Goal: Task Accomplishment & Management: Complete application form

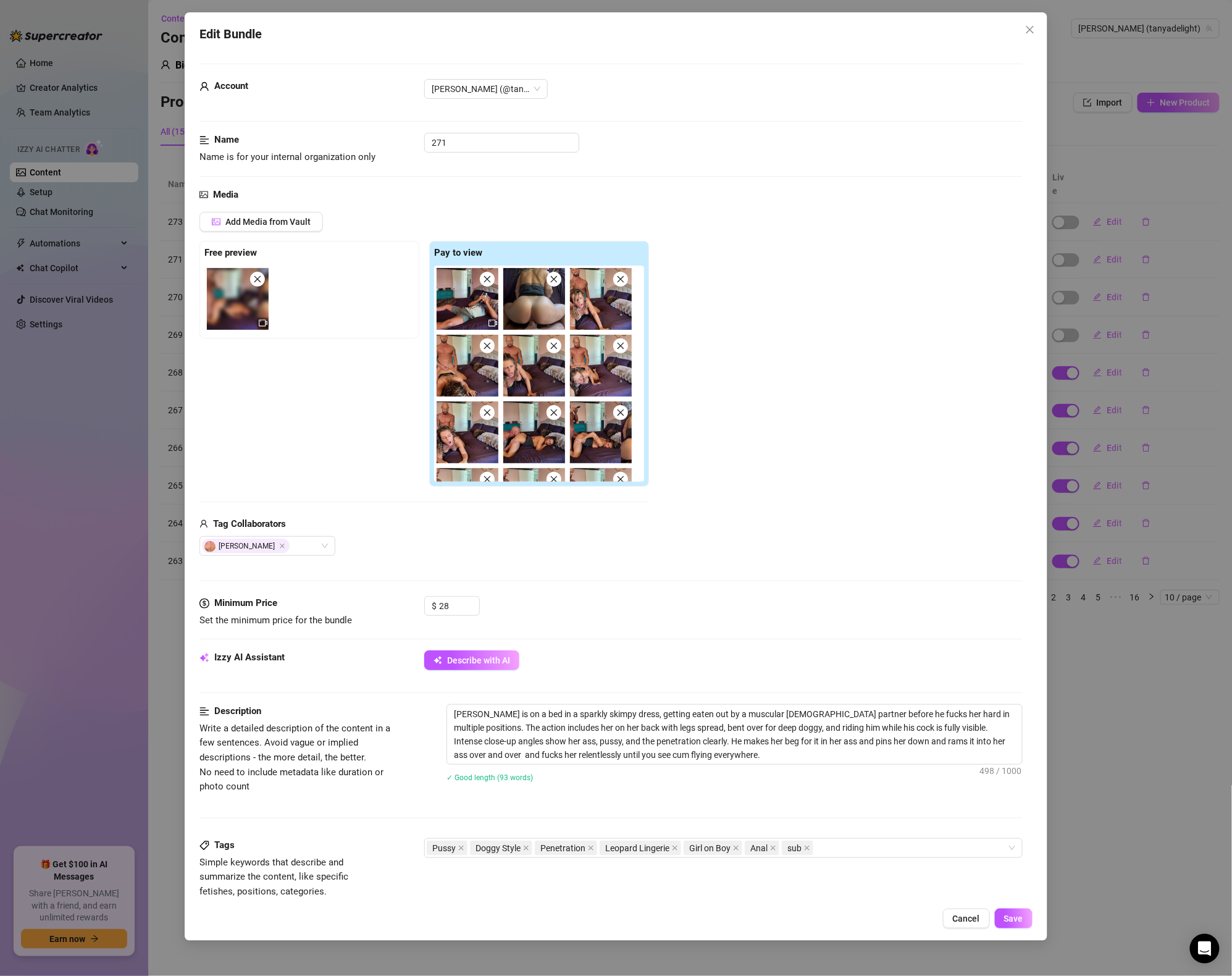
scroll to position [381, 0]
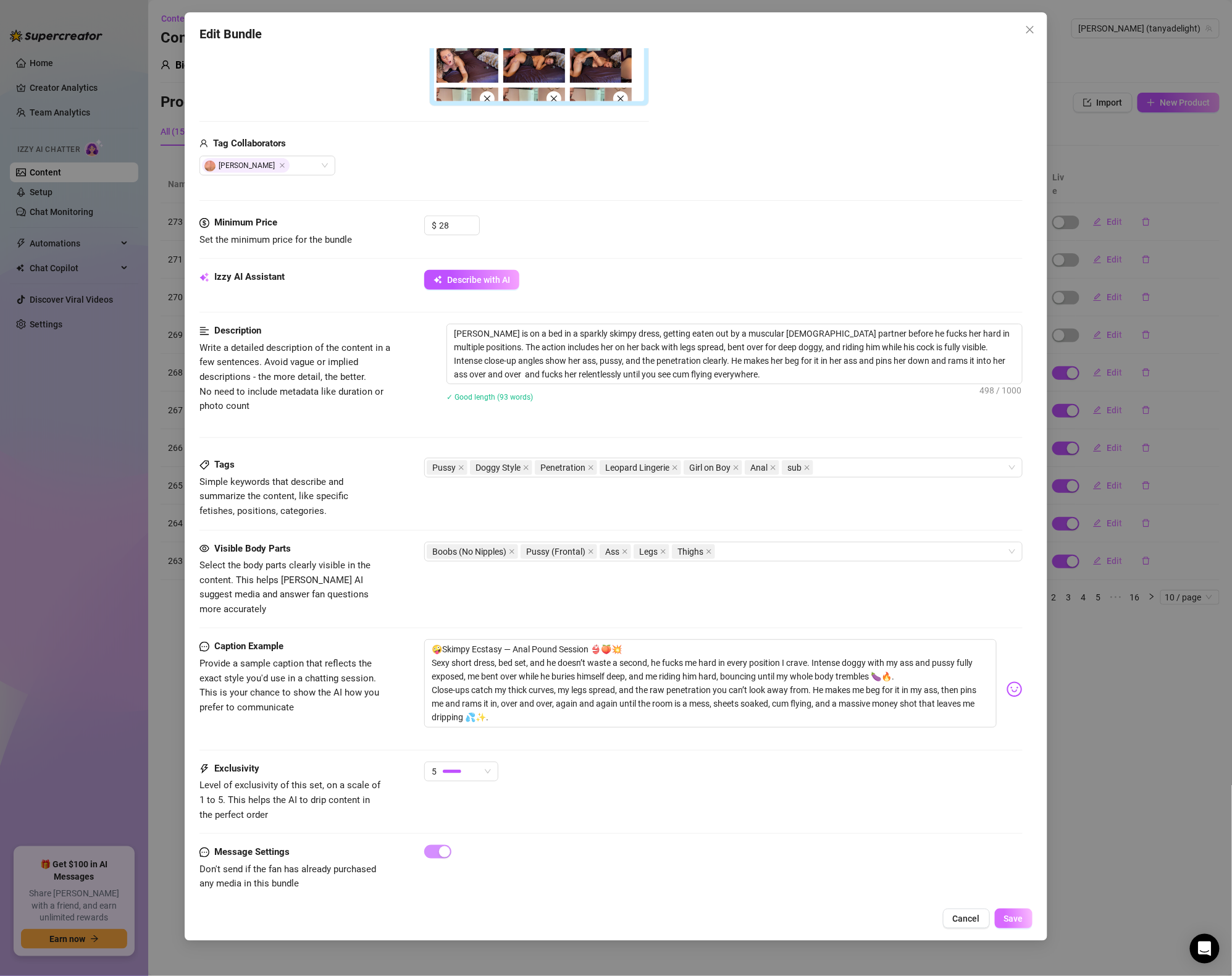
click at [1012, 924] on span "Save" at bounding box center [1014, 919] width 19 height 10
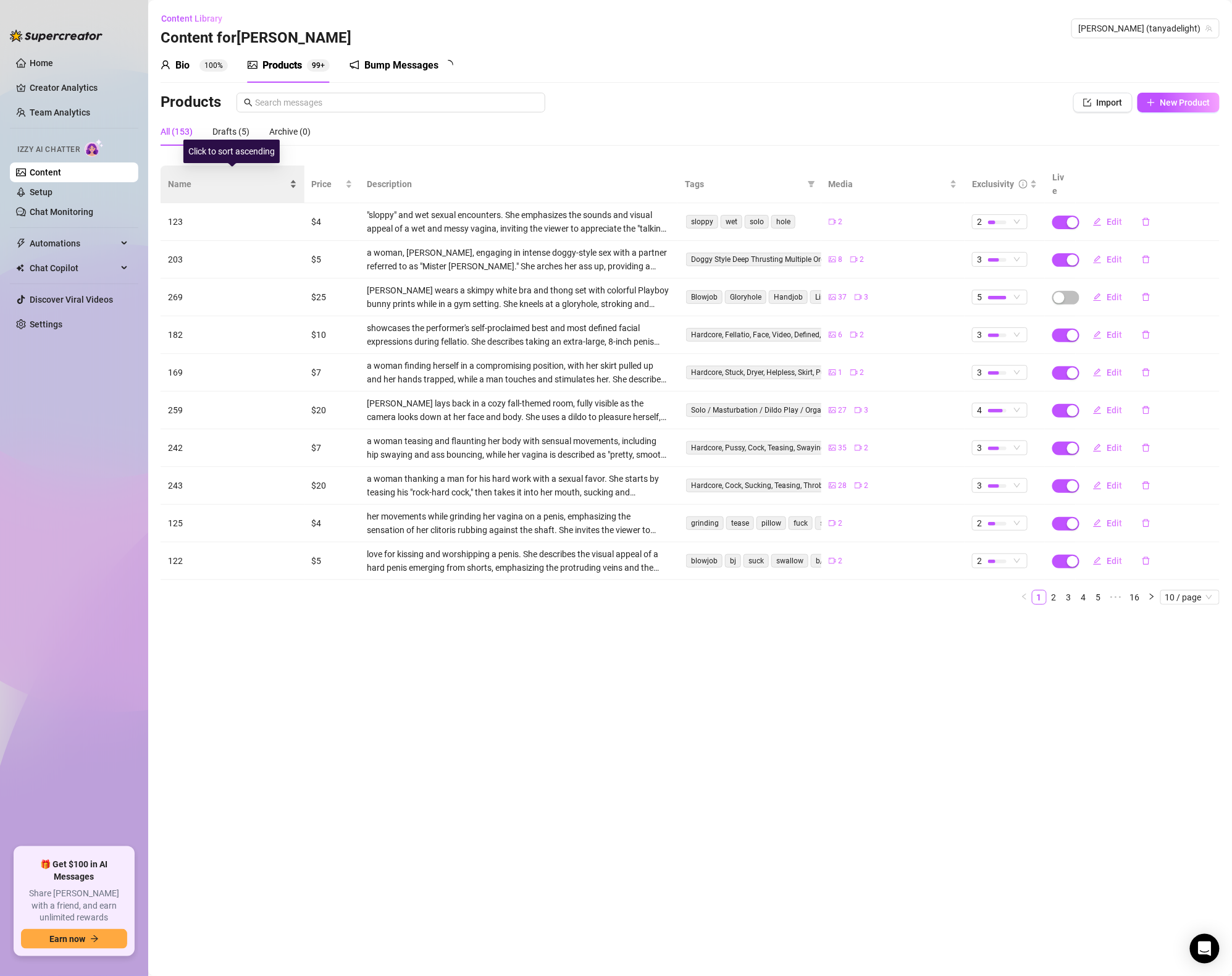
click at [182, 178] on span "Name" at bounding box center [228, 184] width 119 height 13
click at [191, 178] on span "Name" at bounding box center [228, 184] width 119 height 13
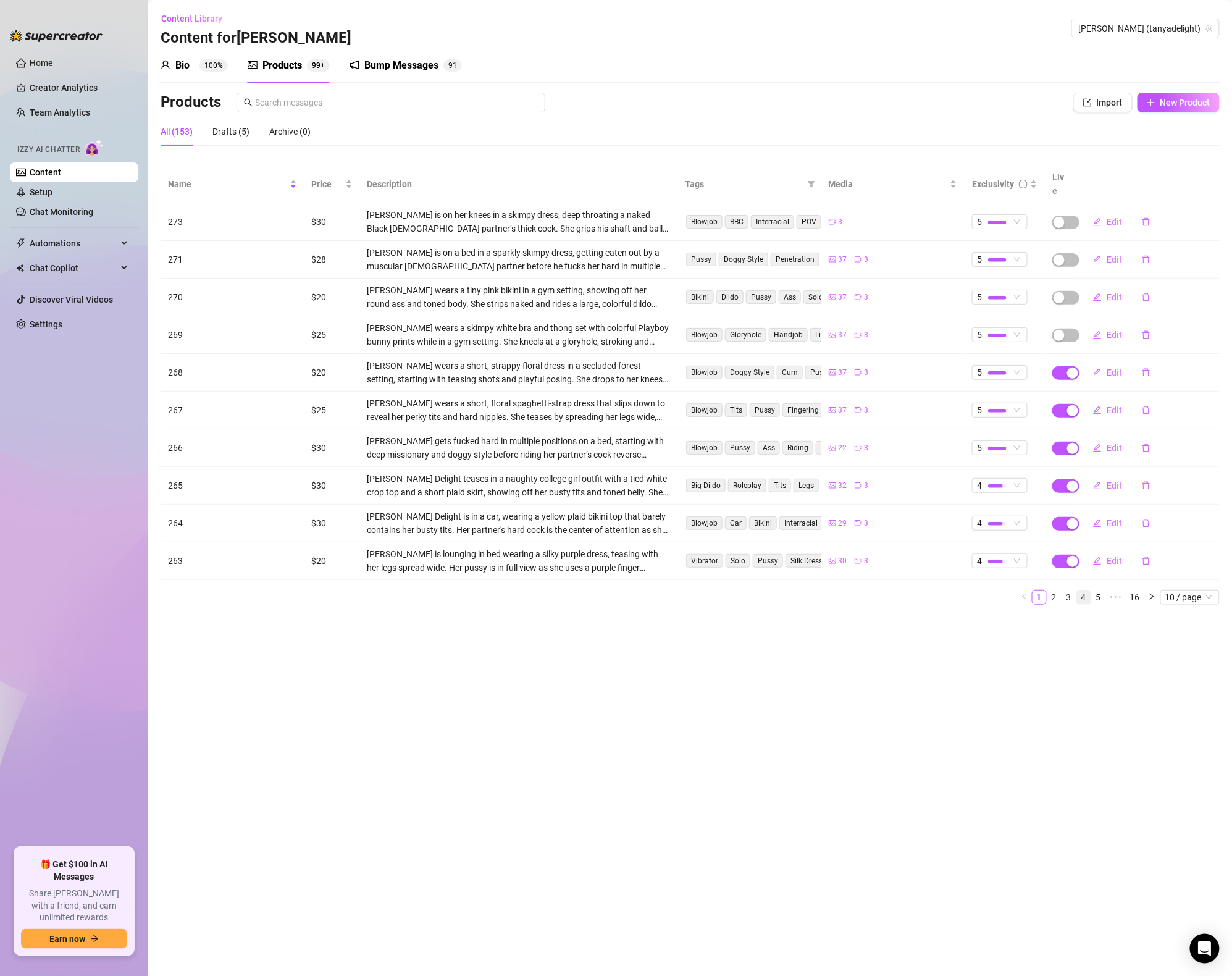
click at [1081, 591] on link "4" at bounding box center [1083, 597] width 13 height 13
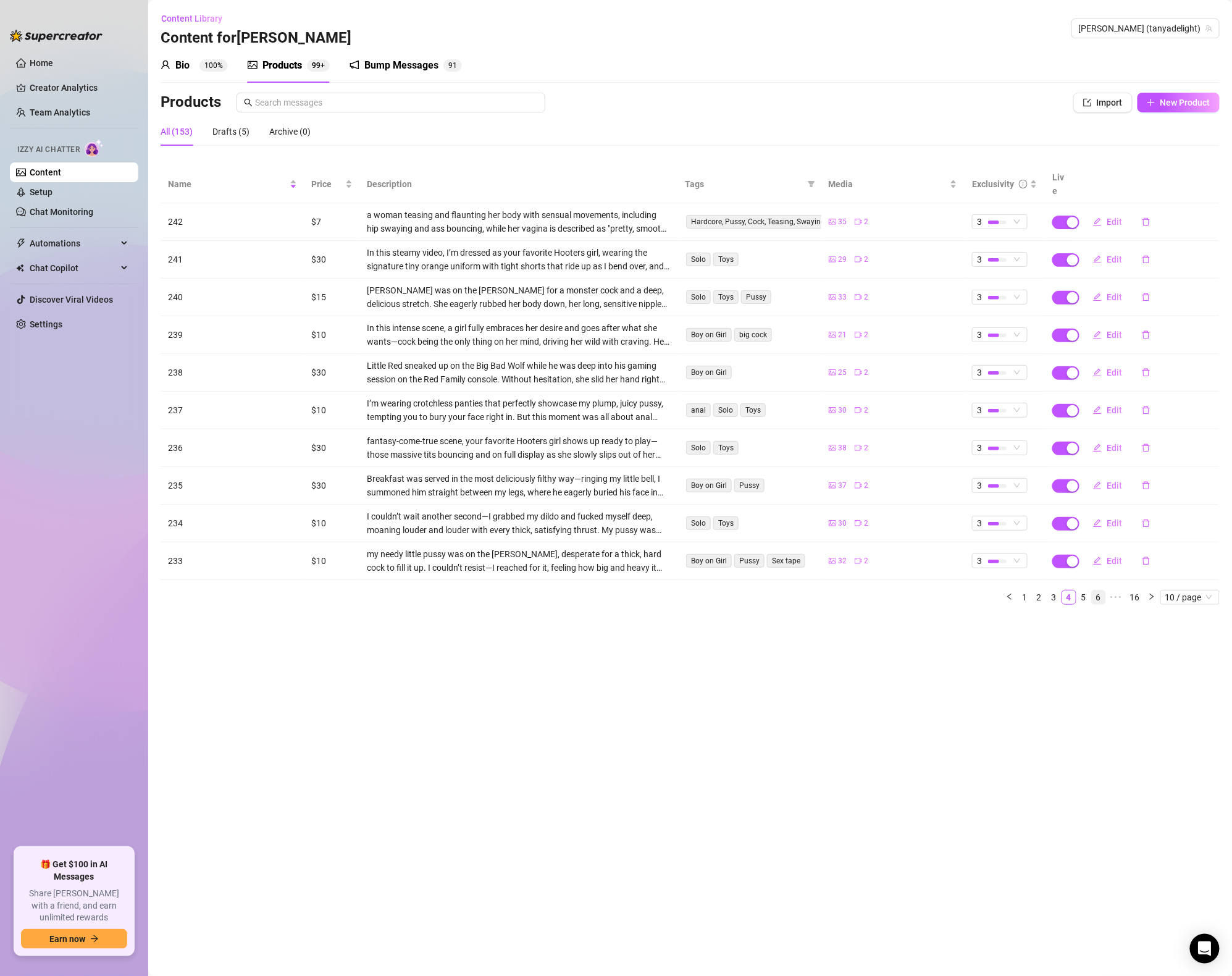
click at [1105, 591] on link "6" at bounding box center [1098, 597] width 13 height 13
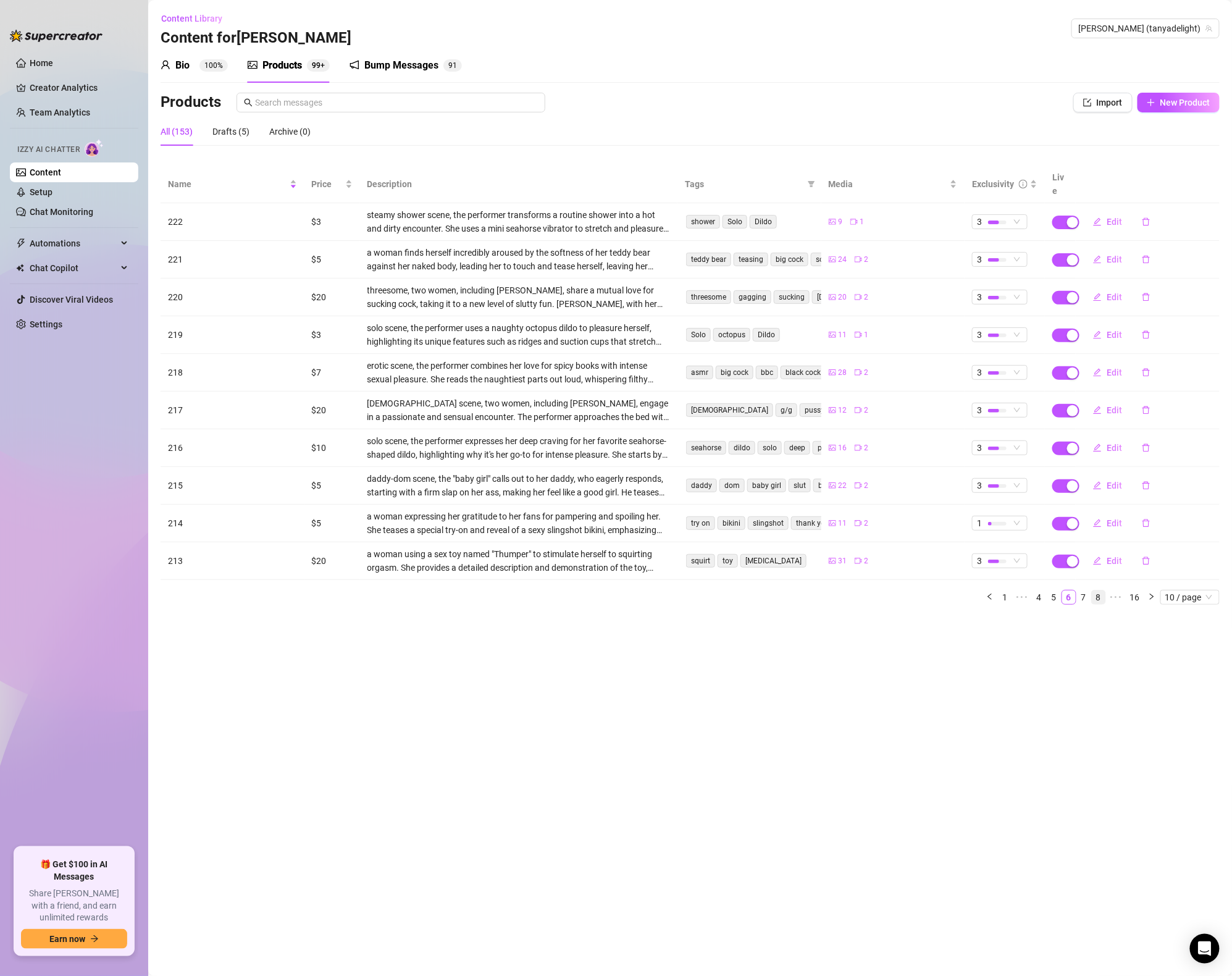
click at [1097, 591] on link "8" at bounding box center [1098, 597] width 13 height 13
click at [1052, 591] on link "7" at bounding box center [1050, 597] width 13 height 13
click at [1085, 591] on link "8" at bounding box center [1083, 597] width 13 height 13
click at [1055, 591] on link "7" at bounding box center [1050, 597] width 13 height 13
click at [1058, 591] on link "6" at bounding box center [1054, 597] width 13 height 13
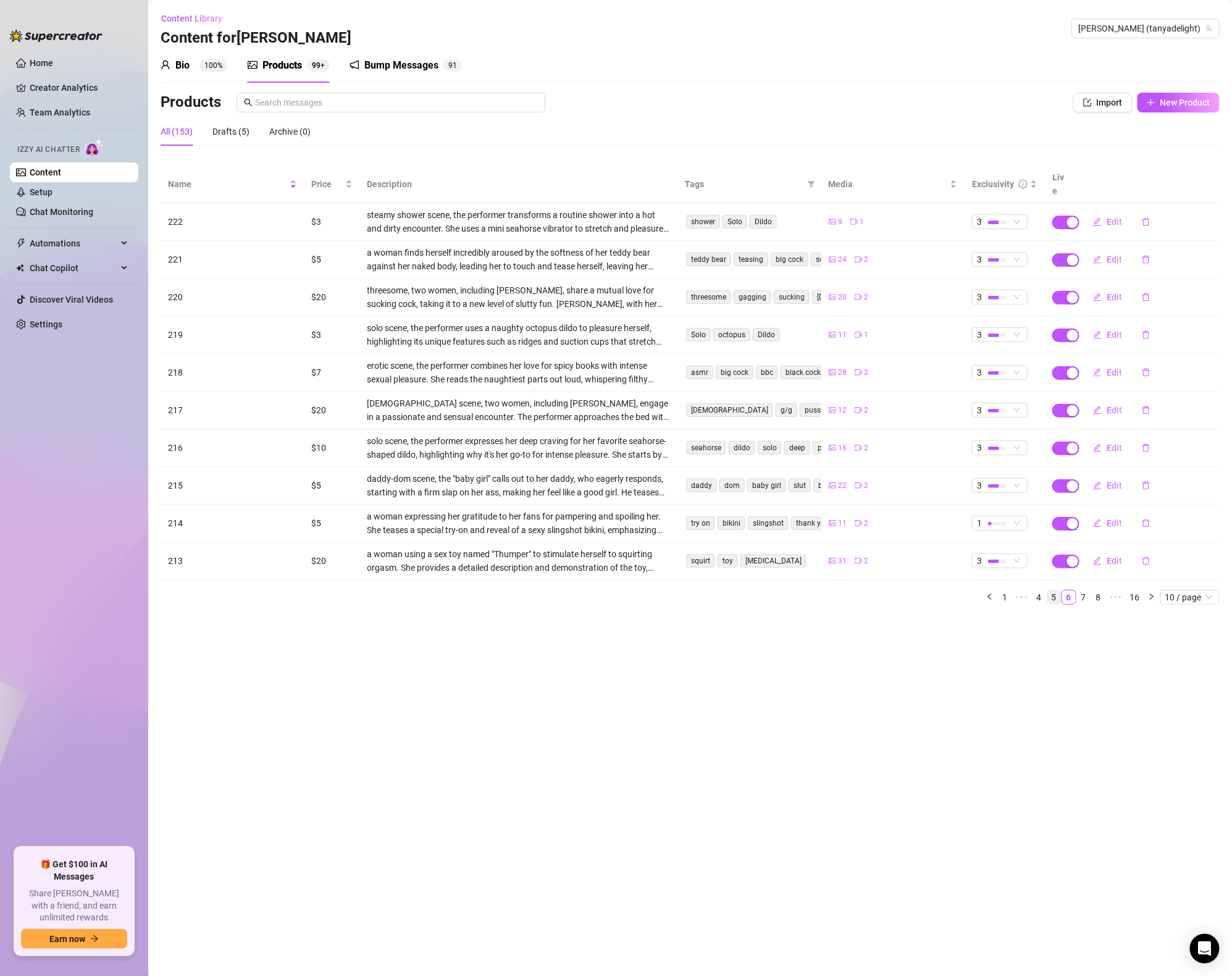
click at [1056, 591] on link "5" at bounding box center [1054, 597] width 13 height 13
click at [1051, 591] on link "4" at bounding box center [1054, 597] width 13 height 13
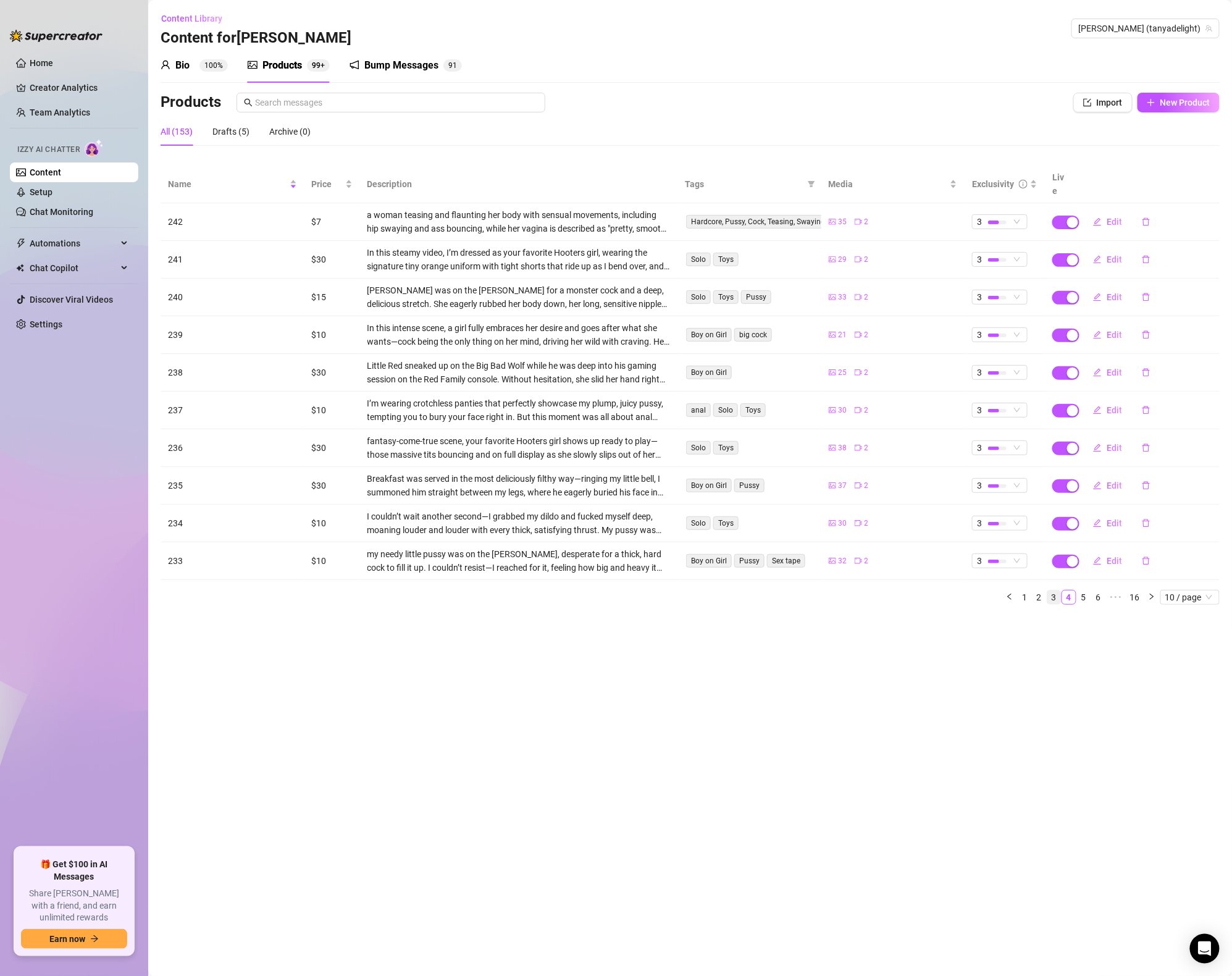
click at [1055, 591] on link "3" at bounding box center [1054, 597] width 13 height 13
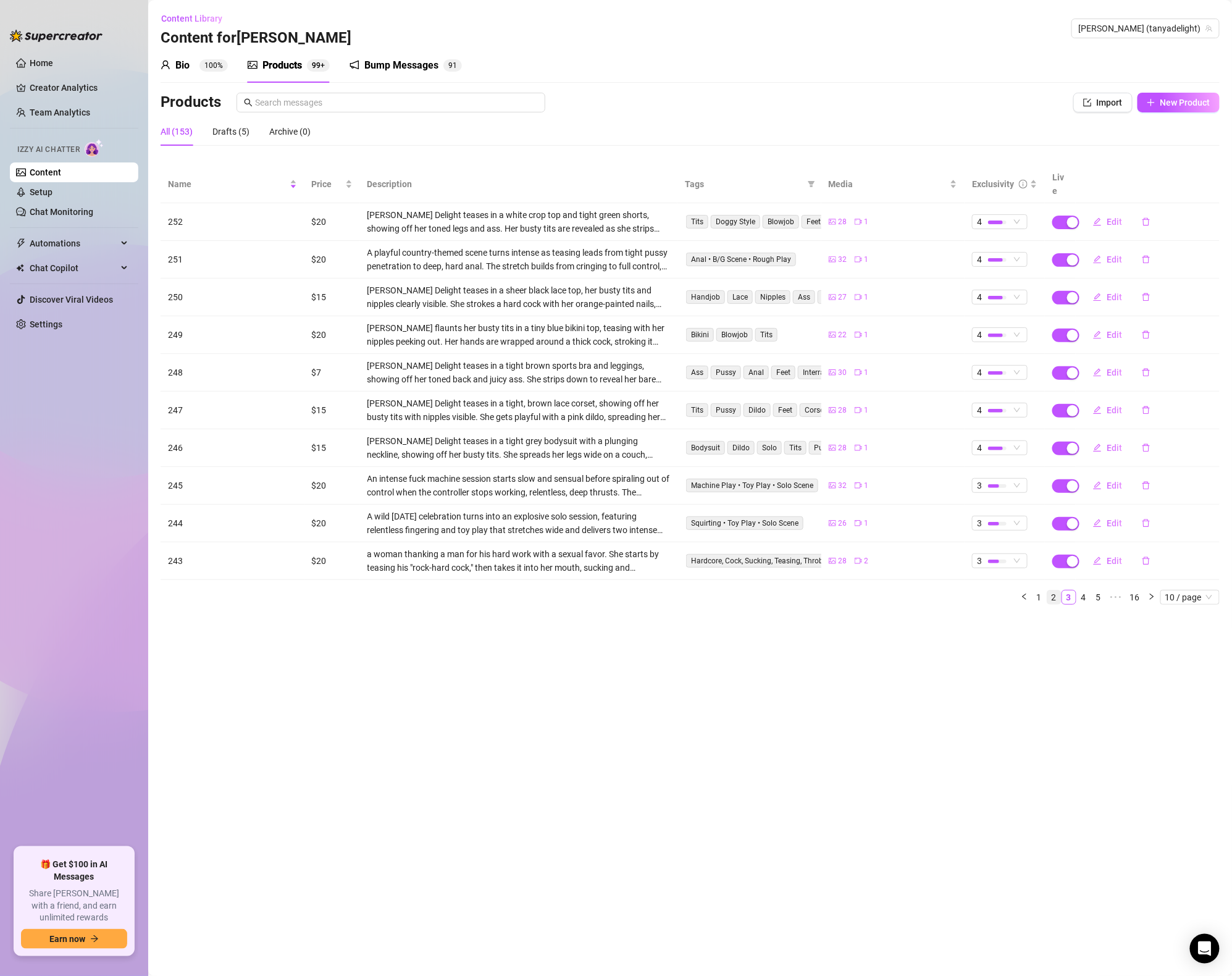
click at [1054, 591] on link "2" at bounding box center [1054, 597] width 13 height 13
click at [1042, 591] on link "1" at bounding box center [1039, 597] width 13 height 13
click at [77, 271] on span "Chat Copilot" at bounding box center [73, 268] width 88 height 20
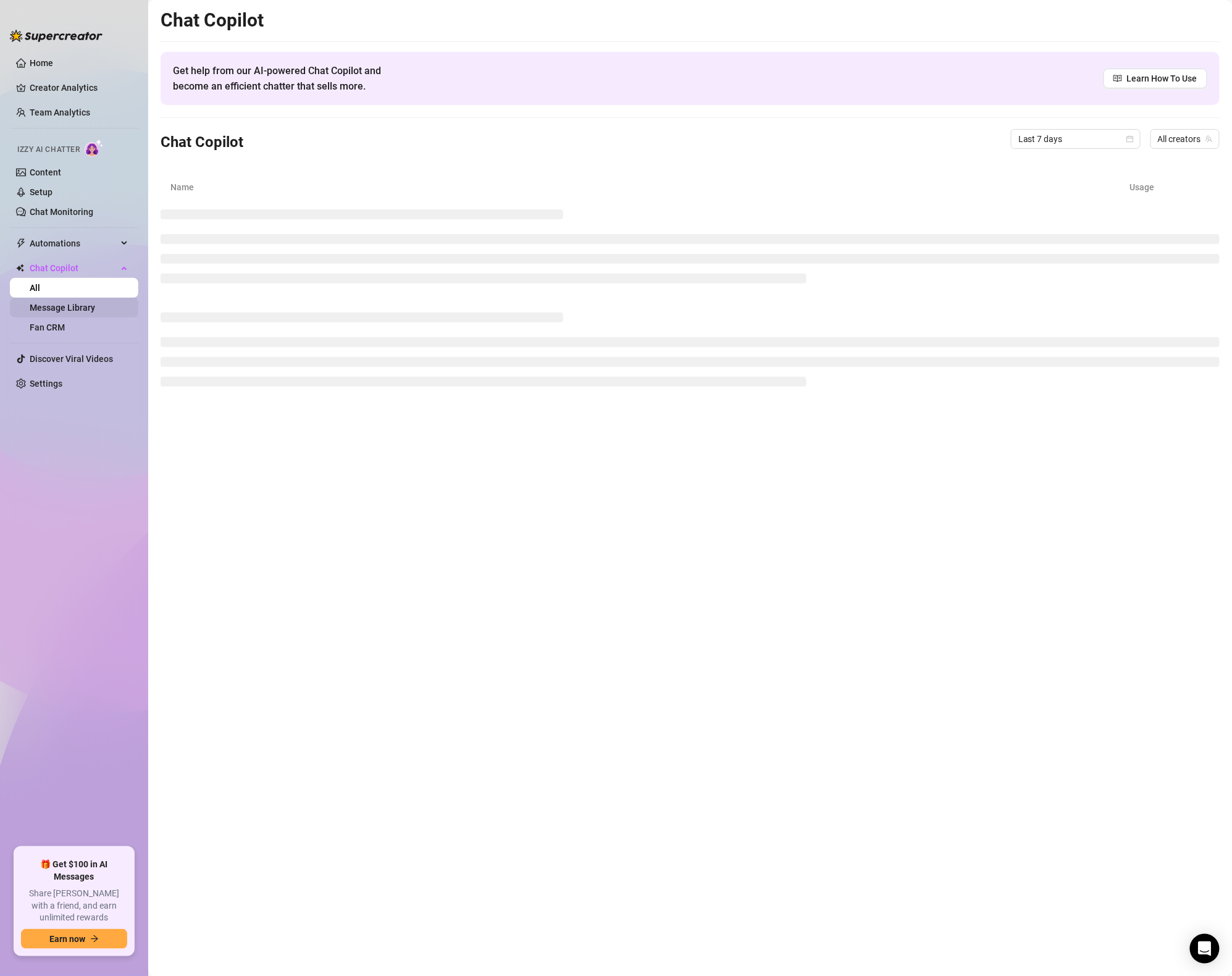
click at [71, 304] on link "Message Library" at bounding box center [62, 308] width 66 height 10
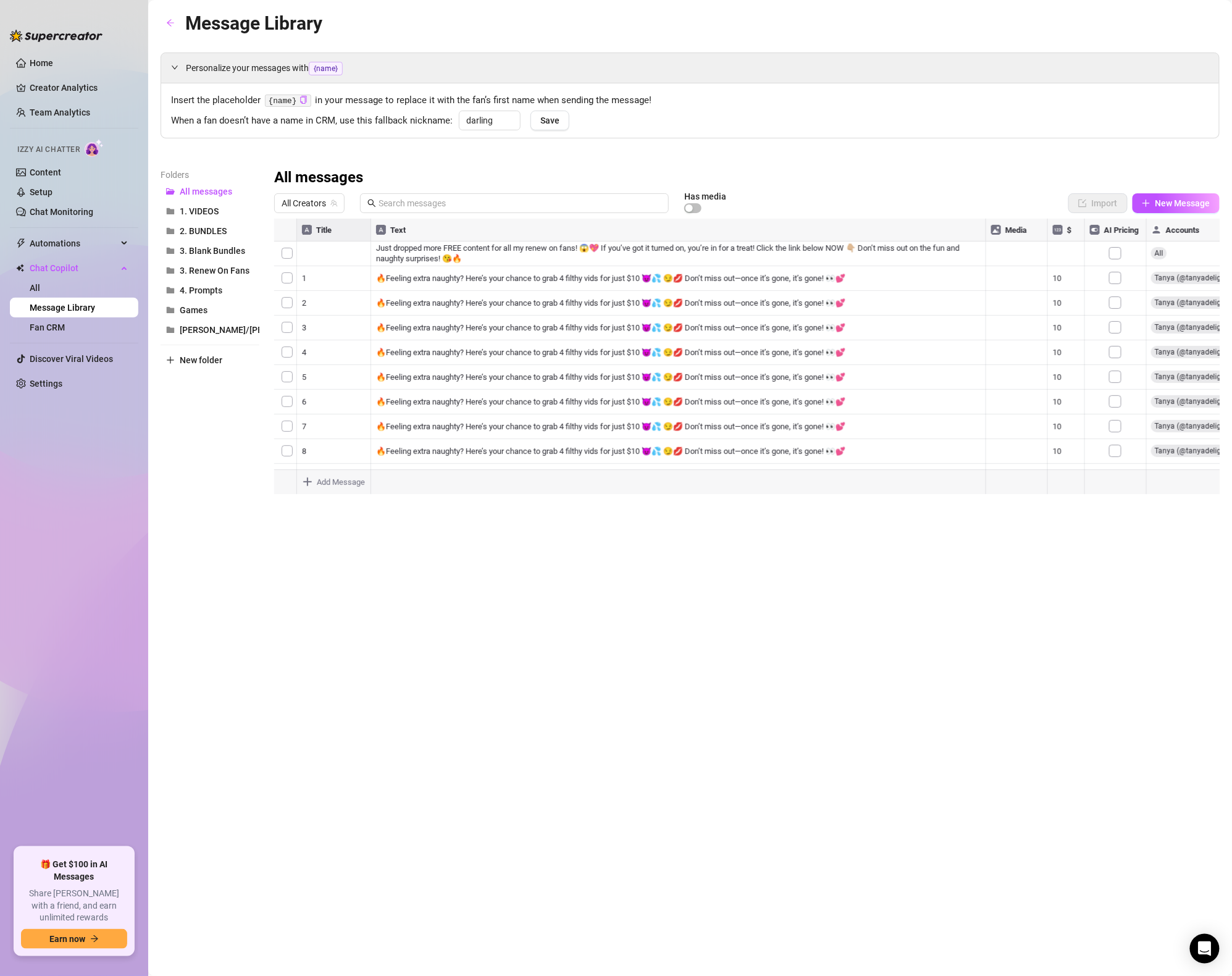
click at [318, 235] on div at bounding box center [747, 356] width 946 height 276
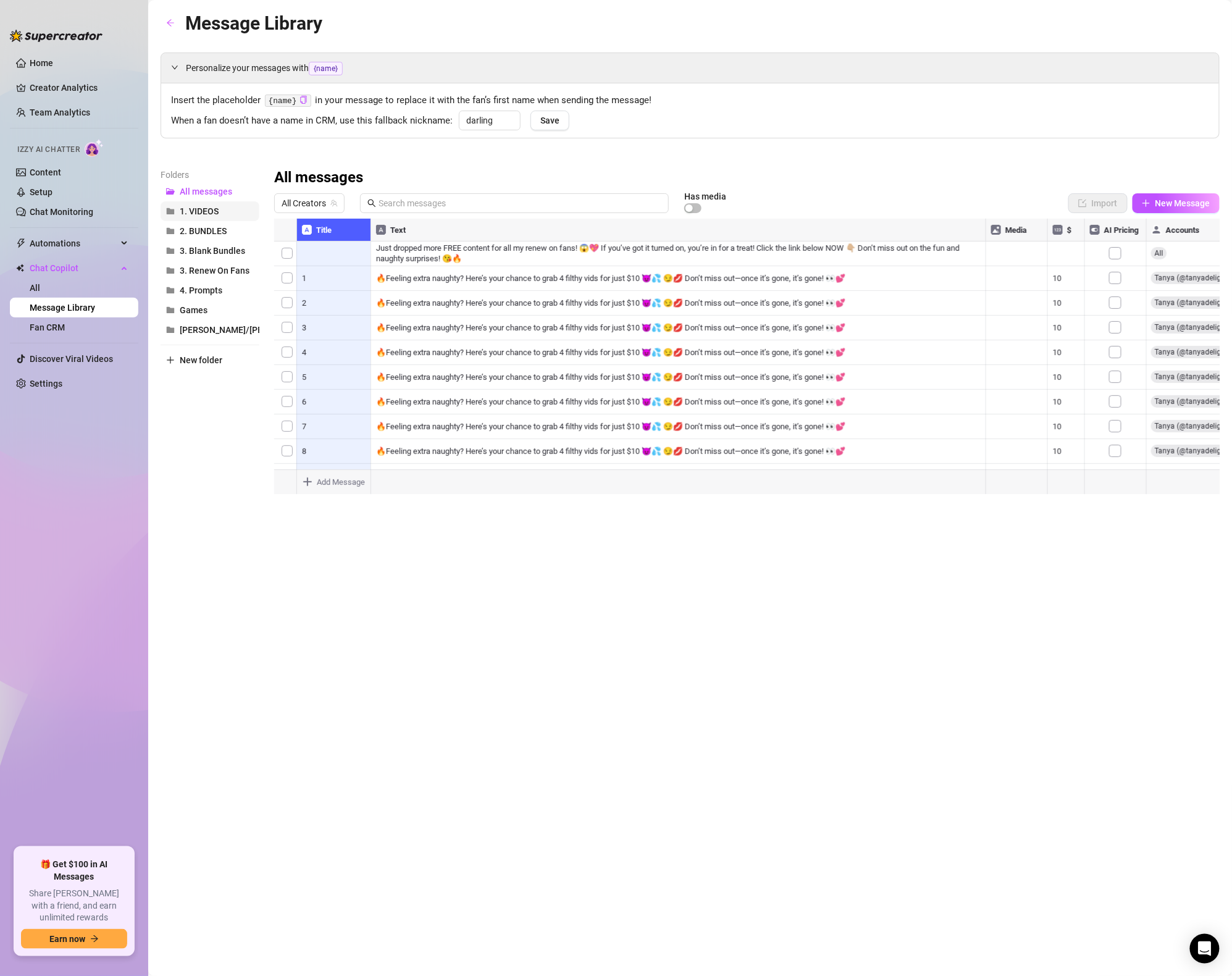
click at [195, 214] on span "1. VIDEOS" at bounding box center [199, 211] width 39 height 10
click at [1065, 378] on div at bounding box center [747, 356] width 946 height 276
click at [1063, 378] on div at bounding box center [747, 356] width 946 height 276
click at [1063, 378] on textarea "100" at bounding box center [1066, 378] width 28 height 11
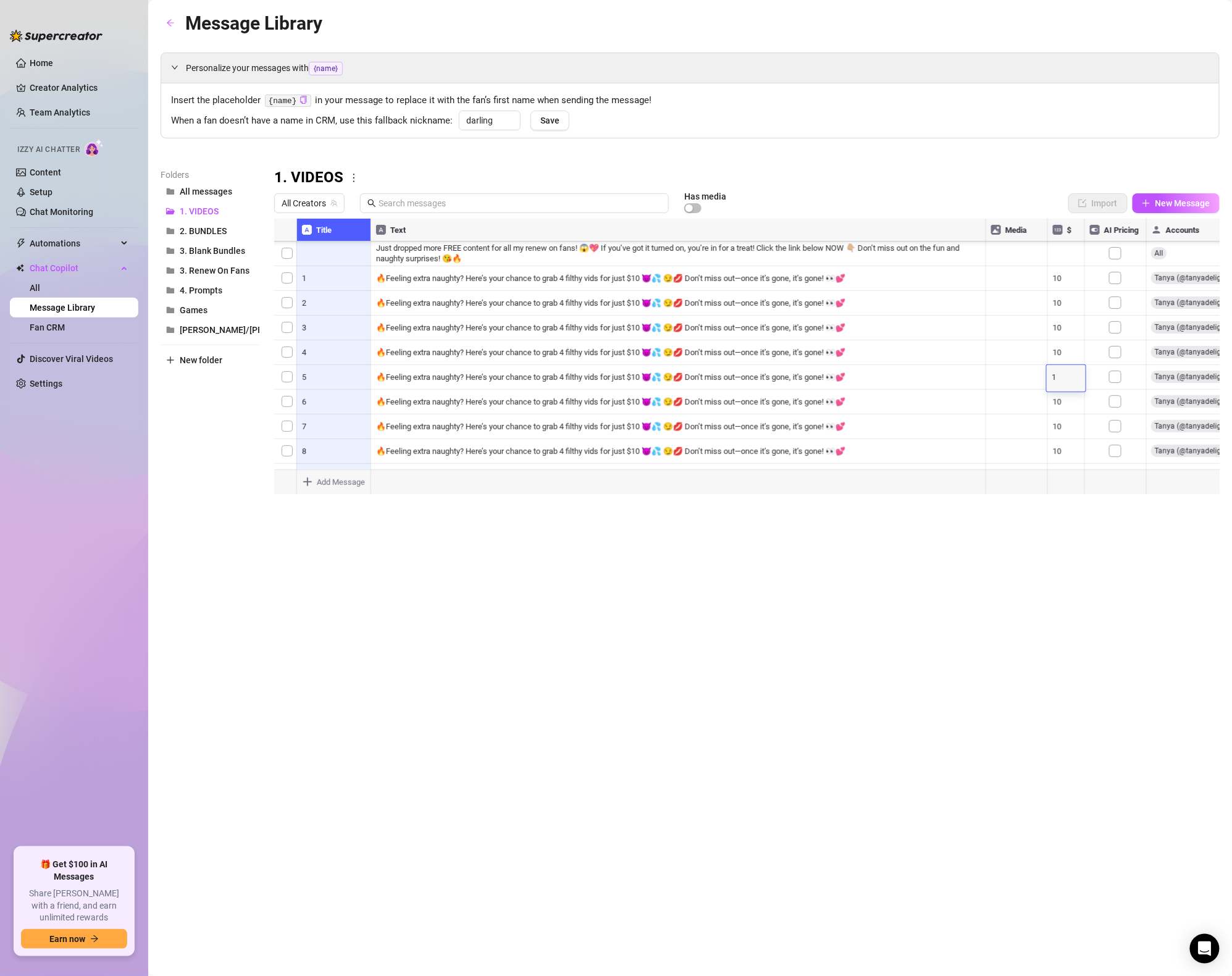
type textarea "13"
click at [1051, 534] on div "Message Library Personalize your messages with {name} Insert the placeholder {n…" at bounding box center [690, 474] width 1059 height 931
click at [954, 610] on div "Message Library Personalize your messages with {name} Insert the placeholder {n…" at bounding box center [690, 474] width 1059 height 931
drag, startPoint x: 929, startPoint y: 510, endPoint x: 928, endPoint y: 503, distance: 7.1
click at [929, 509] on div "Message Library Personalize your messages with {name} Insert the placeholder {n…" at bounding box center [690, 474] width 1059 height 931
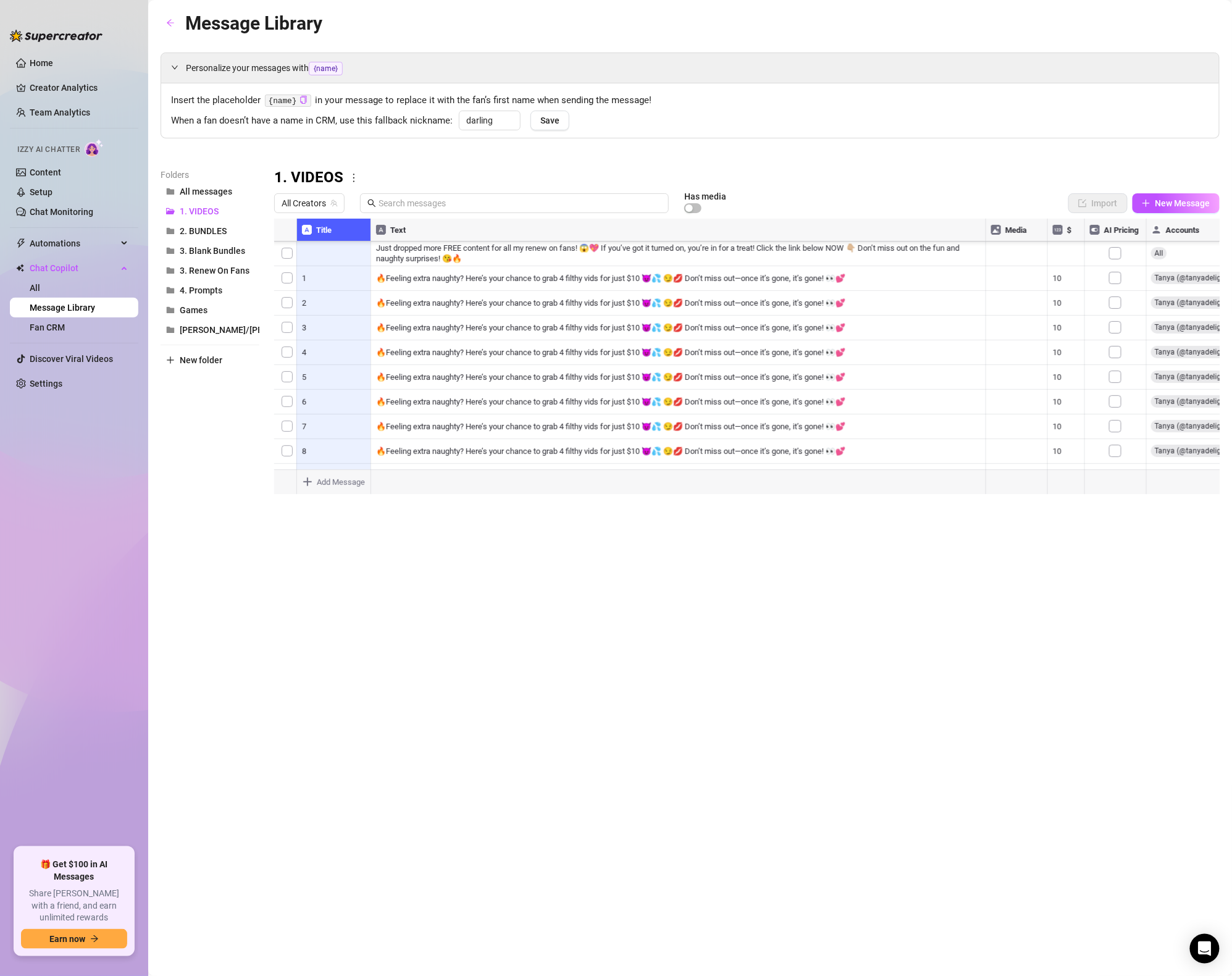
drag, startPoint x: 870, startPoint y: 452, endPoint x: 871, endPoint y: 412, distance: 40.0
click at [869, 450] on div at bounding box center [747, 356] width 946 height 276
click at [802, 323] on div at bounding box center [747, 356] width 946 height 276
click at [630, 379] on div at bounding box center [747, 356] width 946 height 276
click at [964, 532] on div "Message Library Personalize your messages with {name} Insert the placeholder {n…" at bounding box center [690, 474] width 1059 height 931
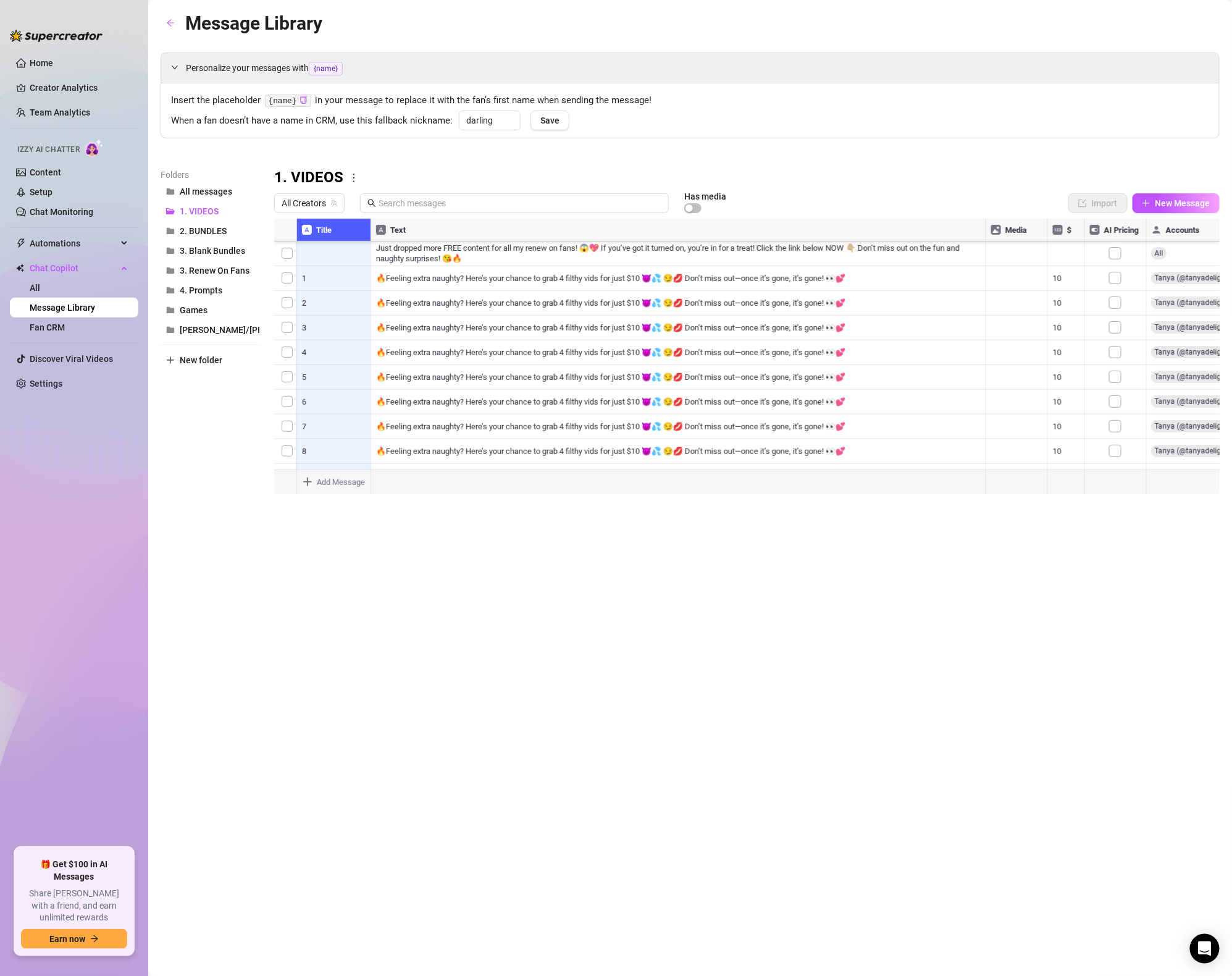
click at [648, 500] on div "Message Library Personalize your messages with {name} Insert the placeholder {n…" at bounding box center [690, 474] width 1059 height 931
click at [552, 455] on div at bounding box center [747, 356] width 946 height 276
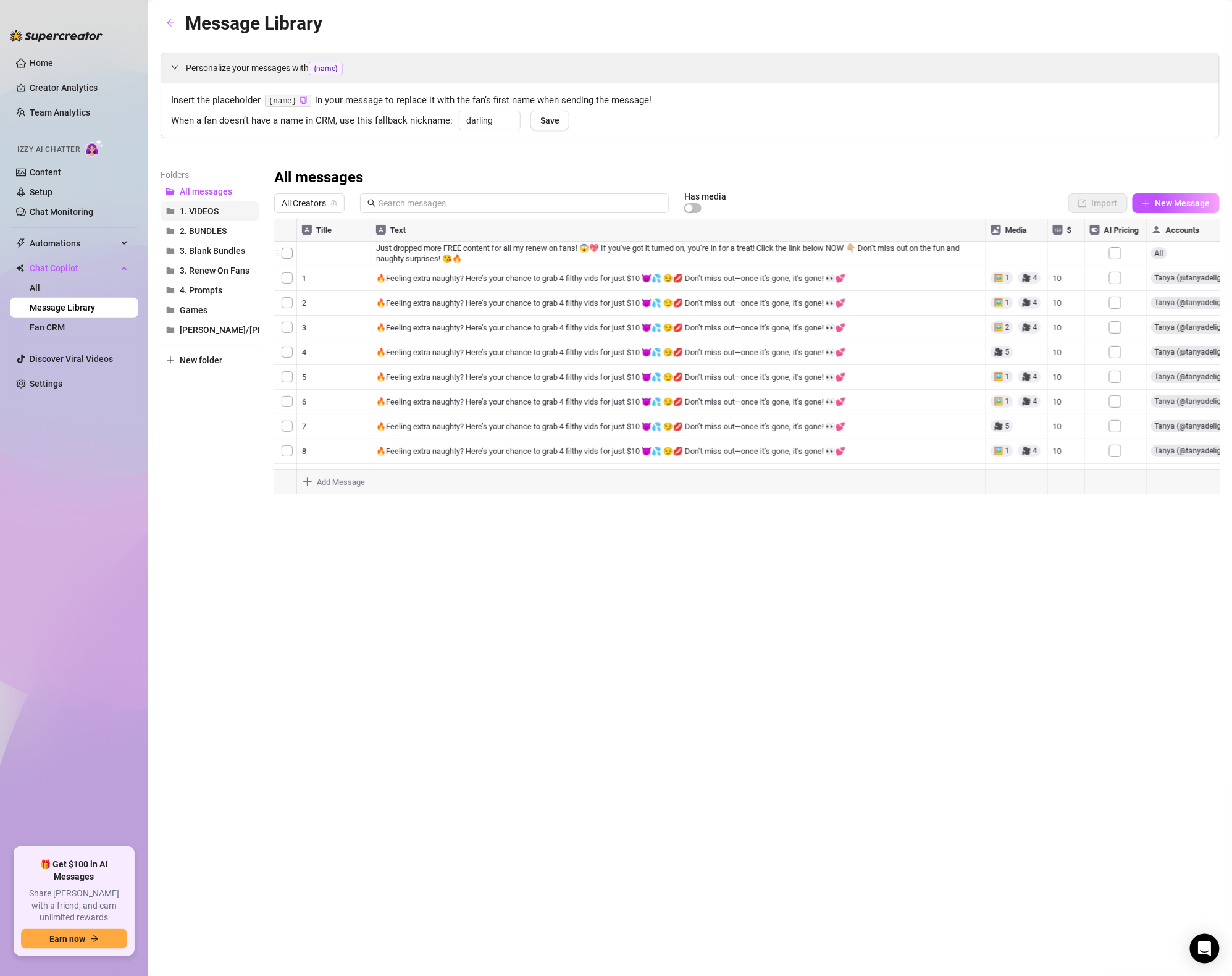
drag, startPoint x: 203, startPoint y: 221, endPoint x: 206, endPoint y: 206, distance: 15.3
click at [203, 220] on button "1. VIDEOS" at bounding box center [210, 211] width 99 height 20
click at [207, 204] on button "1. VIDEOS" at bounding box center [210, 211] width 99 height 20
click at [339, 211] on div "All Creators" at bounding box center [309, 203] width 70 height 20
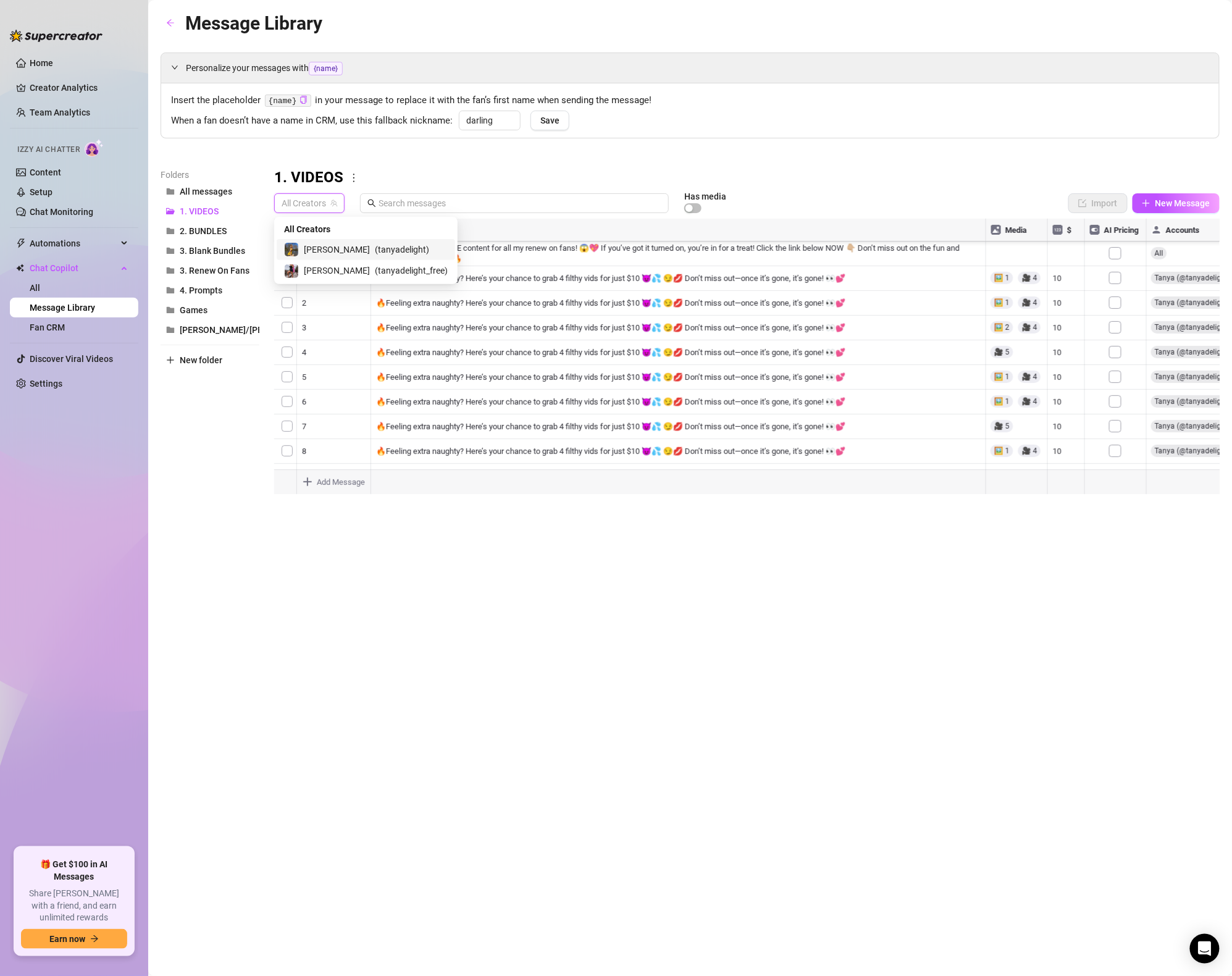
click at [375, 248] on span "( tanyadelight )" at bounding box center [402, 249] width 54 height 13
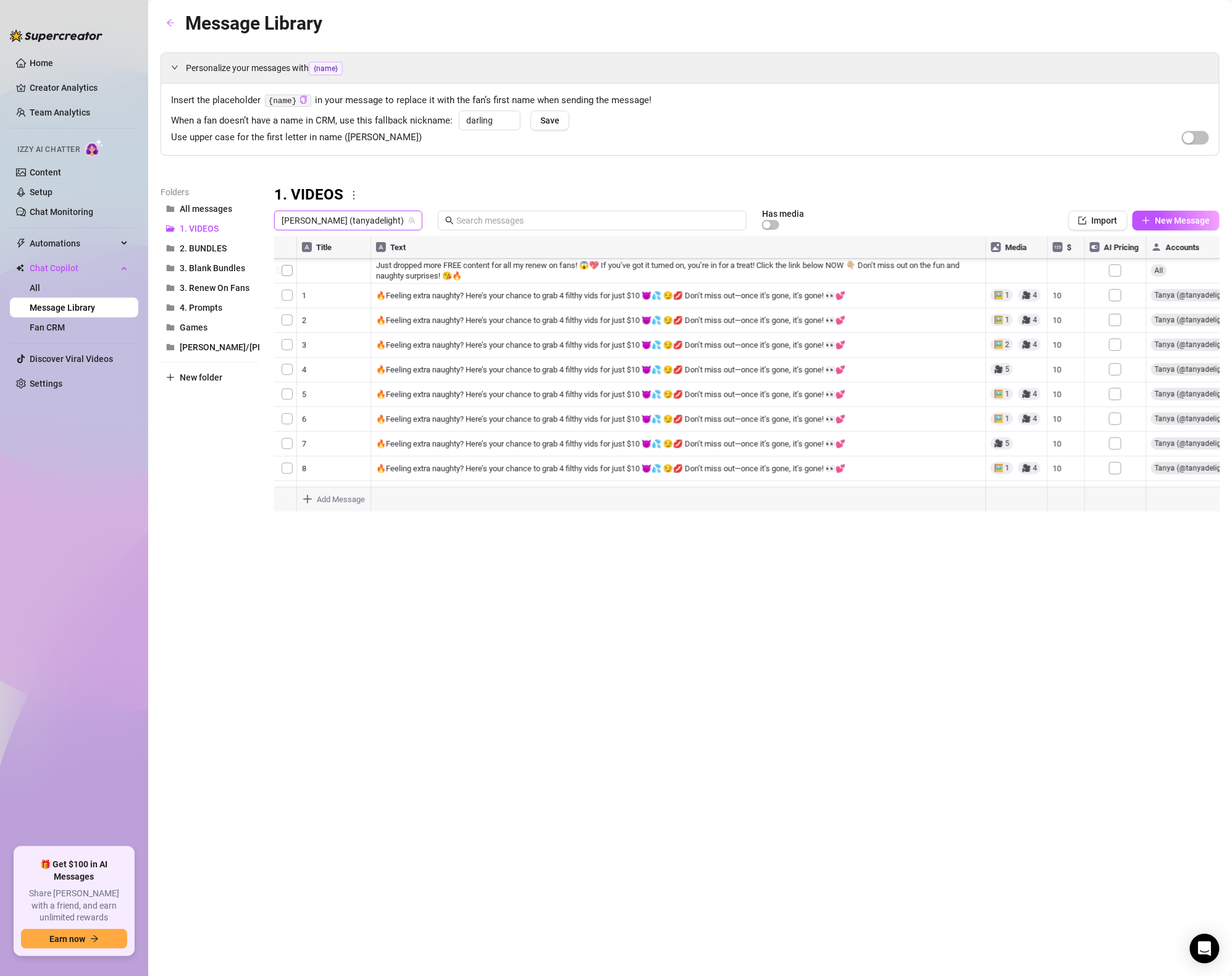
click at [1064, 395] on div at bounding box center [747, 373] width 946 height 276
type textarea "13"
click at [1076, 524] on div "Message Library Personalize your messages with {name} Insert the placeholder {n…" at bounding box center [690, 474] width 1059 height 931
click at [592, 549] on div "Message Library Personalize your messages with {name} Insert the placeholder {n…" at bounding box center [690, 474] width 1059 height 931
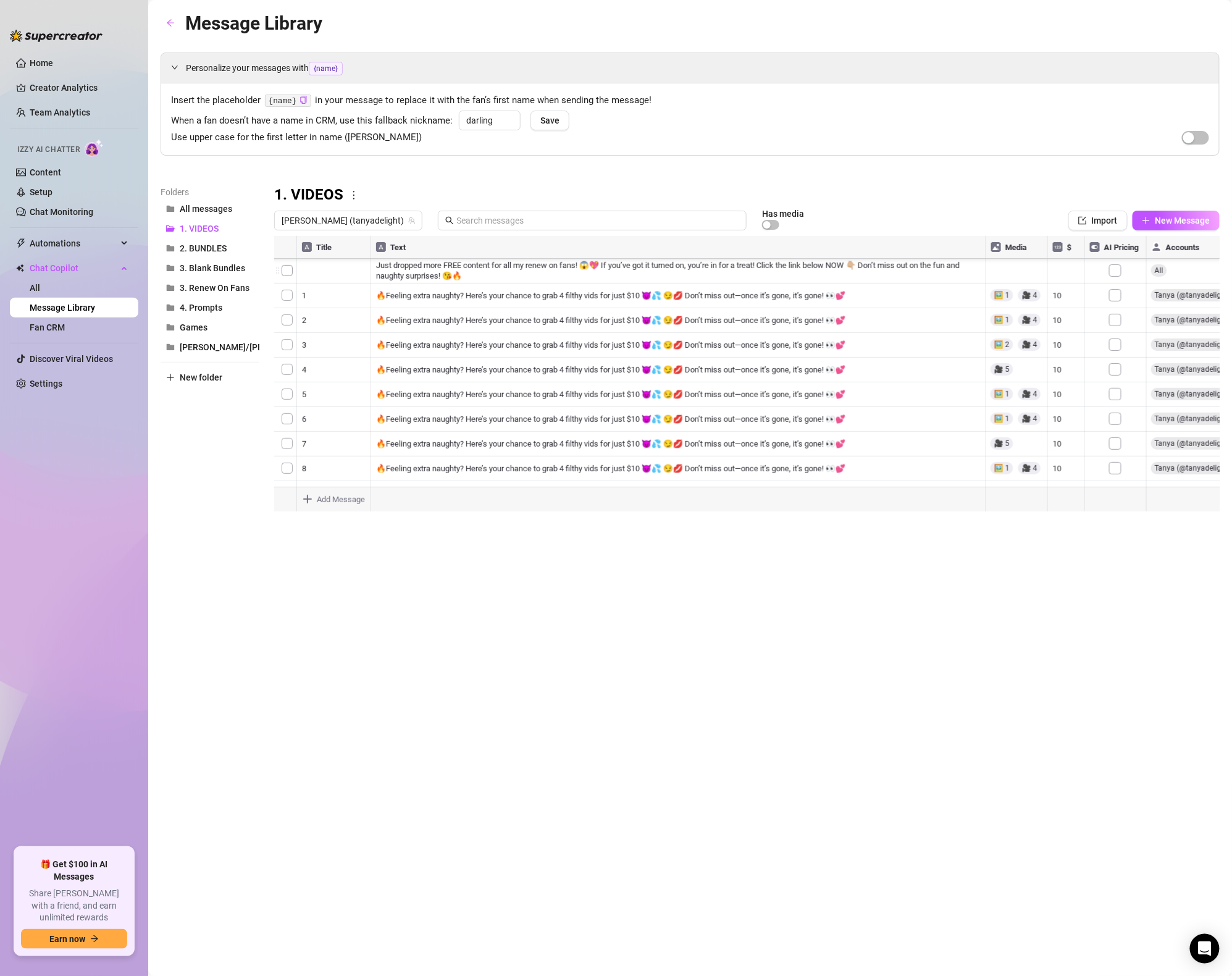
click at [330, 248] on div at bounding box center [747, 373] width 946 height 276
click at [330, 247] on div at bounding box center [747, 373] width 946 height 276
click at [329, 243] on div at bounding box center [747, 373] width 946 height 276
click at [318, 245] on div at bounding box center [747, 373] width 946 height 276
click at [394, 596] on div "Message Library Personalize your messages with {name} Insert the placeholder {n…" at bounding box center [690, 474] width 1059 height 931
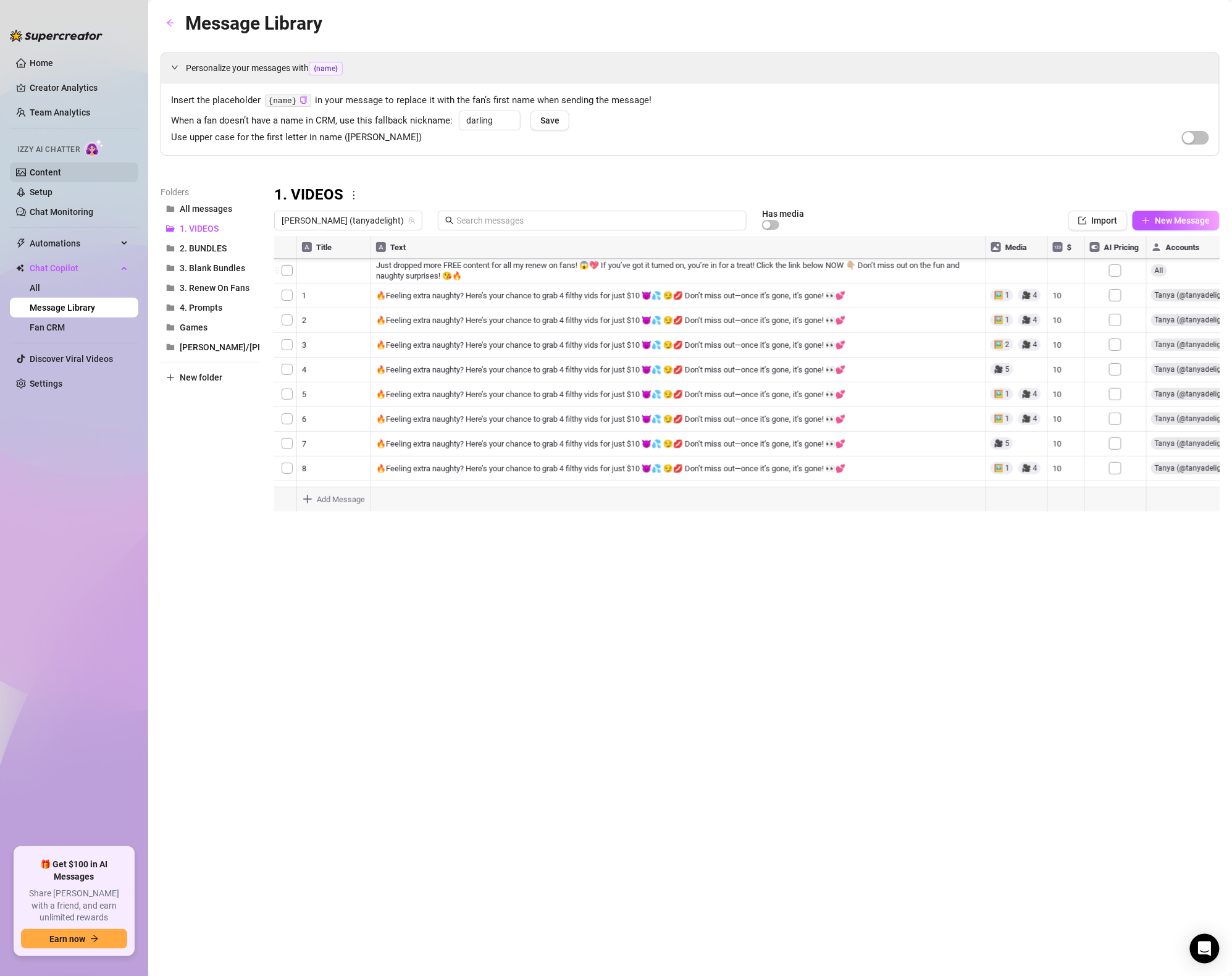
click at [61, 176] on link "Content" at bounding box center [45, 173] width 32 height 10
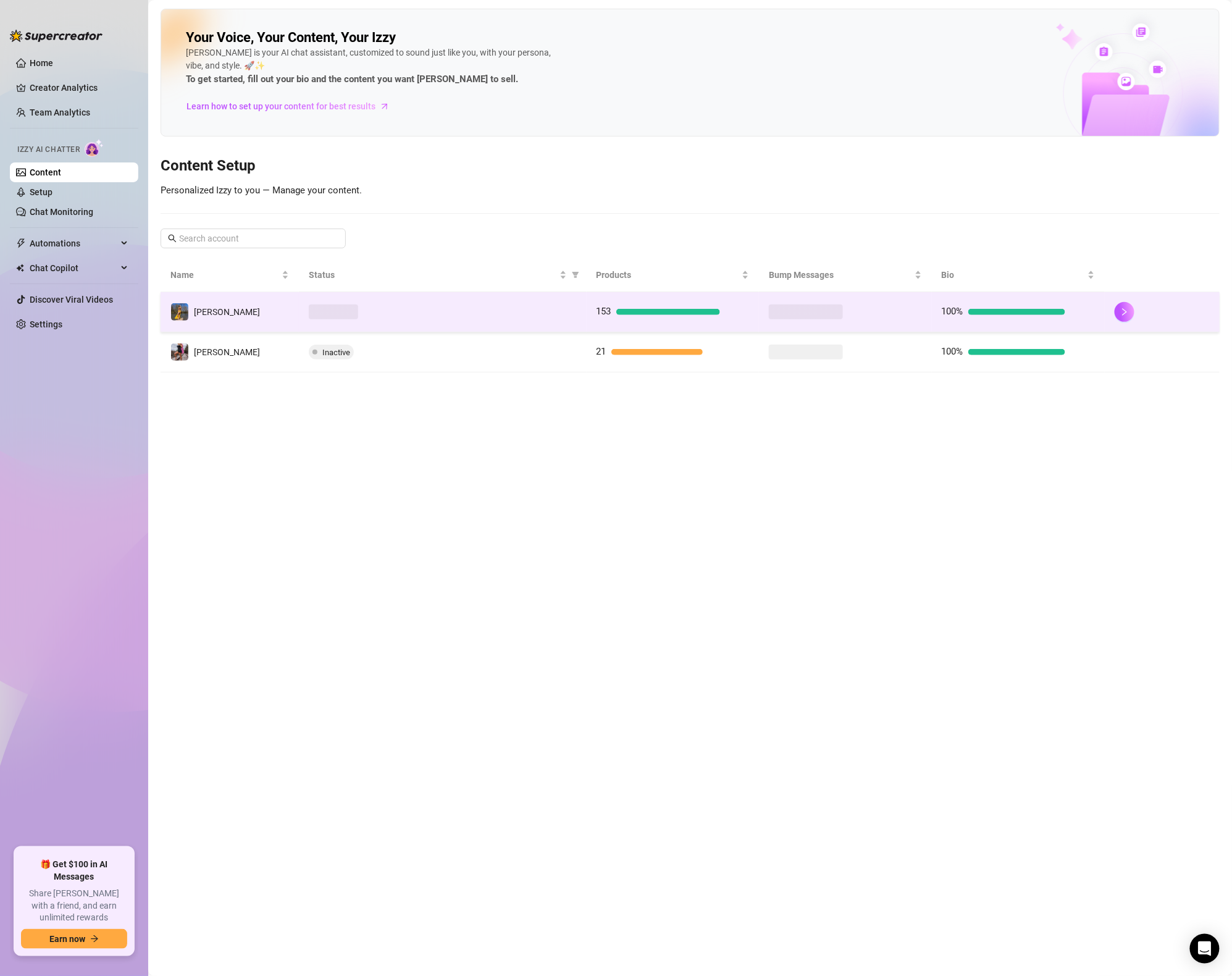
click at [384, 323] on td at bounding box center [442, 312] width 288 height 40
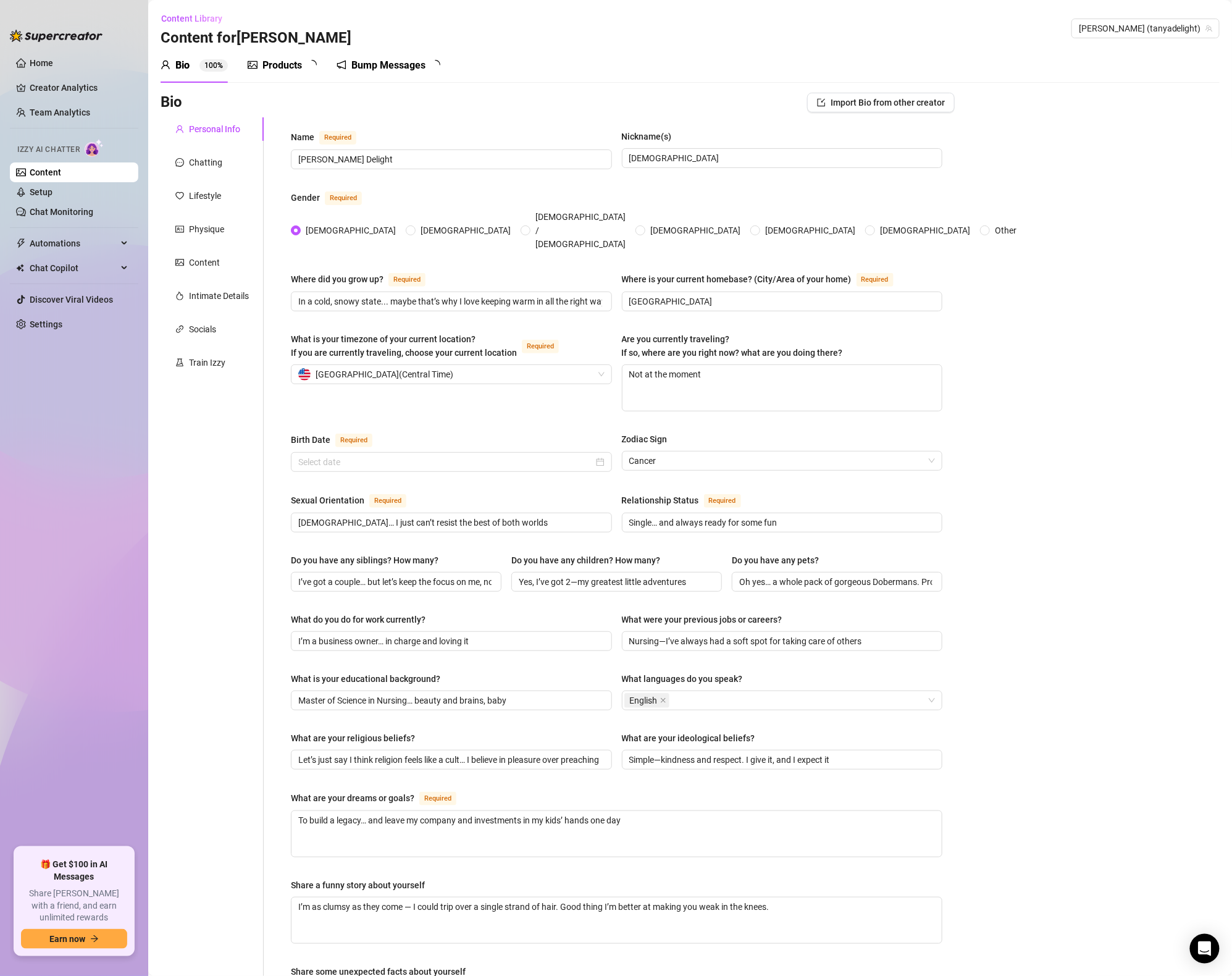
type input "June 22nd, 1991"
click at [254, 70] on div at bounding box center [253, 65] width 10 height 15
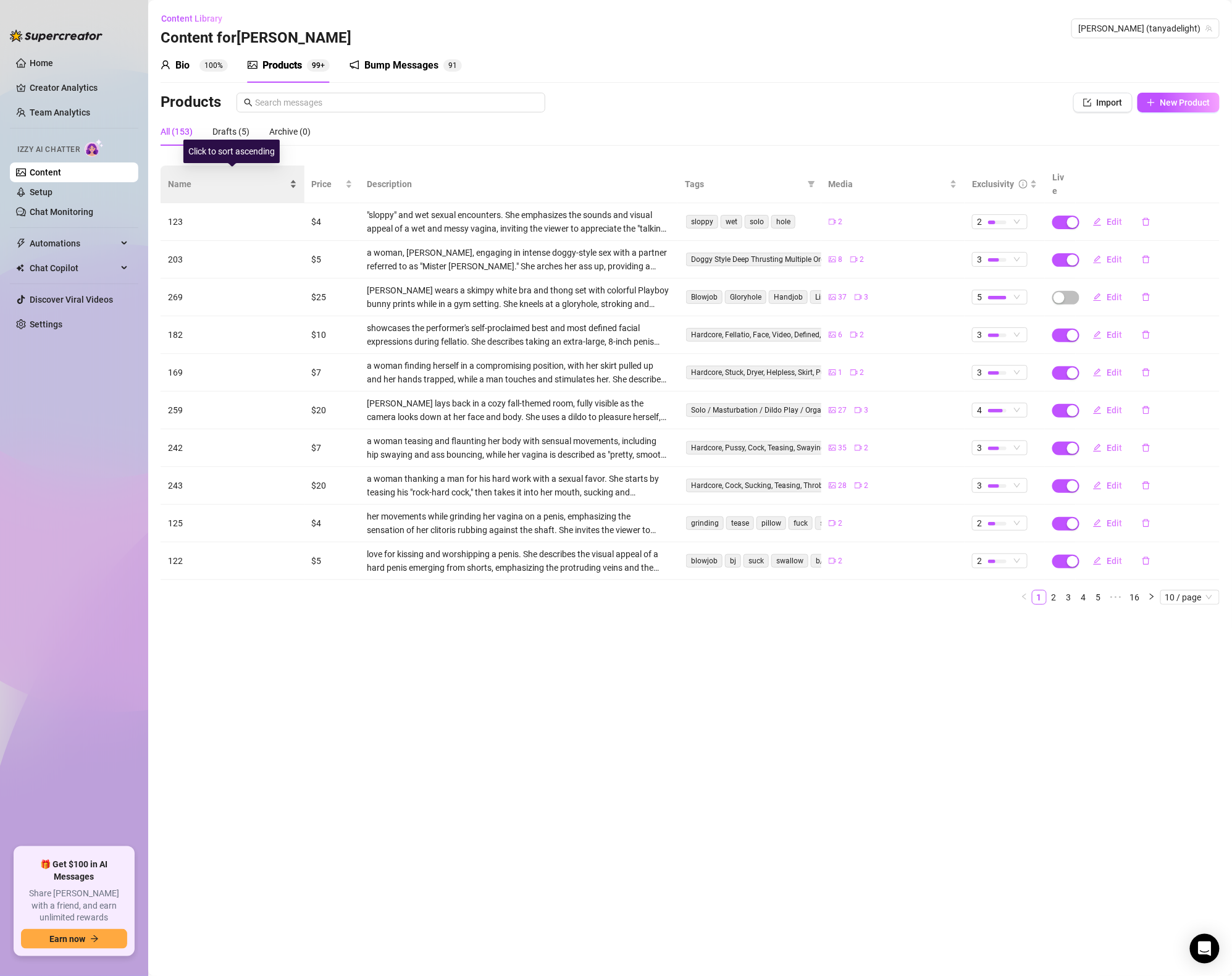
click at [230, 178] on span "Name" at bounding box center [228, 184] width 119 height 13
click at [225, 178] on span "Name" at bounding box center [228, 184] width 119 height 13
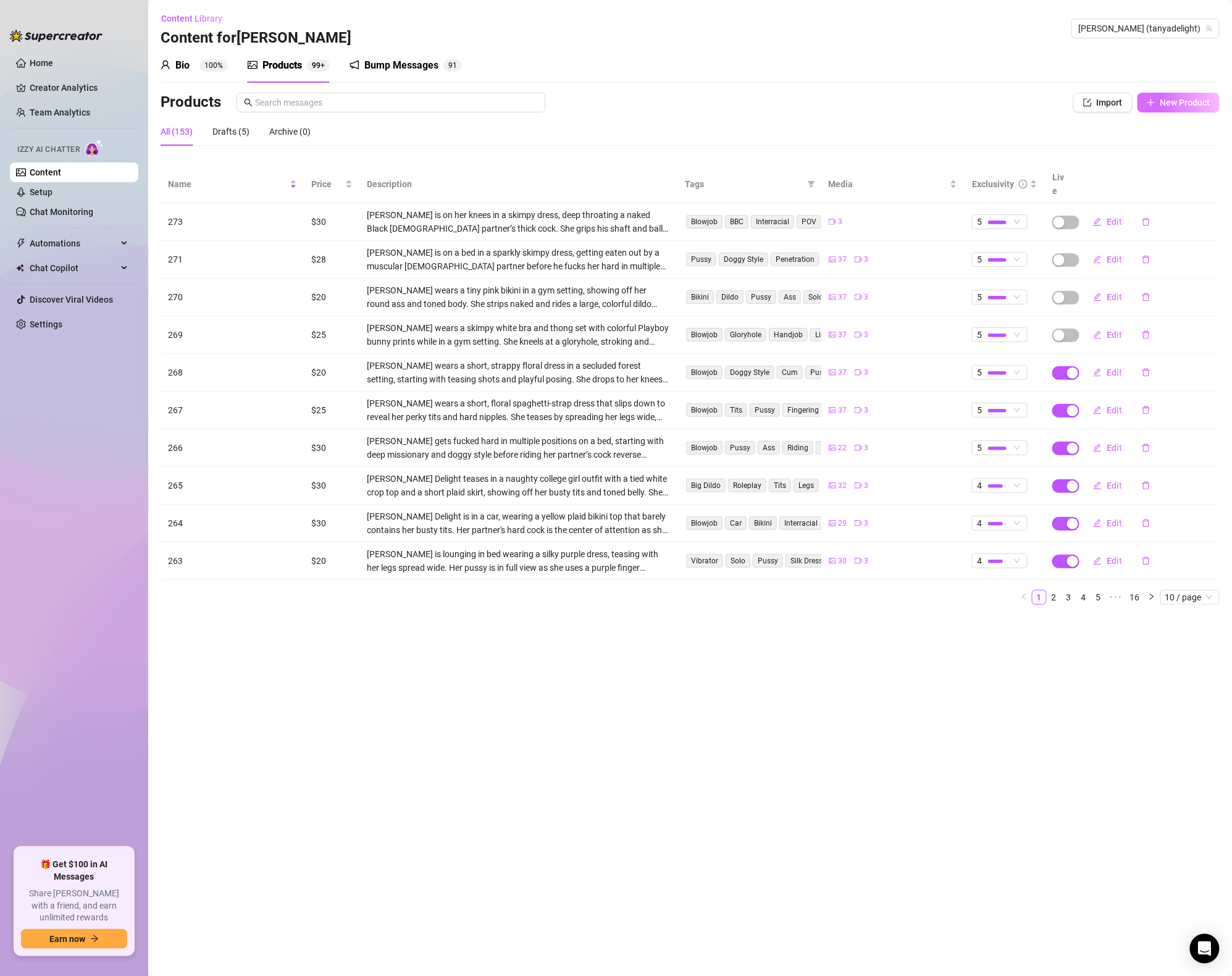
click at [1195, 106] on span "New Product" at bounding box center [1186, 103] width 50 height 10
type textarea "Type your message here..."
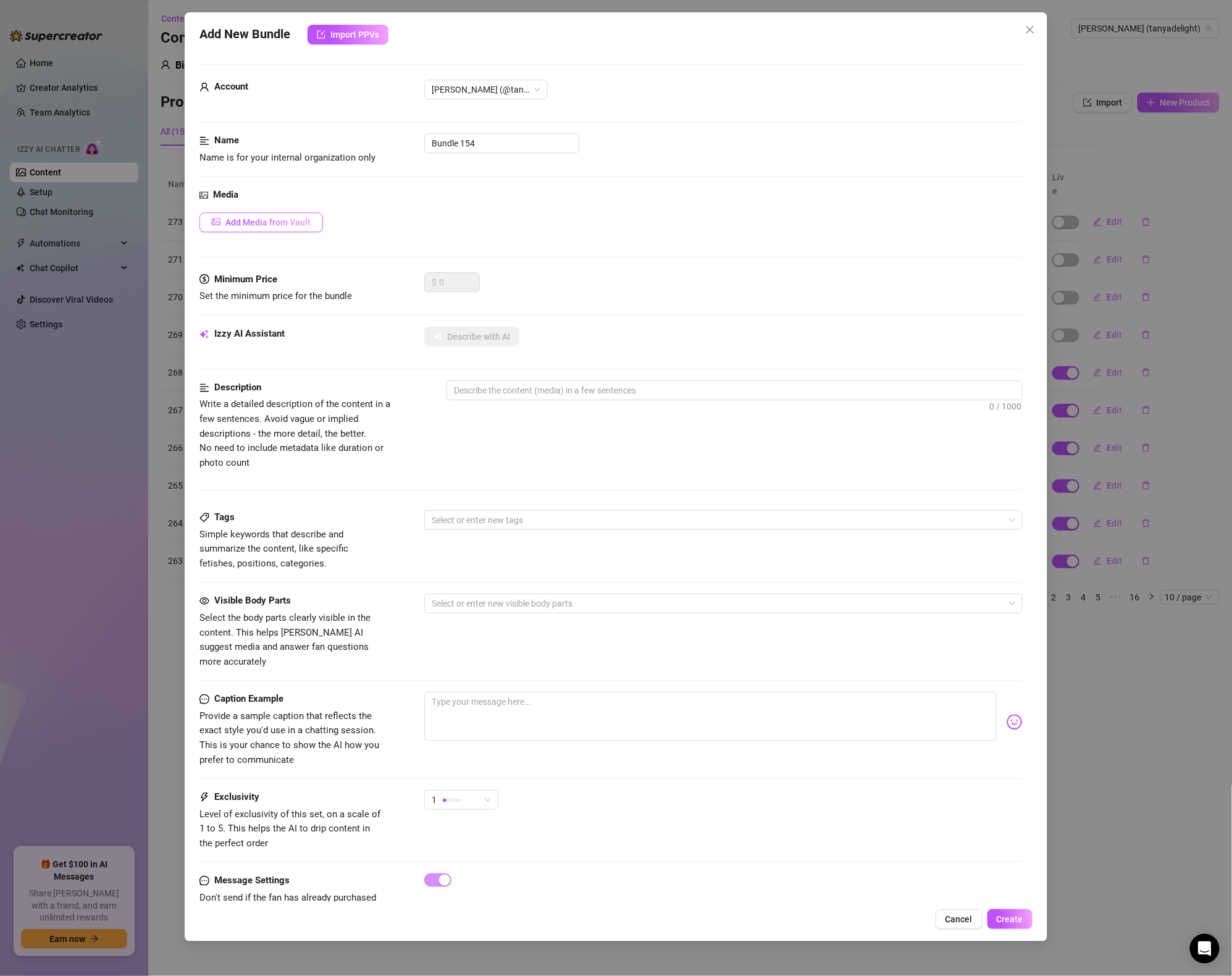
click at [275, 221] on span "Add Media from Vault" at bounding box center [268, 223] width 85 height 10
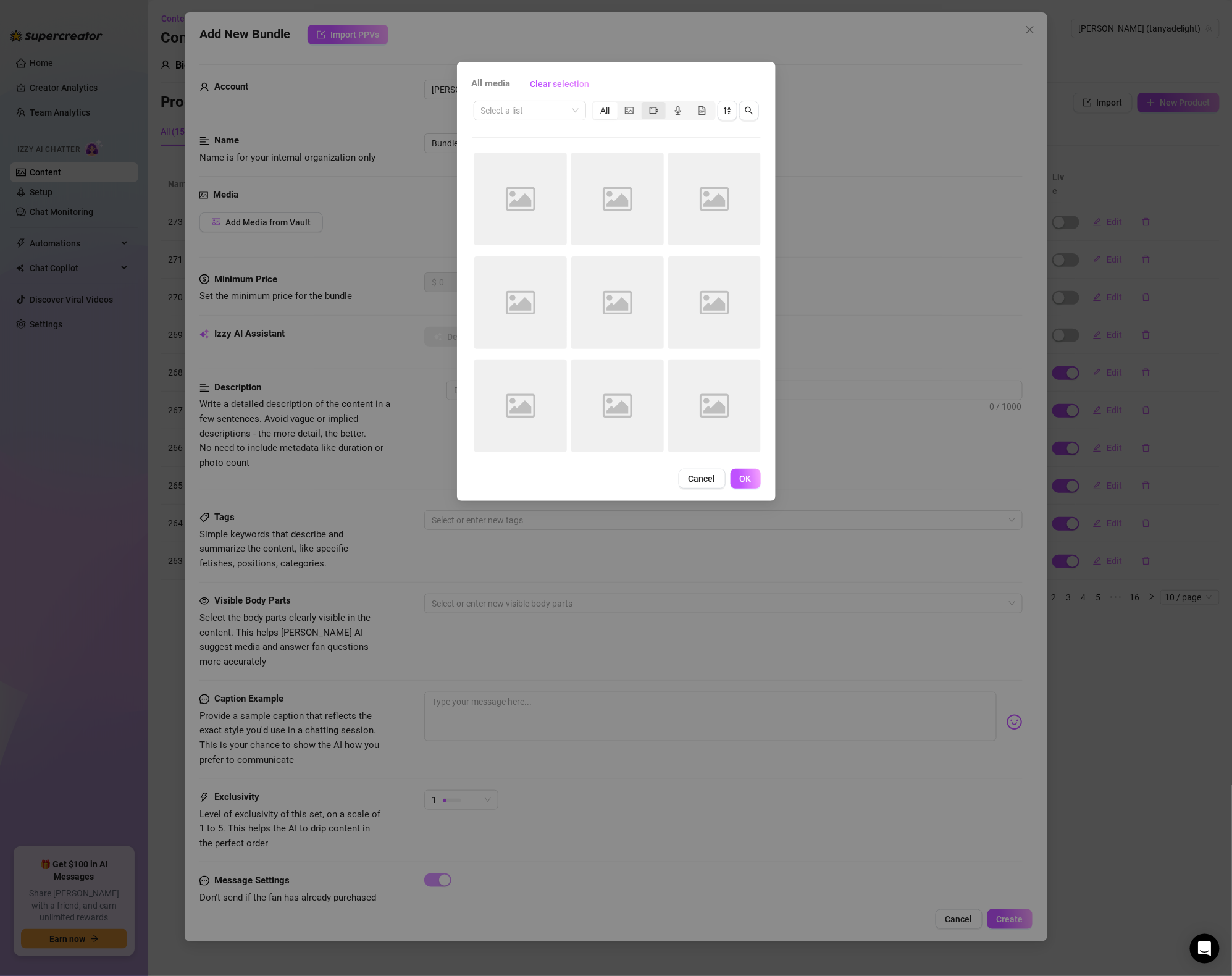
click at [661, 113] on div "segmented control" at bounding box center [654, 111] width 24 height 18
click at [645, 104] on input "segmented control" at bounding box center [645, 104] width 0 height 0
click at [708, 479] on span "Cancel" at bounding box center [702, 479] width 27 height 10
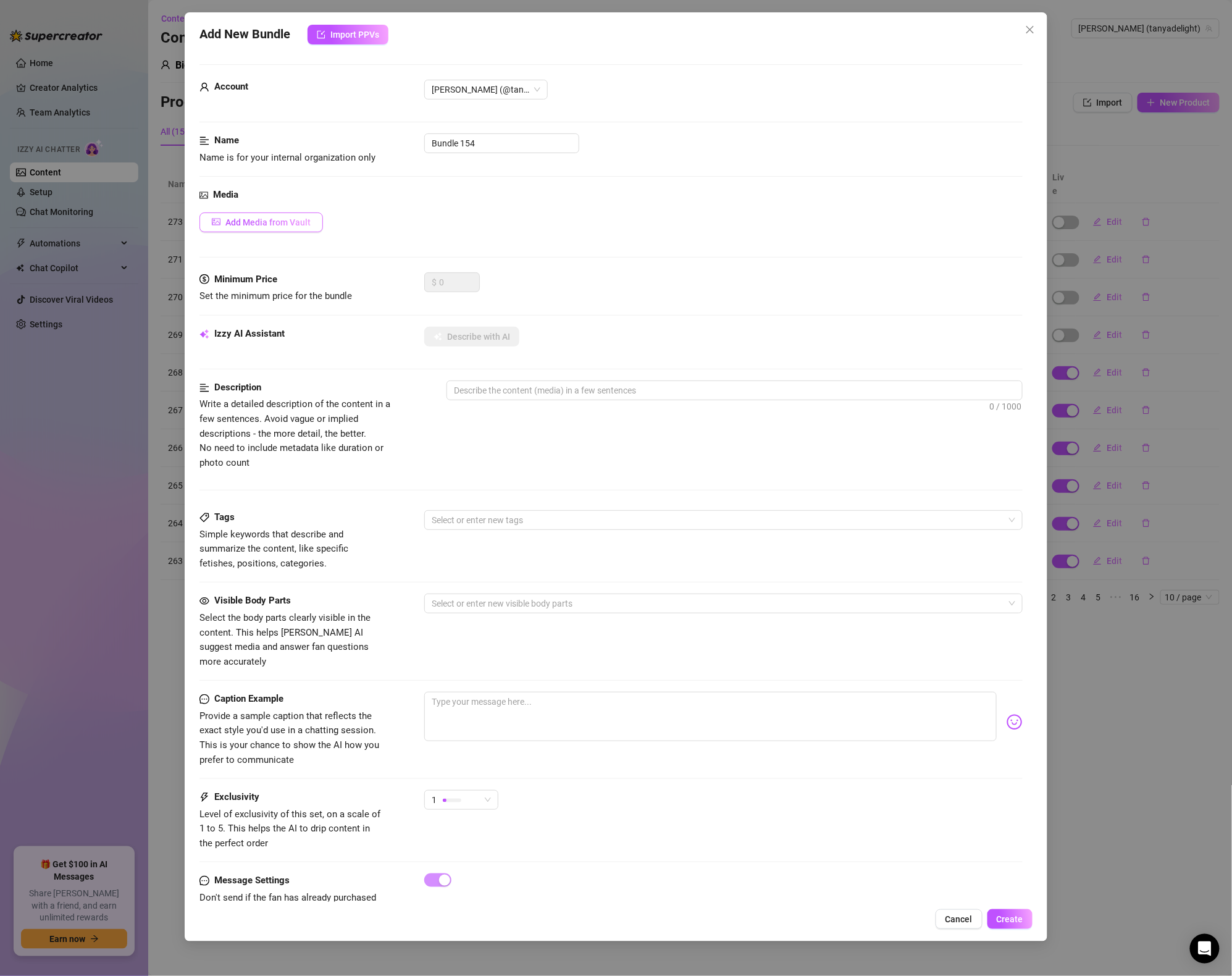
click at [270, 223] on span "Add Media from Vault" at bounding box center [268, 223] width 85 height 10
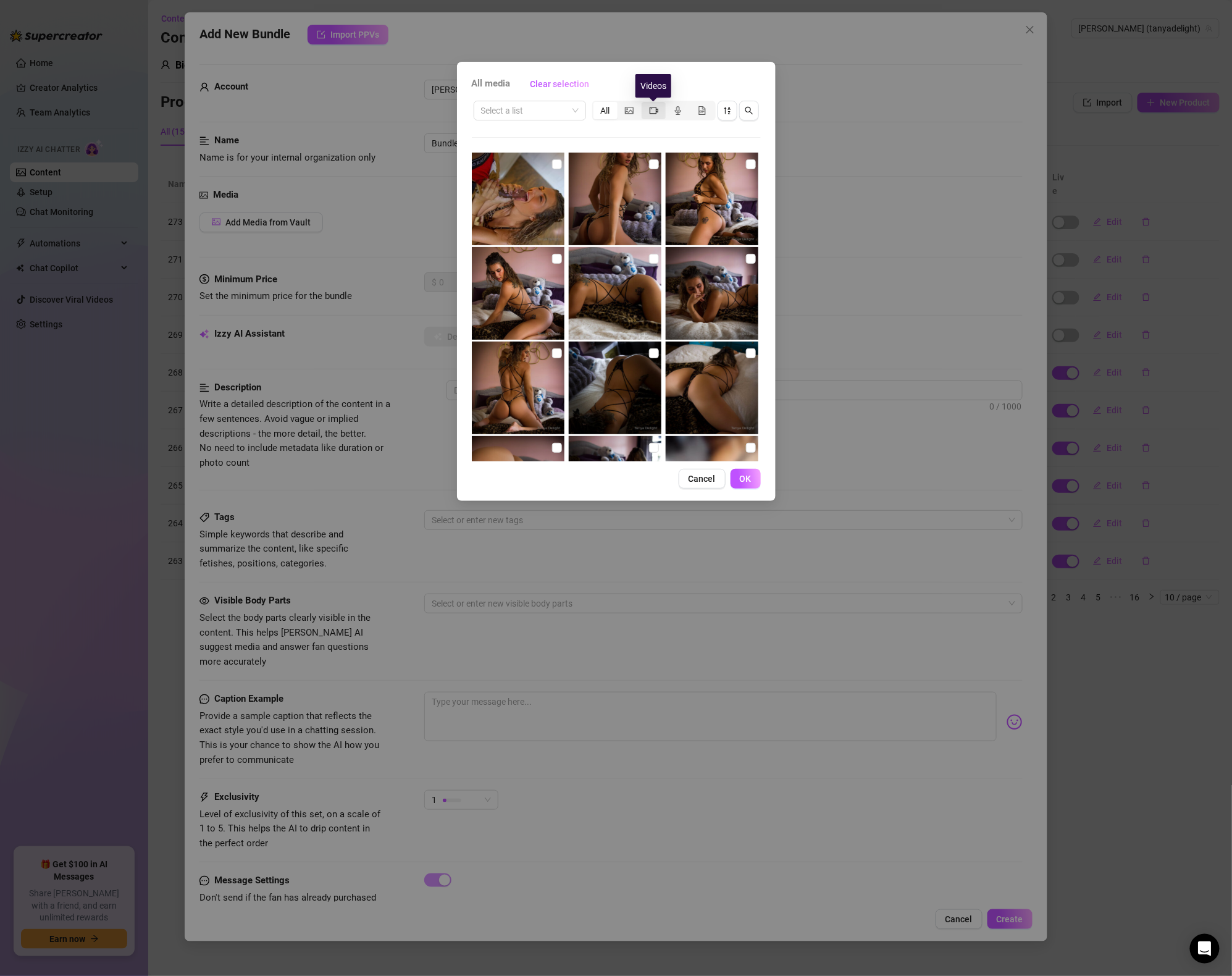
click at [657, 111] on icon "video-camera" at bounding box center [654, 111] width 8 height 7
click at [645, 104] on input "segmented control" at bounding box center [645, 104] width 0 height 0
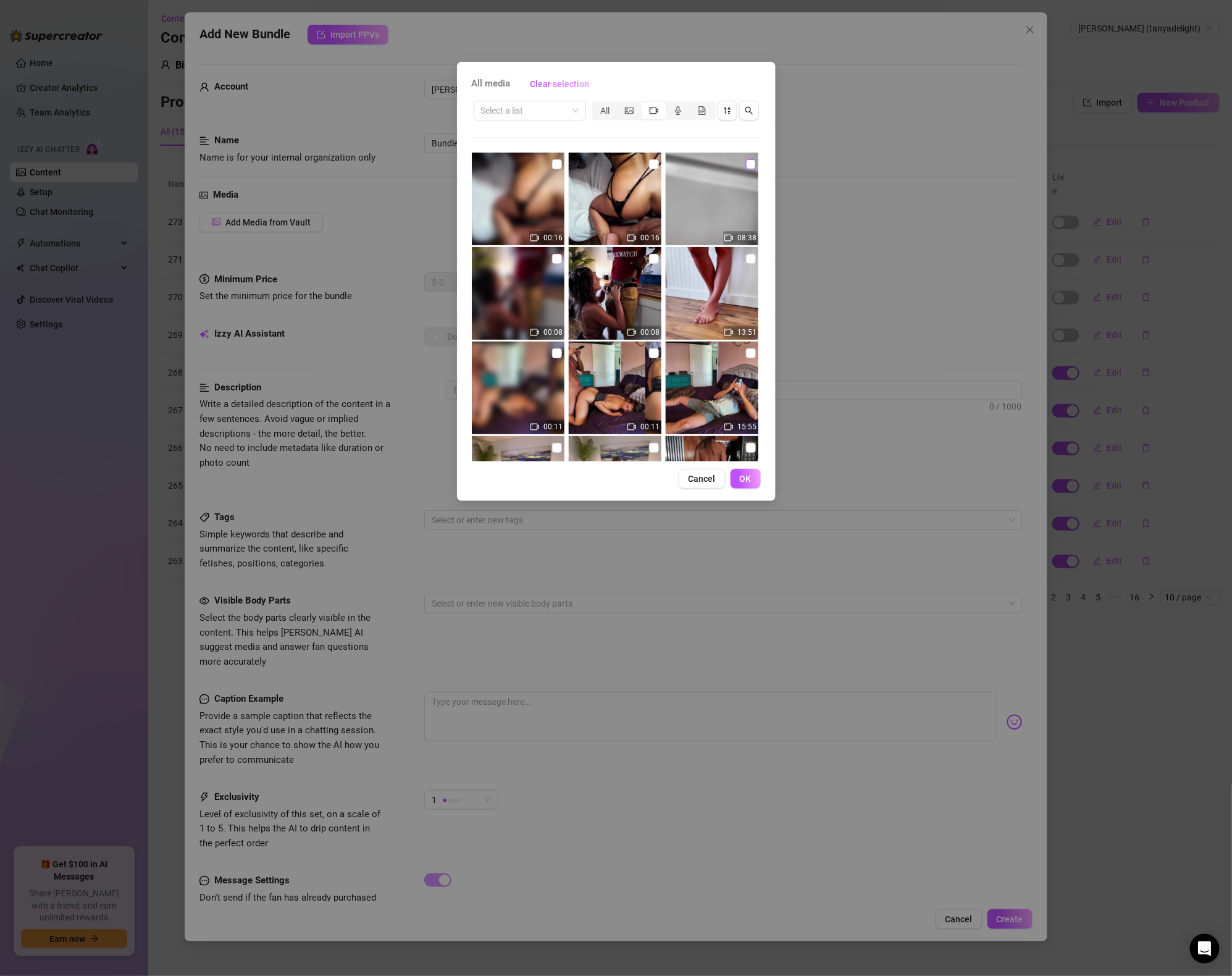
click at [752, 166] on input "checkbox" at bounding box center [751, 164] width 10 height 10
checkbox input "true"
click at [748, 479] on span "OK" at bounding box center [746, 479] width 12 height 10
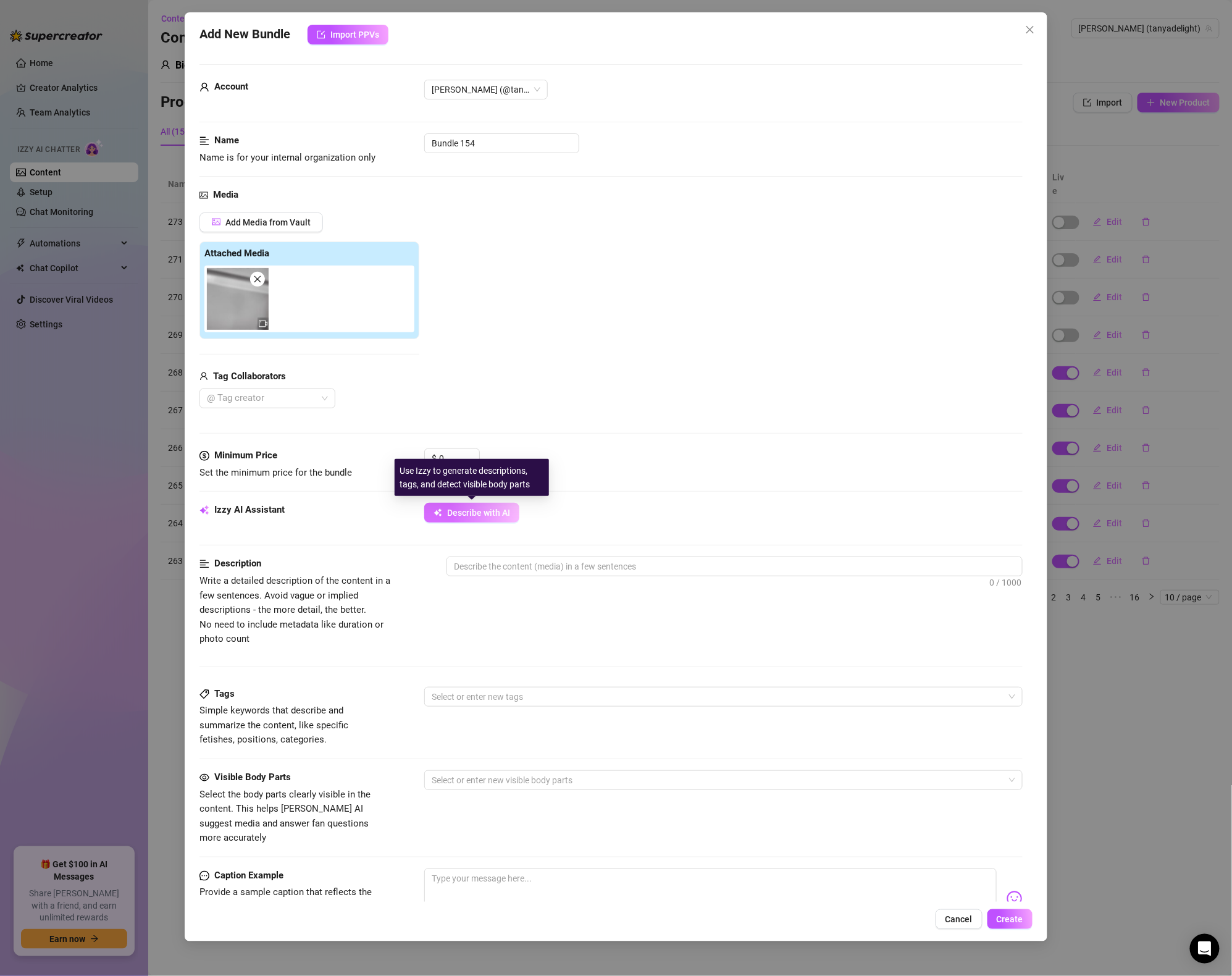
click at [493, 518] on span "Describe with AI" at bounding box center [478, 513] width 63 height 10
type textarea "[PERSON_NAME]"
type textarea "Tanya wears"
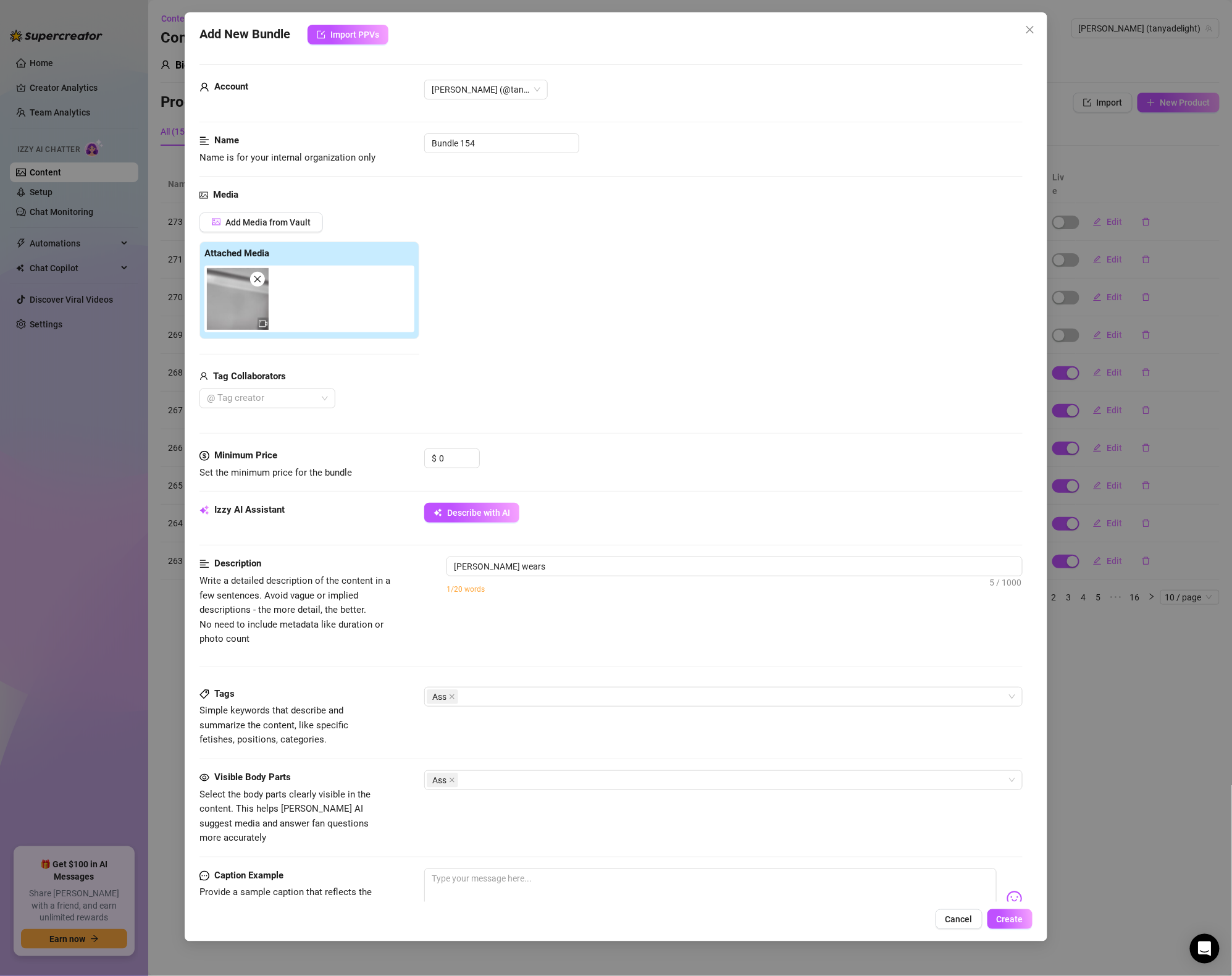
type textarea "Tanya wears a"
type textarea "Tanya wears a strappy"
type textarea "Tanya wears a strappy black"
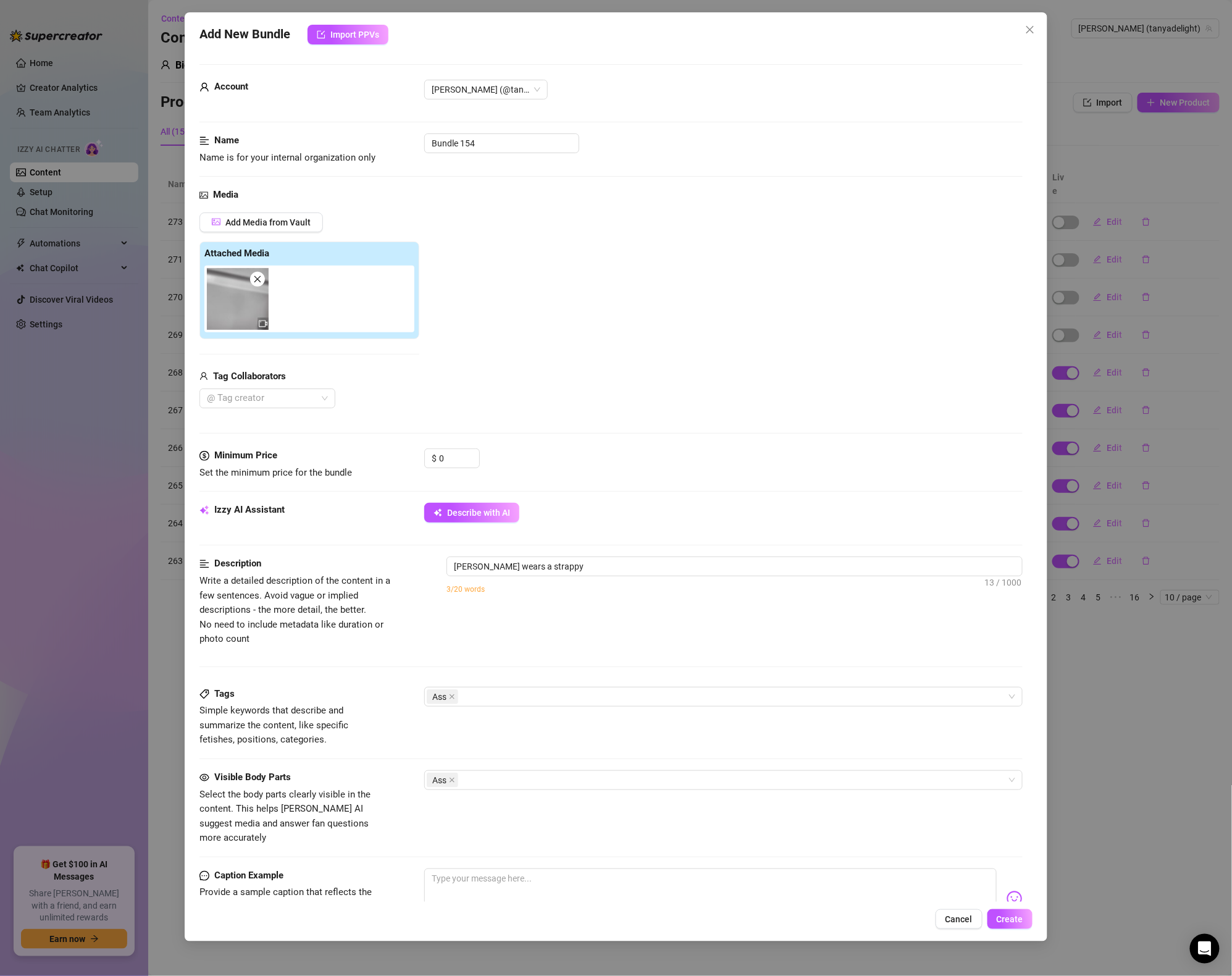
type textarea "Tanya wears a strappy black"
type textarea "Tanya wears a strappy black lingerie"
type textarea "Tanya wears a strappy black lingerie set,"
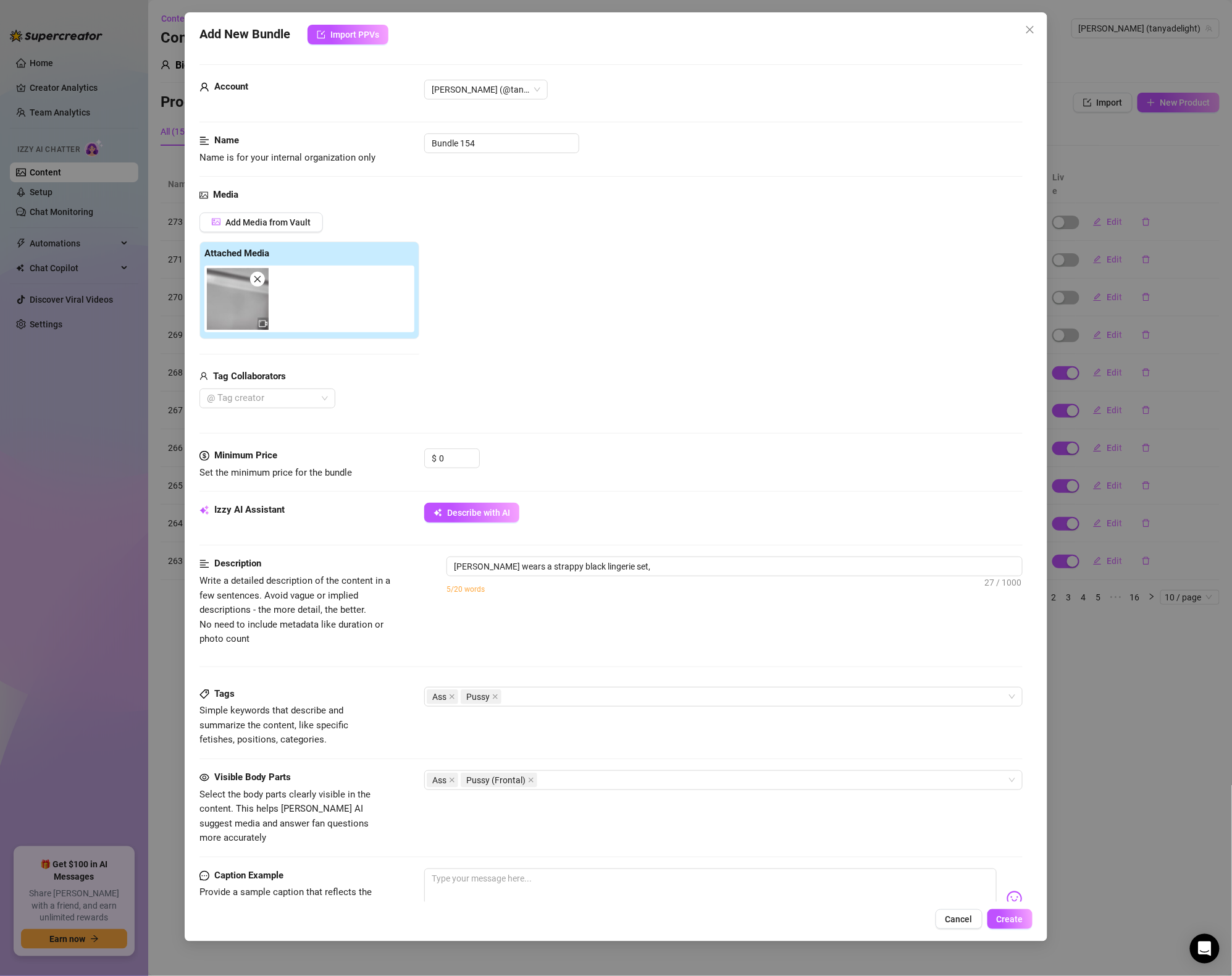
type textarea "Tanya wears a strappy black lingerie set, showing"
type textarea "Tanya wears a strappy black lingerie set, showing off"
type textarea "Tanya wears a strappy black lingerie set, showing off her"
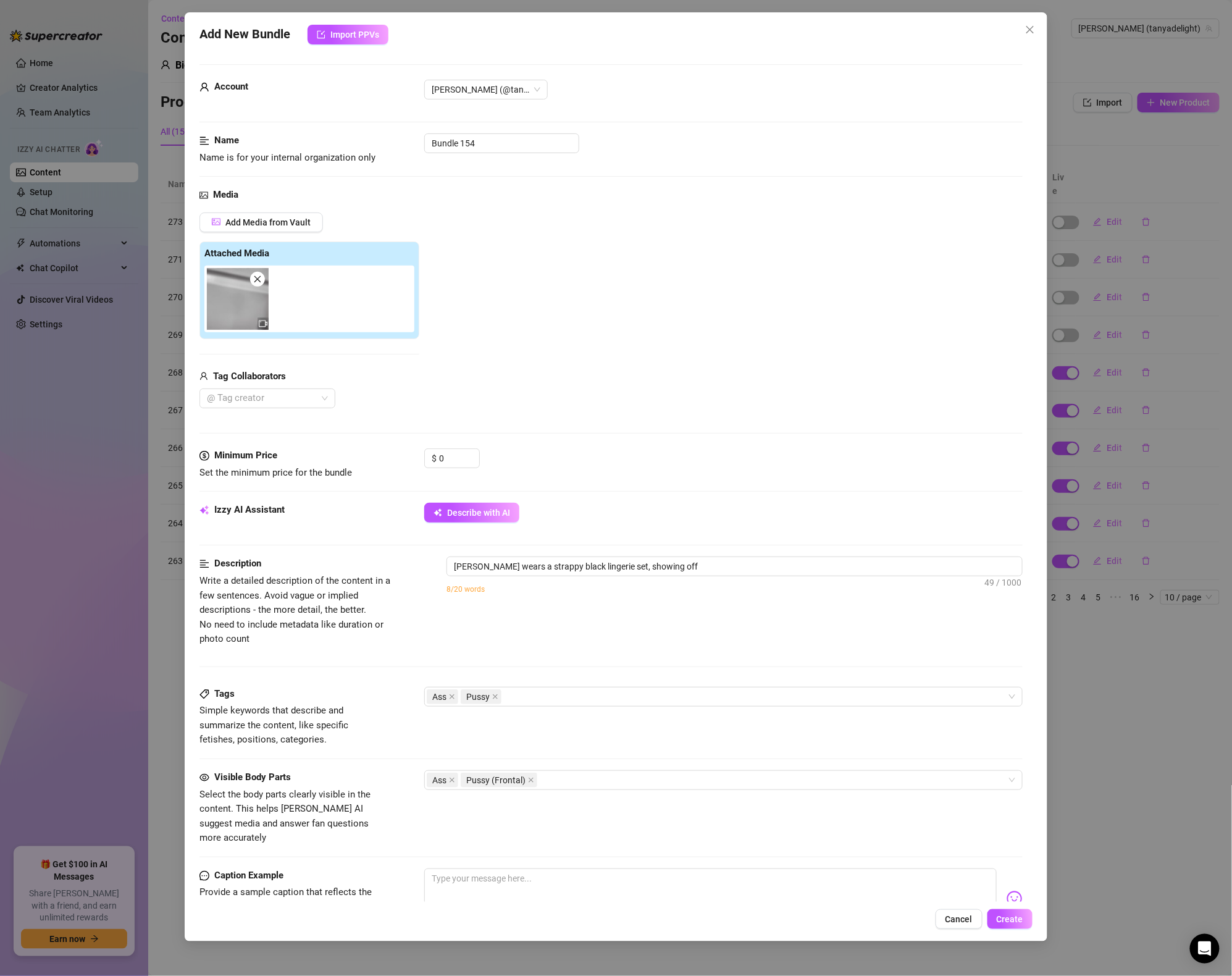
type textarea "Tanya wears a strappy black lingerie set, showing off her"
type textarea "Tanya wears a strappy black lingerie set, showing off her thick"
type textarea "Tanya wears a strappy black lingerie set, showing off her thick ass"
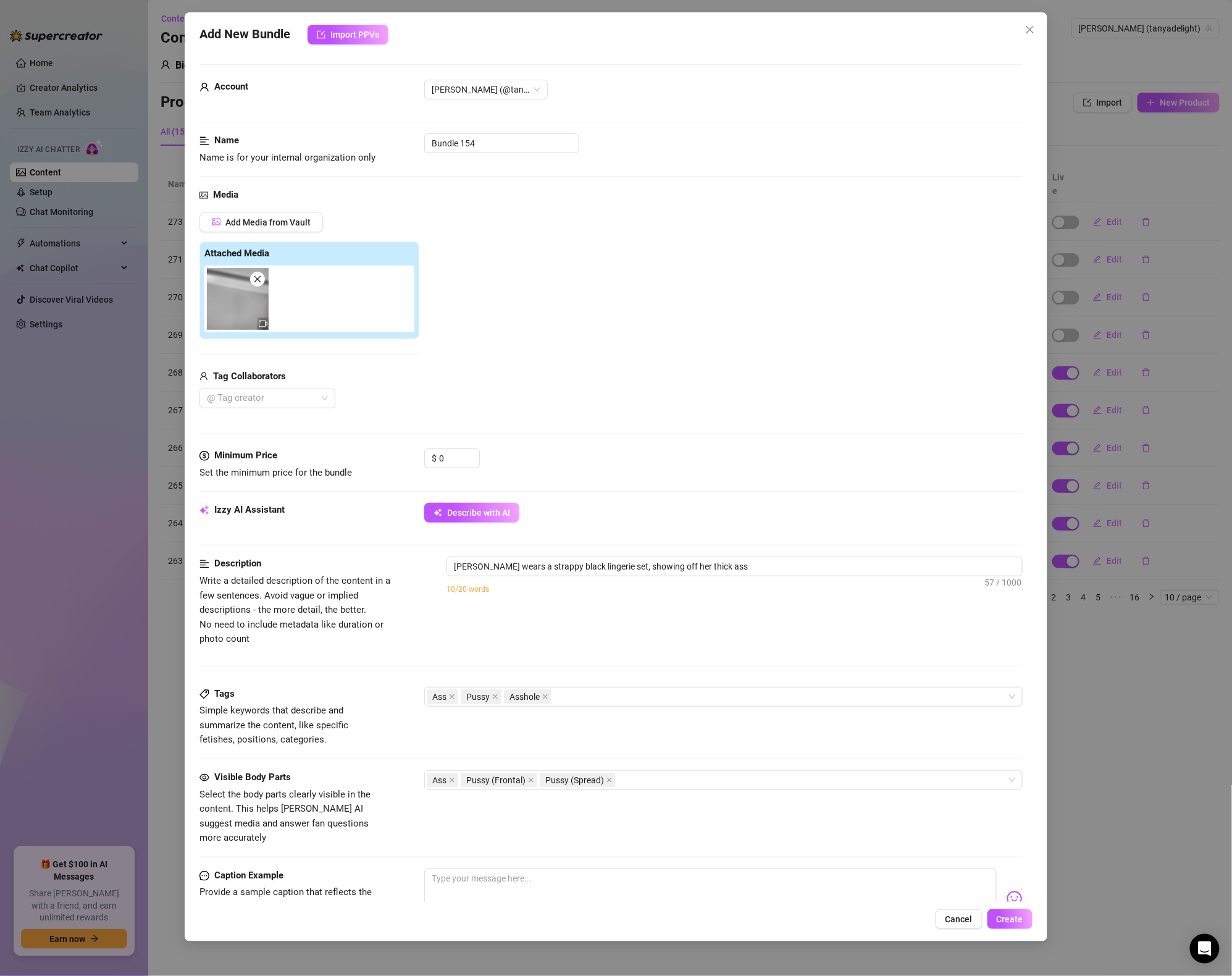
type textarea "Tanya wears a strappy black lingerie set, showing off her thick ass and"
type textarea "Tanya wears a strappy black lingerie set, showing off her thick ass and bare"
type textarea "Tanya wears a strappy black lingerie set, showing off her thick ass and bare pu…"
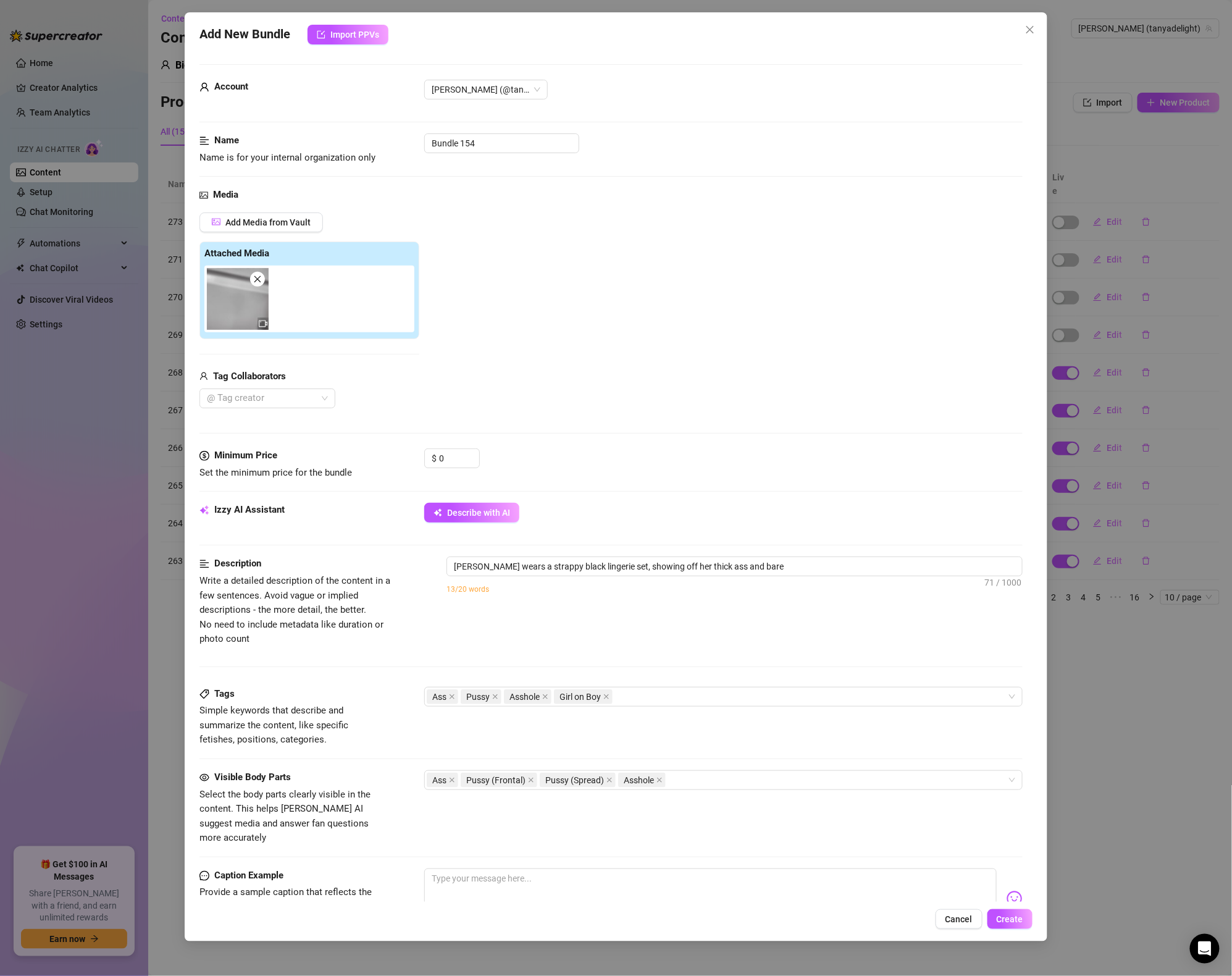
type textarea "Tanya wears a strappy black lingerie set, showing off her thick ass and bare pu…"
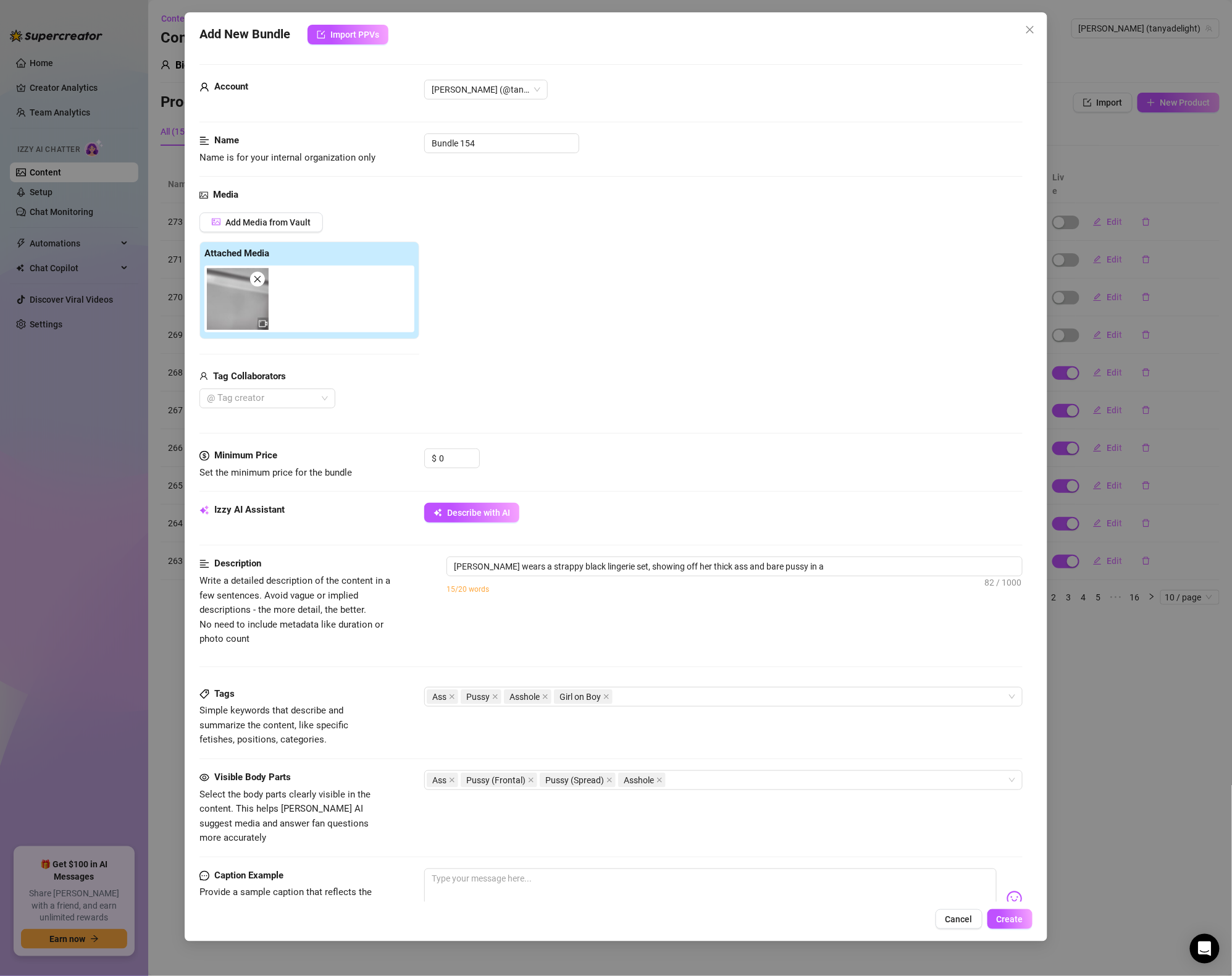
type textarea "Tanya wears a strappy black lingerie set, showing off her thick ass and bare pu…"
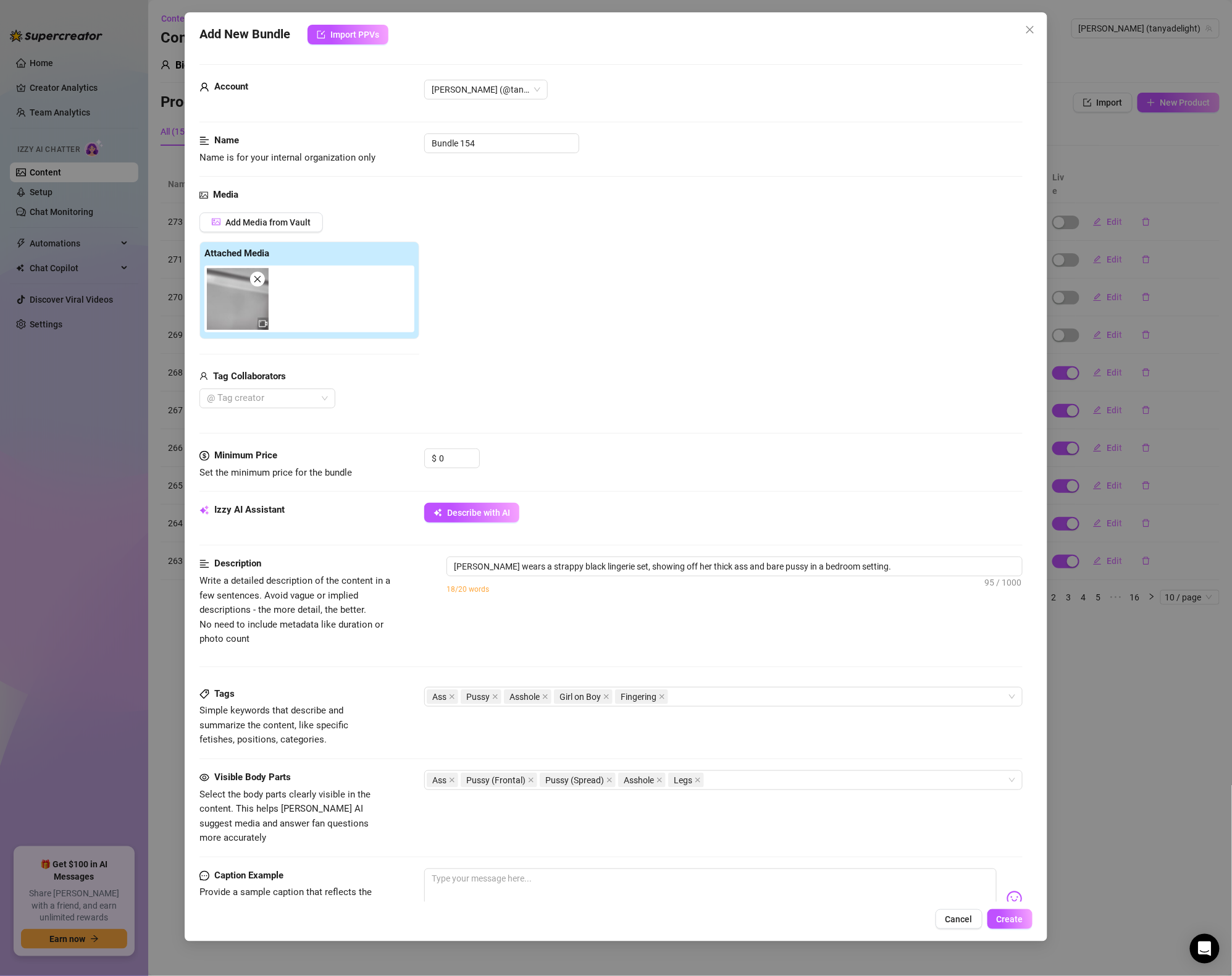
type textarea "Tanya wears a strappy black lingerie set, showing off her thick ass and bare pu…"
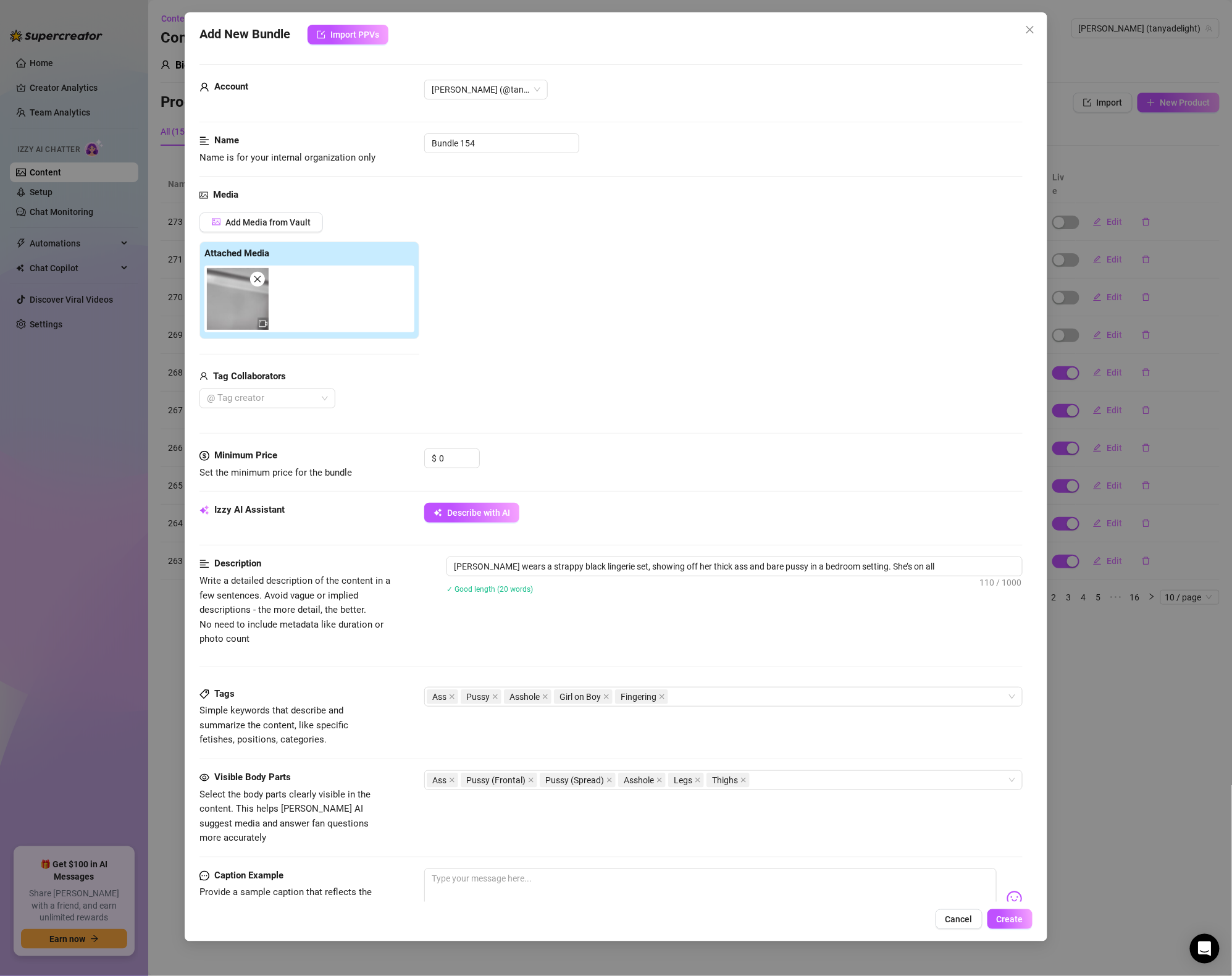
type textarea "Tanya wears a strappy black lingerie set, showing off her thick ass and bare pu…"
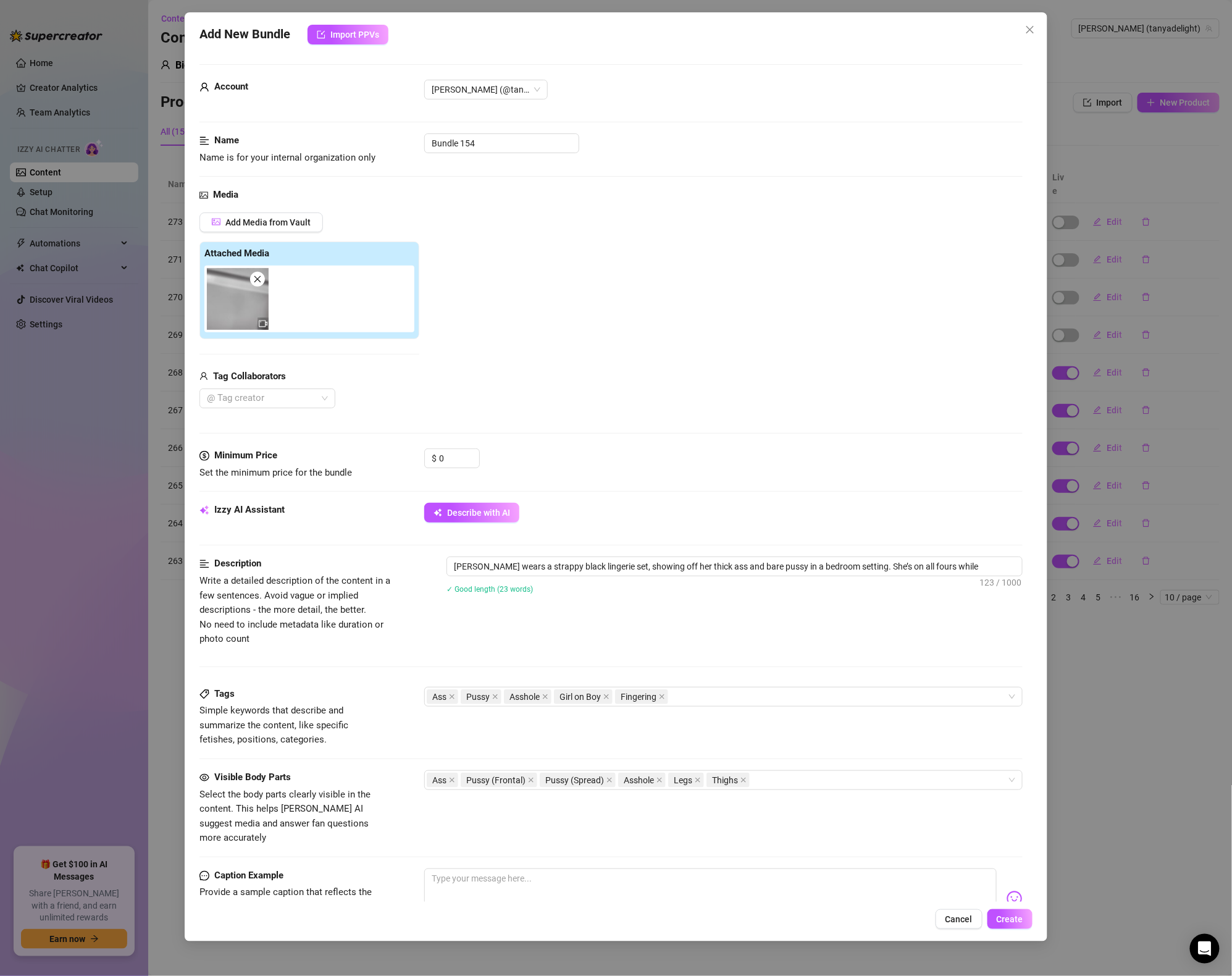
type textarea "Tanya wears a strappy black lingerie set, showing off her thick ass and bare pu…"
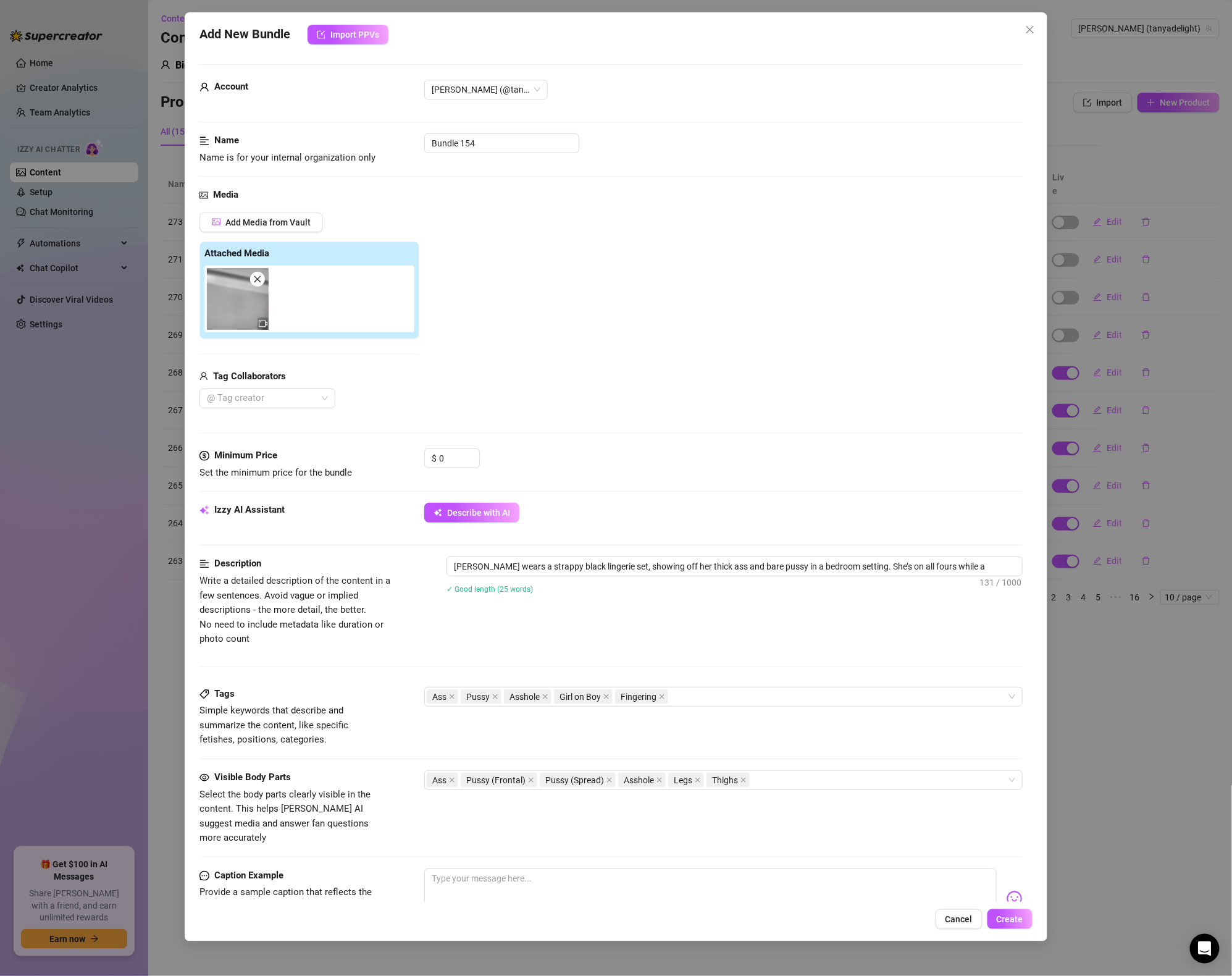
type textarea "Tanya wears a strappy black lingerie set, showing off her thick ass and bare pu…"
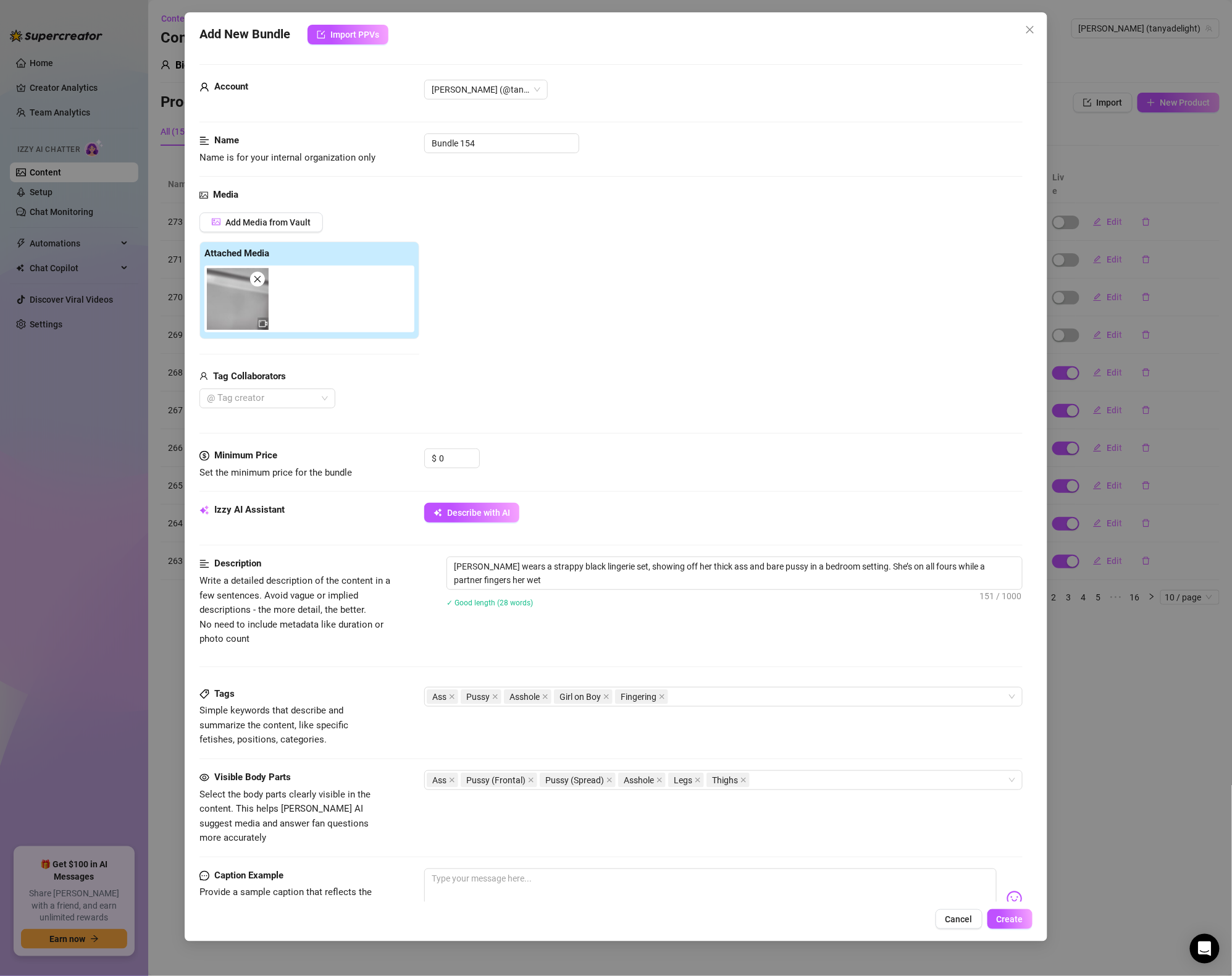
type textarea "Tanya wears a strappy black lingerie set, showing off her thick ass and bare pu…"
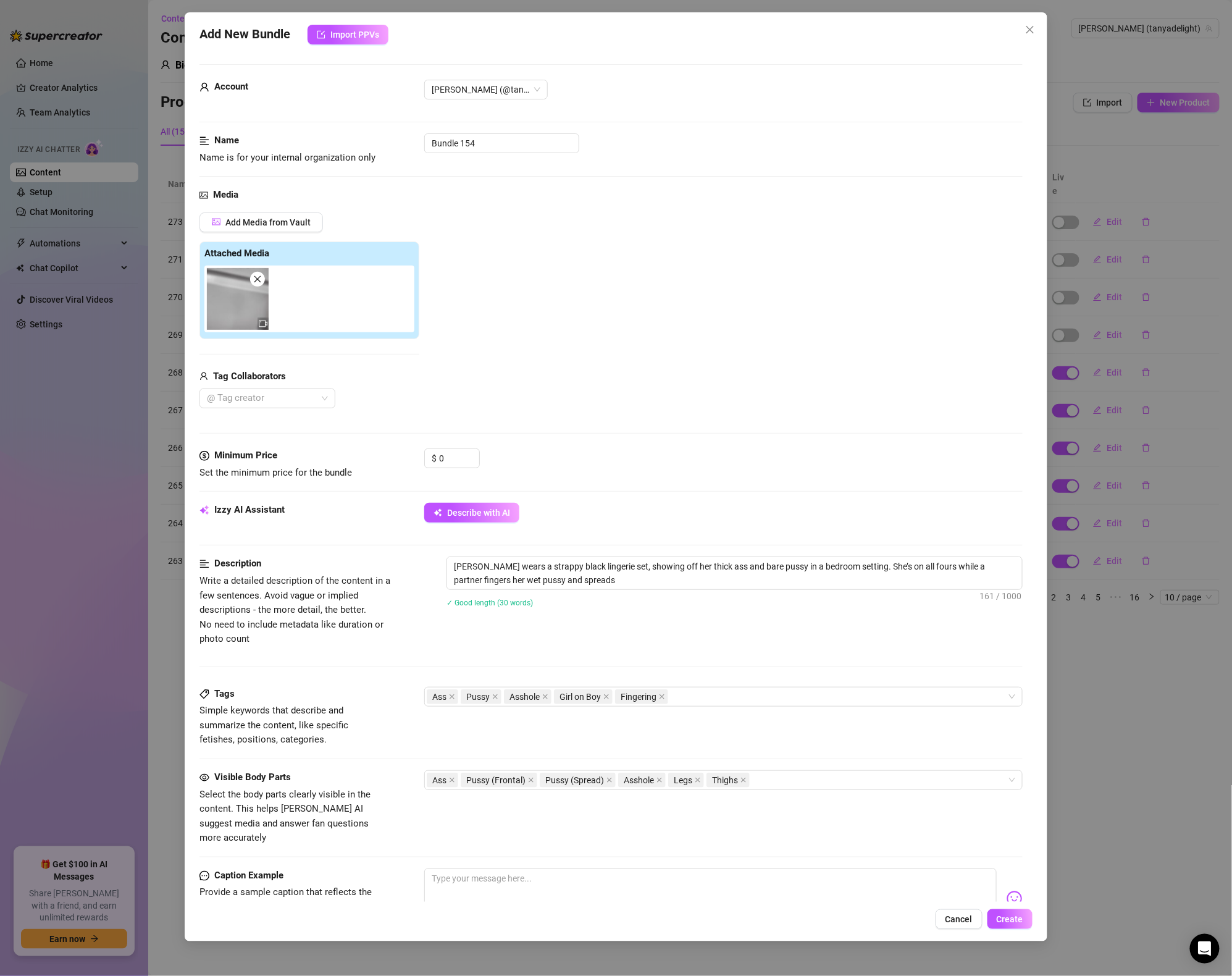
type textarea "Tanya wears a strappy black lingerie set, showing off her thick ass and bare pu…"
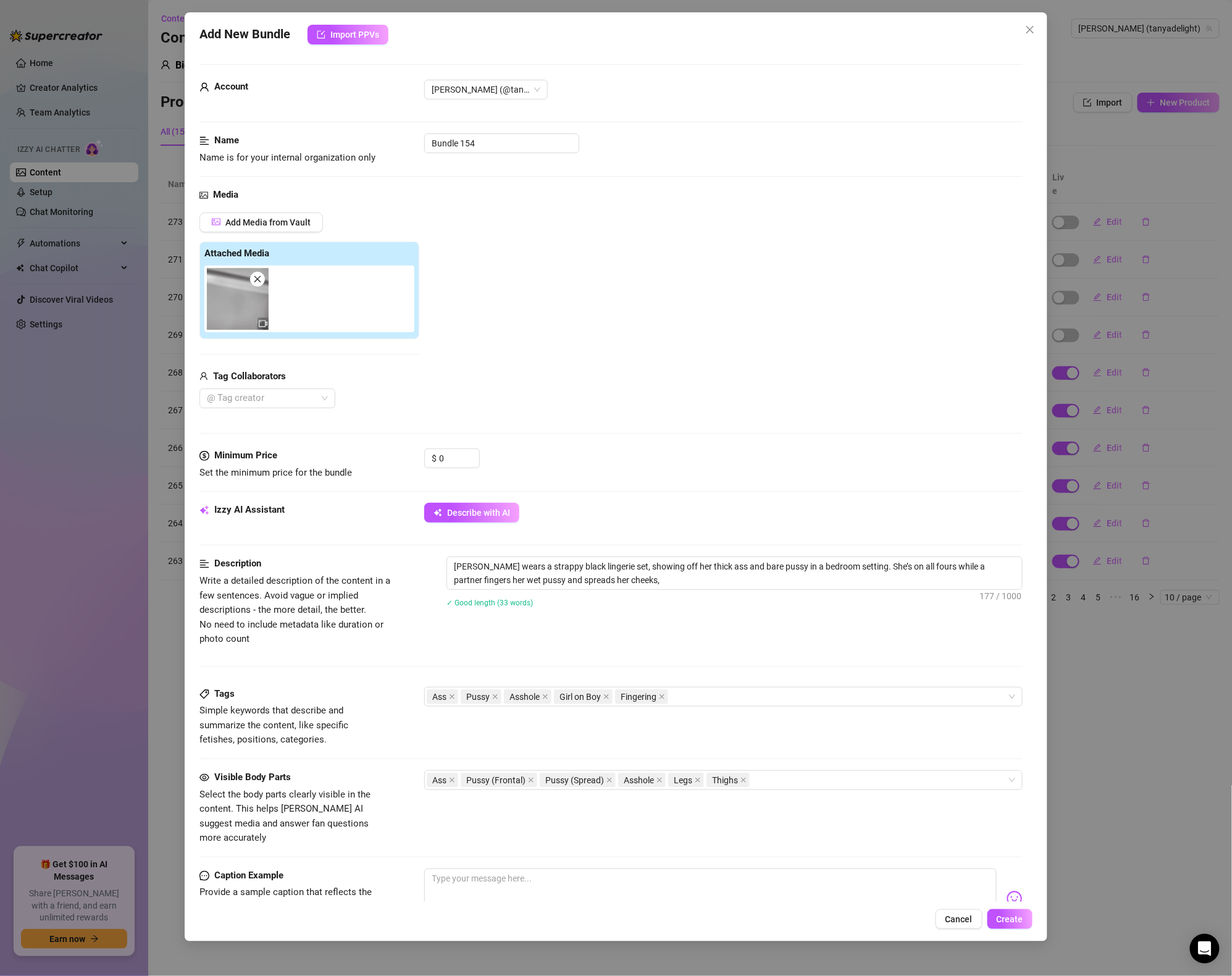
type textarea "Tanya wears a strappy black lingerie set, showing off her thick ass and bare pu…"
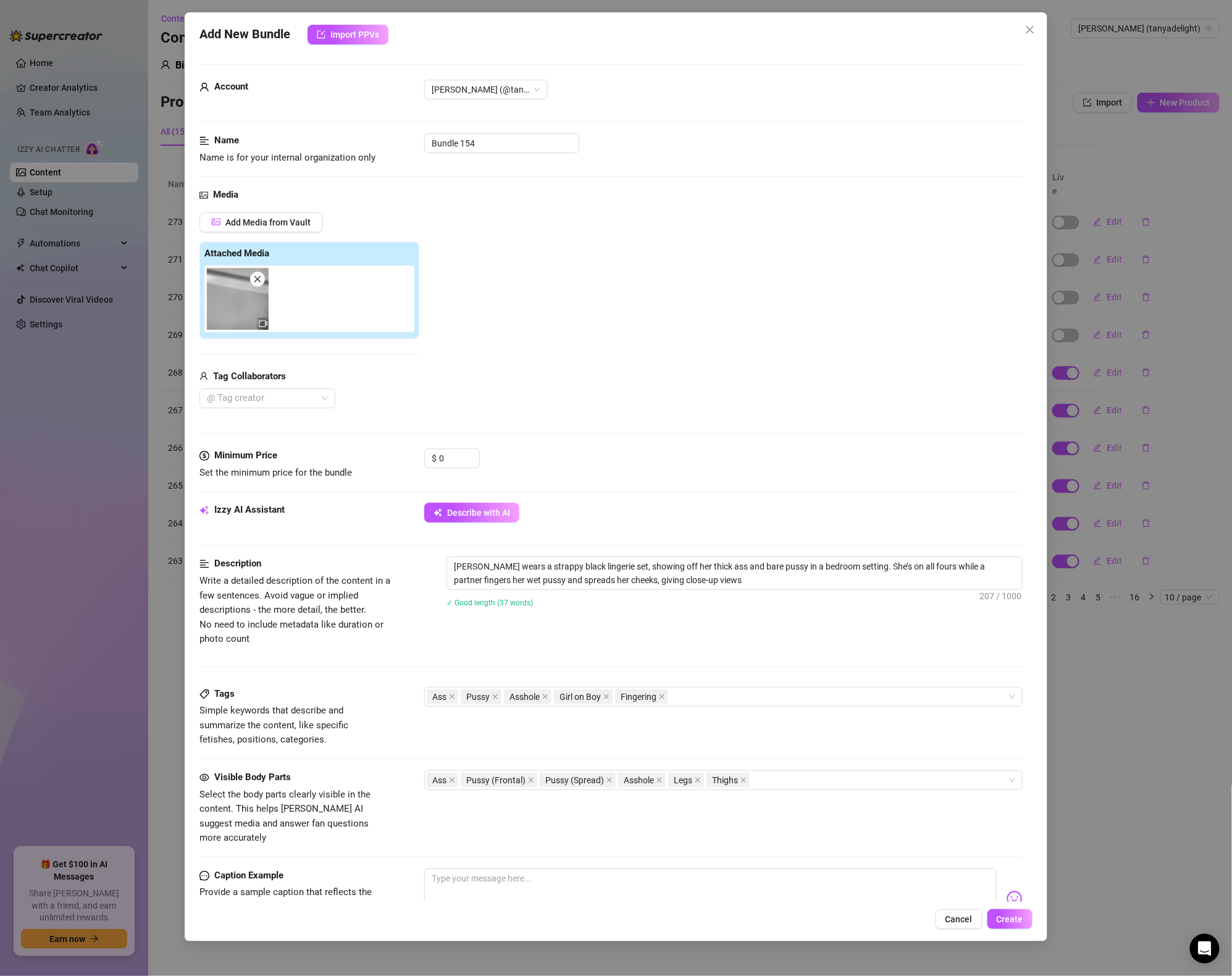
type textarea "Tanya wears a strappy black lingerie set, showing off her thick ass and bare pu…"
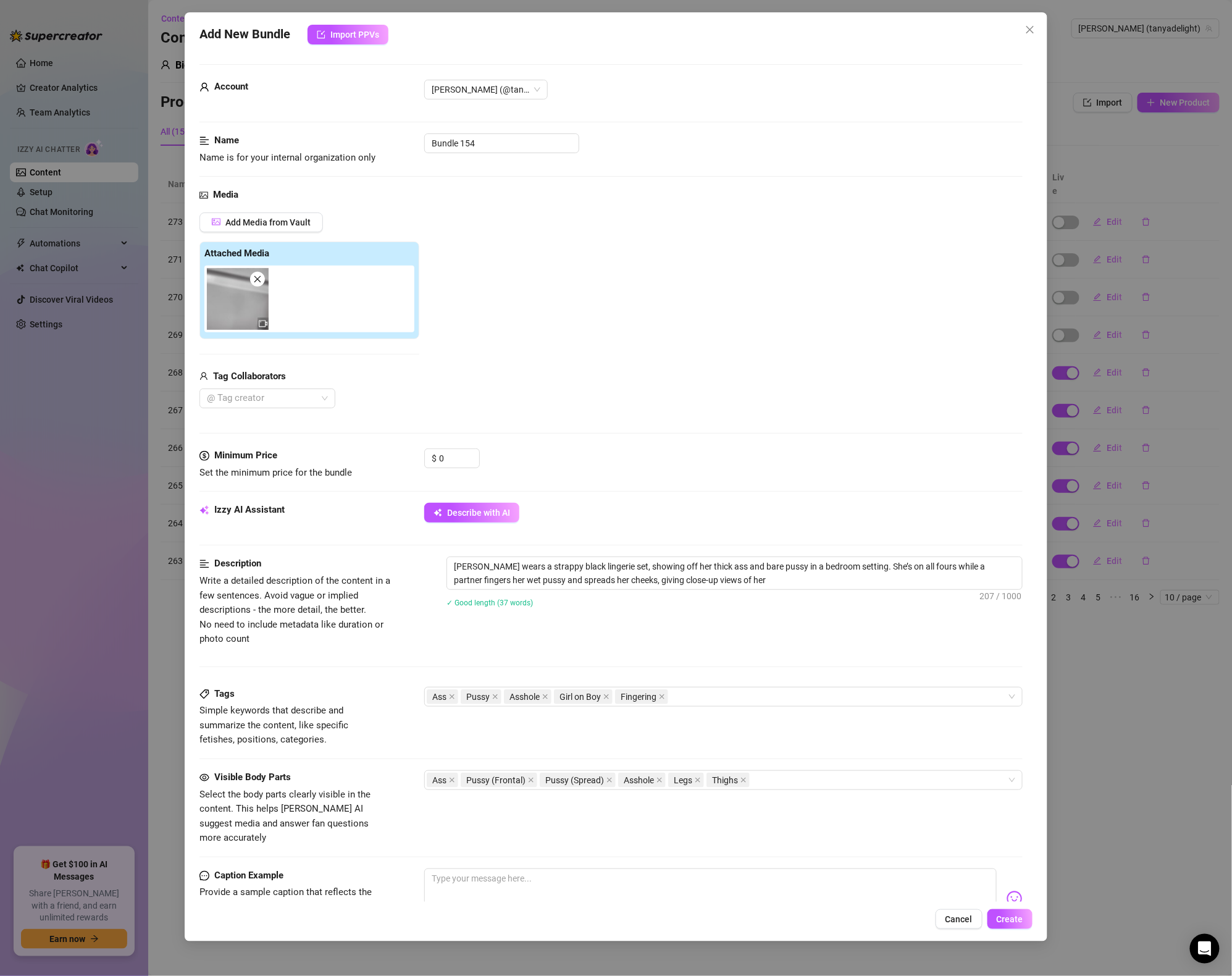
type textarea "Tanya wears a strappy black lingerie set, showing off her thick ass and bare pu…"
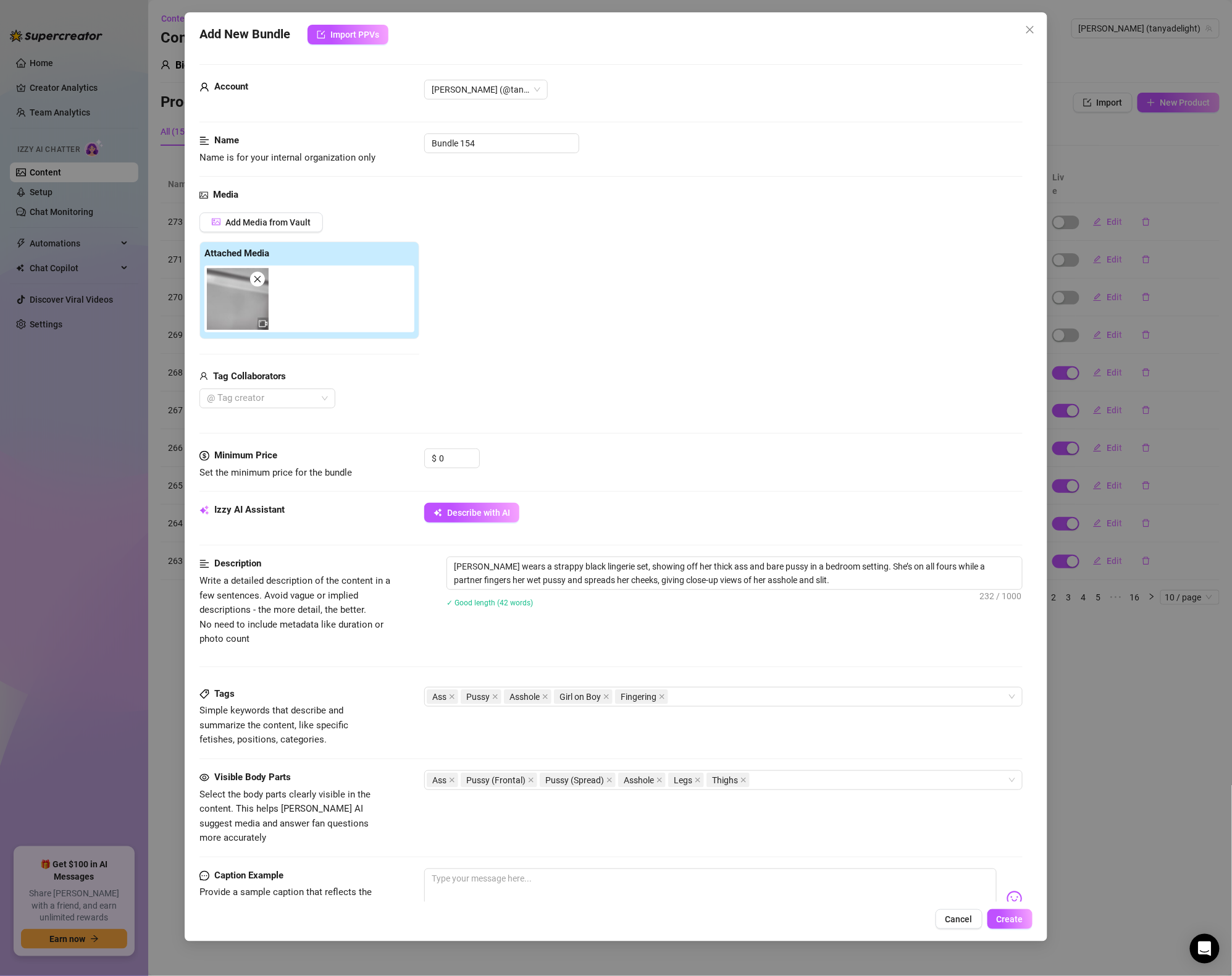
type textarea "Tanya wears a strappy black lingerie set, showing off her thick ass and bare pu…"
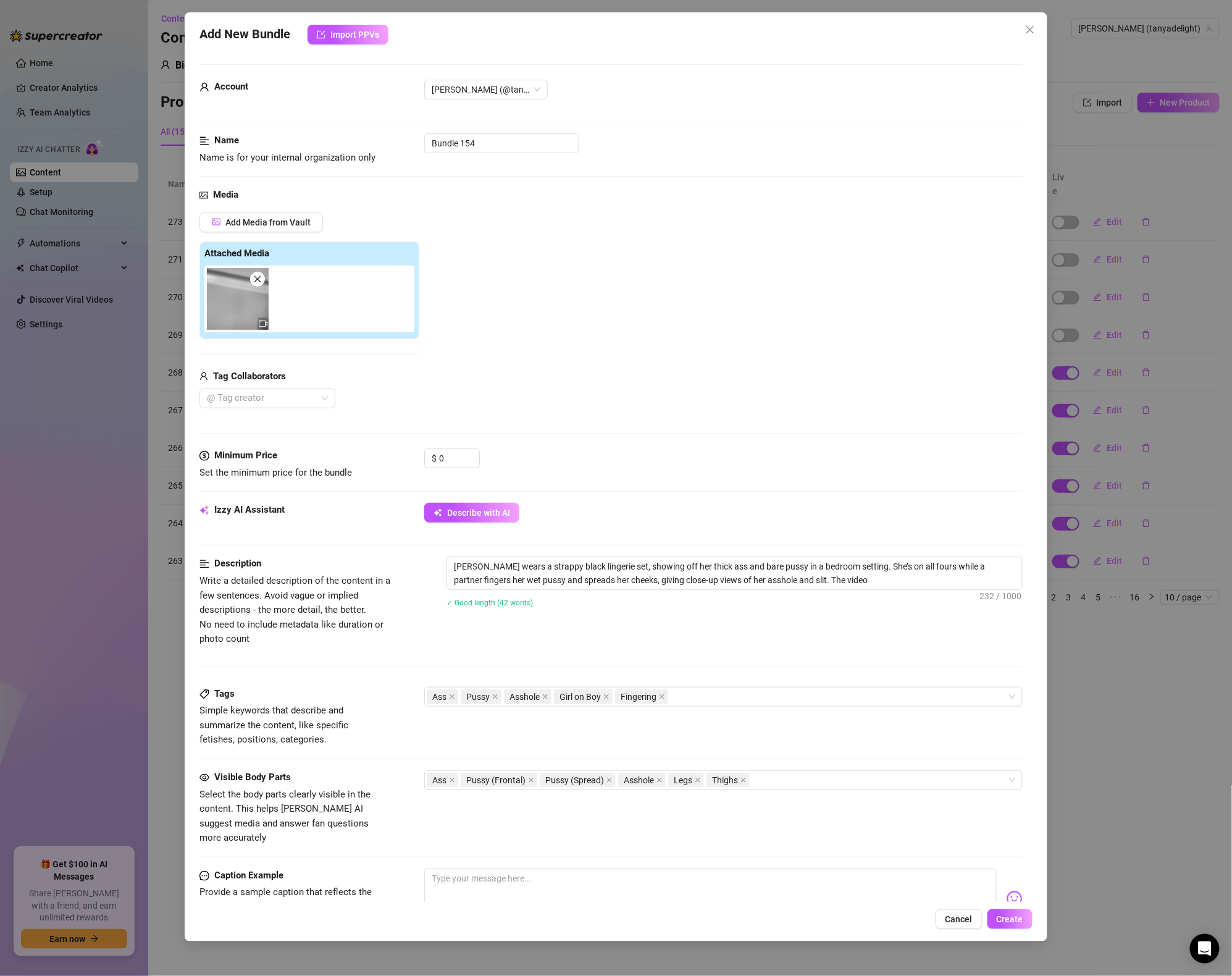
type textarea "Tanya wears a strappy black lingerie set, showing off her thick ass and bare pu…"
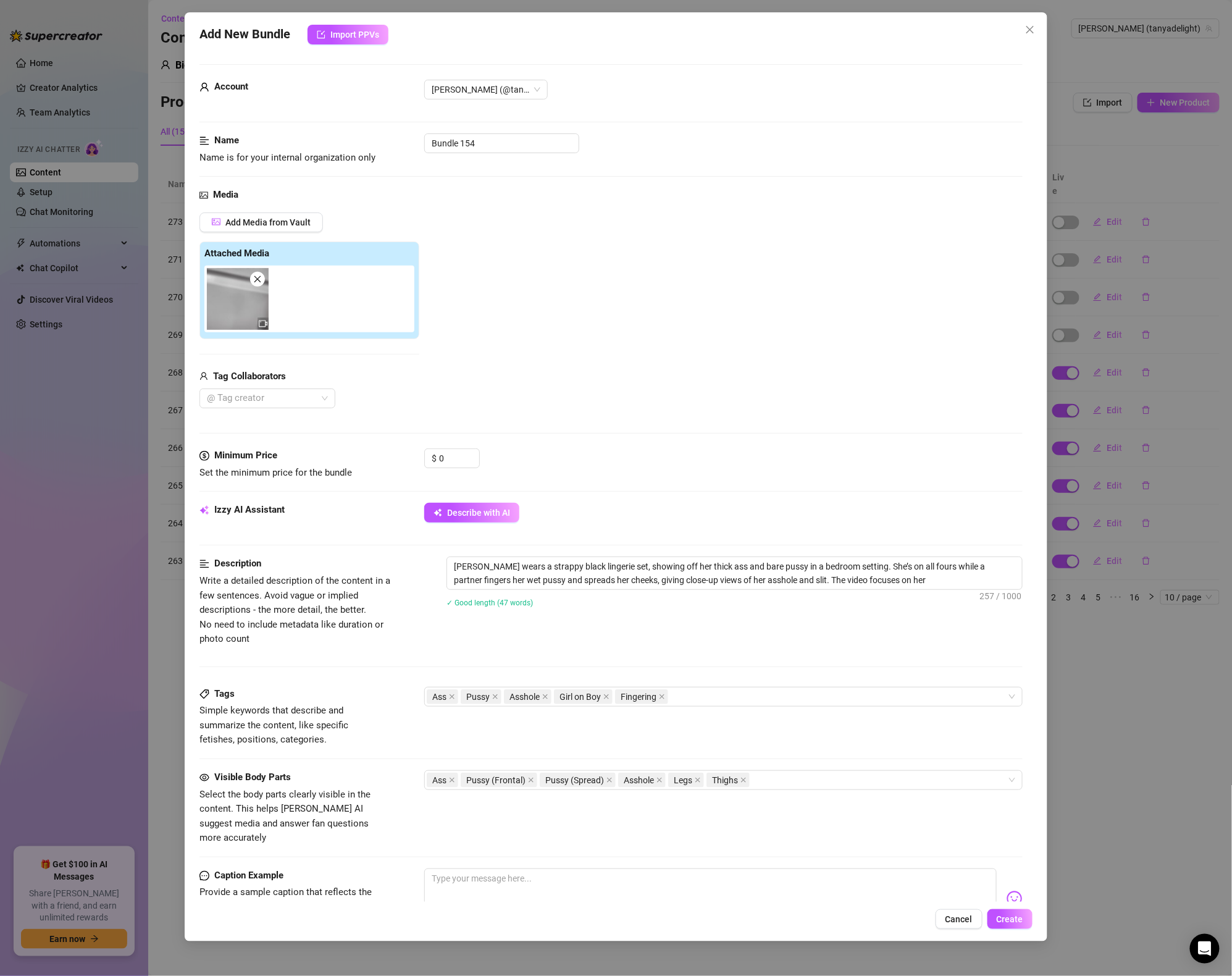
type textarea "Tanya wears a strappy black lingerie set, showing off her thick ass and bare pu…"
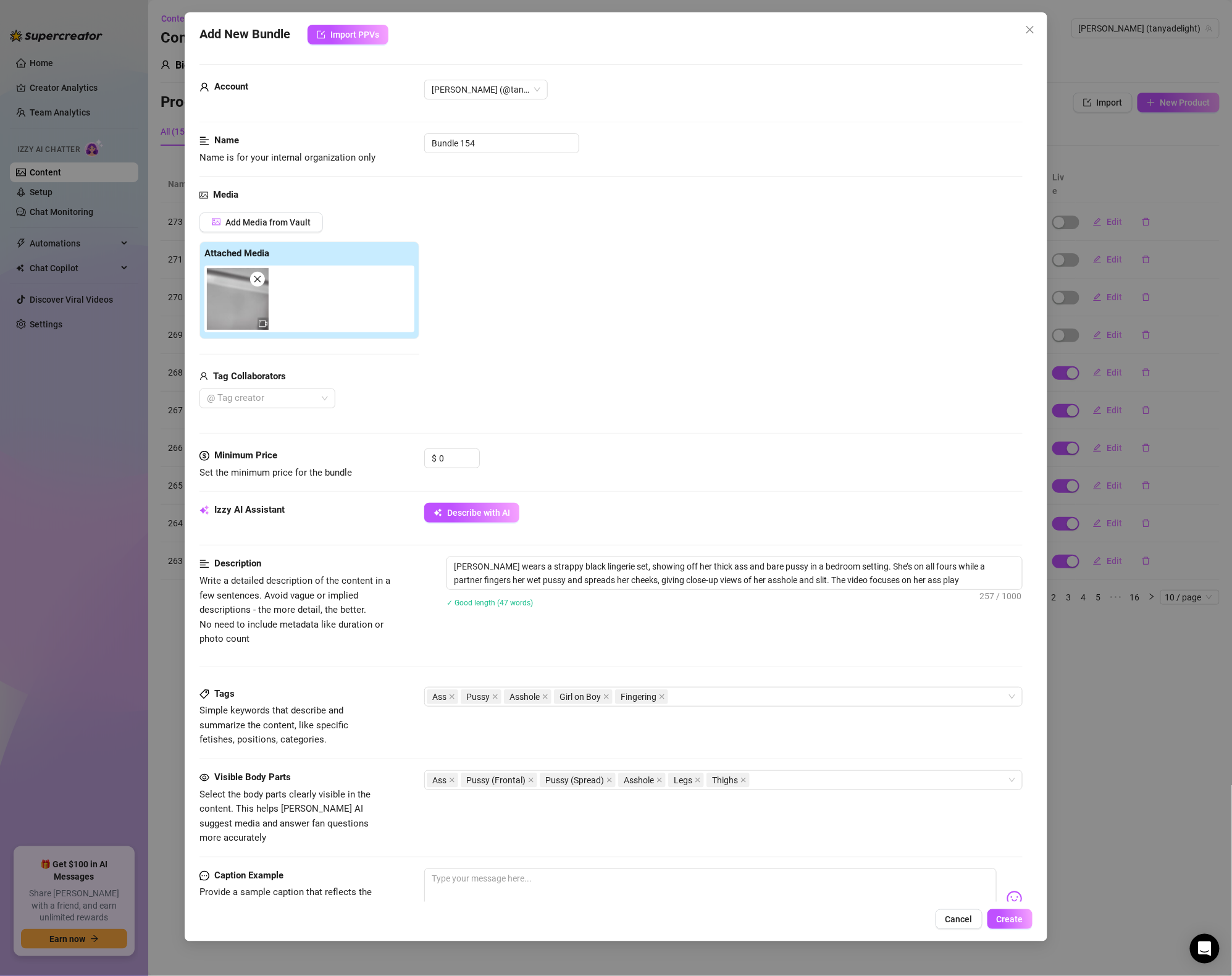
type textarea "Tanya wears a strappy black lingerie set, showing off her thick ass and bare pu…"
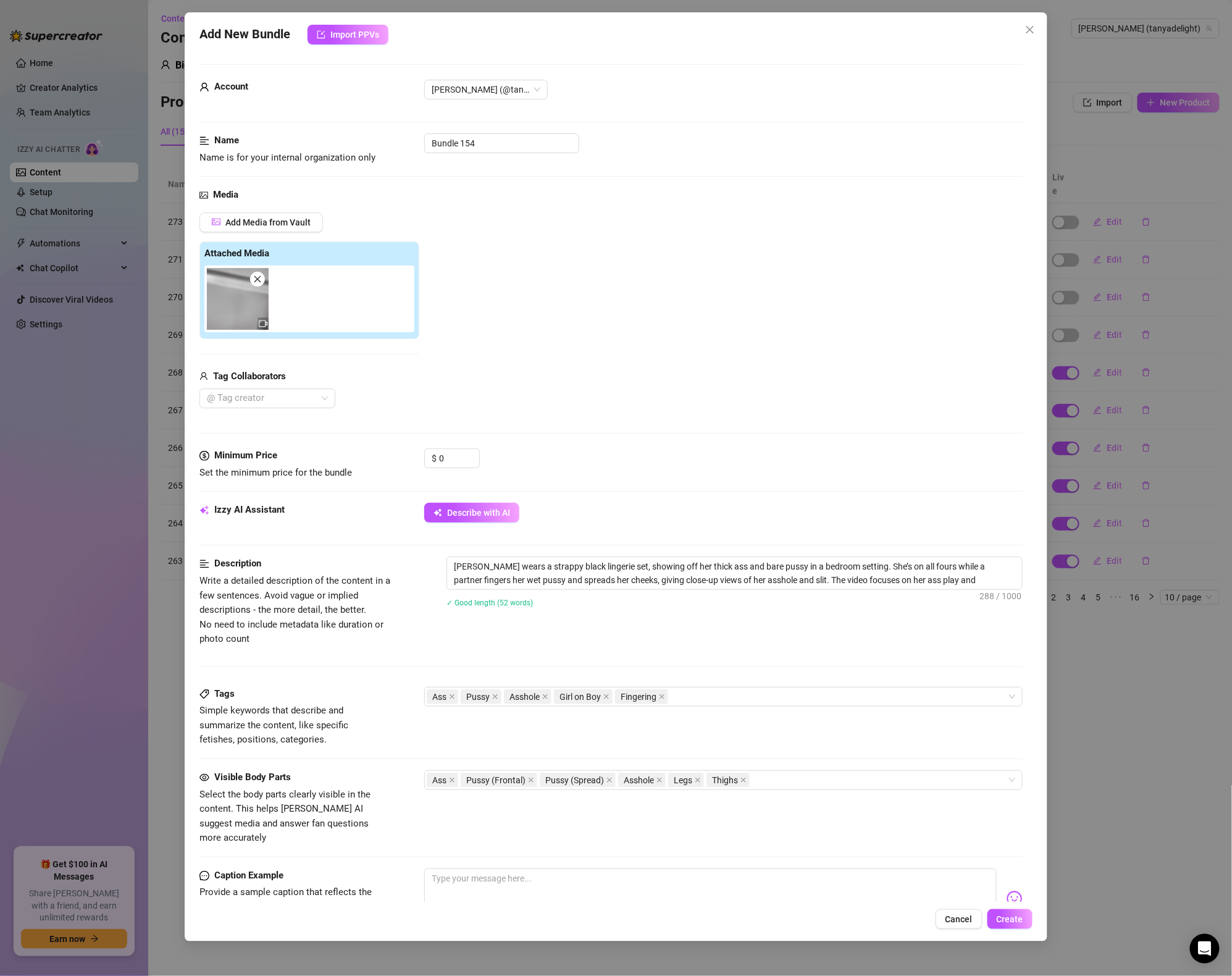
type textarea "Tanya wears a strappy black lingerie set, showing off her thick ass and bare pu…"
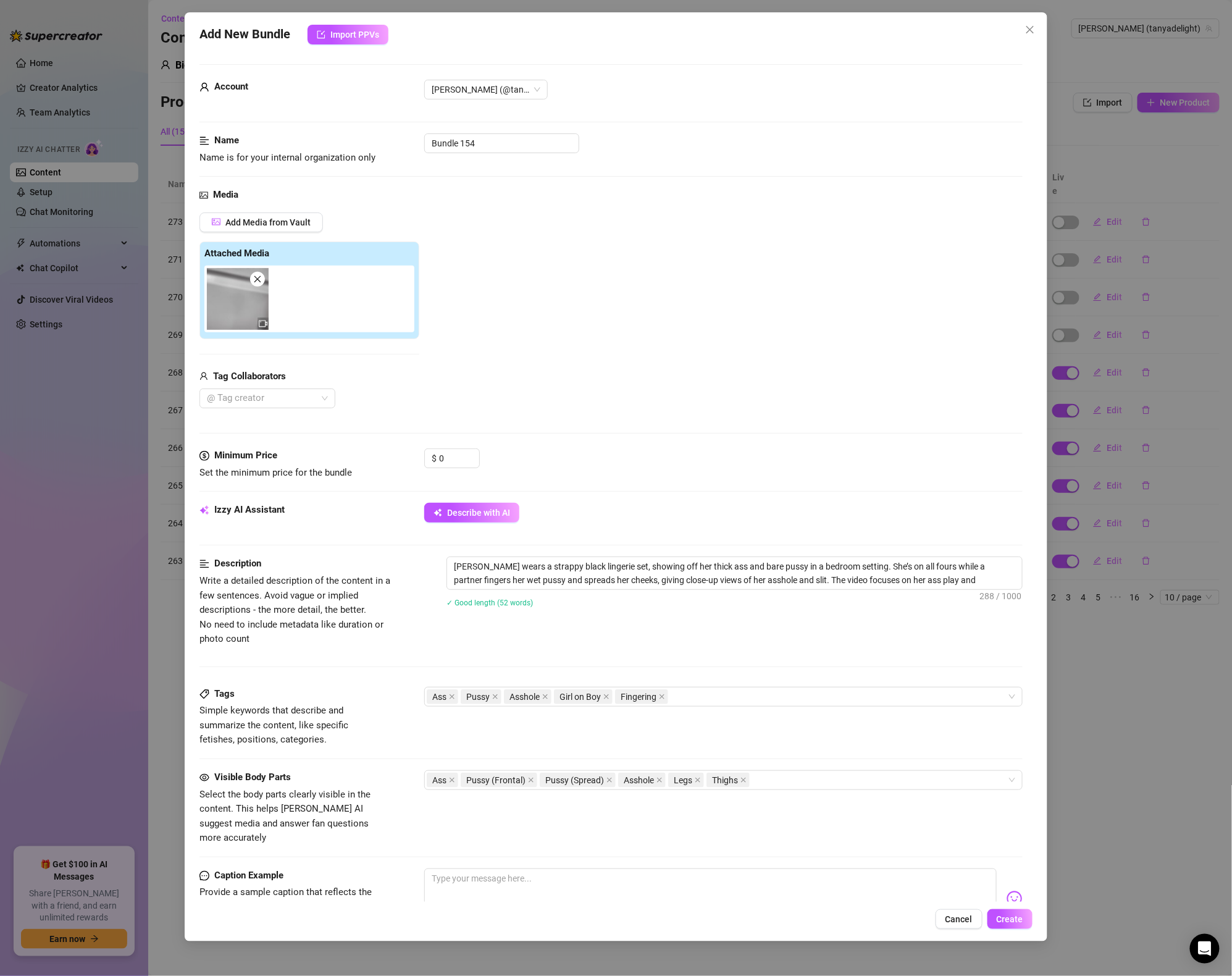
type textarea "Tanya wears a strappy black lingerie set, showing off her thick ass and bare pu…"
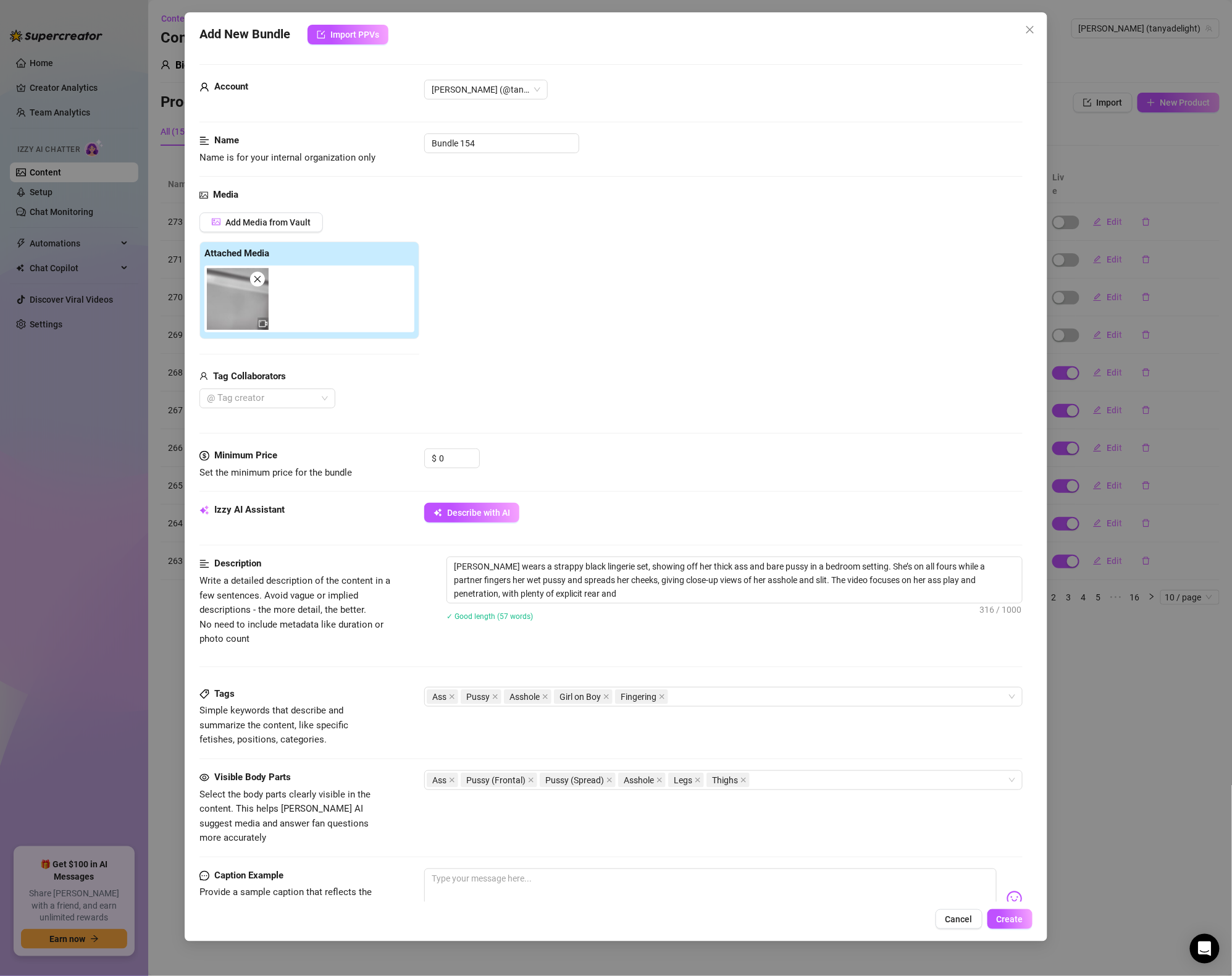
type textarea "Tanya wears a strappy black lingerie set, showing off her thick ass and bare pu…"
click at [642, 591] on textarea "Tanya wears a strappy black lingerie set, showing off her thick ass and bare pu…" at bounding box center [735, 580] width 575 height 46
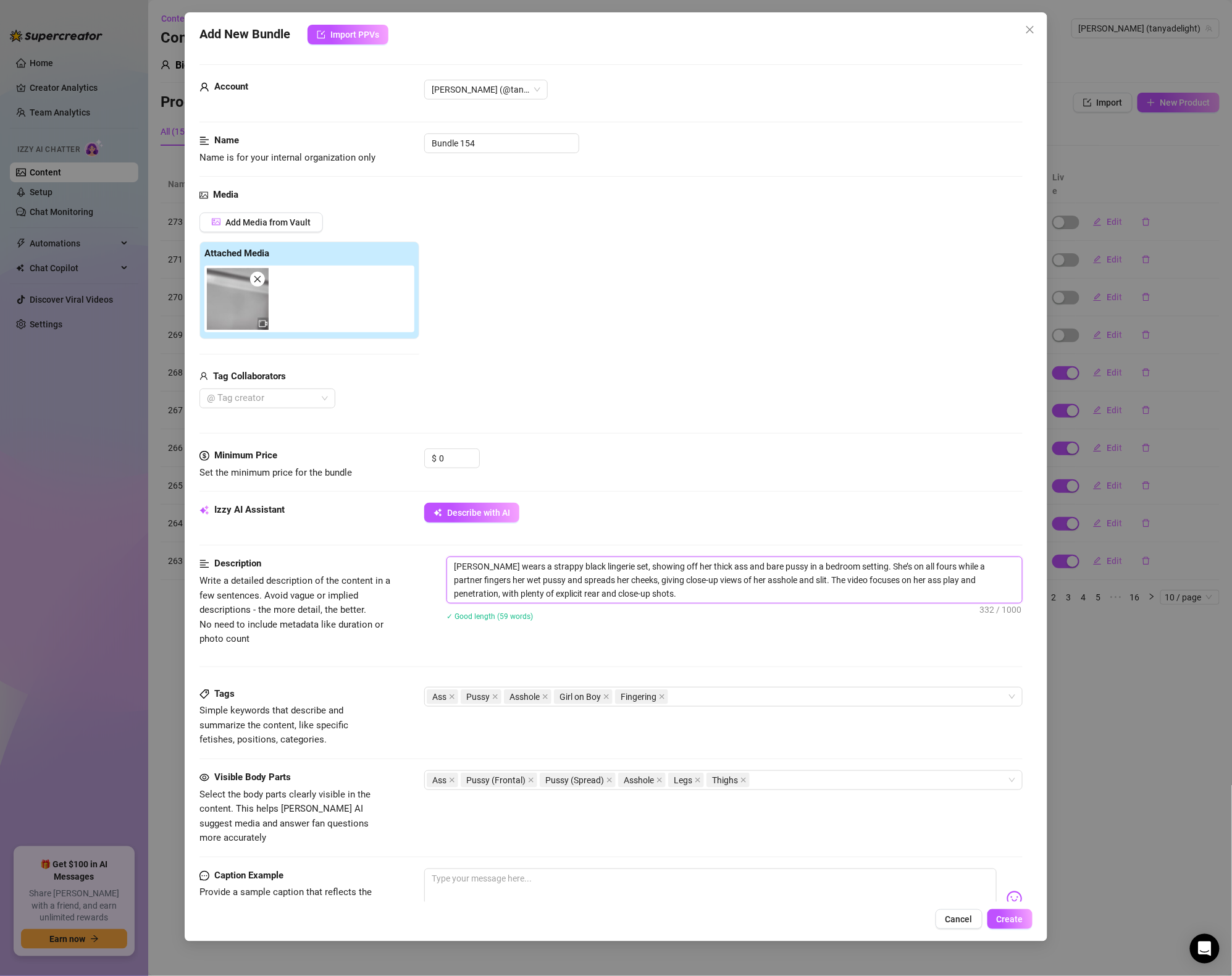
type textarea "Tanya wears a strappy black lingerie set, showing off her thick ass and bare pu…"
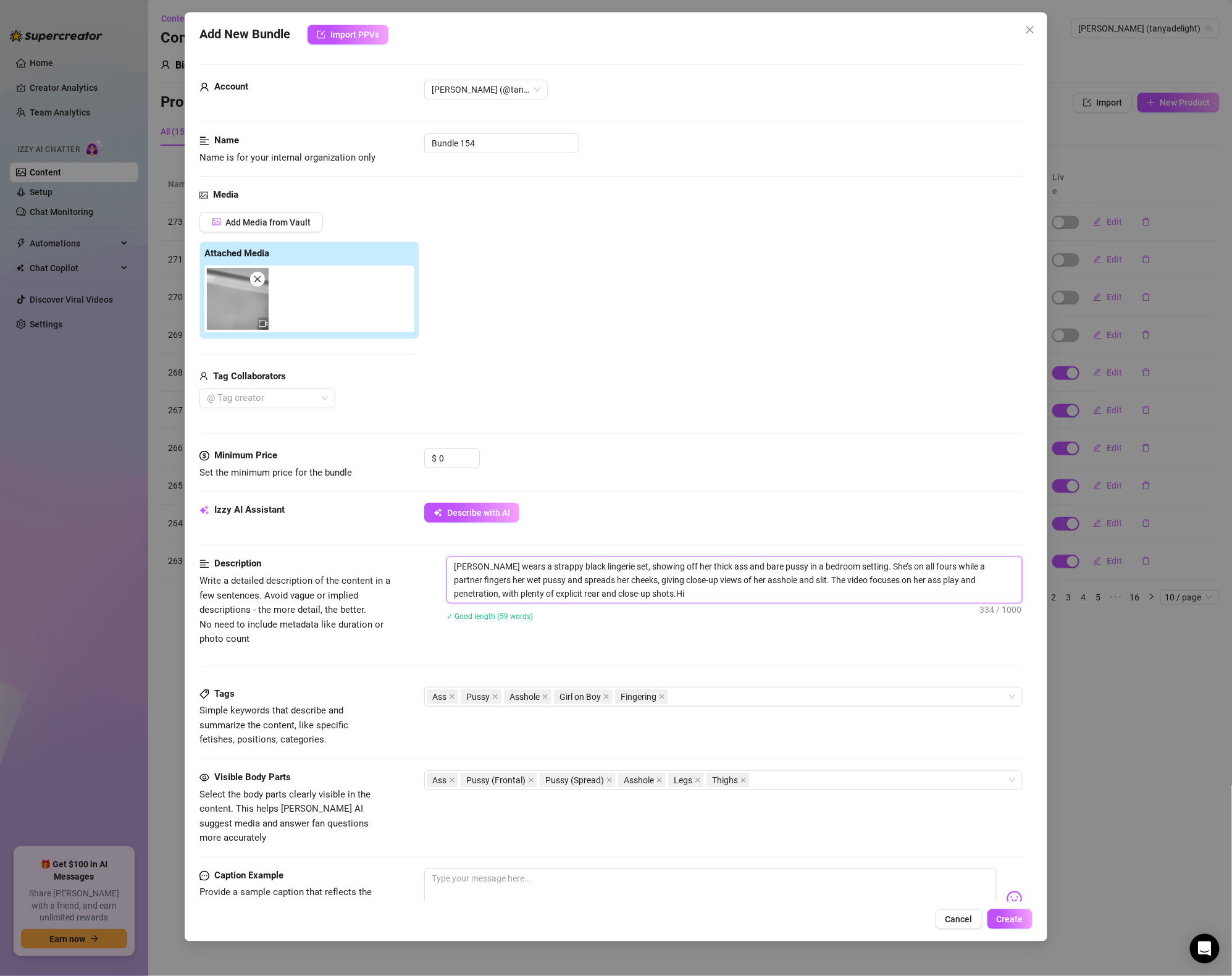
type textarea "Tanya wears a strappy black lingerie set, showing off her thick ass and bare pu…"
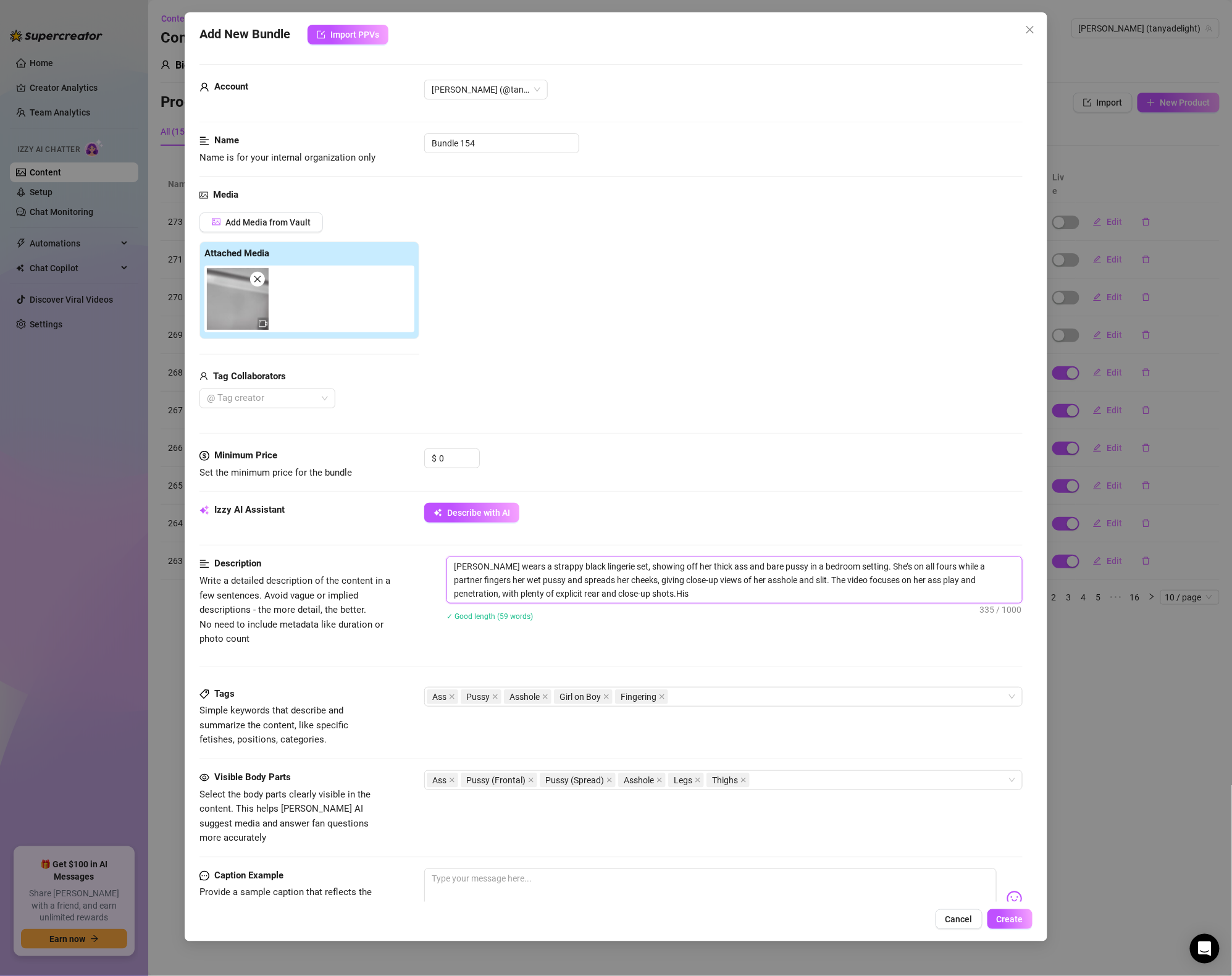
type textarea "Tanya wears a strappy black lingerie set, showing off her thick ass and bare pu…"
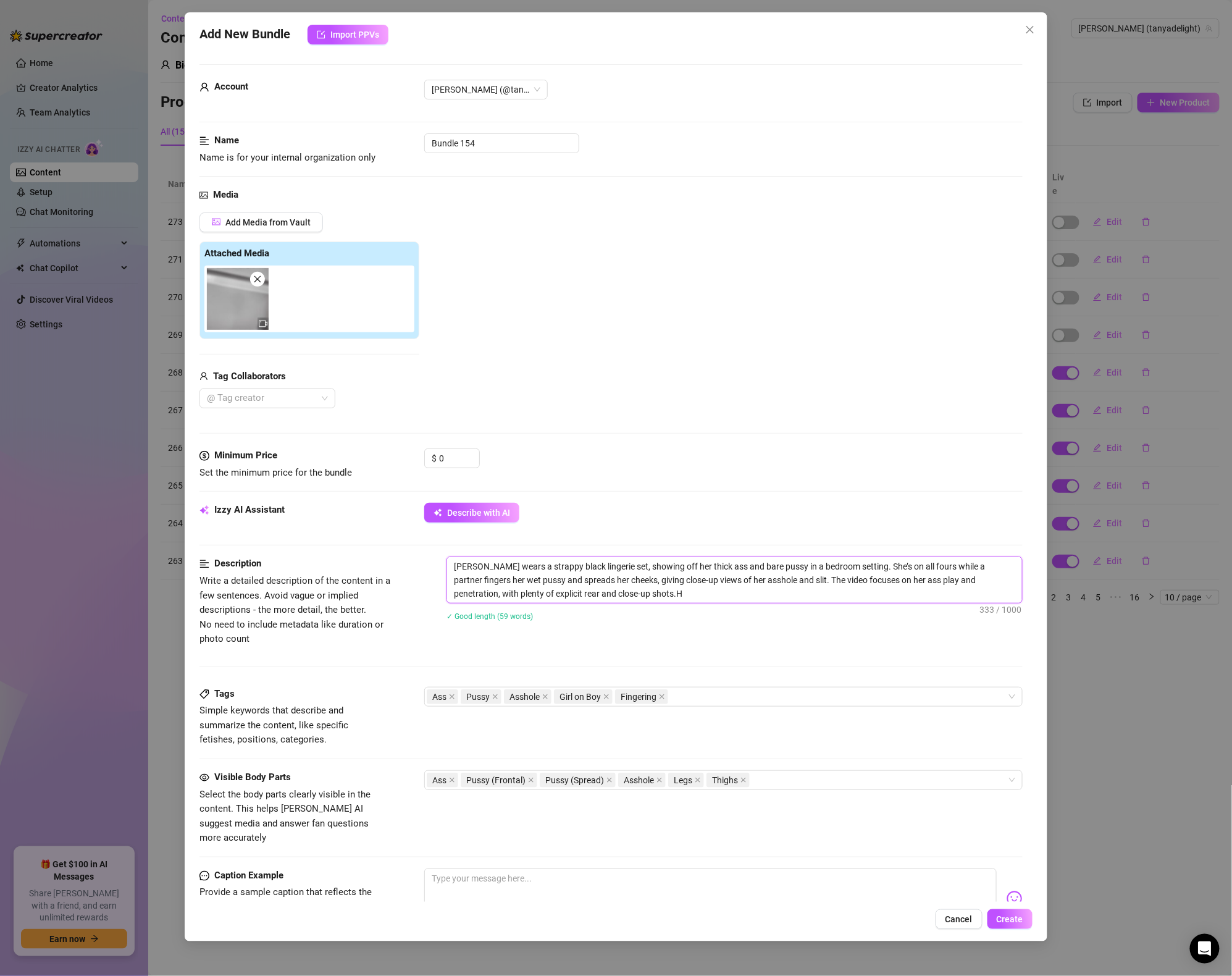
type textarea "Tanya wears a strappy black lingerie set, showing off her thick ass and bare pu…"
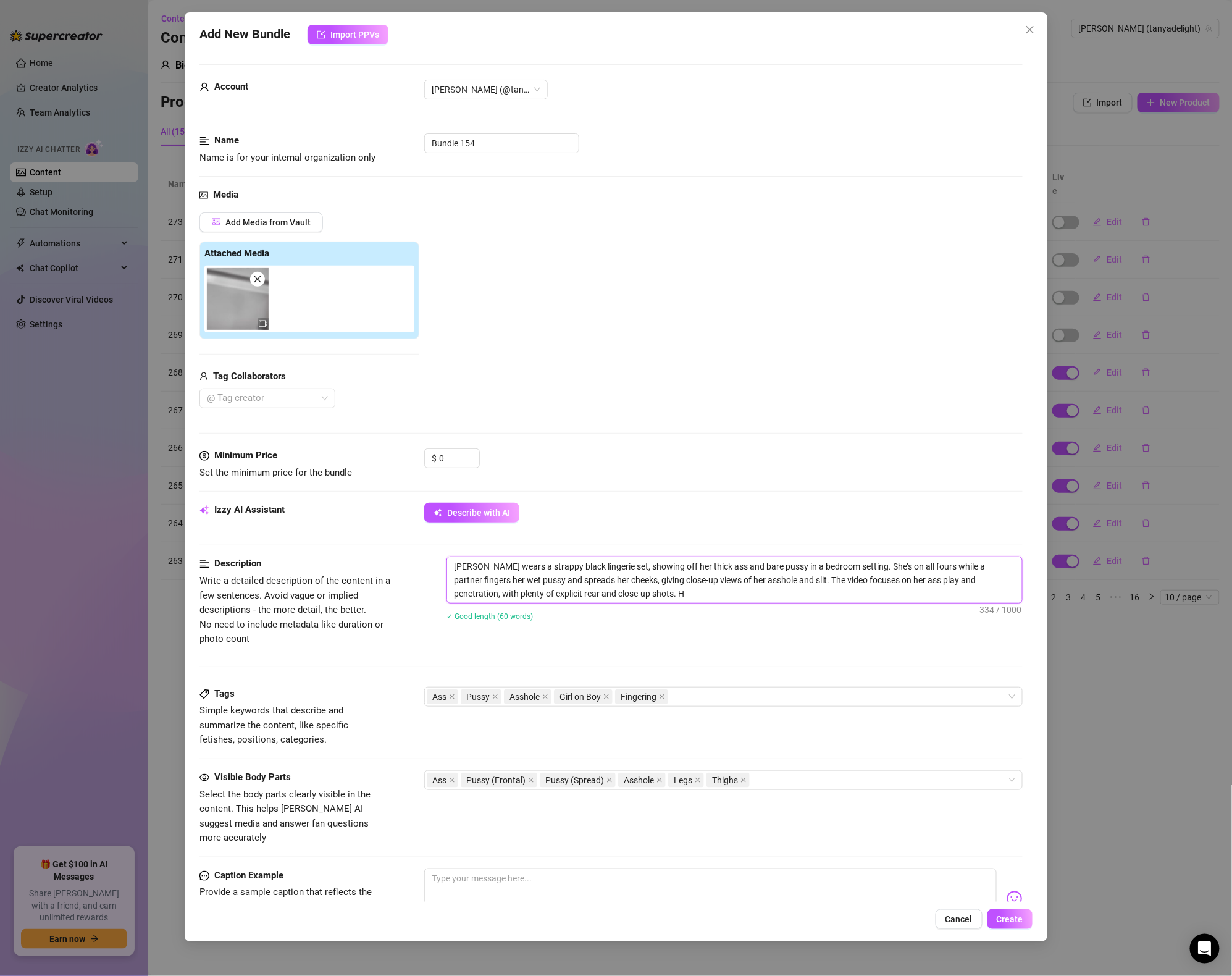
type textarea "Tanya wears a strappy black lingerie set, showing off her thick ass and bare pu…"
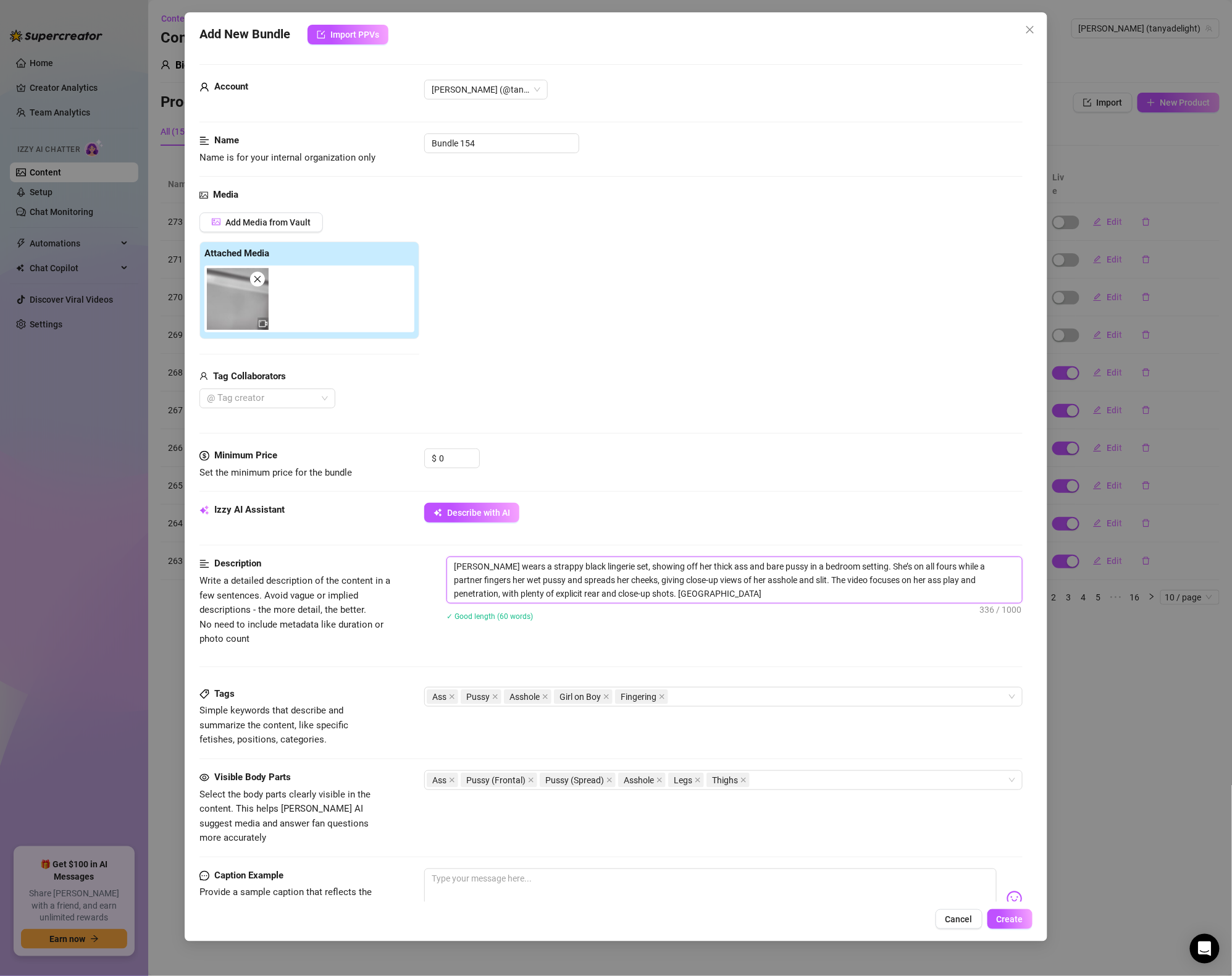
type textarea "Tanya wears a strappy black lingerie set, showing off her thick ass and bare pu…"
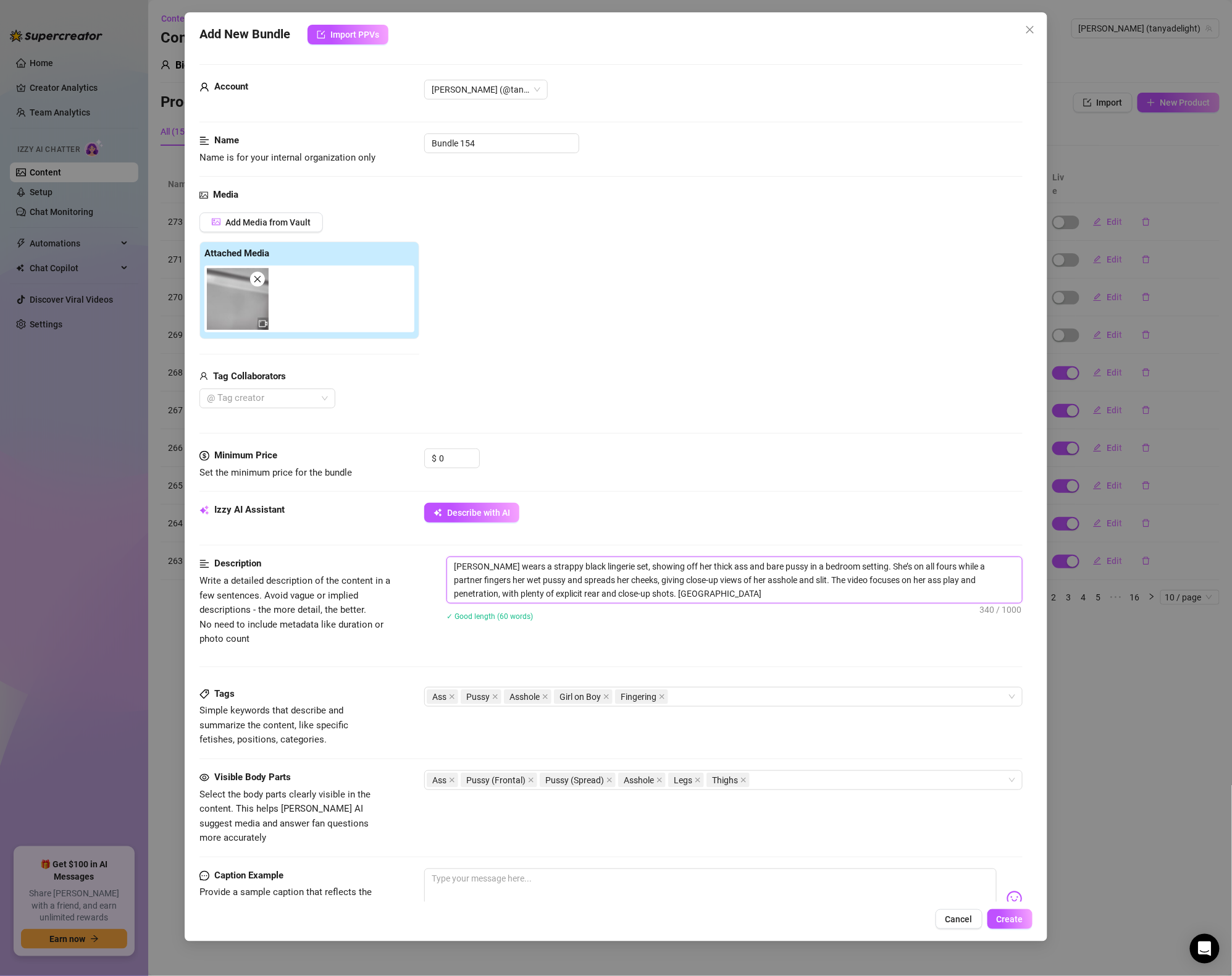
type textarea "Tanya wears a strappy black lingerie set, showing off her thick ass and bare pu…"
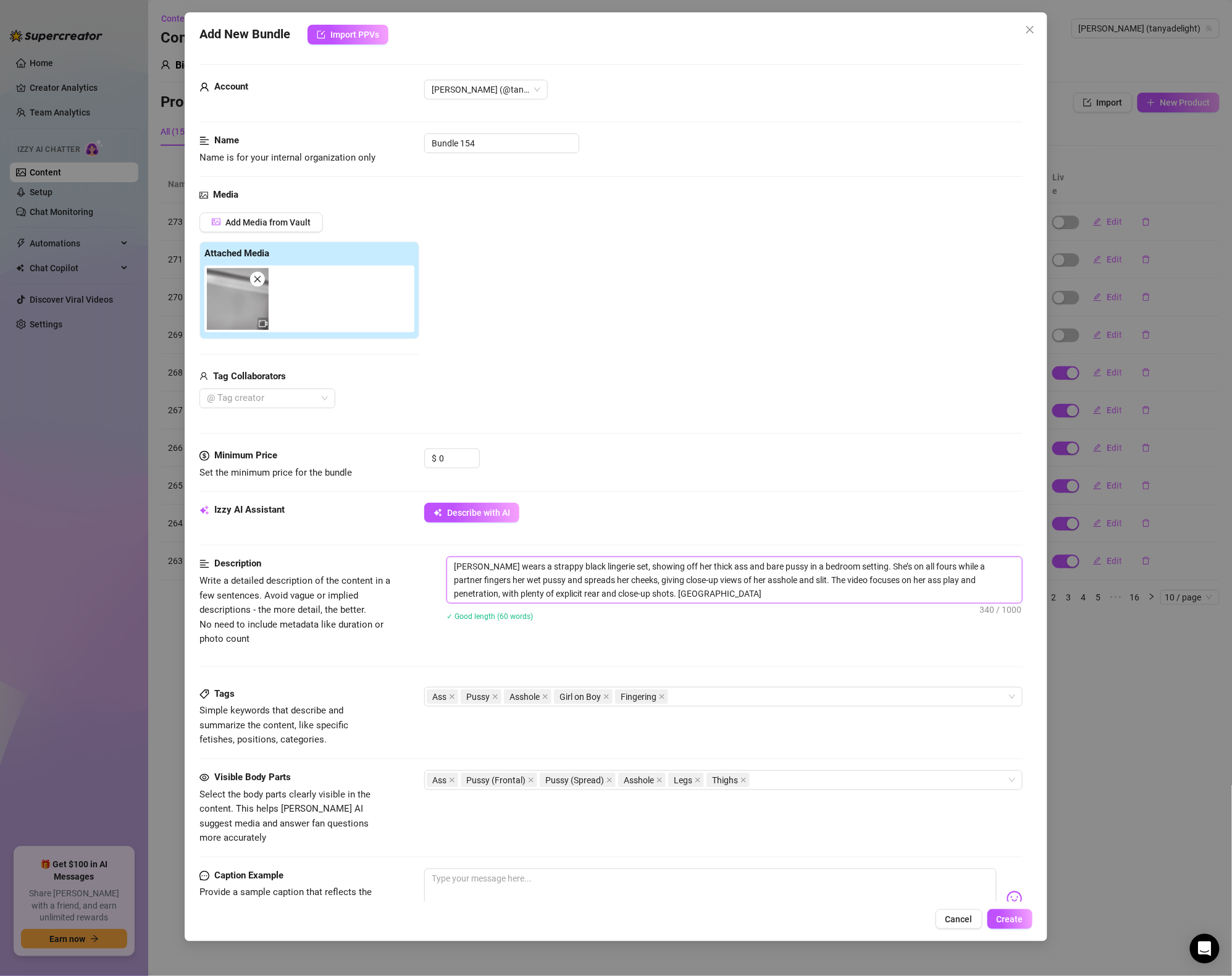
type textarea "Tanya wears a strappy black lingerie set, showing off her thick ass and bare pu…"
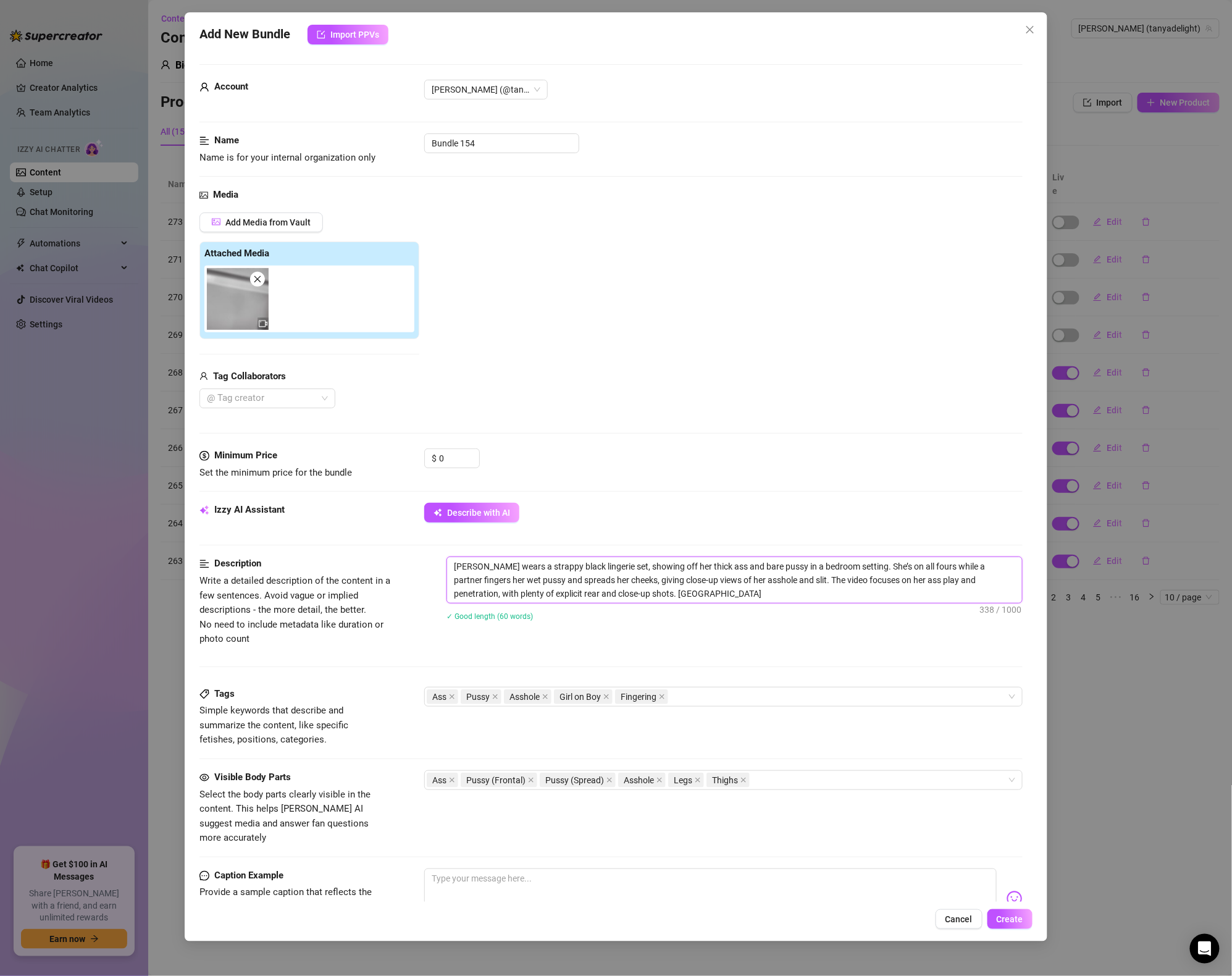
type textarea "Tanya wears a strappy black lingerie set, showing off her thick ass and bare pu…"
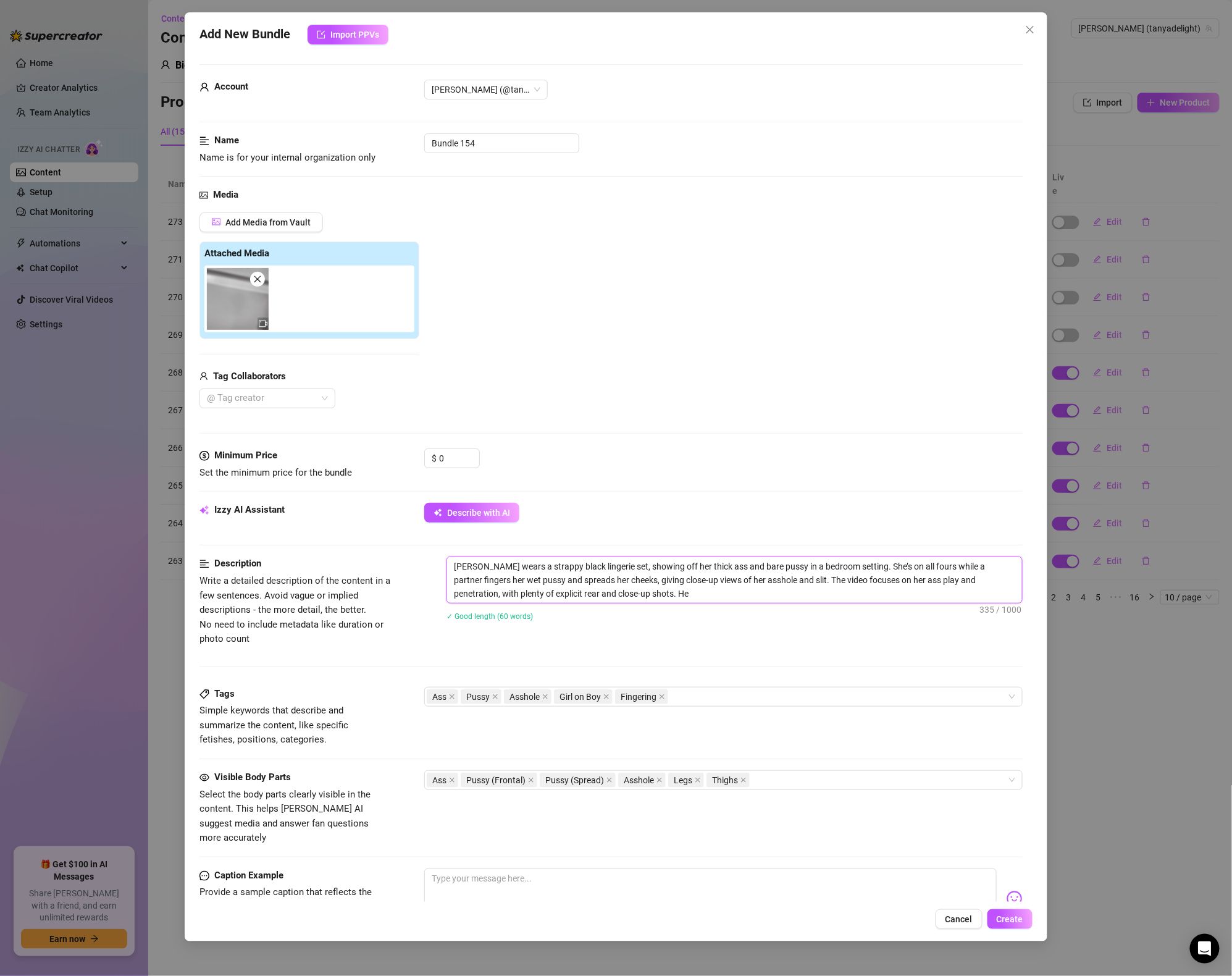
type textarea "Tanya wears a strappy black lingerie set, showing off her thick ass and bare pu…"
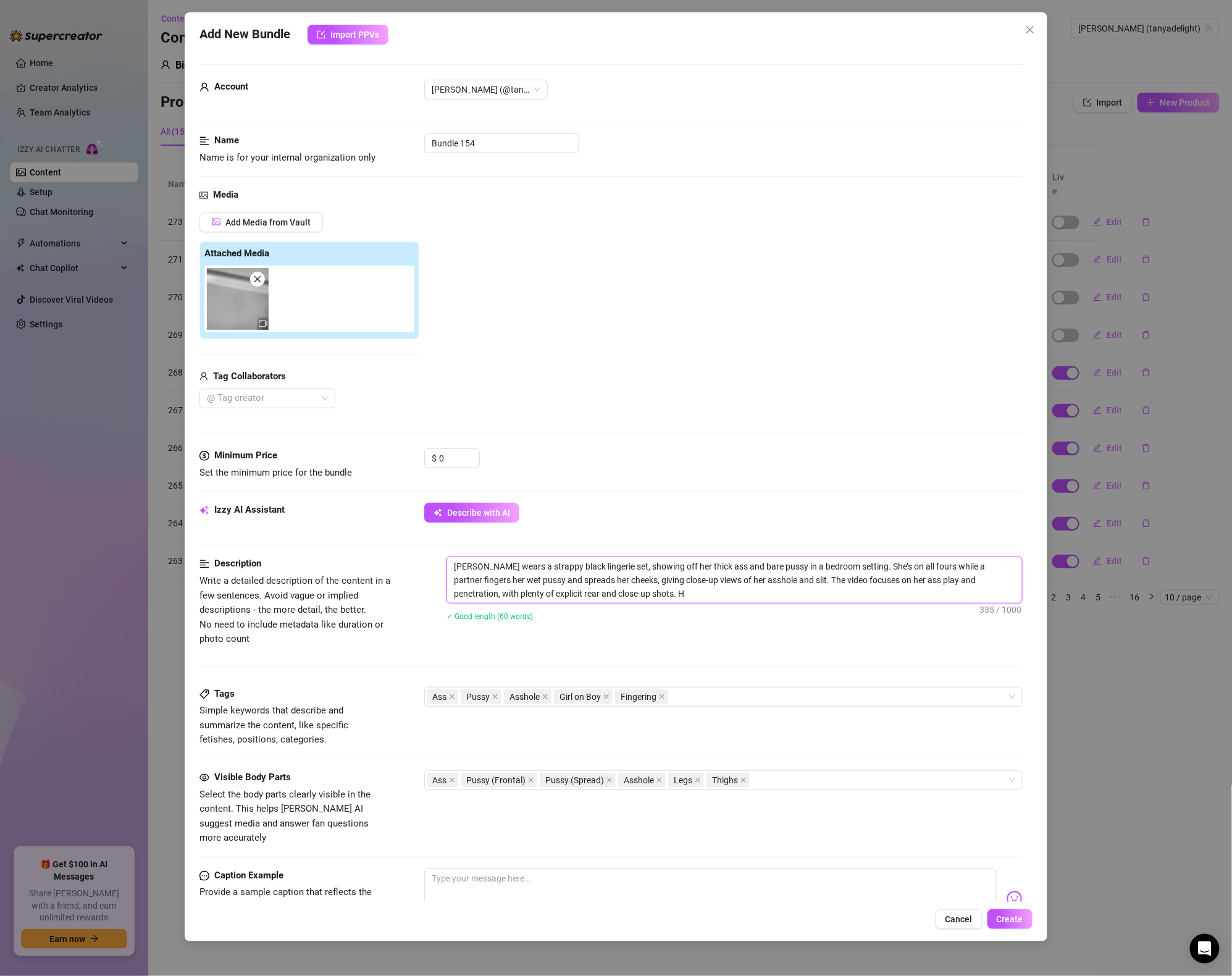
type textarea "Tanya wears a strappy black lingerie set, showing off her thick ass and bare pu…"
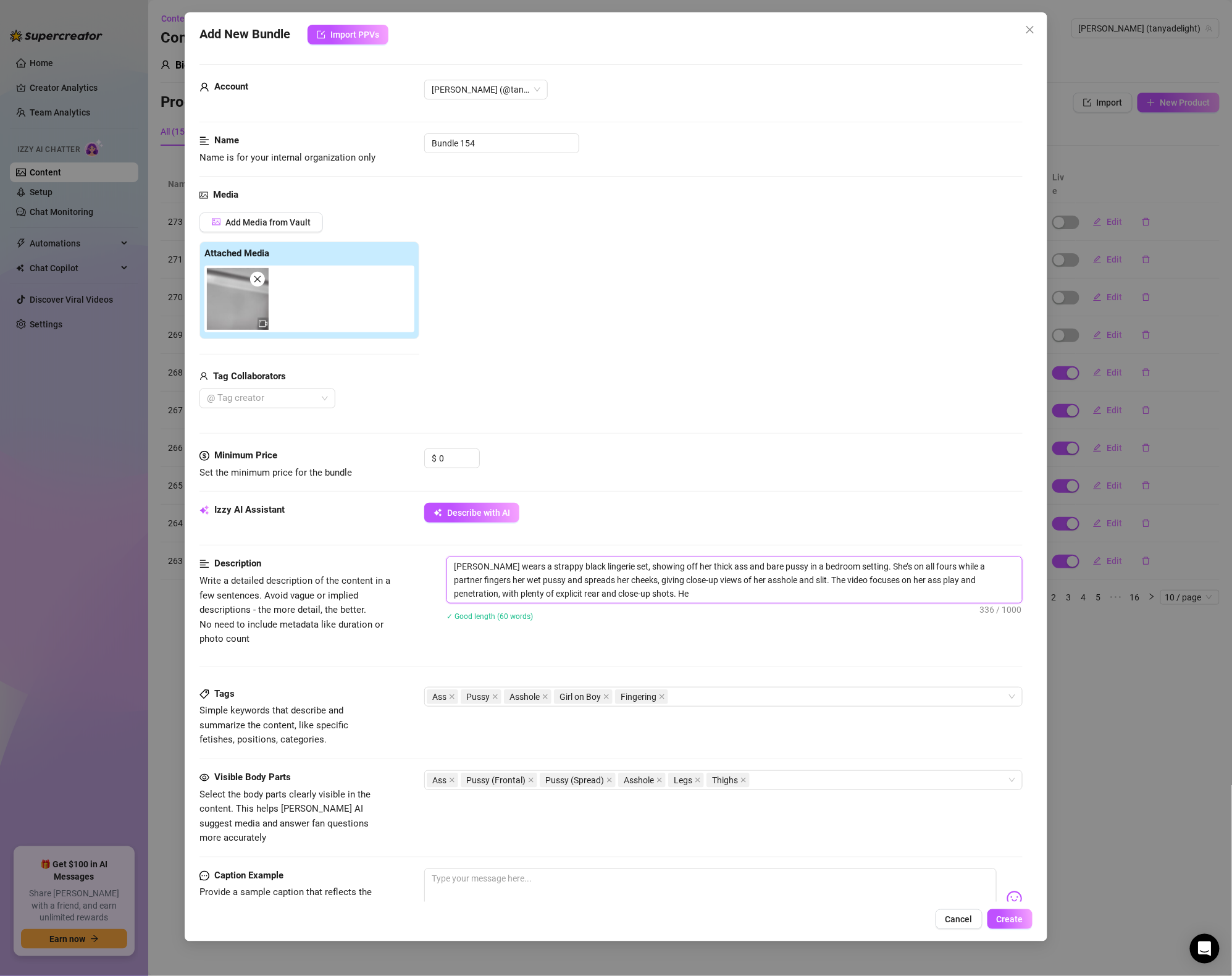
type textarea "Tanya wears a strappy black lingerie set, showing off her thick ass and bare pu…"
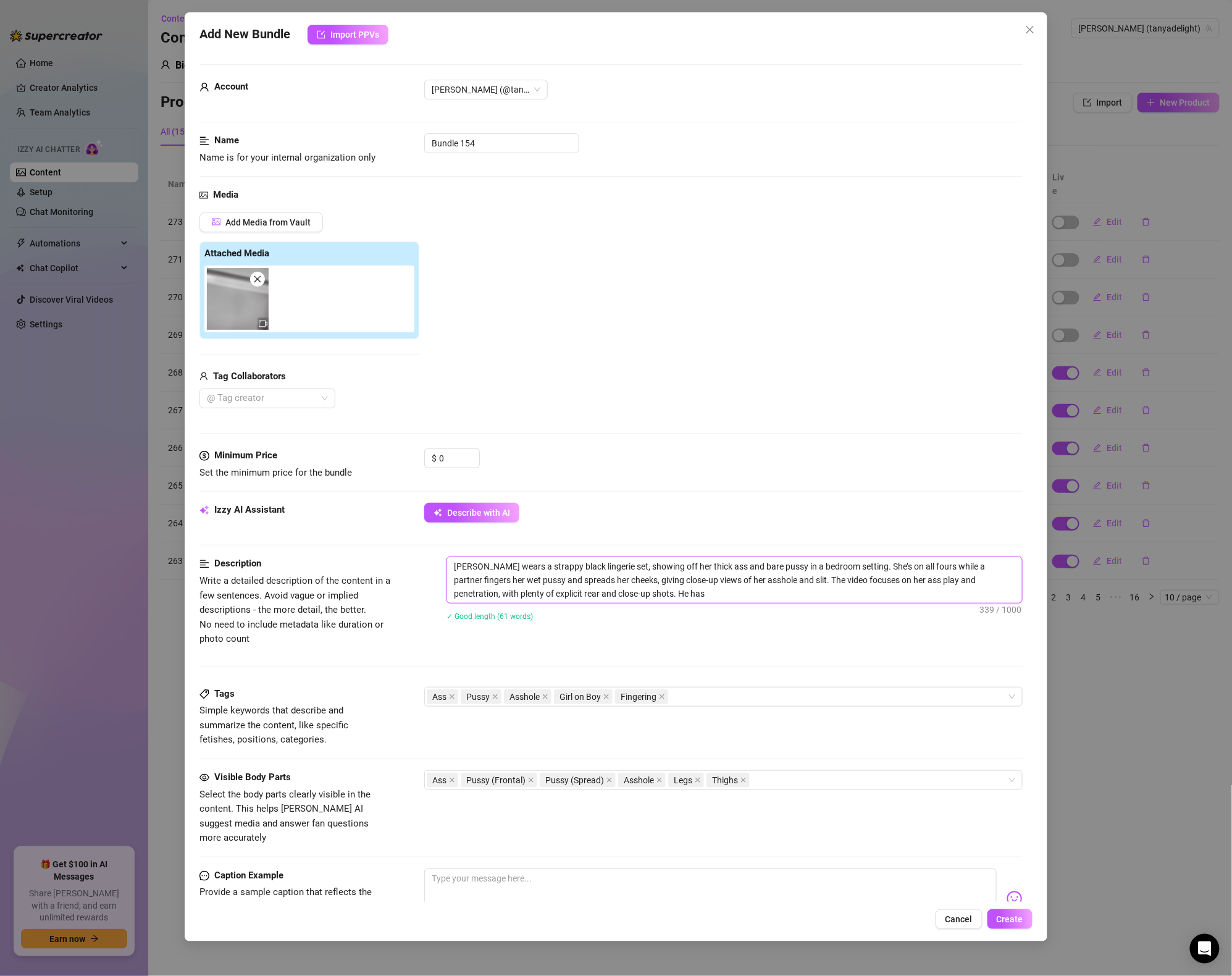
type textarea "Tanya wears a strappy black lingerie set, showing off her thick ass and bare pu…"
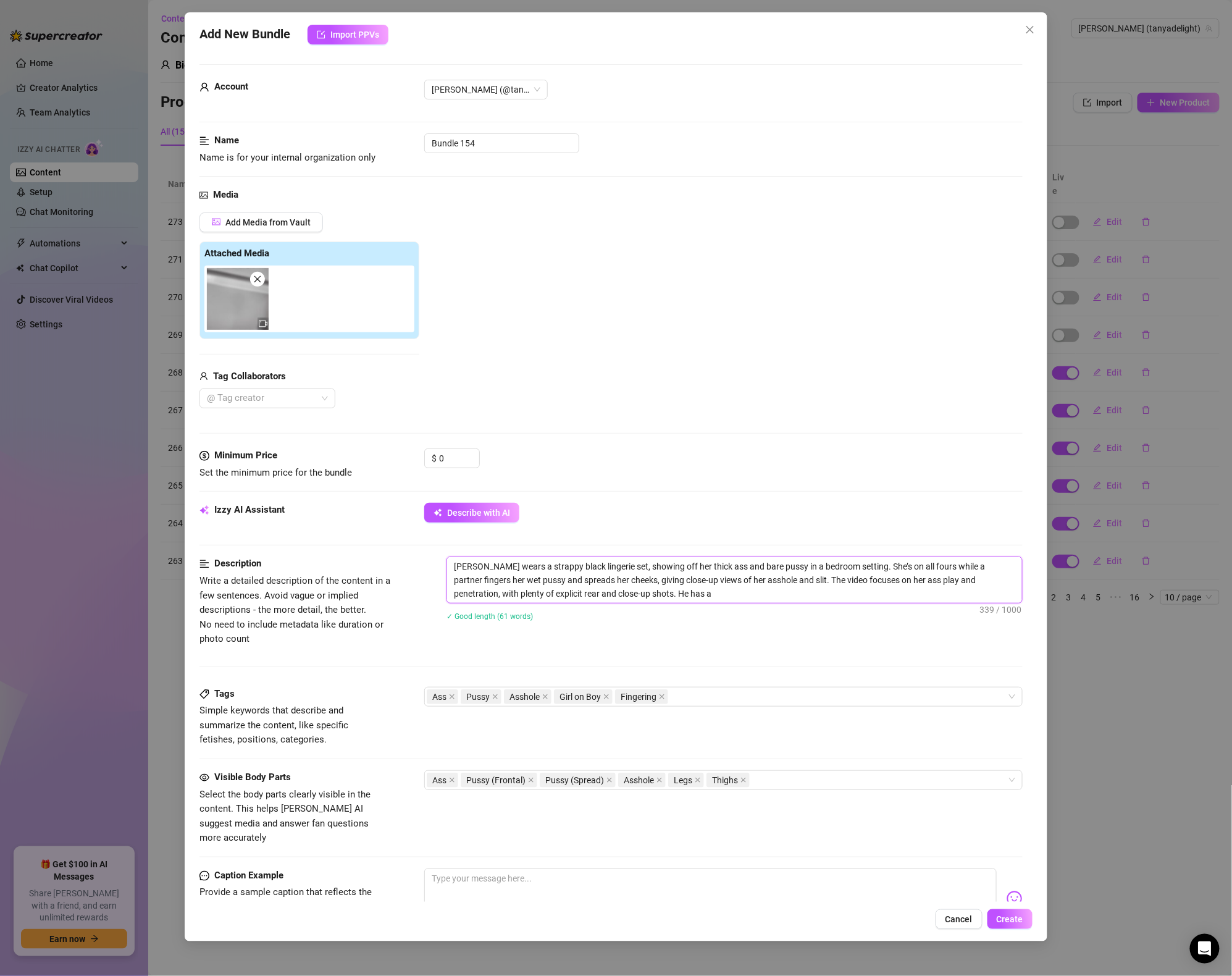
type textarea "Tanya wears a strappy black lingerie set, showing off her thick ass and bare pu…"
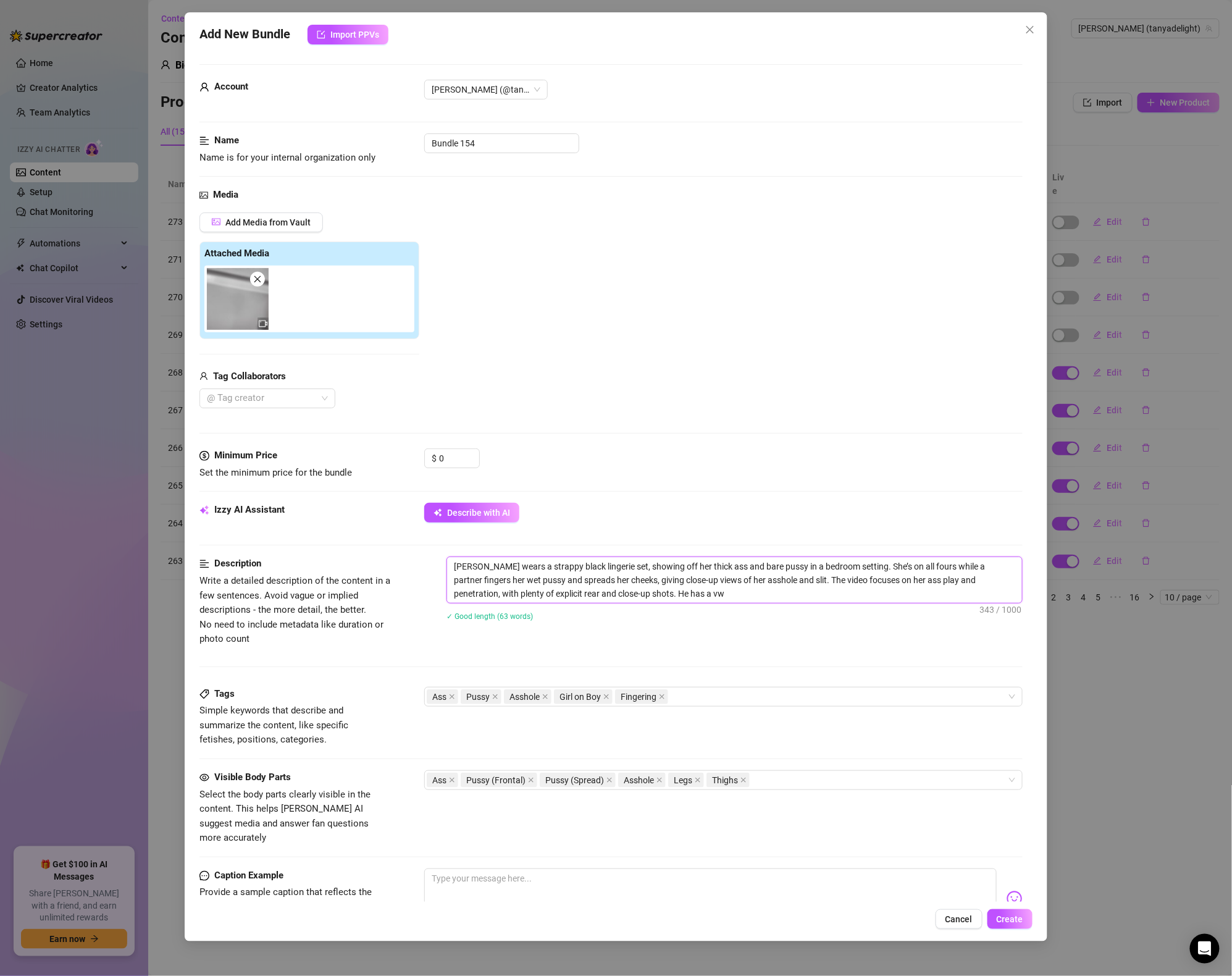
type textarea "Tanya wears a strappy black lingerie set, showing off her thick ass and bare pu…"
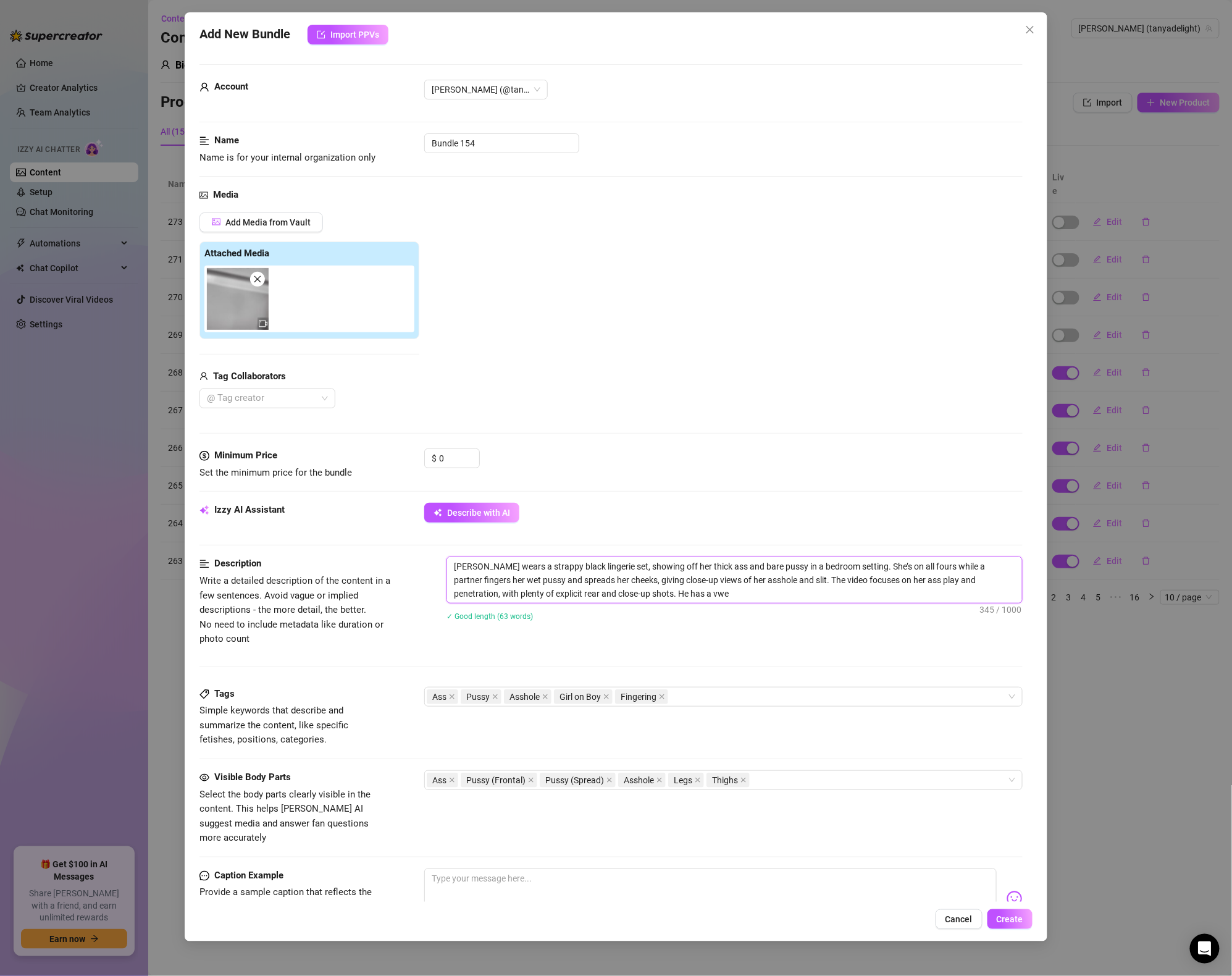
type textarea "Tanya wears a strappy black lingerie set, showing off her thick ass and bare pu…"
click at [871, 591] on textarea "Tanya wears a strappy black lingerie set, showing off her thick ass and bare pu…" at bounding box center [735, 580] width 575 height 46
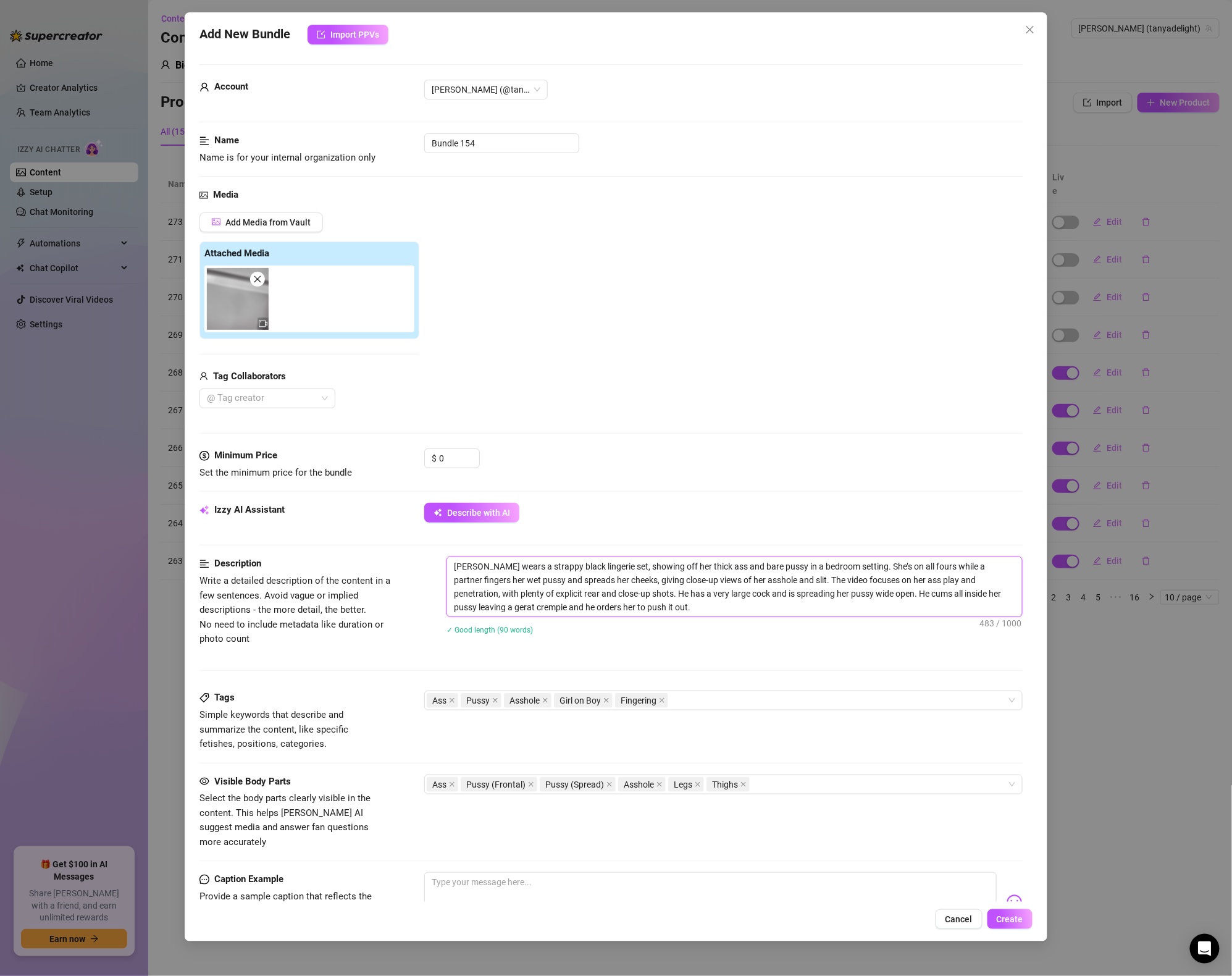
click at [476, 605] on textarea "Tanya wears a strappy black lingerie set, showing off her thick ass and bare pu…" at bounding box center [735, 587] width 575 height 59
click at [480, 602] on textarea "Tanya wears a strappy black lingerie set, showing off her thick ass and bare pu…" at bounding box center [735, 587] width 575 height 59
click at [469, 606] on textarea "Tanya wears a strappy black lingerie set, showing off her thick ass and bare pu…" at bounding box center [735, 587] width 575 height 59
click at [569, 610] on textarea "Tanya wears a strappy black lingerie set, showing off her thick ass and bare pu…" at bounding box center [735, 587] width 575 height 59
click at [673, 605] on textarea "Tanya wears a strappy black lingerie set, showing off her thick ass and bare pu…" at bounding box center [735, 587] width 575 height 59
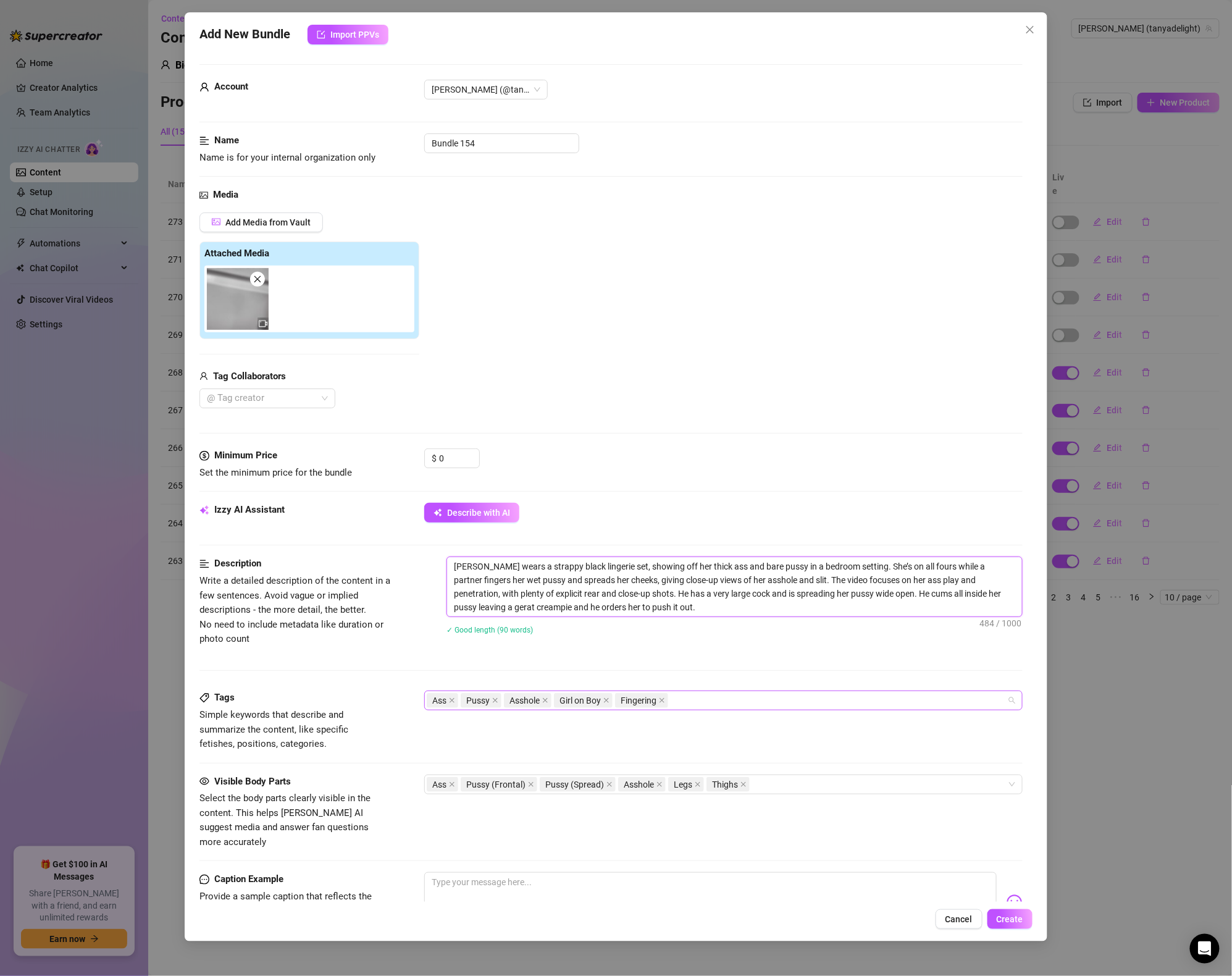
click at [720, 696] on div "Ass Pussy Asshole Girl on Boy Fingering" at bounding box center [717, 700] width 580 height 18
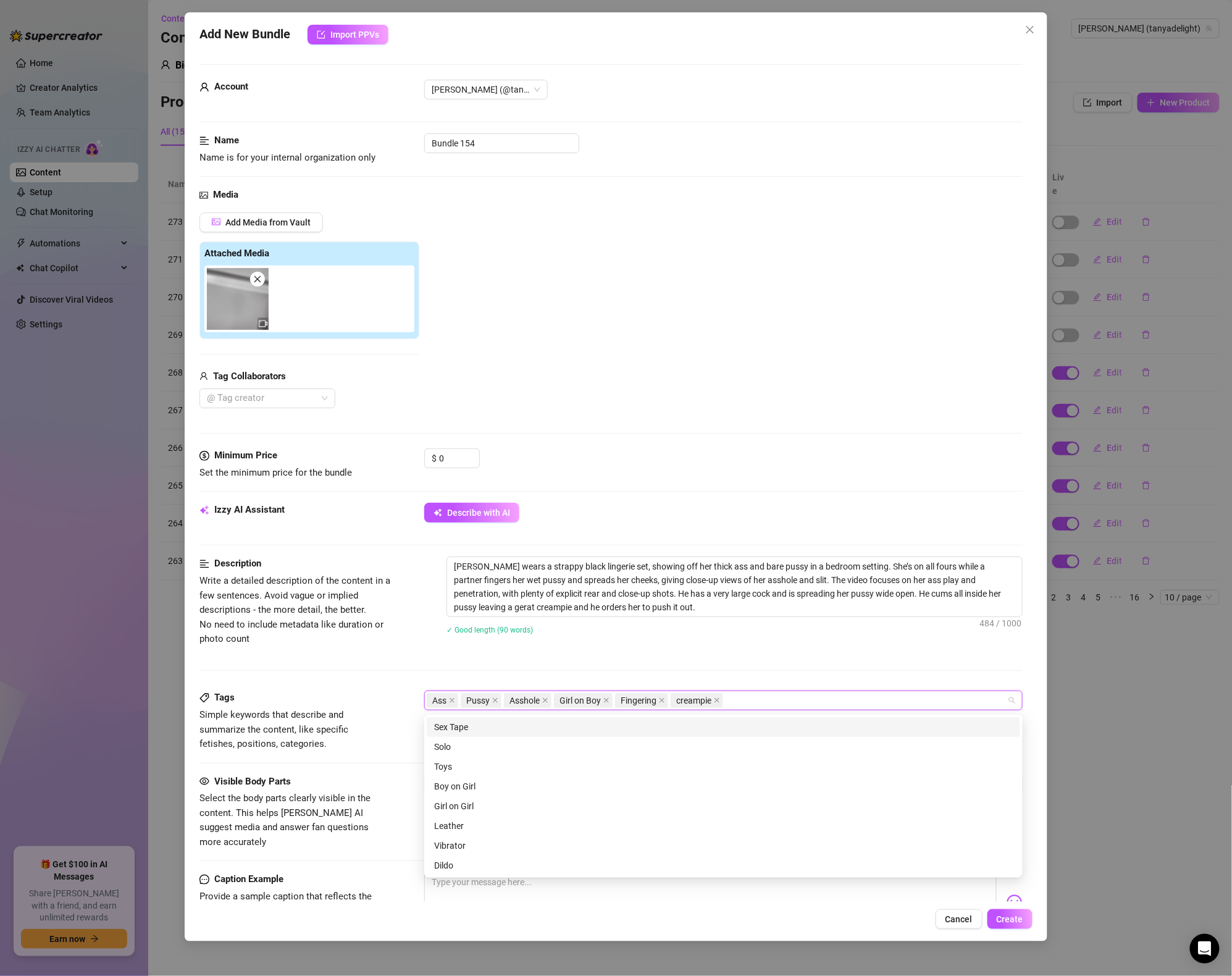
click at [624, 649] on div "Tanya wears a strappy black lingerie set, showing off her thick ass and bare pu…" at bounding box center [735, 603] width 576 height 94
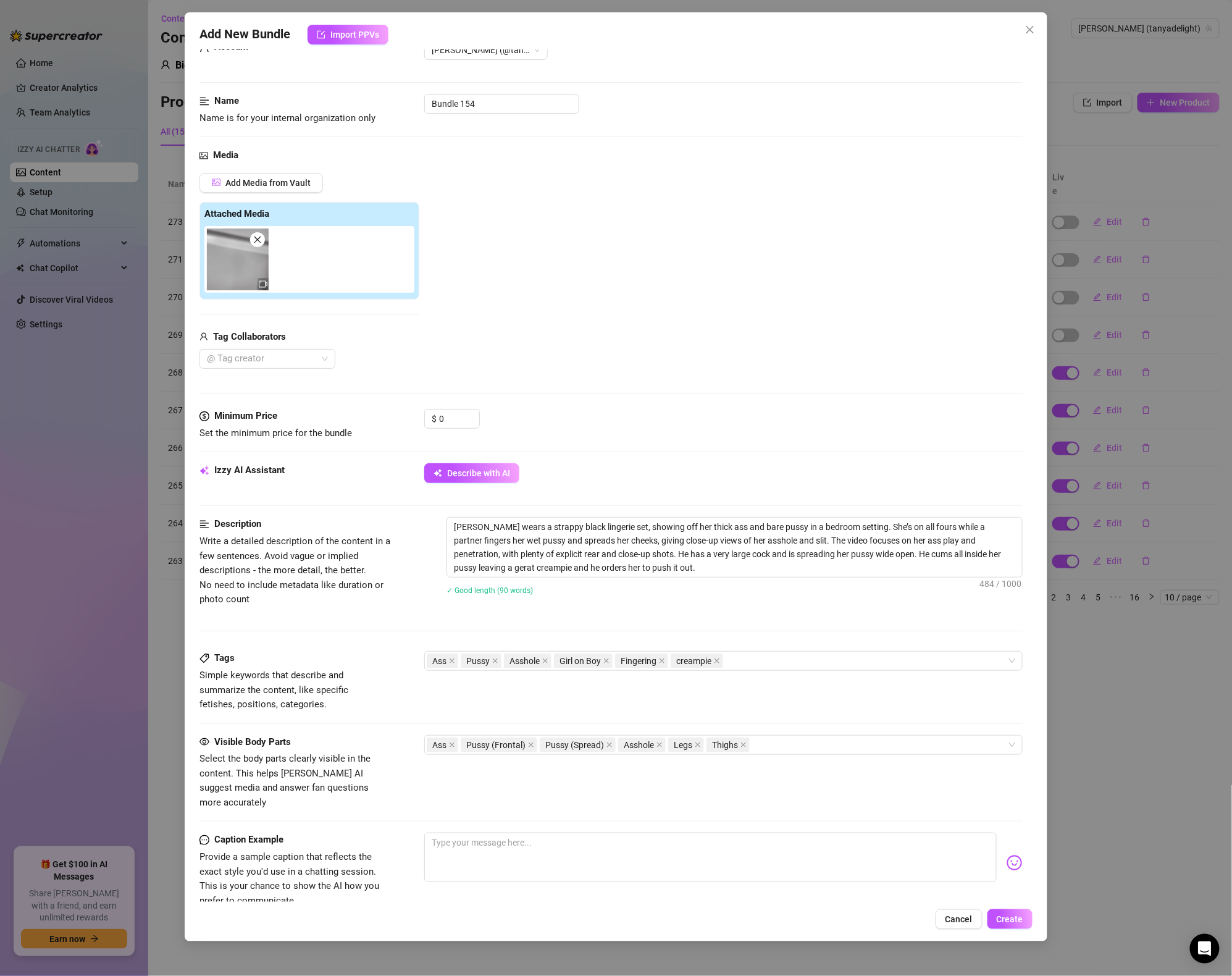
scroll to position [50, 0]
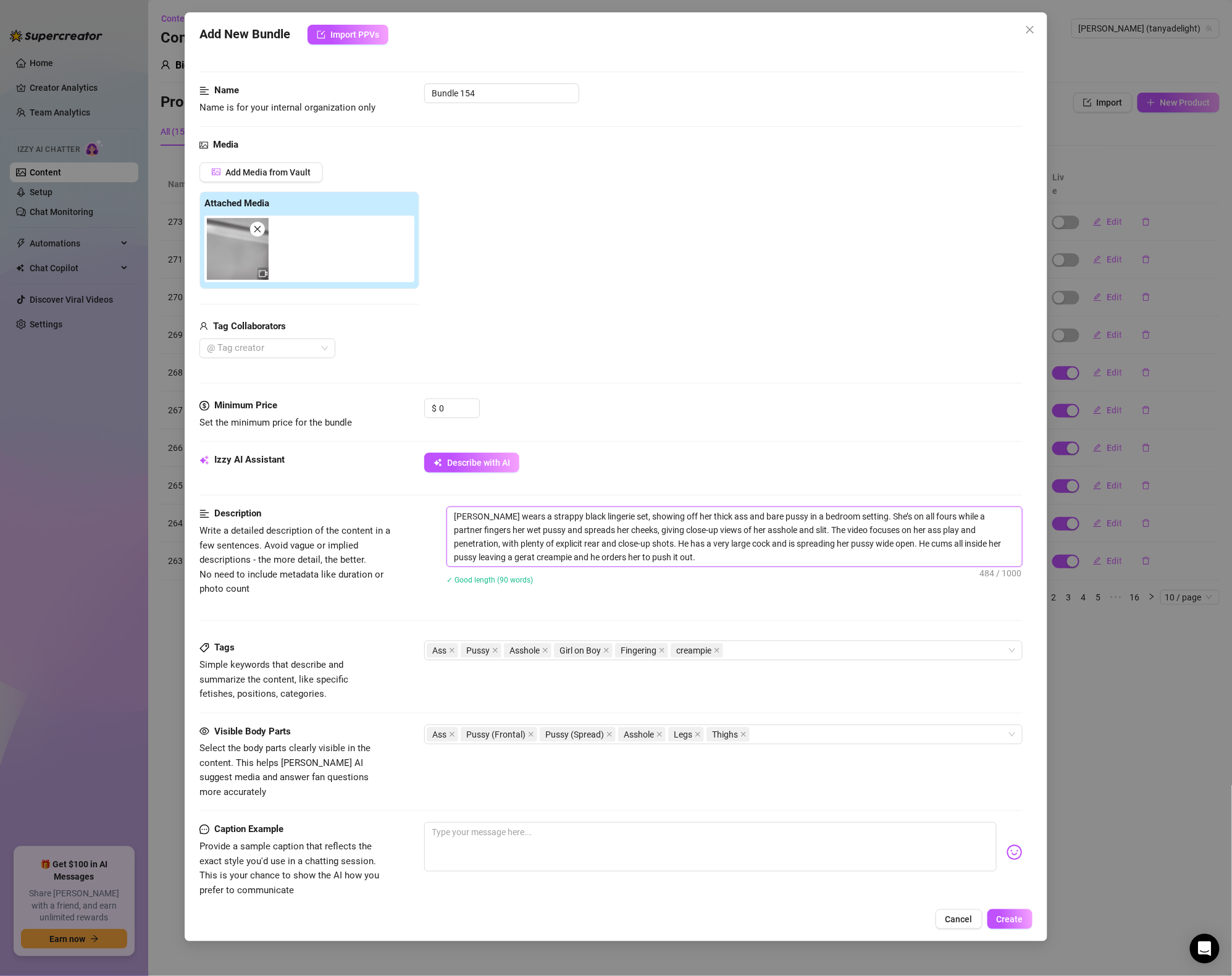
click at [990, 546] on textarea "Tanya wears a strappy black lingerie set, showing off her thick ass and bare pu…" at bounding box center [735, 537] width 575 height 59
click at [471, 555] on textarea "Tanya wears a strappy black lingerie set, showing off her thick ass and bare pu…" at bounding box center [735, 537] width 575 height 59
click at [675, 555] on textarea "Tanya wears a strappy black lingerie set, showing off her thick ass and bare pu…" at bounding box center [735, 537] width 575 height 59
drag, startPoint x: 668, startPoint y: 557, endPoint x: 404, endPoint y: 478, distance: 275.6
click at [404, 478] on form "Account Tanya (@tanyadelight) Name Name is for your internal organization only …" at bounding box center [611, 543] width 823 height 1059
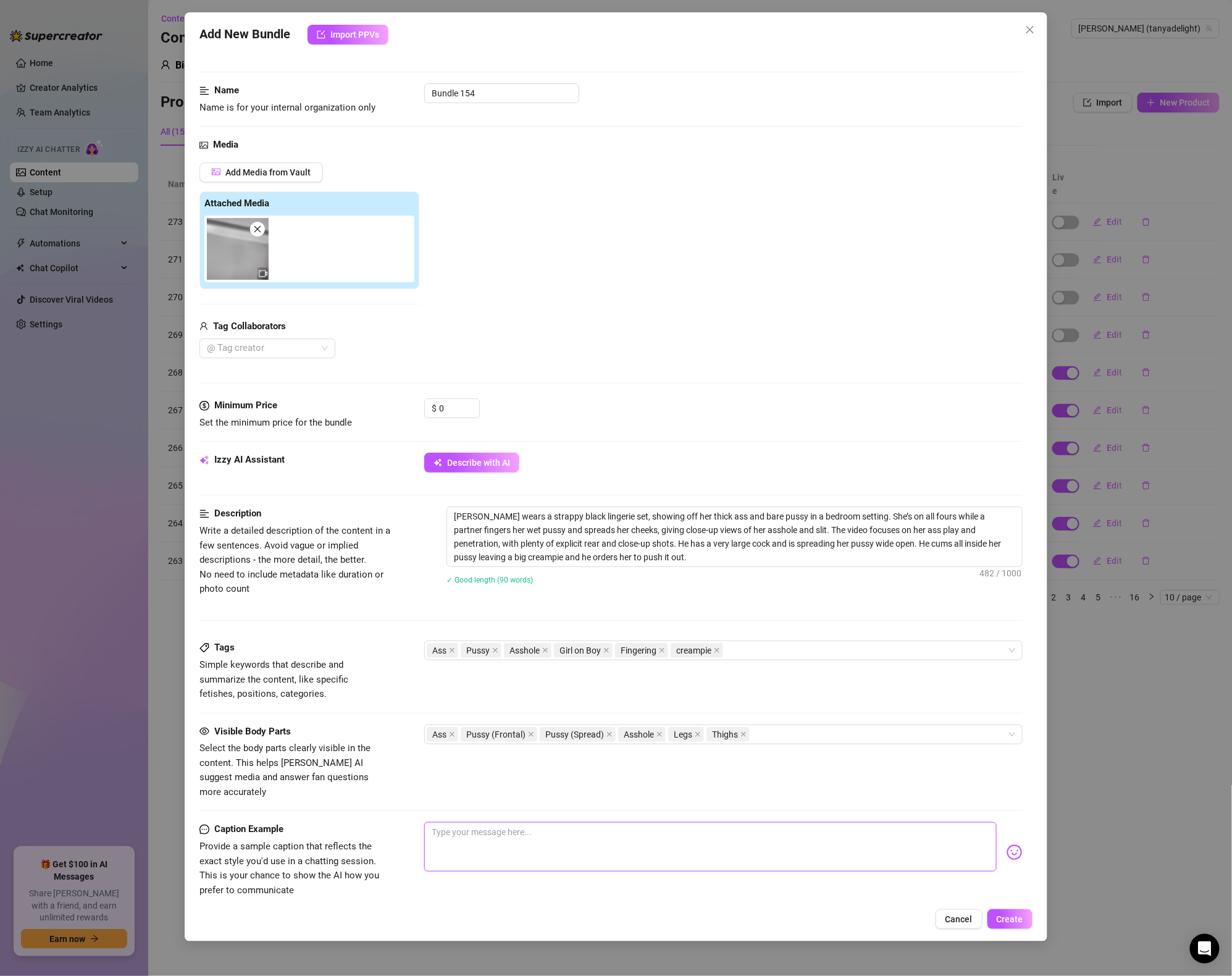
click at [528, 822] on textarea at bounding box center [710, 847] width 573 height 49
paste textarea "Strappy & Filled — Creampie Command 👙🍑💦 💋 PPV Caption (sell copy) Strappy black…"
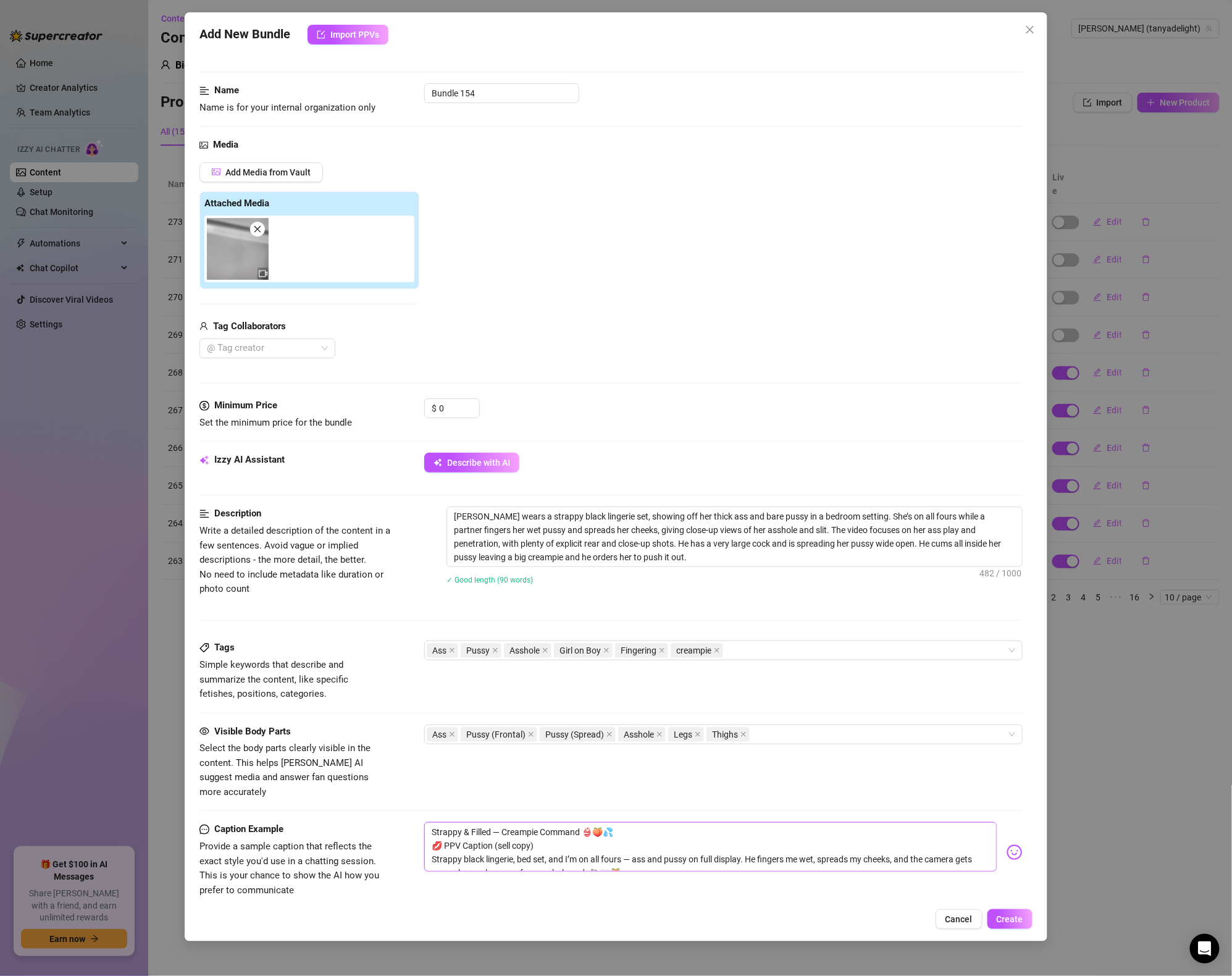
scroll to position [54, 0]
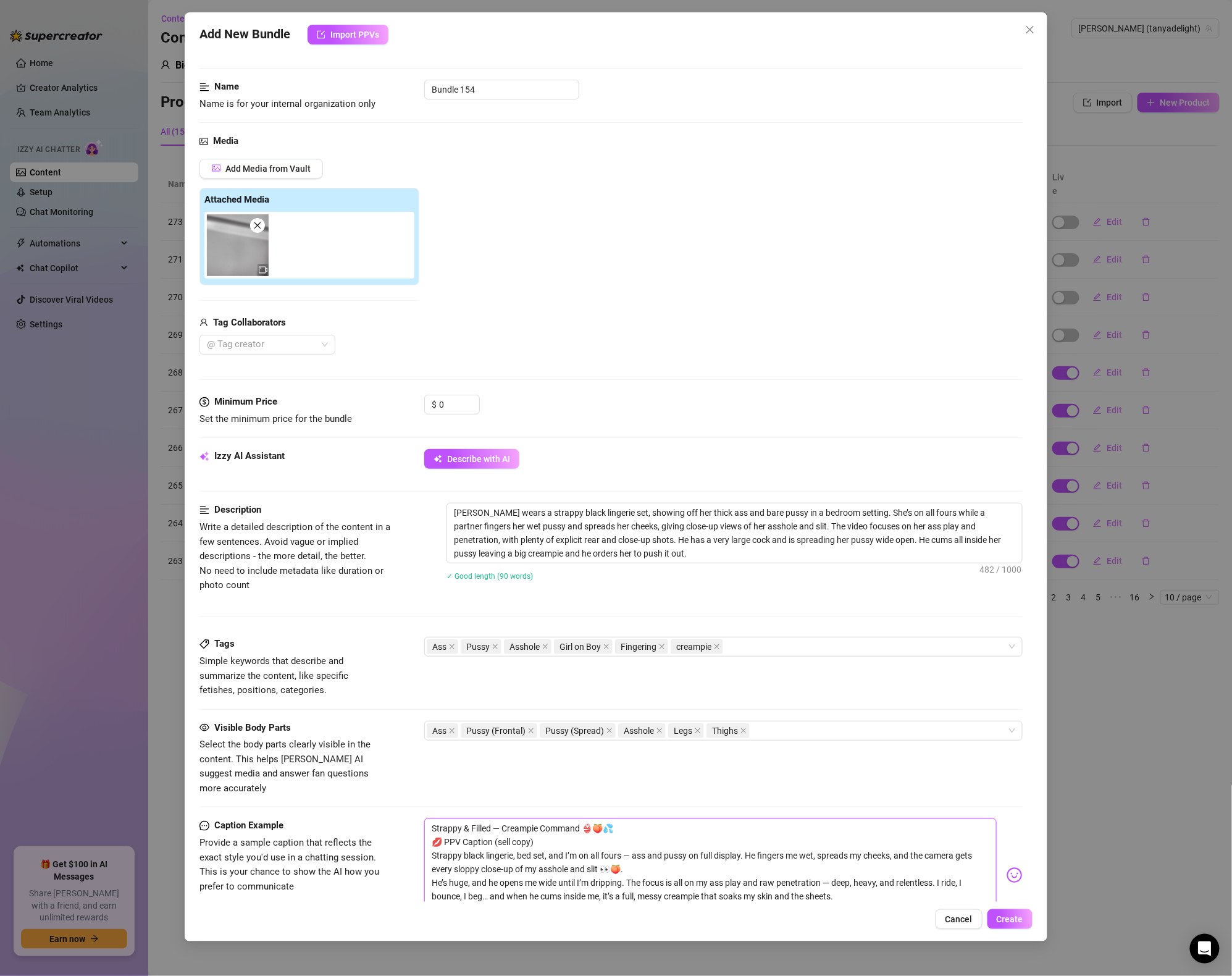
click at [459, 819] on textarea "Strappy & Filled — Creampie Command 👙🍑💦 💋 PPV Caption (sell copy) Strappy black…" at bounding box center [710, 870] width 573 height 101
click at [499, 819] on textarea "Strappy & Filled — Creampie Command 👙🍑💦 💋 PPV Caption (sell copy) Strappy black…" at bounding box center [710, 870] width 573 height 101
drag, startPoint x: 568, startPoint y: 822, endPoint x: 447, endPoint y: 812, distance: 121.4
click at [568, 822] on textarea "Strappy & Filled Creampie Command 👙🍑💦 💋 PPV Caption (sell copy) Strappy black l…" at bounding box center [710, 870] width 573 height 101
click at [433, 819] on textarea "Strappy & Filled Creampie Command 👙🍑💦 💋 PPV Caption (sell copy) Strappy black l…" at bounding box center [710, 870] width 573 height 101
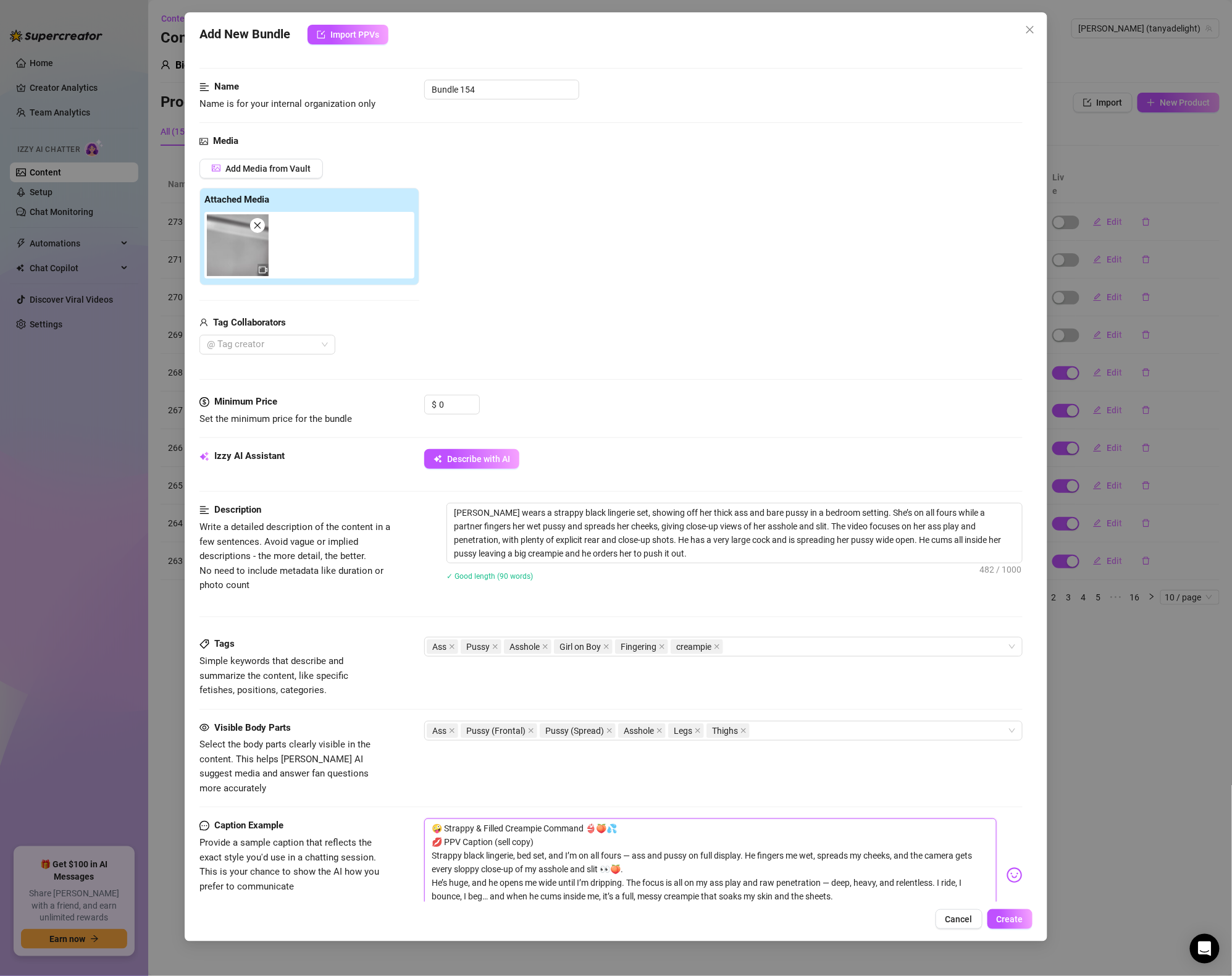
click at [580, 844] on textarea "🤪 Strappy & Filled Creampie Command 👙🍑💦 💋 PPV Caption (sell copy) Strappy black…" at bounding box center [710, 870] width 573 height 101
click at [560, 826] on textarea "🤪 Strappy & Filled Creampie Command 👙🍑💦 💋 PPV Caption (sell copy) Strappy black…" at bounding box center [710, 870] width 573 height 101
drag, startPoint x: 555, startPoint y: 824, endPoint x: 429, endPoint y: 824, distance: 126.0
click at [429, 824] on textarea "🤪 Strappy & Filled Creampie Command 👙🍑💦 💋 PPV Caption (sell copy) Strappy black…" at bounding box center [710, 870] width 573 height 101
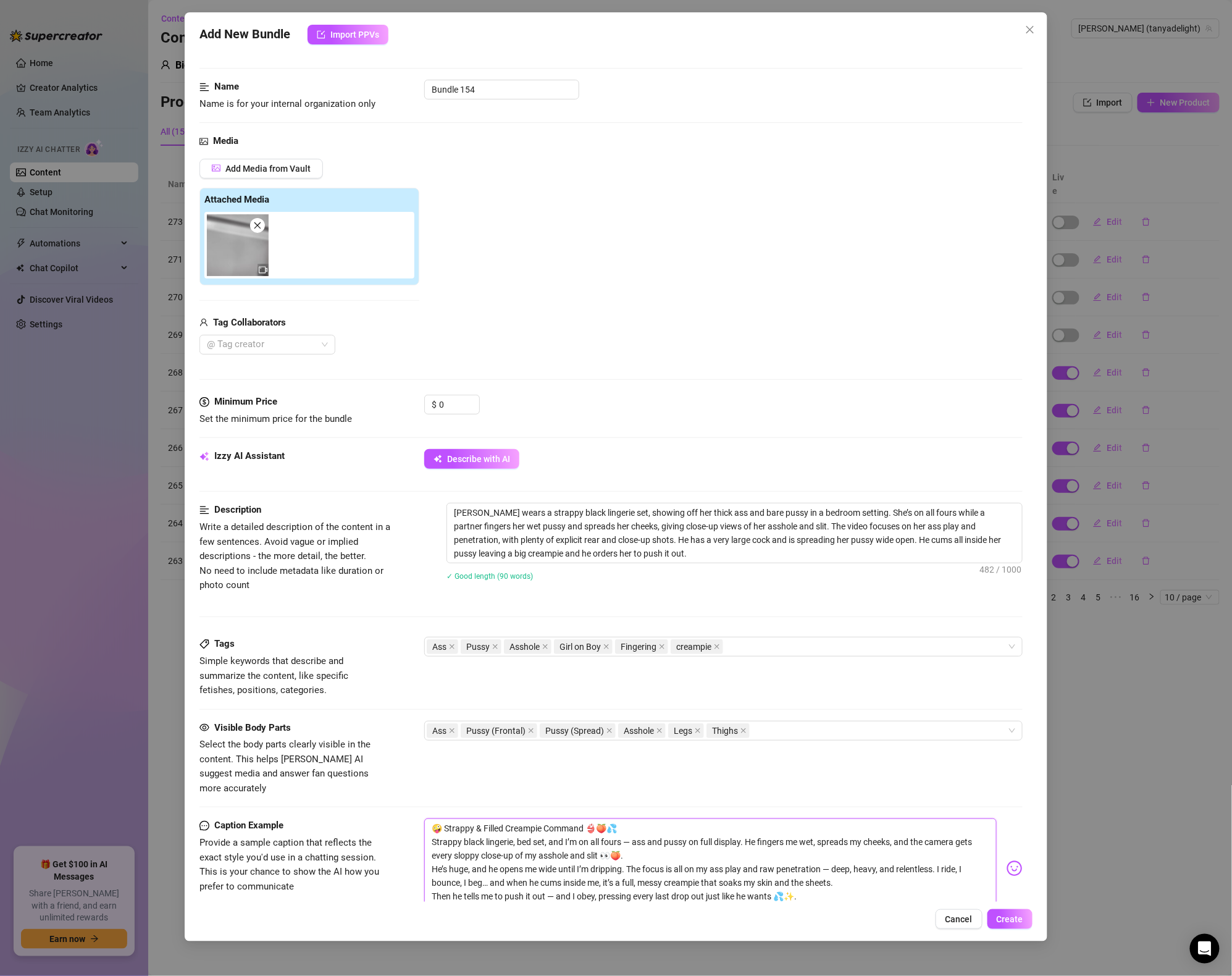
click at [556, 834] on textarea "🤪 Strappy & Filled Creampie Command 👙🍑💦 Strappy black lingerie, bed set, and I’…" at bounding box center [710, 863] width 573 height 88
click at [673, 829] on textarea "🤪 Strappy & Filled Creampie Command 👙🍑💦 Strappy black lingerie, bed set, and I’…" at bounding box center [710, 863] width 573 height 88
click at [634, 827] on textarea "🤪 Strappy & Filled Creampie Command 👙🍑💦 Strappy black lingerie, bed set, and I’…" at bounding box center [710, 863] width 573 height 88
click at [733, 839] on textarea "🤪 Strappy & Filled Creampie Command 👙🍑💦 Strappy black lingerie, bed set, and I’…" at bounding box center [710, 863] width 573 height 88
click at [812, 825] on textarea "🤪 Strappy & Filled Creampie Command 👙🍑💦 Strappy black lingerie, bed set, and I’…" at bounding box center [710, 863] width 573 height 88
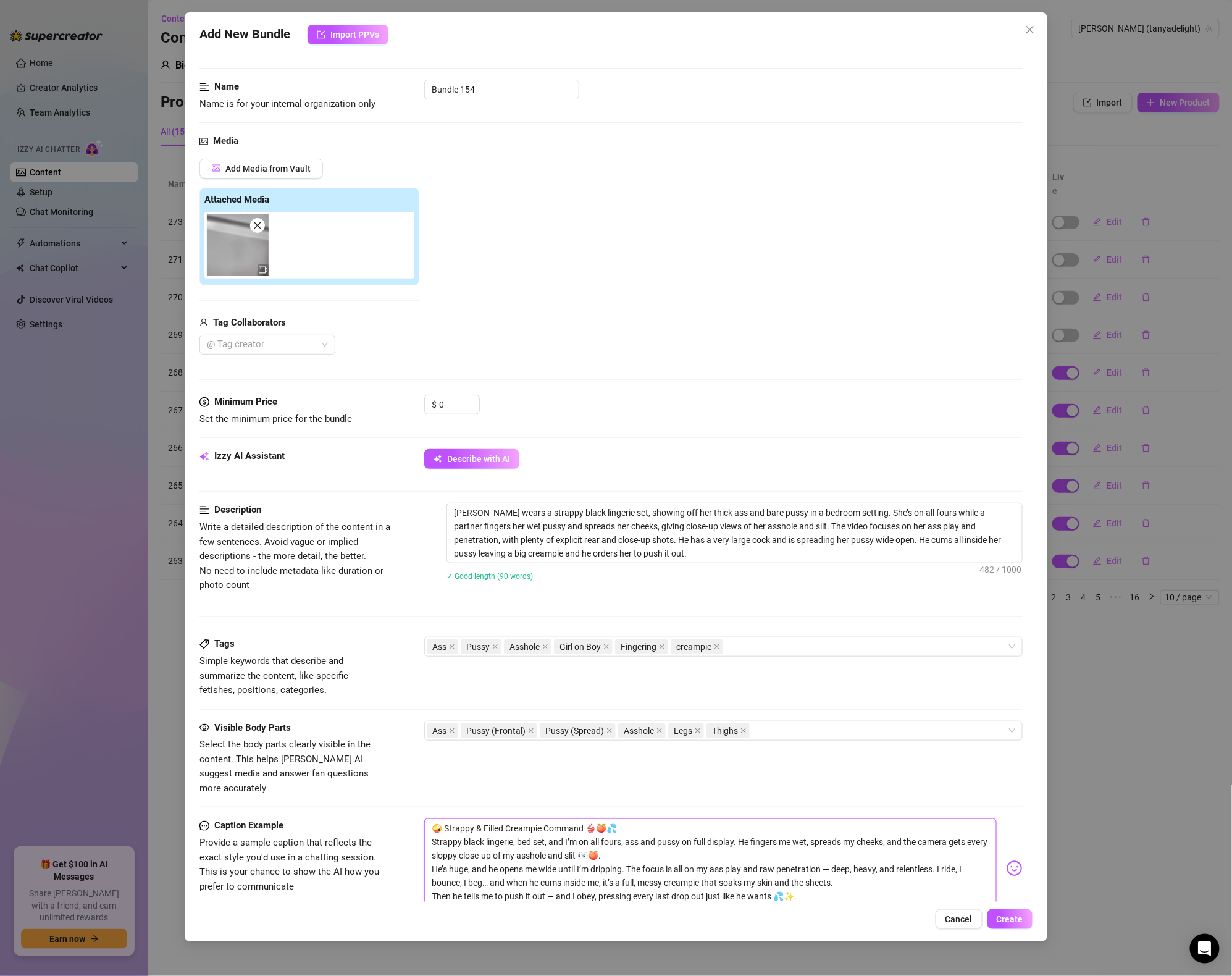
click at [774, 829] on textarea "🤪 Strappy & Filled Creampie Command 👙🍑💦 Strappy black lingerie, bed set, and I’…" at bounding box center [710, 863] width 573 height 88
click at [494, 837] on textarea "🤪 Strappy & Filled Creampie Command 👙🍑💦 Strappy black lingerie, bed set, and I’…" at bounding box center [710, 863] width 573 height 88
click at [566, 839] on textarea "🤪 Strappy & Filled Creampie Command 👙🍑💦 Strappy black lingerie, bed set, and I’…" at bounding box center [710, 863] width 573 height 88
click at [435, 866] on textarea "🤪 Strappy & Filled Creampie Command 👙🍑💦 Strappy black lingerie, bed set, and I’…" at bounding box center [710, 863] width 573 height 88
click at [447, 848] on textarea "🤪 Strappy & Filled Creampie Command 👙🍑💦 Strappy black lingerie, bed set, and I’…" at bounding box center [710, 863] width 573 height 88
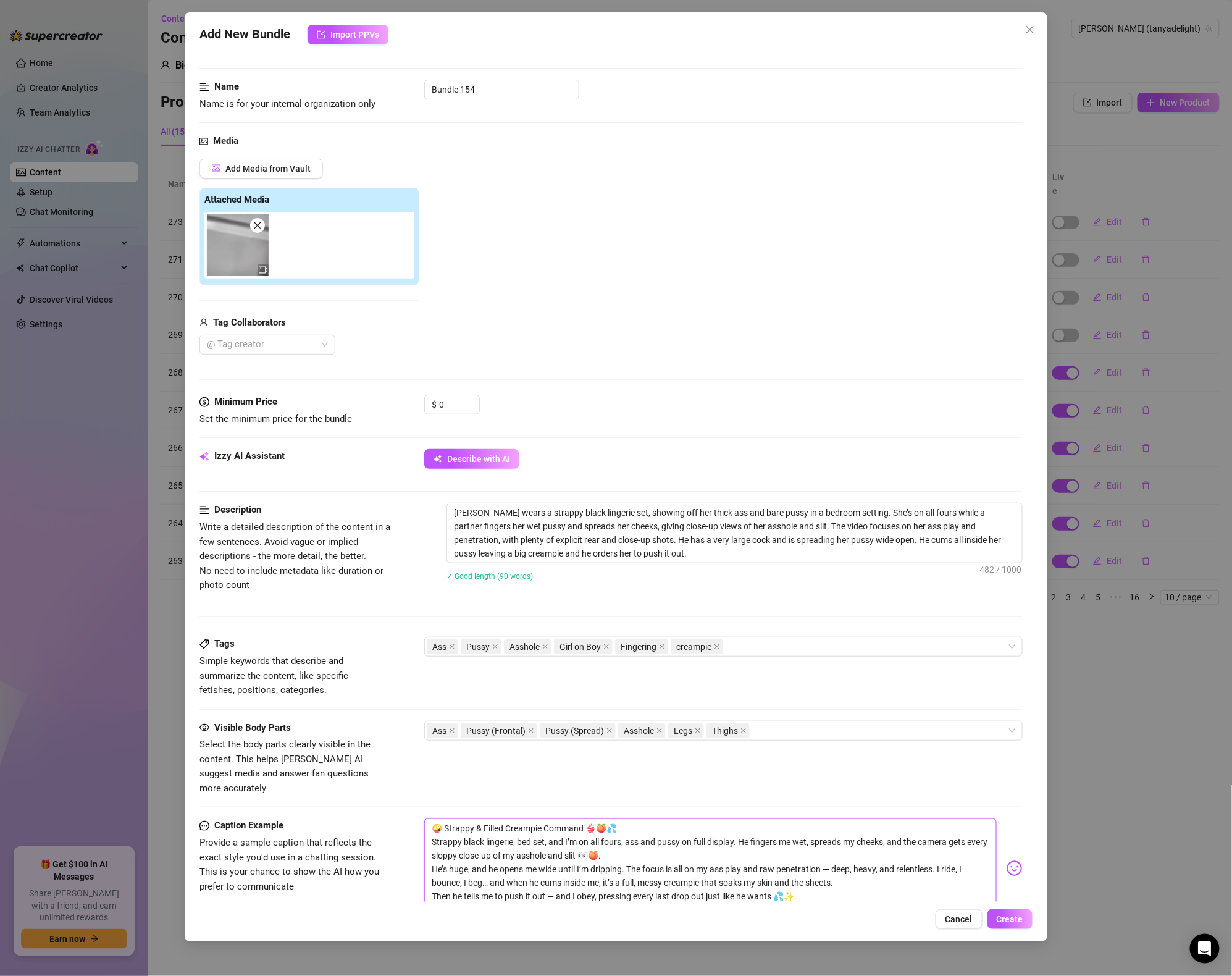
click at [453, 853] on textarea "🤪 Strappy & Filled Creampie Command 👙🍑💦 Strappy black lingerie, bed set, and I’…" at bounding box center [710, 863] width 573 height 88
click at [717, 872] on textarea "🤪 Strappy & Filled Creampie Command 👙🍑💦 Strappy black lingerie, bed set, and I’…" at bounding box center [710, 863] width 573 height 88
click at [797, 851] on textarea "🤪 Strappy & Filled Creampie Command 👙🍑💦 Strappy black lingerie, bed set, and I’…" at bounding box center [710, 863] width 573 height 88
drag, startPoint x: 861, startPoint y: 853, endPoint x: 970, endPoint y: 853, distance: 109.0
click at [862, 853] on textarea "🤪 Strappy & Filled Creampie Command 👙🍑💦 Strappy black lingerie, bed set, and I’…" at bounding box center [710, 863] width 573 height 88
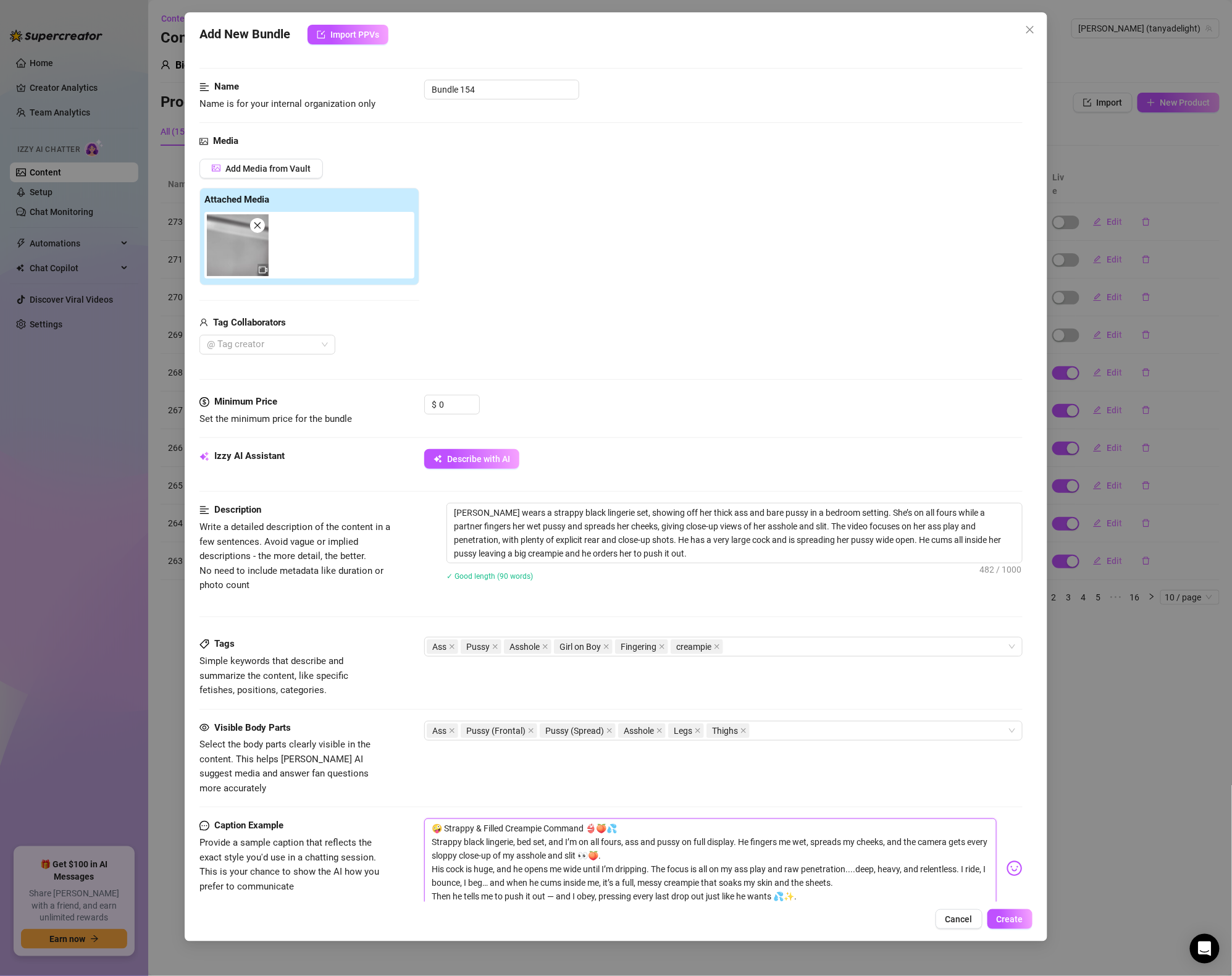
click at [977, 855] on textarea "🤪 Strappy & Filled Creampie Command 👙🍑💦 Strappy black lingerie, bed set, and I’…" at bounding box center [710, 863] width 573 height 88
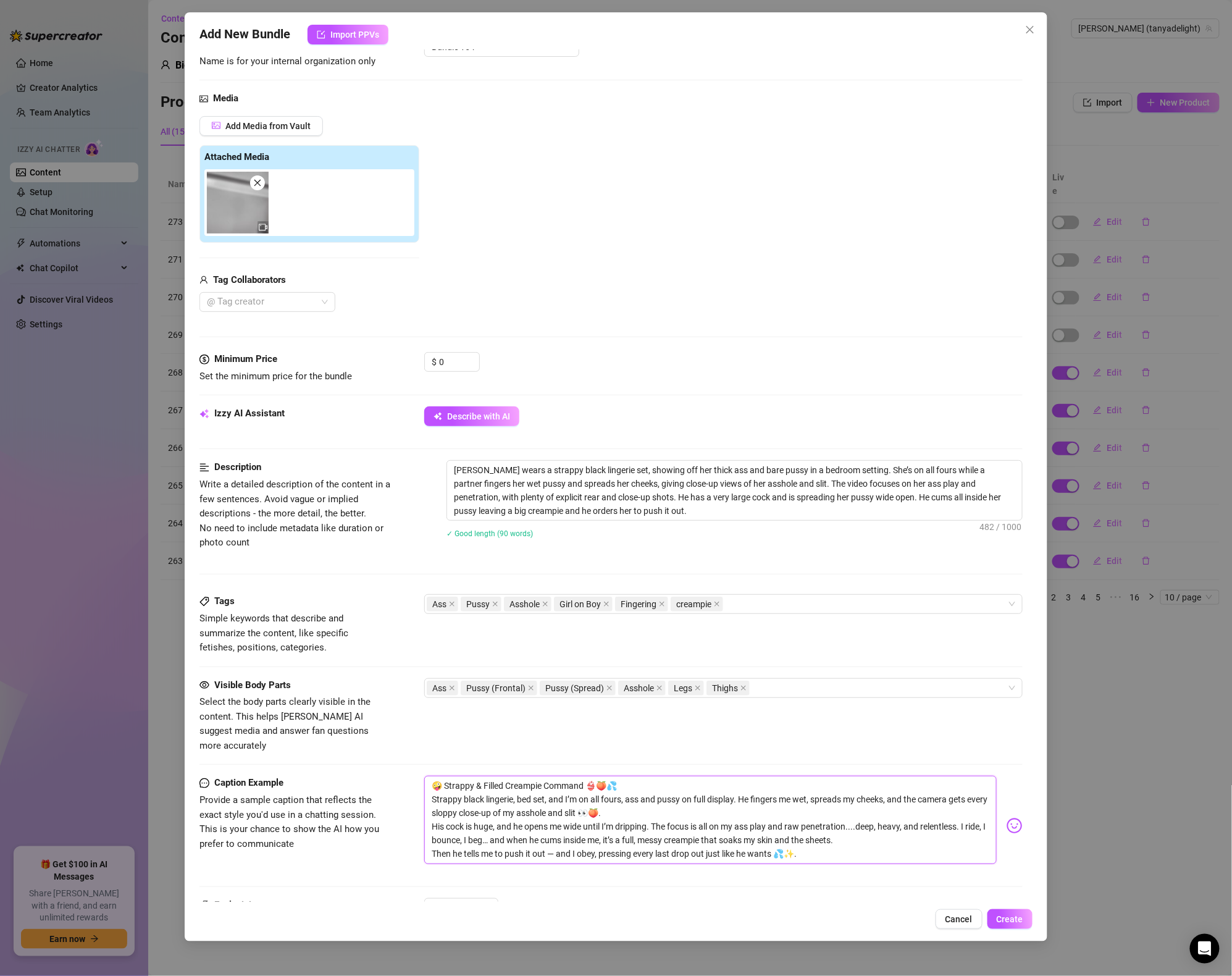
scroll to position [121, 0]
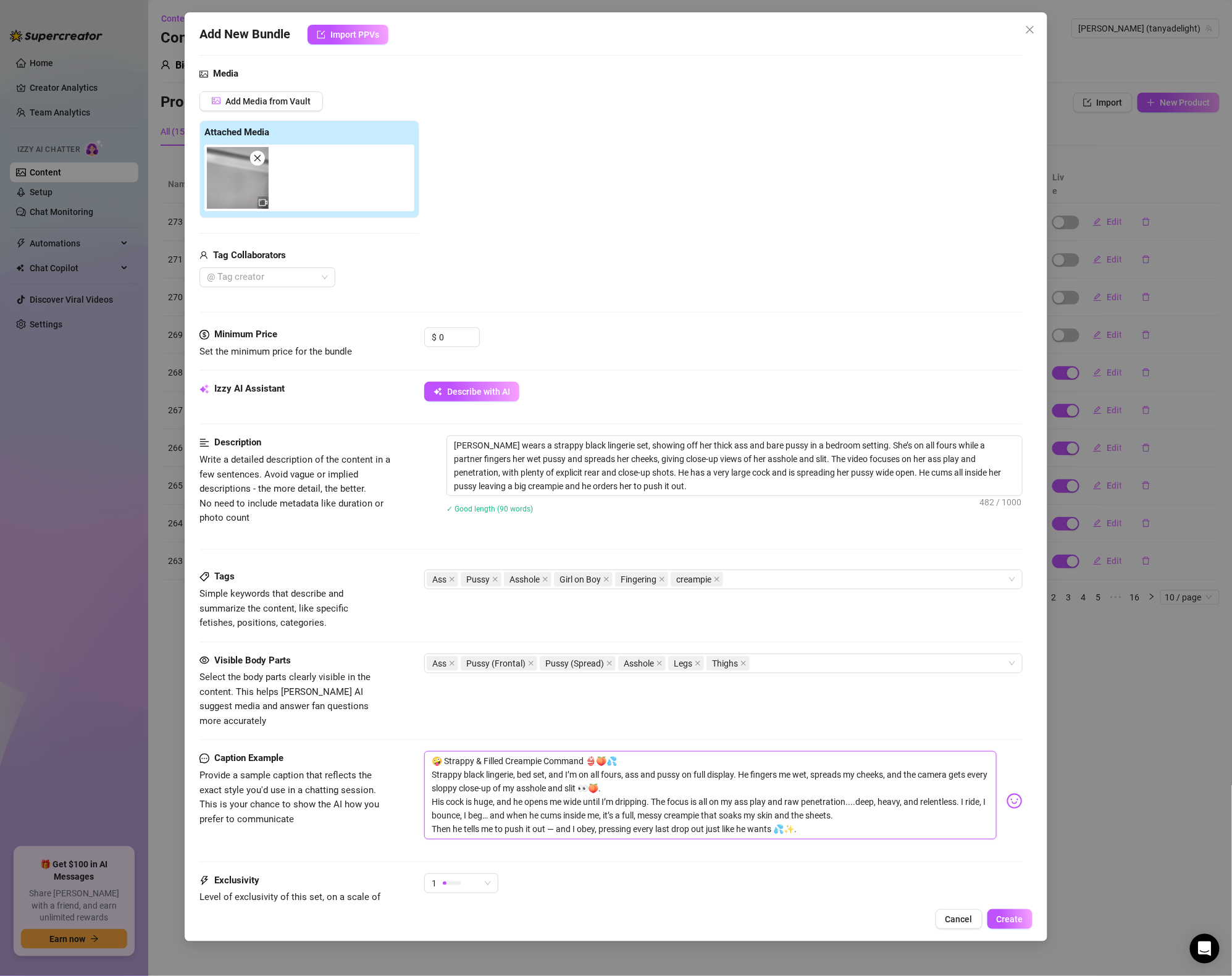
click at [509, 791] on textarea "🤪 Strappy & Filled Creampie Command 👙🍑💦 Strappy black lingerie, bed set, and I’…" at bounding box center [710, 795] width 573 height 88
click at [790, 796] on textarea "🤪 Strappy & Filled Creampie Command 👙🍑💦 Strappy black lingerie, bed set, and I’…" at bounding box center [710, 795] width 573 height 88
click at [764, 792] on textarea "🤪 Strappy & Filled Creampie Command 👙🍑💦 Strappy black lingerie, bed set, and I’…" at bounding box center [710, 795] width 573 height 88
click at [718, 795] on textarea "🤪 Strappy & Filled Creampie Command 👙🍑💦 Strappy black lingerie, bed set, and I’…" at bounding box center [710, 795] width 573 height 88
click at [757, 801] on textarea "🤪 Strappy & Filled Creampie Command 👙🍑💦 Strappy black lingerie, bed set, and I’…" at bounding box center [710, 795] width 573 height 88
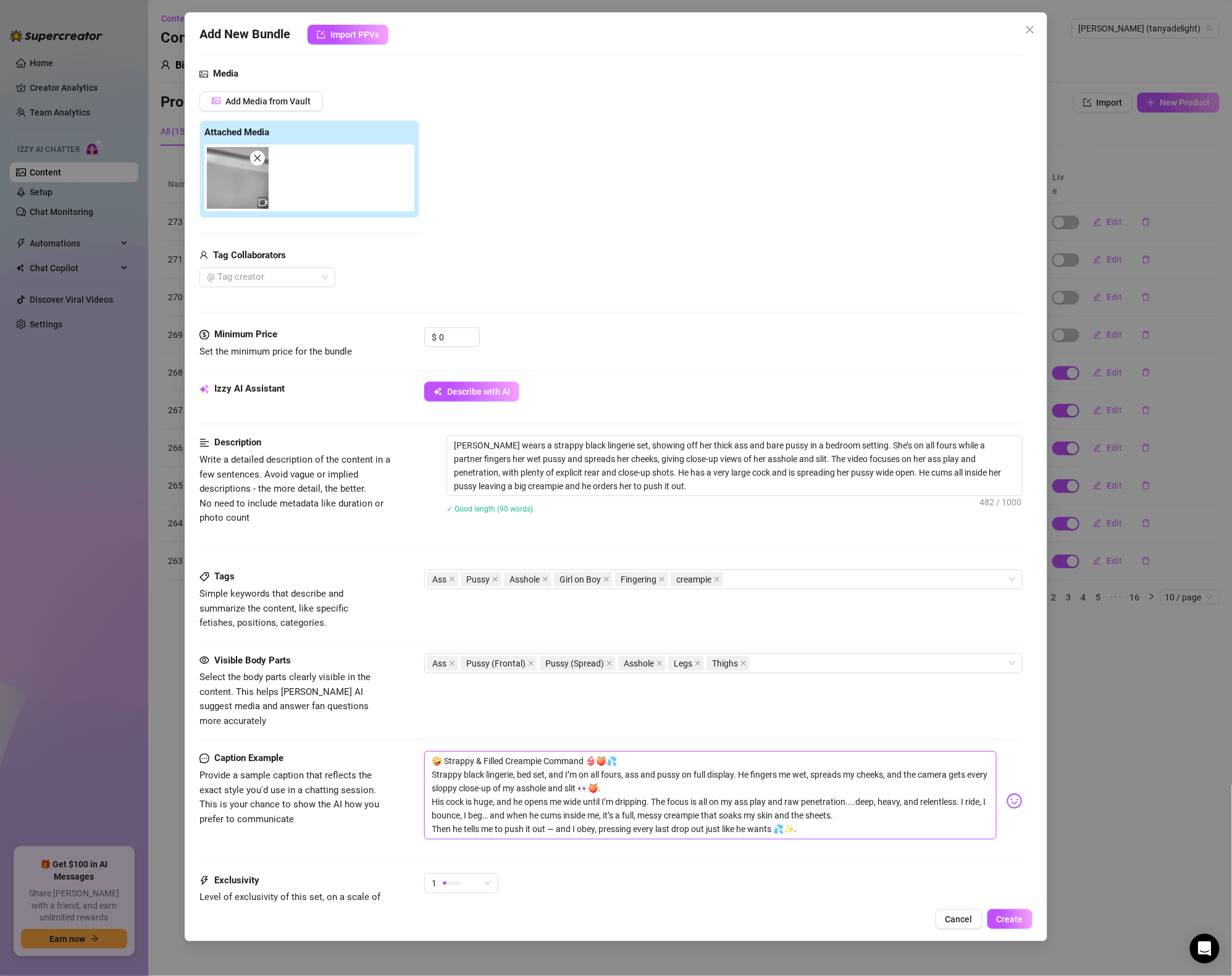
drag, startPoint x: 710, startPoint y: 801, endPoint x: 842, endPoint y: 801, distance: 132.0
click at [842, 801] on textarea "🤪 Strappy & Filled Creampie Command 👙🍑💦 Strappy black lingerie, bed set, and I’…" at bounding box center [710, 795] width 573 height 88
click at [558, 813] on textarea "🤪 Strappy & Filled Creampie Command 👙🍑💦 Strappy black lingerie, bed set, and I’…" at bounding box center [710, 795] width 573 height 88
click at [745, 816] on textarea "🤪 Strappy & Filled Creampie Command 👙🍑💦 Strappy black lingerie, bed set, and I’…" at bounding box center [710, 795] width 573 height 88
drag, startPoint x: 815, startPoint y: 815, endPoint x: 840, endPoint y: 813, distance: 25.1
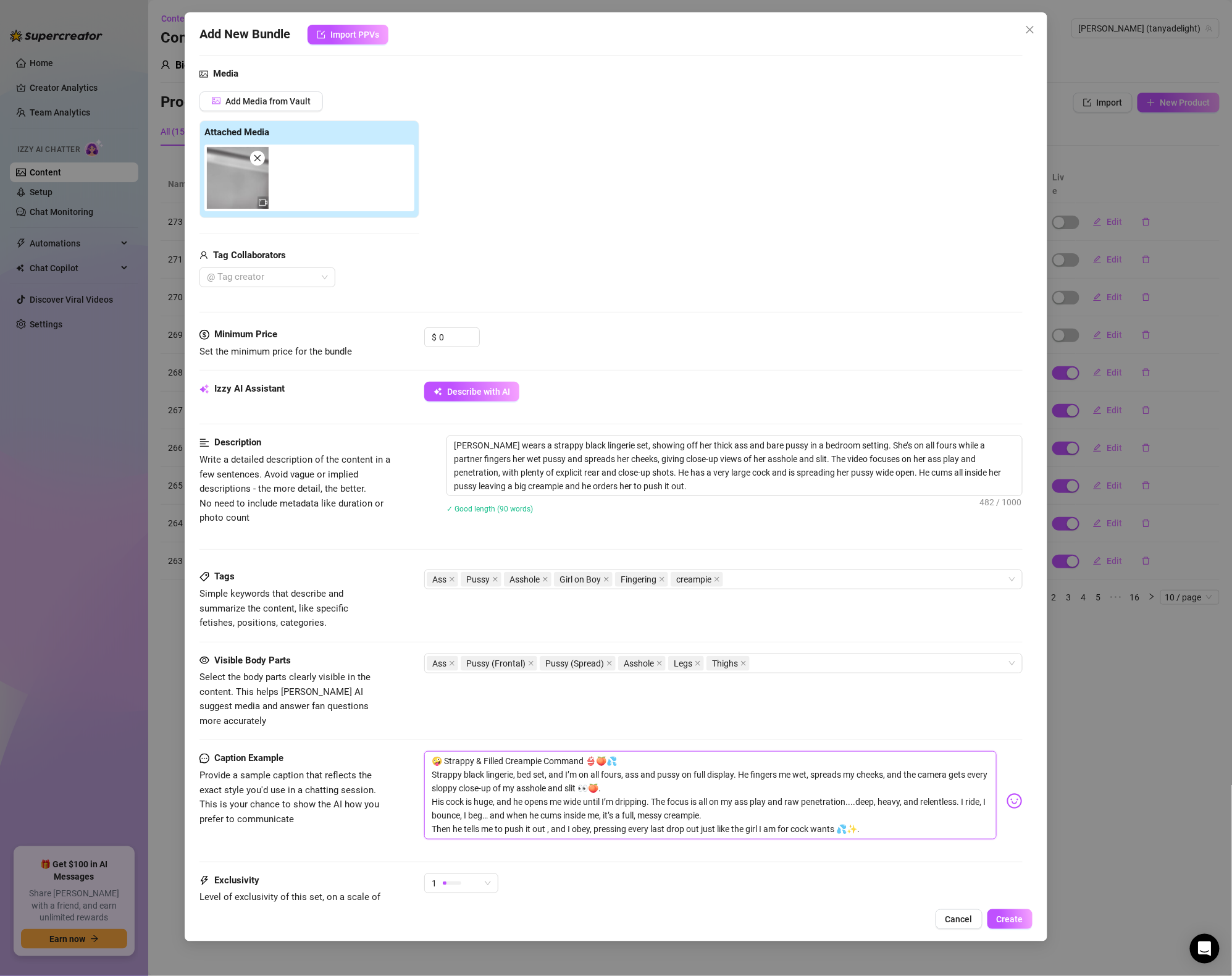
click at [840, 813] on textarea "🤪 Strappy & Filled Creampie Command 👙🍑💦 Strappy black lingerie, bed set, and I’…" at bounding box center [710, 795] width 573 height 88
drag, startPoint x: 849, startPoint y: 818, endPoint x: 299, endPoint y: 673, distance: 568.8
click at [299, 673] on form "Account Tanya (@tanyadelight) Name Name is for your internal organization only …" at bounding box center [611, 484] width 823 height 1083
click at [592, 765] on textarea "🤪 Strappy & Filled Creampie Command 👙🍑💦 Strappy black lingerie, bed set, and I’…" at bounding box center [710, 795] width 573 height 88
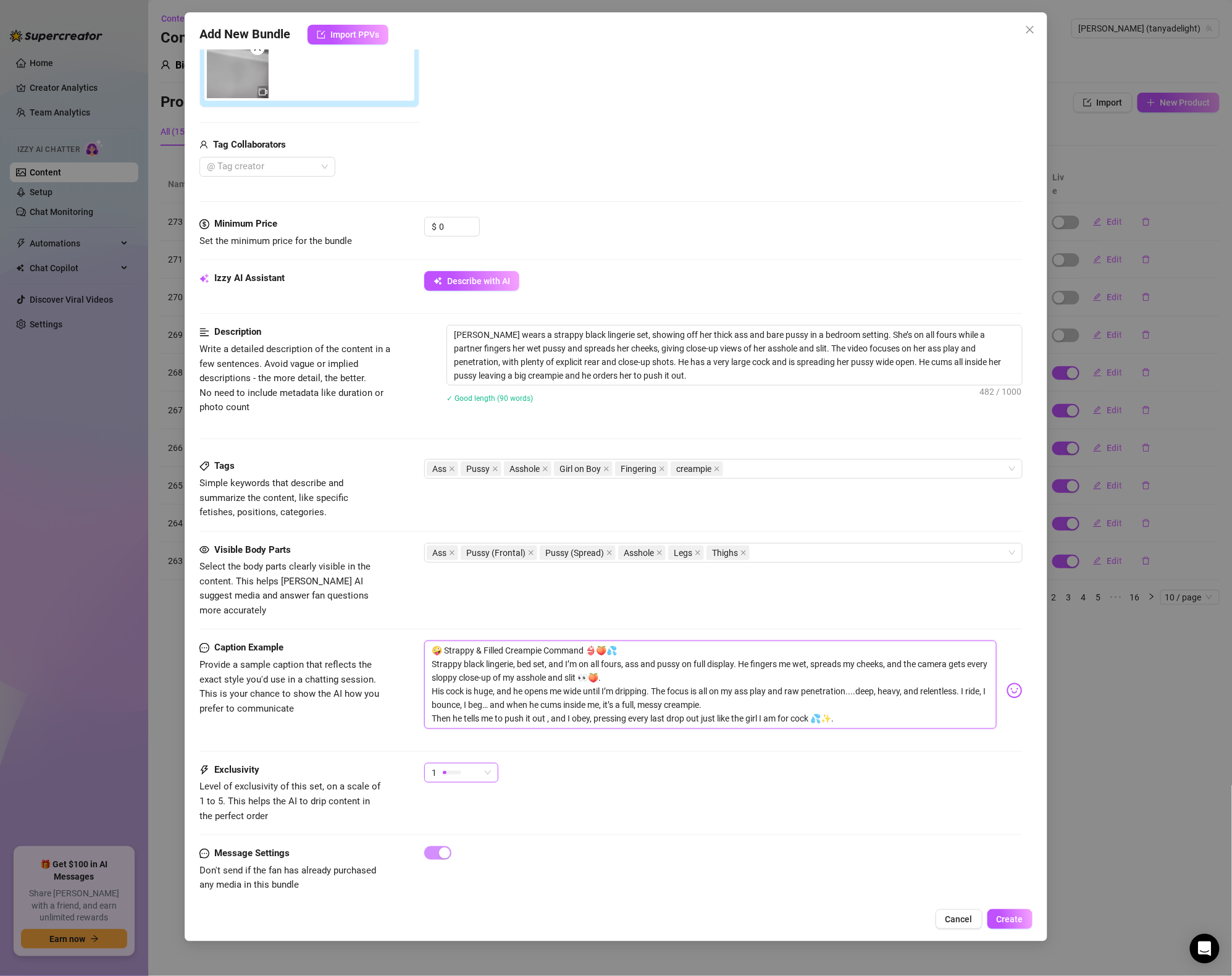
click at [445, 771] on div at bounding box center [444, 772] width 4 height 4
click at [483, 865] on span "5 - Most Exclusive 🔥" at bounding box center [474, 863] width 80 height 13
click at [664, 805] on div "Exclusivity Level of exclusivity of this set, on a scale of 1 to 5. This helps …" at bounding box center [611, 793] width 823 height 61
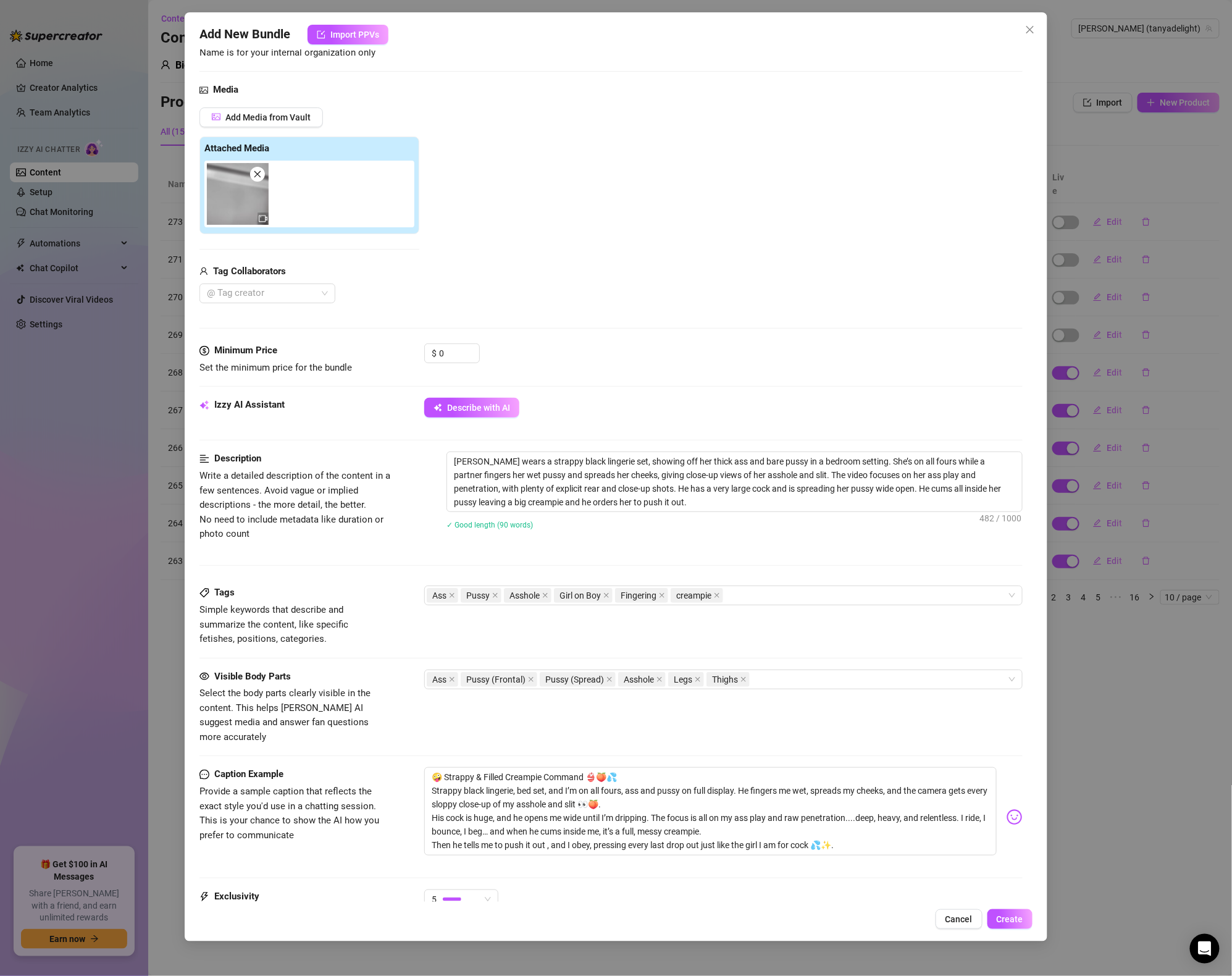
scroll to position [0, 0]
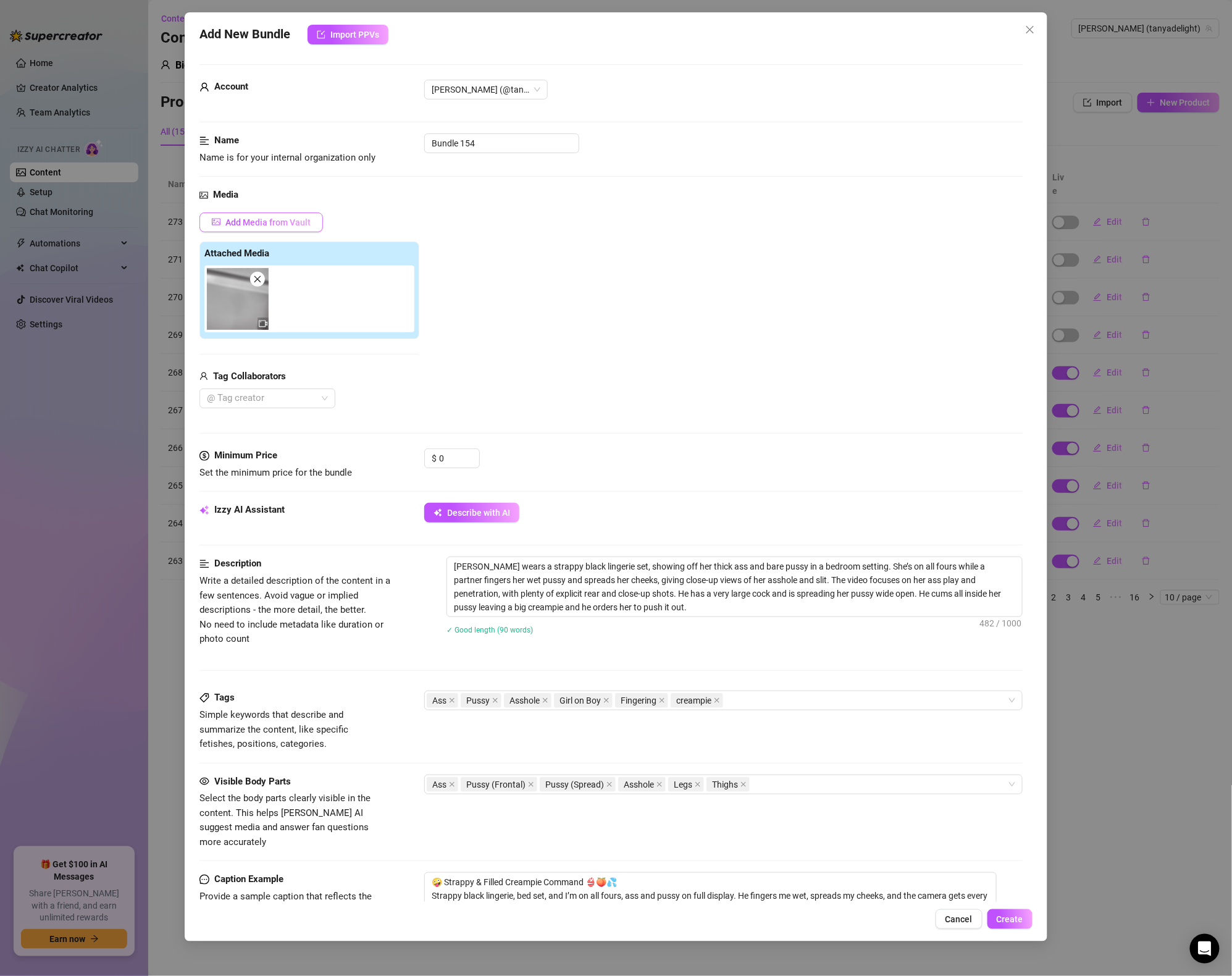
click at [283, 227] on button "Add Media from Vault" at bounding box center [261, 223] width 123 height 20
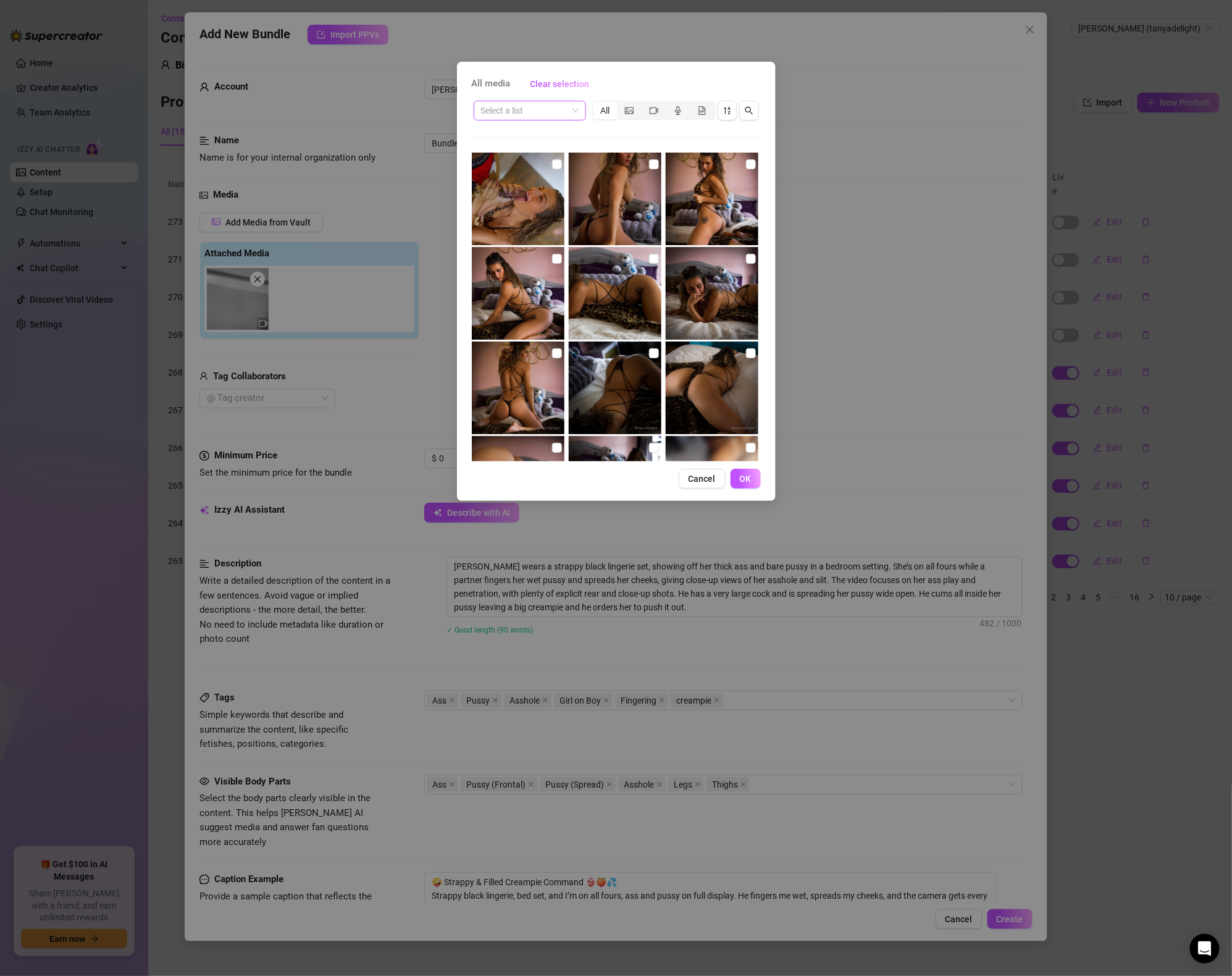
click at [569, 101] on span at bounding box center [530, 111] width 98 height 18
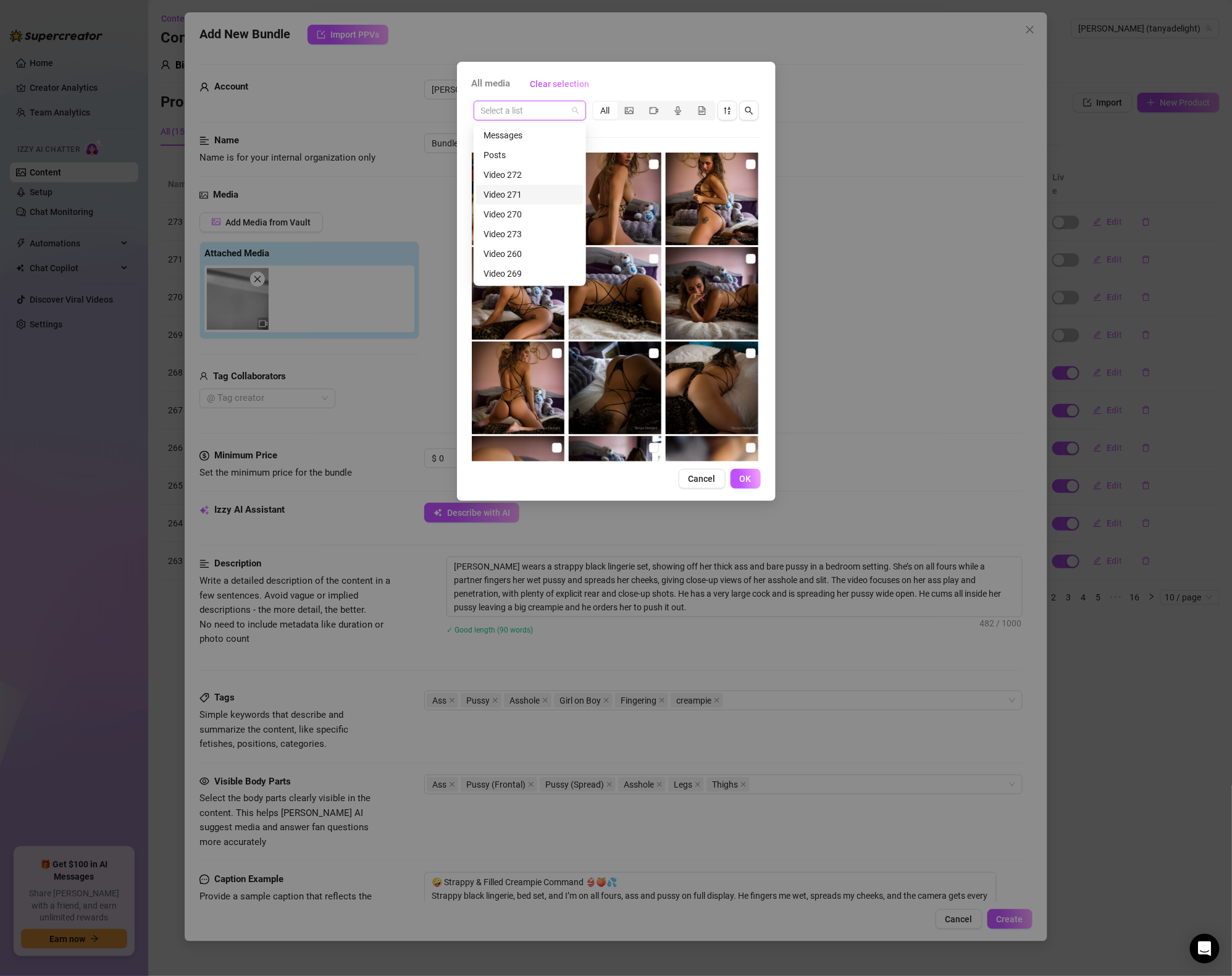
click at [511, 191] on div "Video 271" at bounding box center [530, 194] width 93 height 13
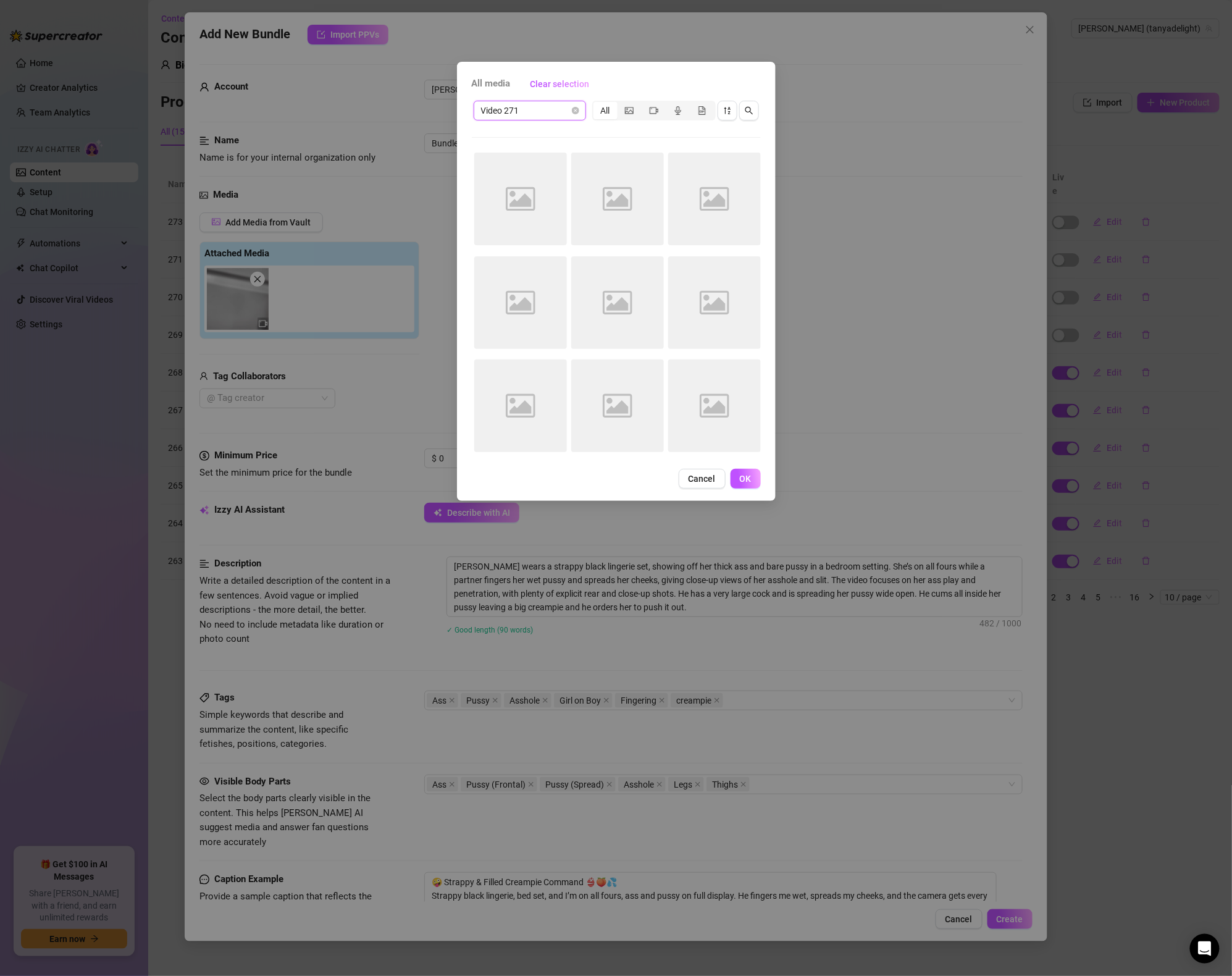
click at [533, 118] on span "Video 271" at bounding box center [530, 111] width 98 height 18
click at [515, 178] on div "Video 272" at bounding box center [530, 175] width 93 height 13
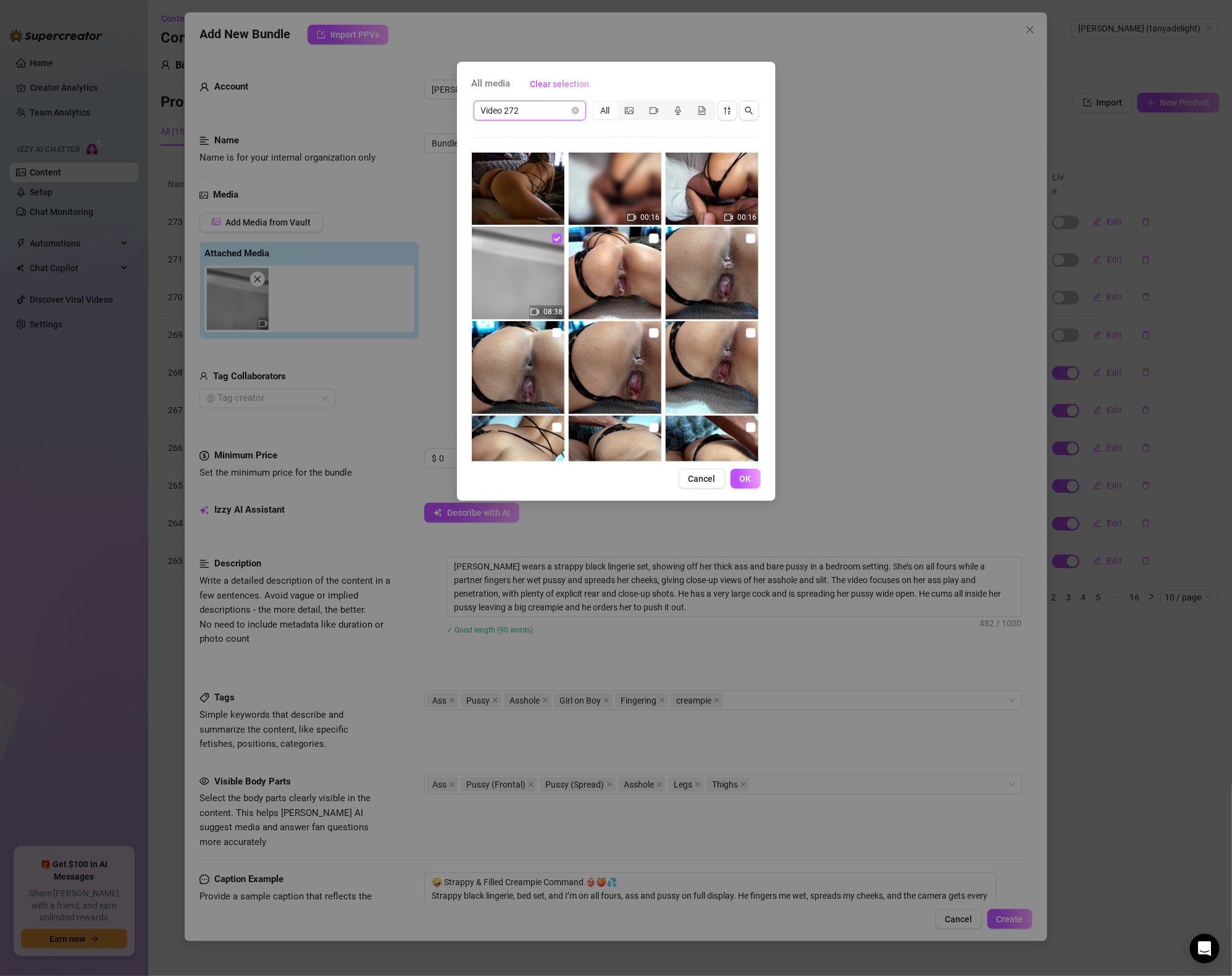
scroll to position [465, 0]
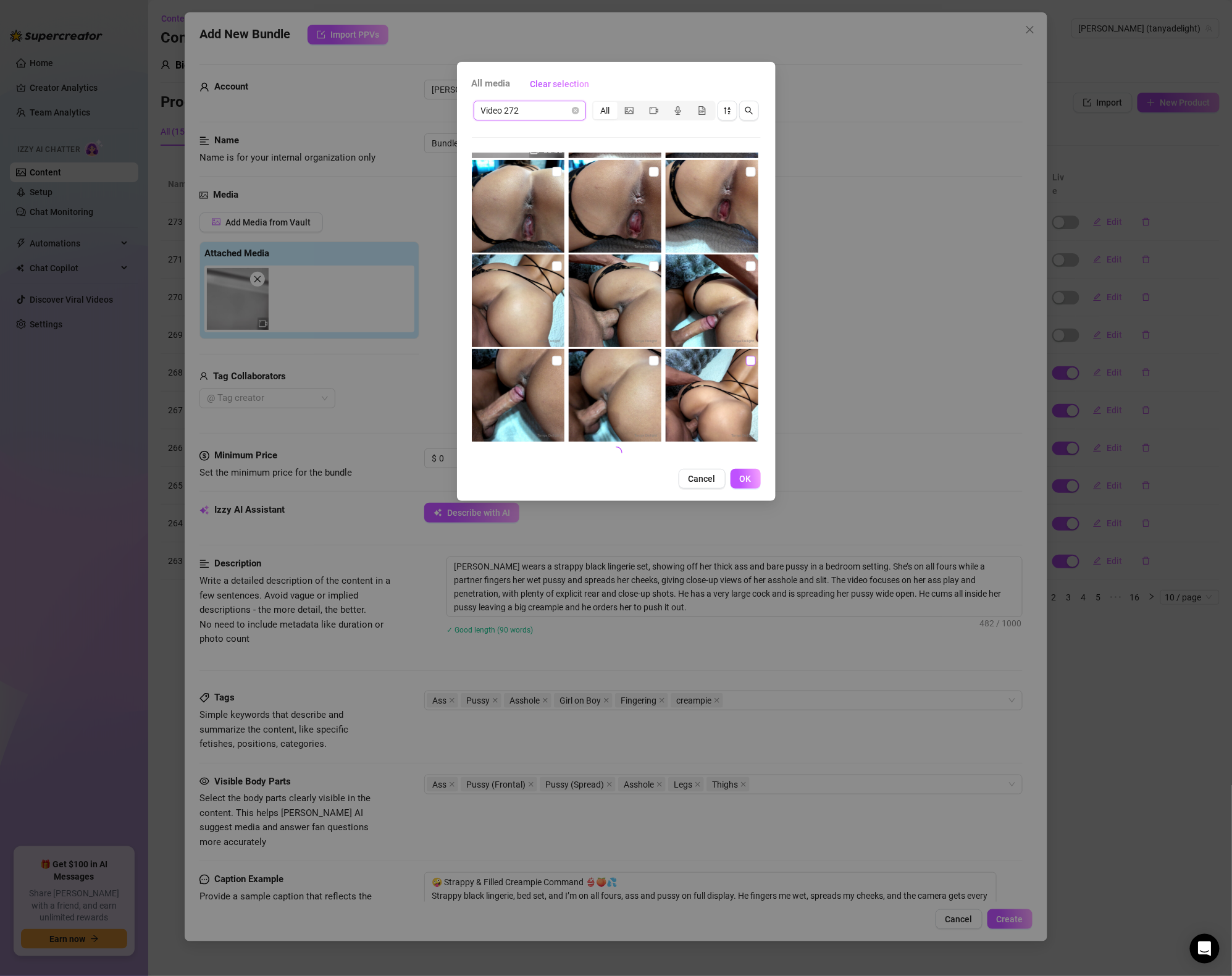
click at [752, 364] on input "checkbox" at bounding box center [751, 361] width 10 height 10
click at [654, 361] on input "checkbox" at bounding box center [654, 361] width 10 height 10
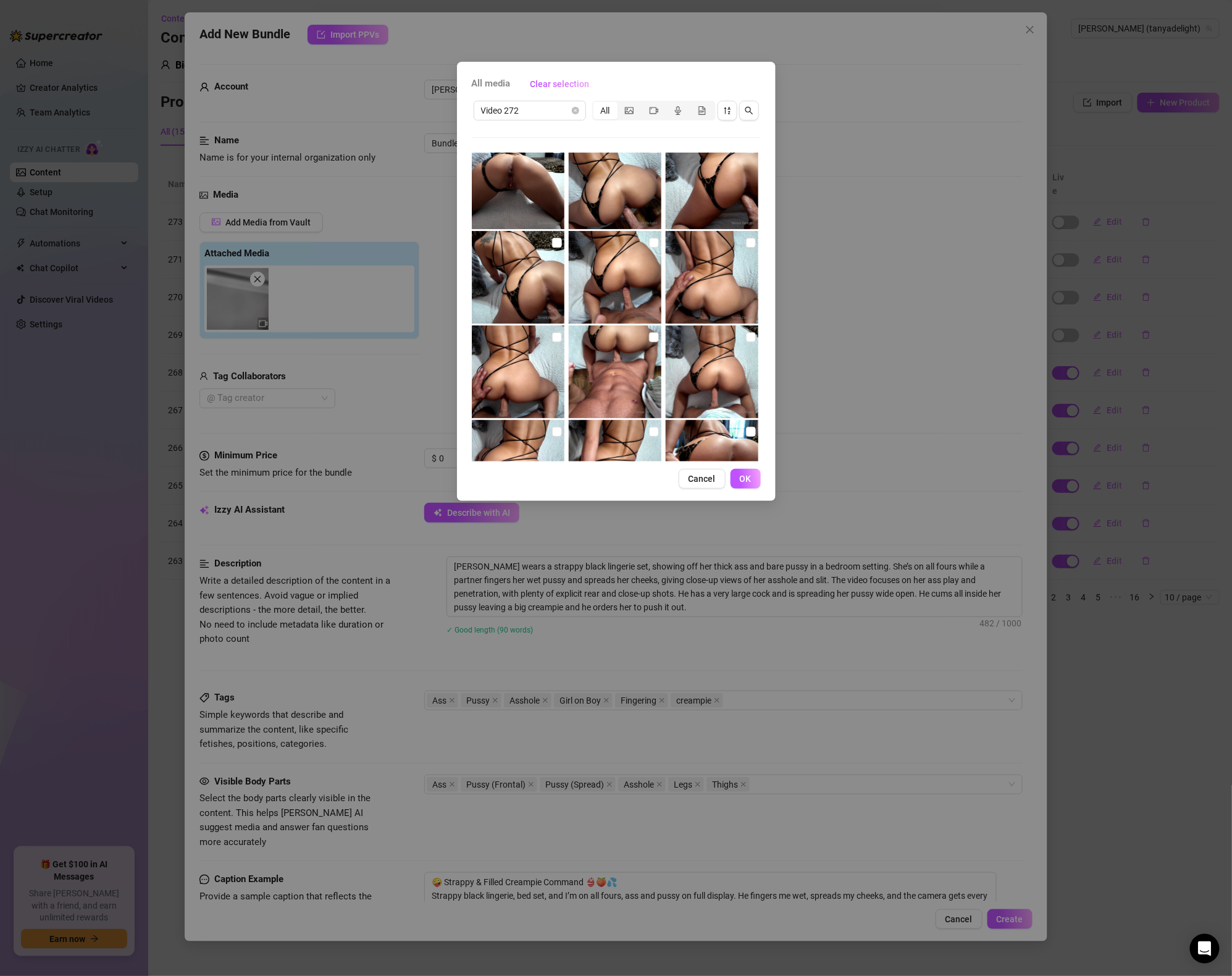
scroll to position [1316, 0]
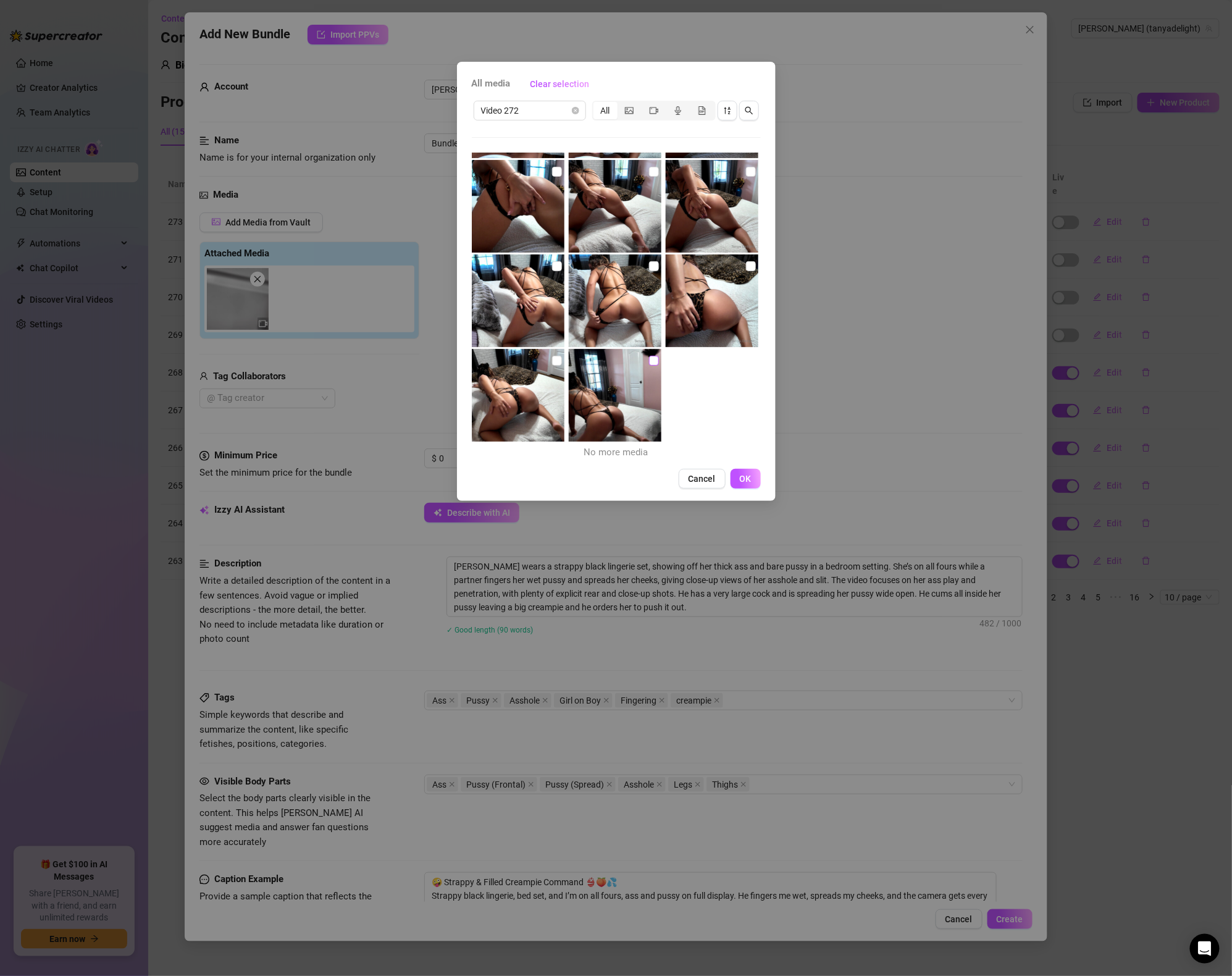
click at [654, 359] on input "checkbox" at bounding box center [654, 361] width 10 height 10
click at [551, 361] on img at bounding box center [518, 395] width 93 height 93
click at [756, 265] on img at bounding box center [712, 301] width 93 height 93
click at [647, 265] on img at bounding box center [616, 301] width 93 height 93
click at [557, 268] on input "checkbox" at bounding box center [557, 266] width 10 height 10
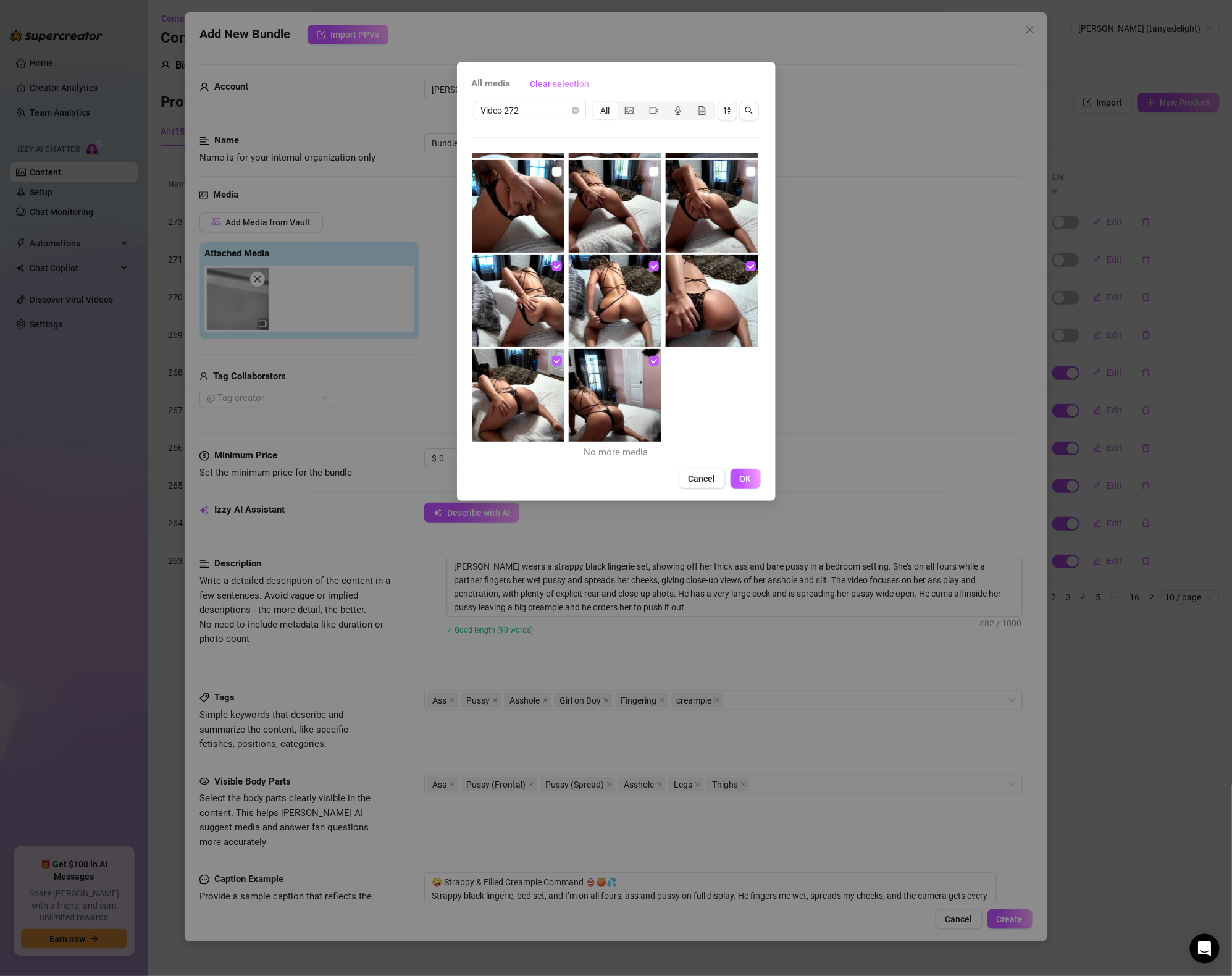
click at [754, 163] on img at bounding box center [712, 206] width 93 height 93
click at [655, 170] on input "checkbox" at bounding box center [654, 172] width 10 height 10
click at [559, 167] on input "checkbox" at bounding box center [557, 172] width 10 height 10
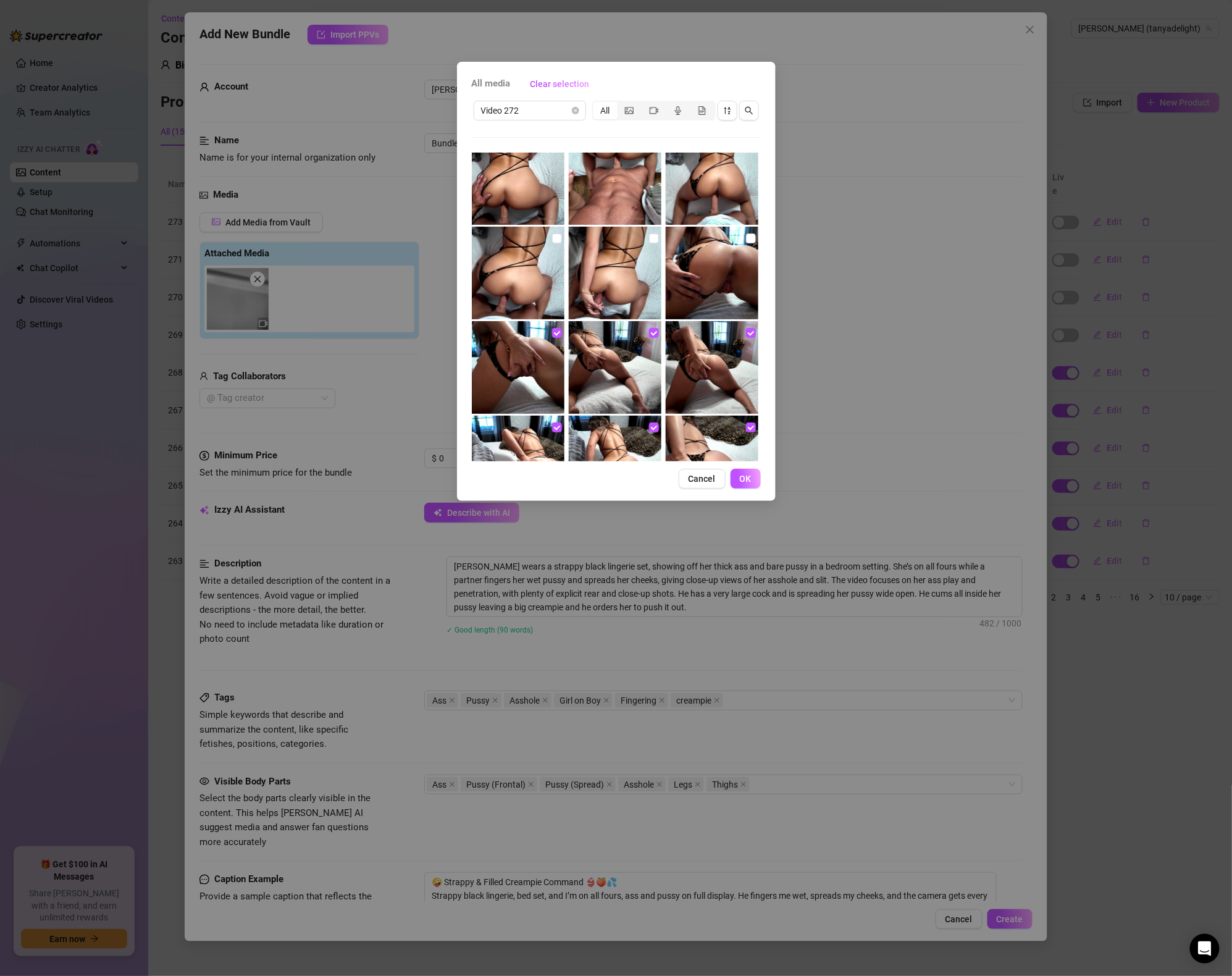
scroll to position [1129, 0]
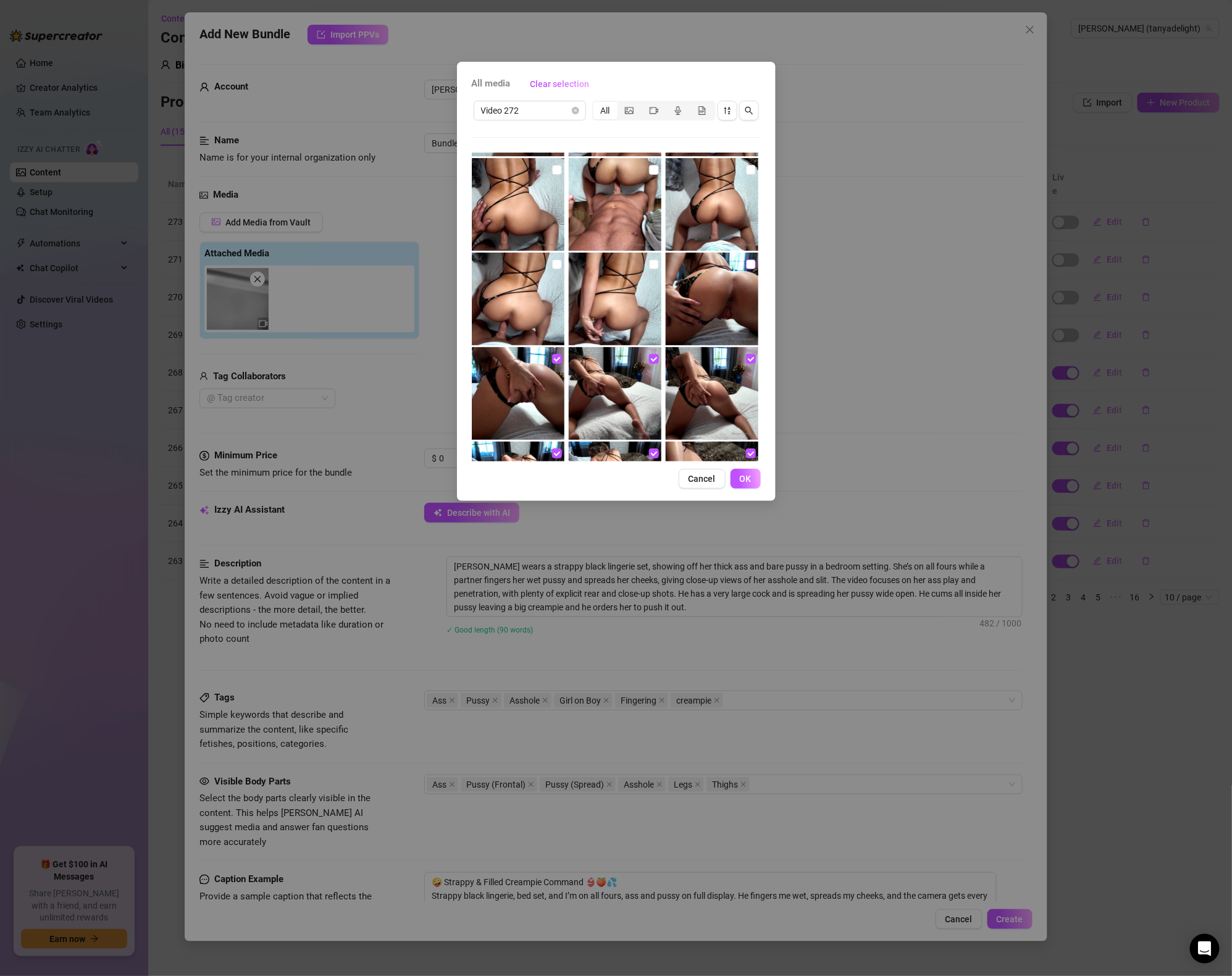
click at [749, 264] on input "checkbox" at bounding box center [751, 264] width 10 height 10
click at [650, 262] on input "checkbox" at bounding box center [654, 264] width 10 height 10
click at [559, 261] on input "checkbox" at bounding box center [557, 264] width 10 height 10
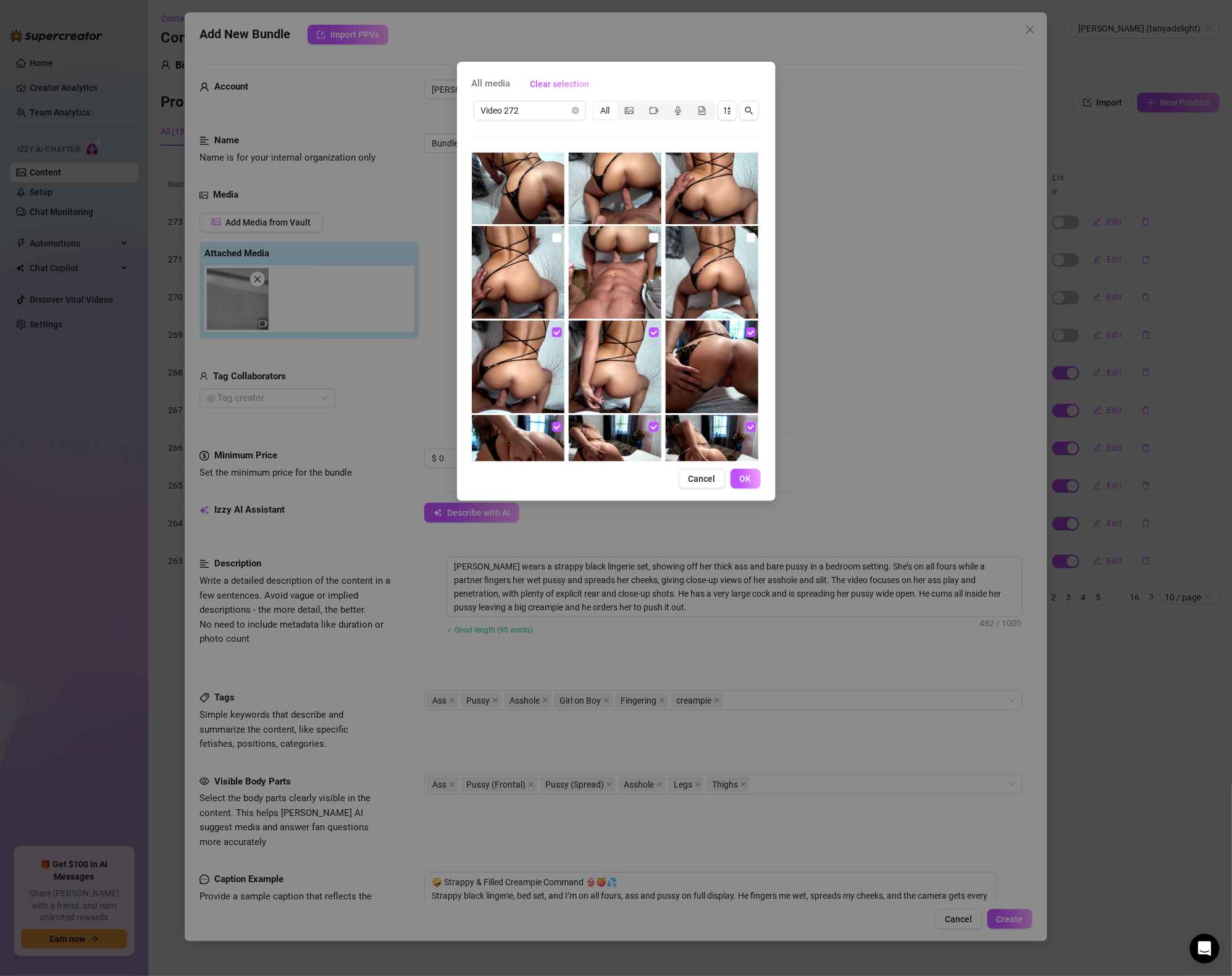
scroll to position [1074, 0]
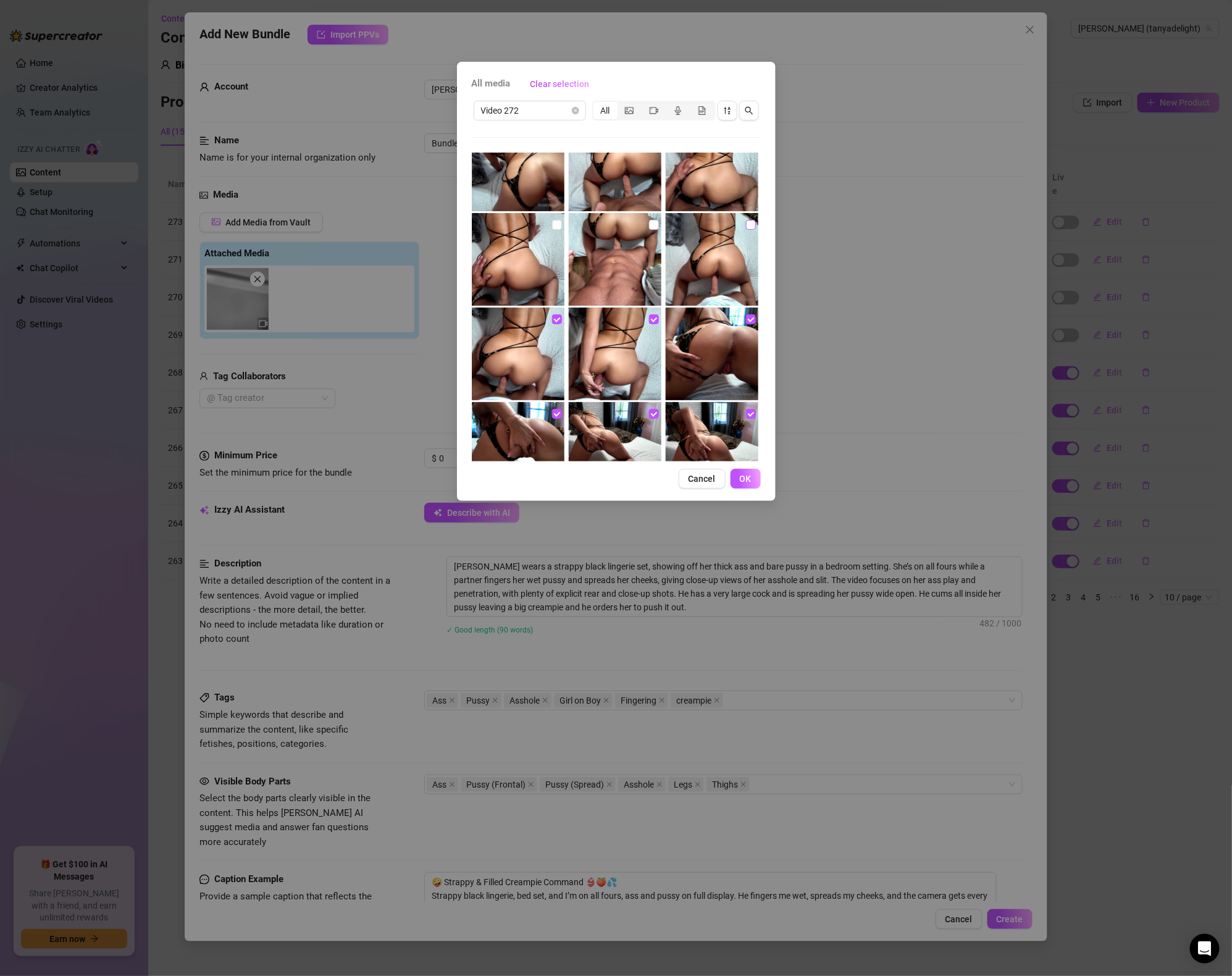
click at [752, 223] on input "checkbox" at bounding box center [751, 225] width 10 height 10
click at [653, 227] on input "checkbox" at bounding box center [654, 225] width 10 height 10
click at [553, 223] on input "checkbox" at bounding box center [557, 225] width 10 height 10
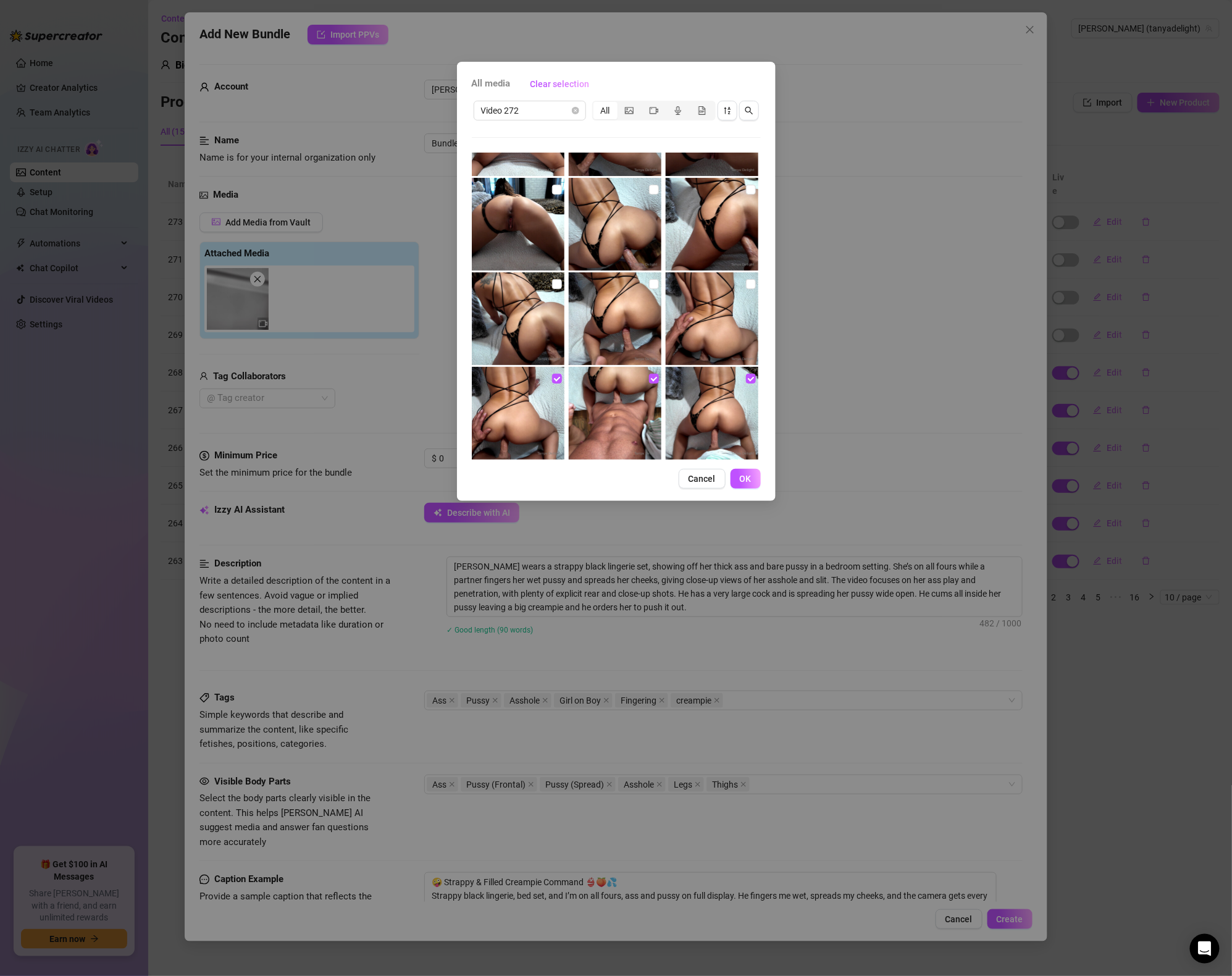
scroll to position [944, 0]
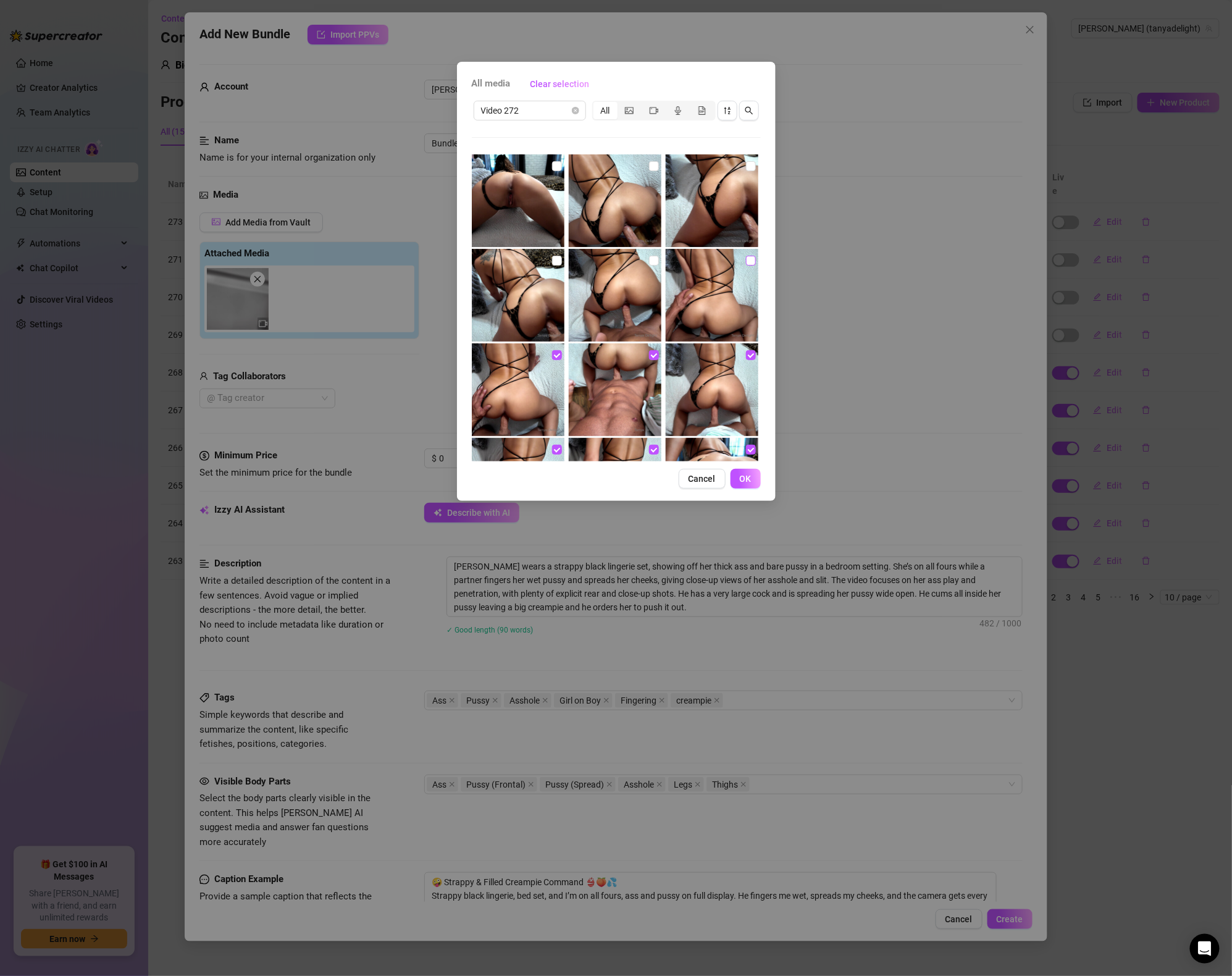
click at [747, 261] on input "checkbox" at bounding box center [751, 261] width 10 height 10
click at [656, 259] on input "checkbox" at bounding box center [654, 261] width 10 height 10
click at [561, 258] on input "checkbox" at bounding box center [557, 261] width 10 height 10
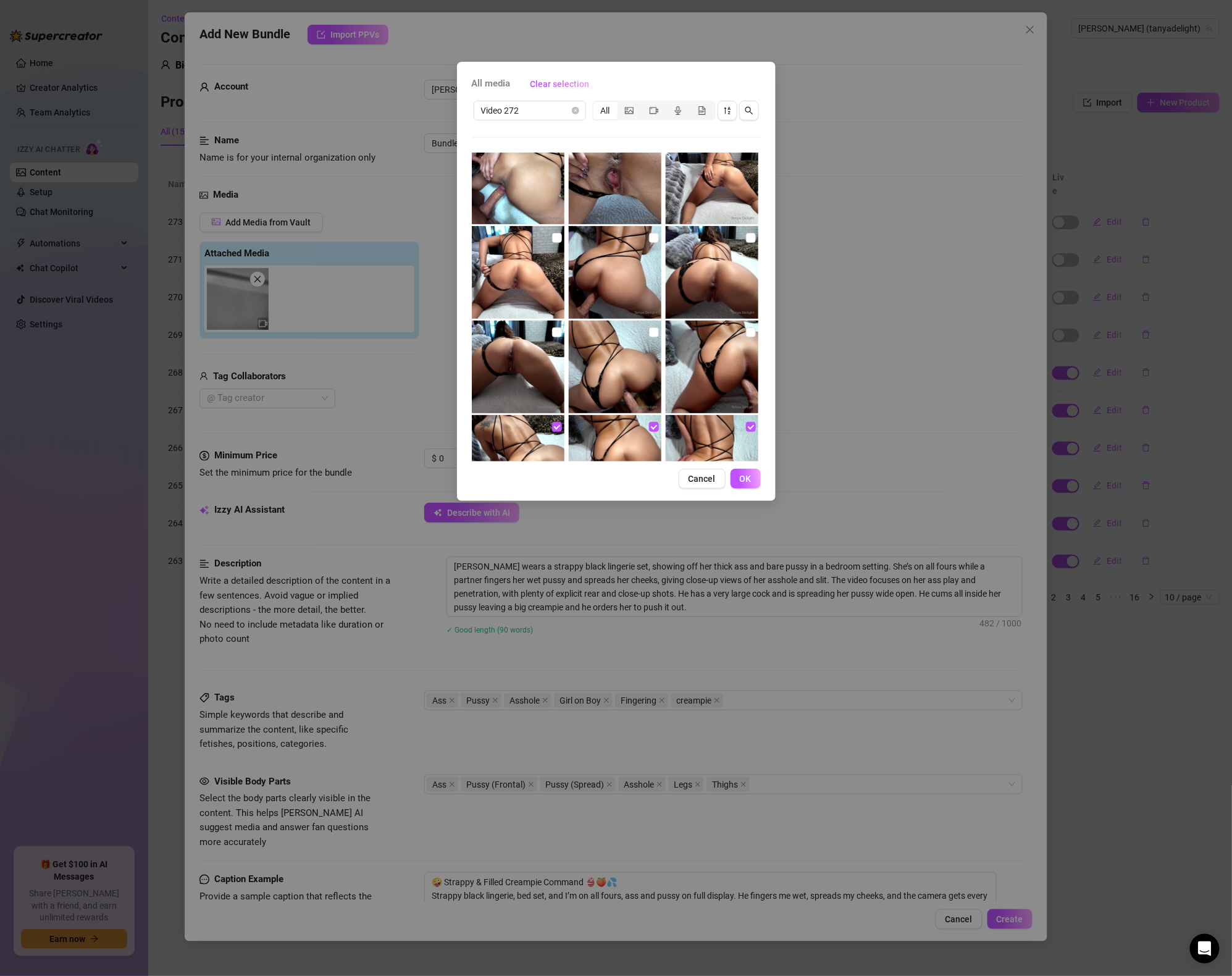
scroll to position [764, 0]
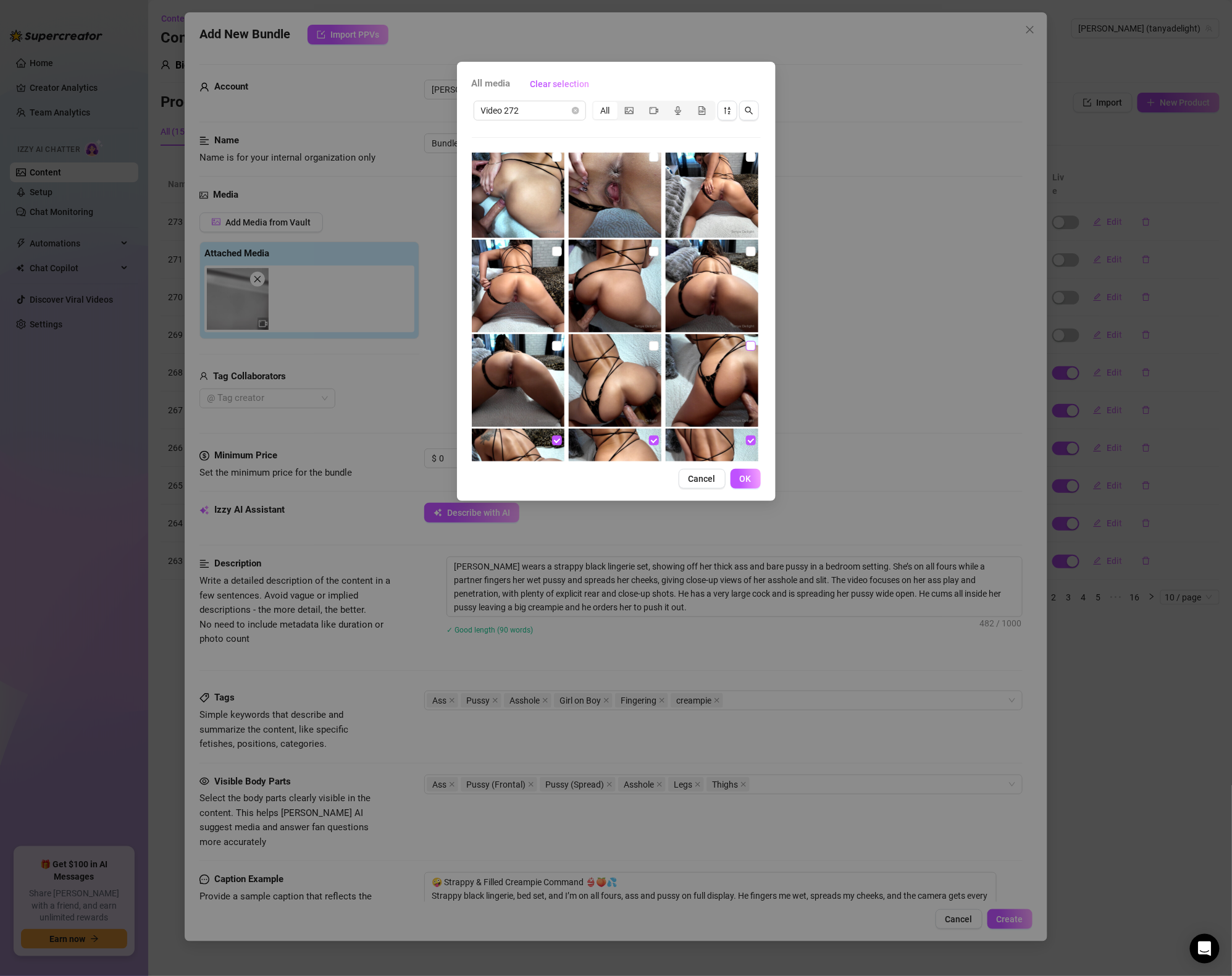
click at [748, 346] on input "checkbox" at bounding box center [751, 346] width 10 height 10
click at [652, 345] on input "checkbox" at bounding box center [654, 346] width 10 height 10
click at [559, 343] on input "checkbox" at bounding box center [557, 346] width 10 height 10
click at [753, 252] on input "checkbox" at bounding box center [751, 252] width 10 height 10
click at [654, 248] on input "checkbox" at bounding box center [654, 252] width 10 height 10
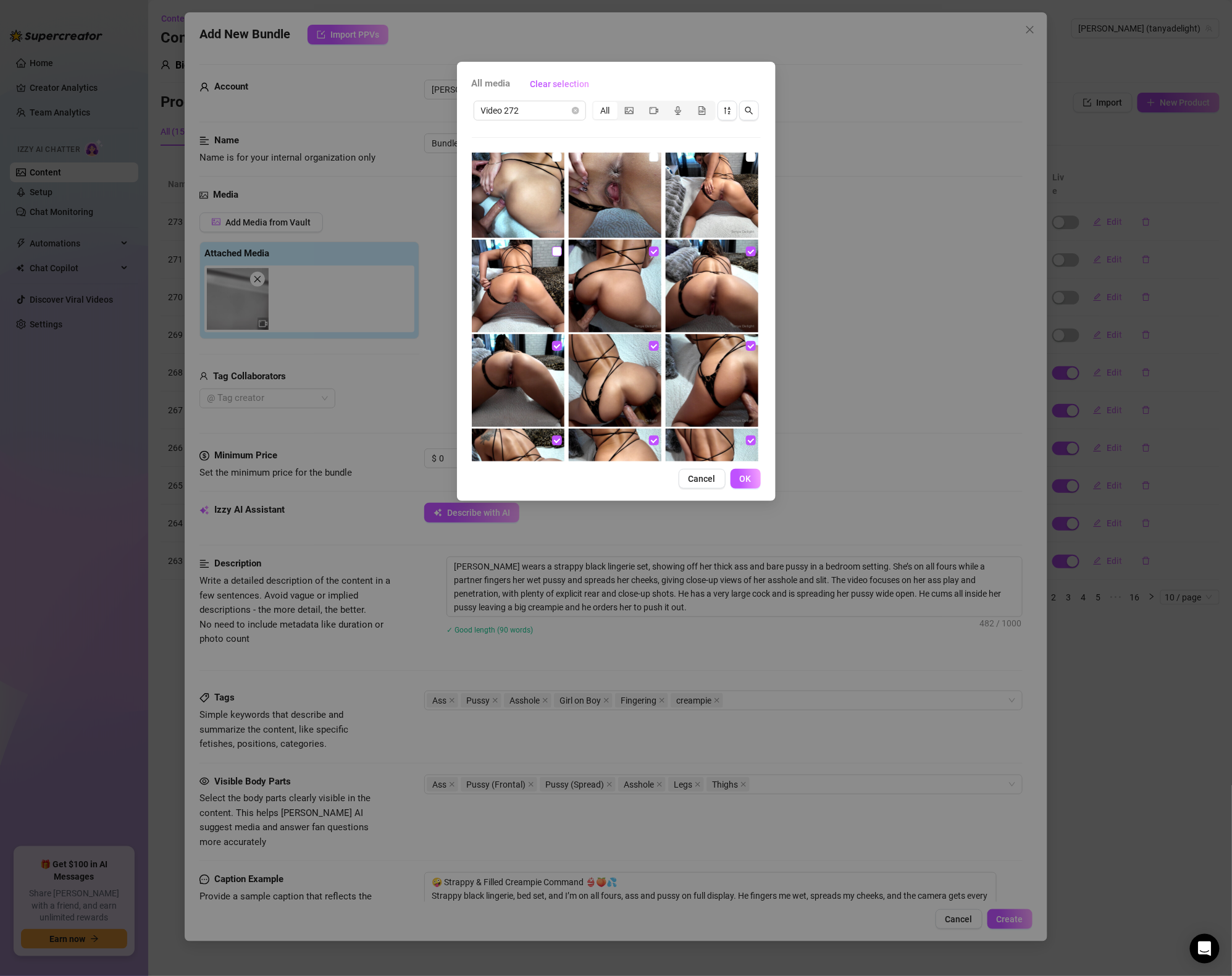
click at [557, 245] on label at bounding box center [557, 251] width 10 height 13
click at [557, 247] on input "checkbox" at bounding box center [557, 252] width 10 height 10
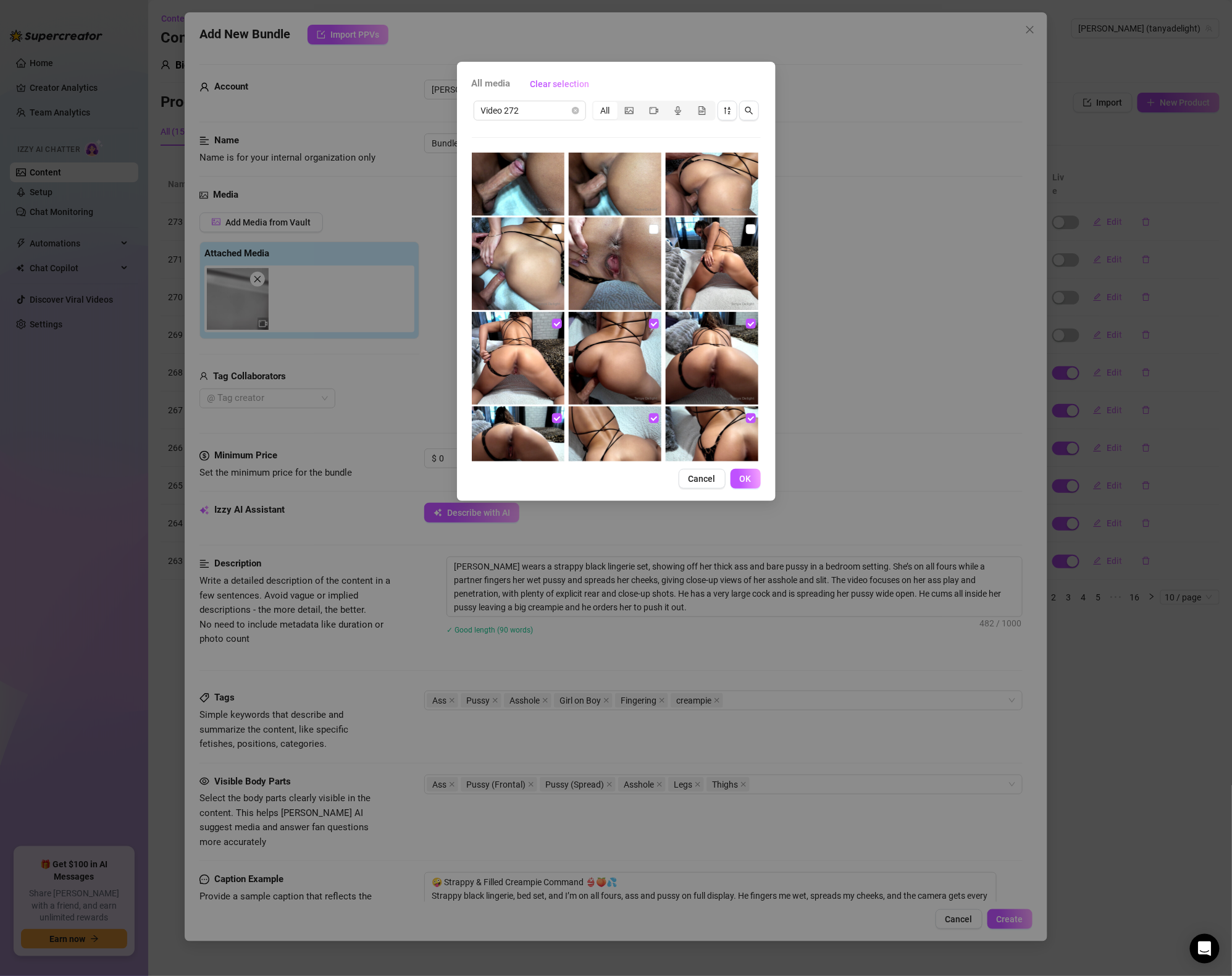
scroll to position [687, 0]
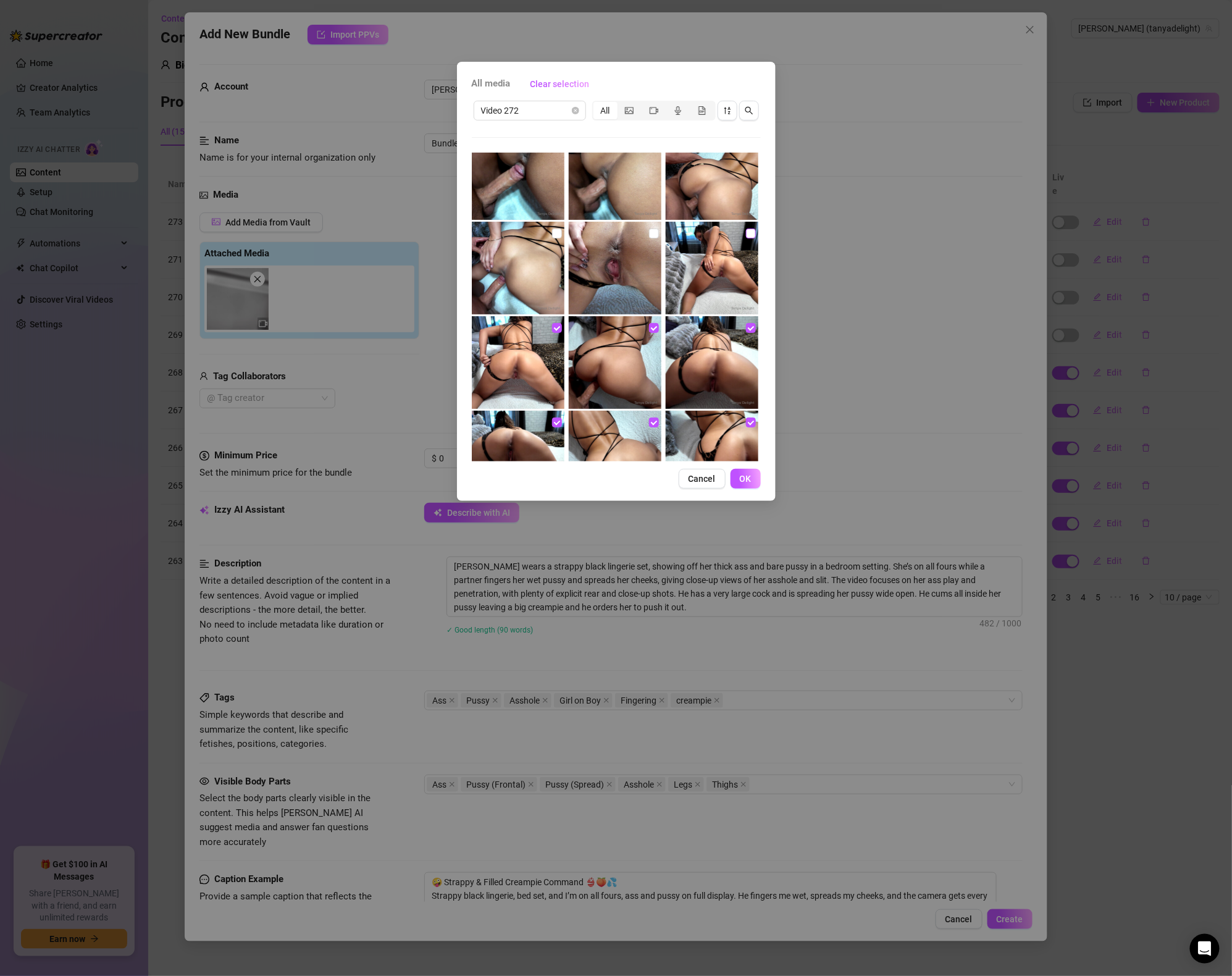
click at [752, 230] on input "checkbox" at bounding box center [751, 233] width 10 height 10
click at [647, 234] on img at bounding box center [616, 268] width 93 height 93
click at [554, 231] on input "checkbox" at bounding box center [557, 233] width 10 height 10
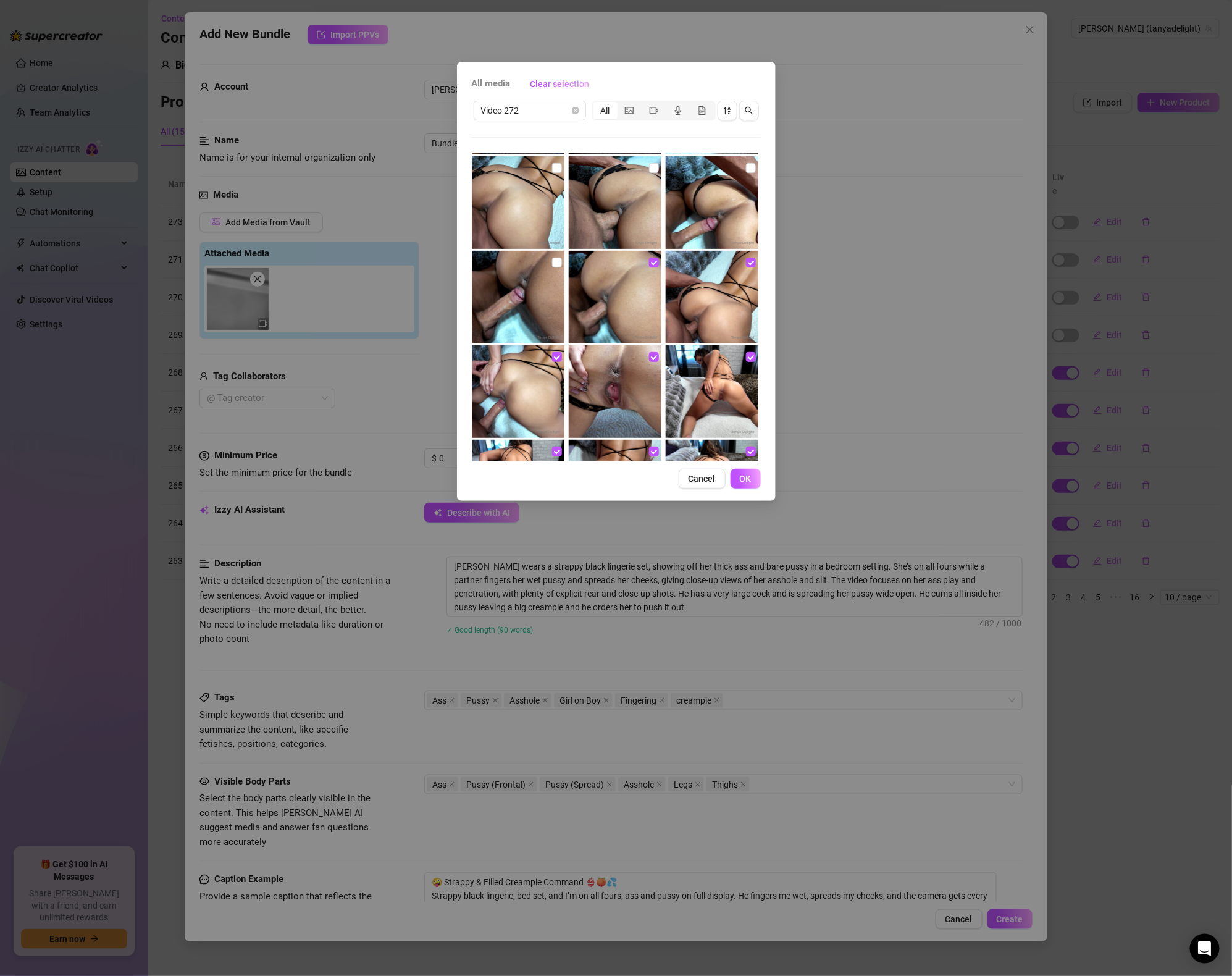
scroll to position [514, 0]
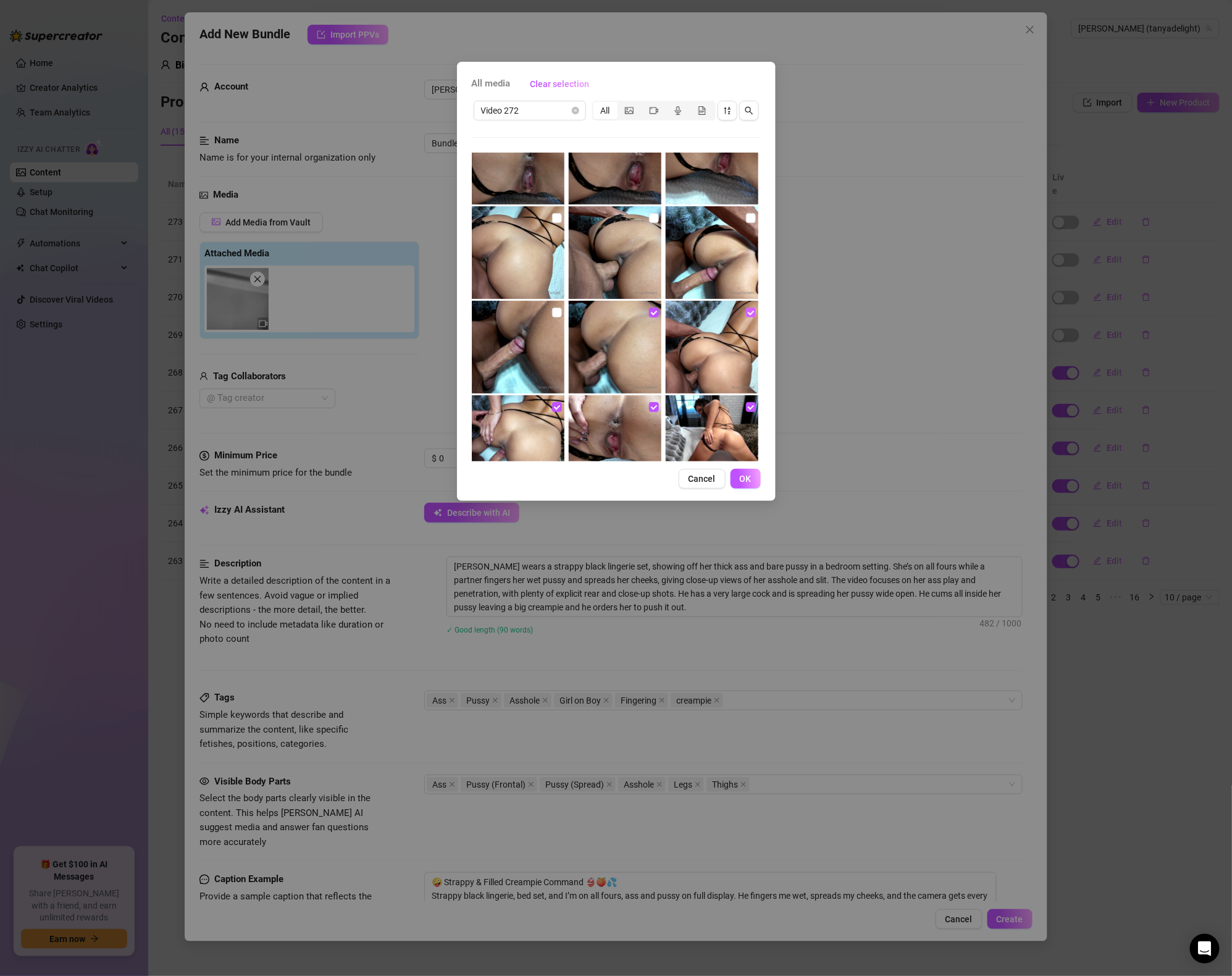
click at [747, 309] on input "checkbox" at bounding box center [751, 313] width 10 height 10
click at [658, 309] on input "checkbox" at bounding box center [654, 313] width 10 height 10
click at [751, 309] on input "checkbox" at bounding box center [751, 313] width 10 height 10
click at [649, 313] on input "checkbox" at bounding box center [654, 313] width 10 height 10
click at [555, 311] on input "checkbox" at bounding box center [557, 313] width 10 height 10
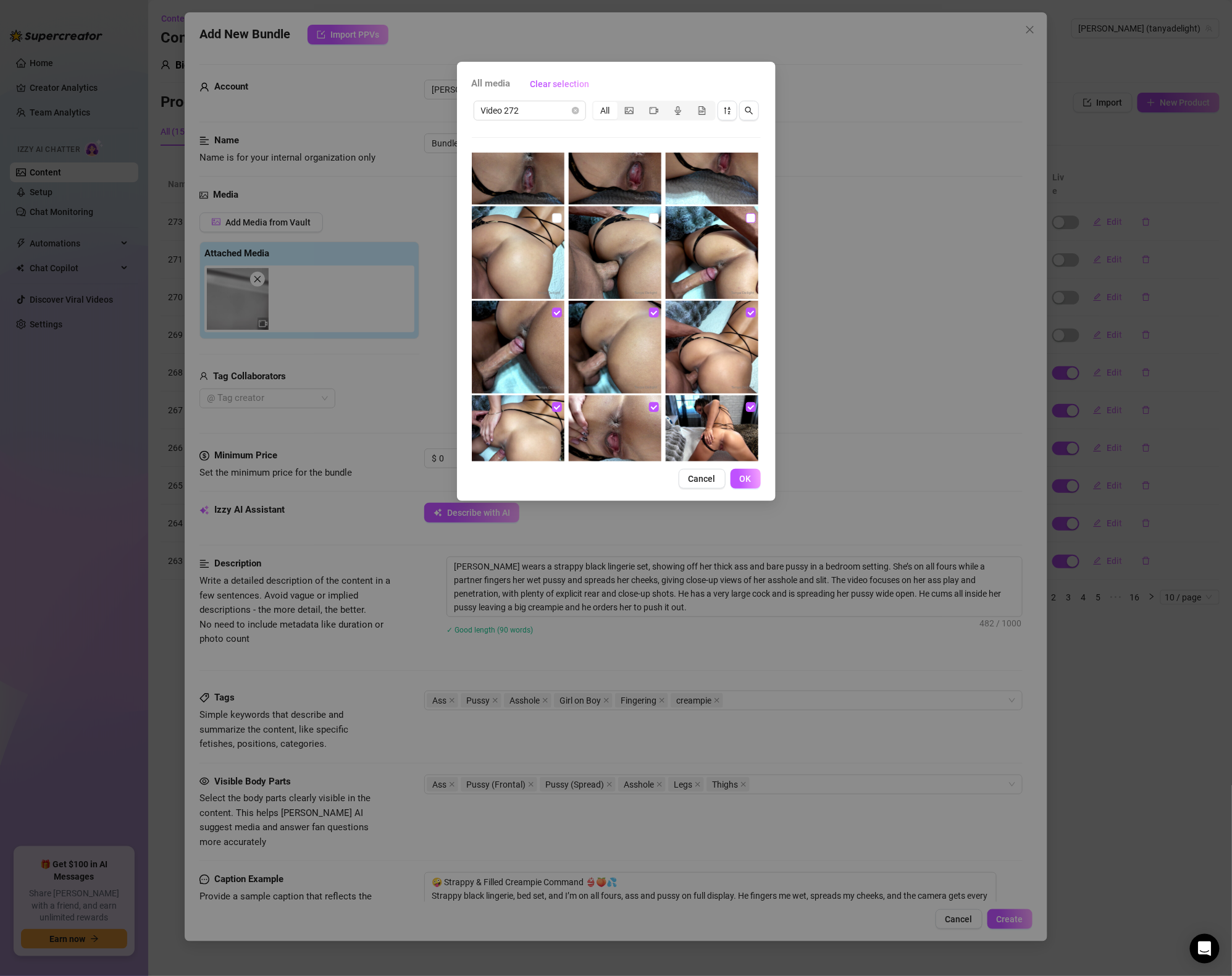
click at [746, 218] on input "checkbox" at bounding box center [751, 218] width 10 height 10
click at [654, 214] on input "checkbox" at bounding box center [654, 218] width 10 height 10
click at [558, 217] on input "checkbox" at bounding box center [557, 218] width 10 height 10
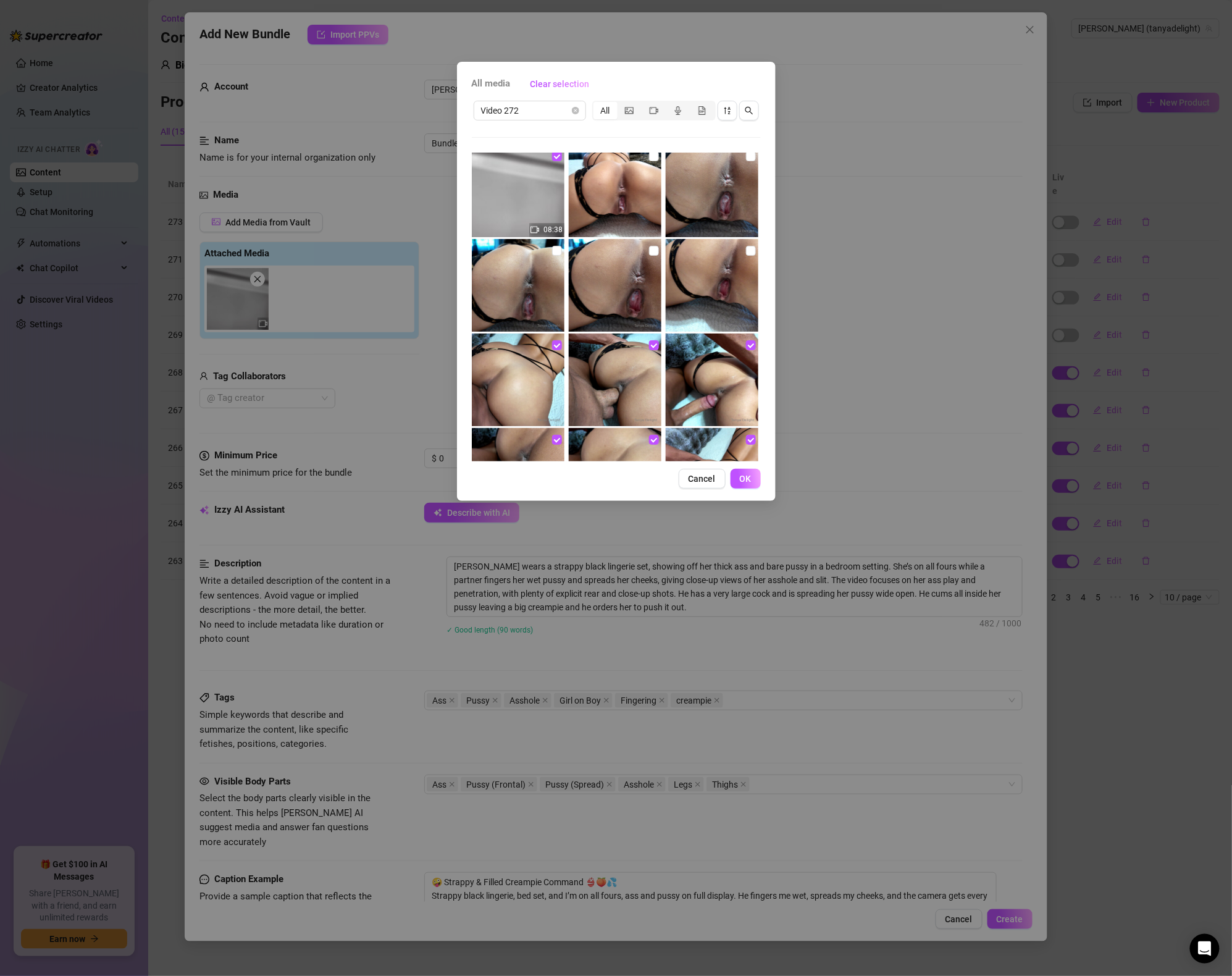
scroll to position [368, 0]
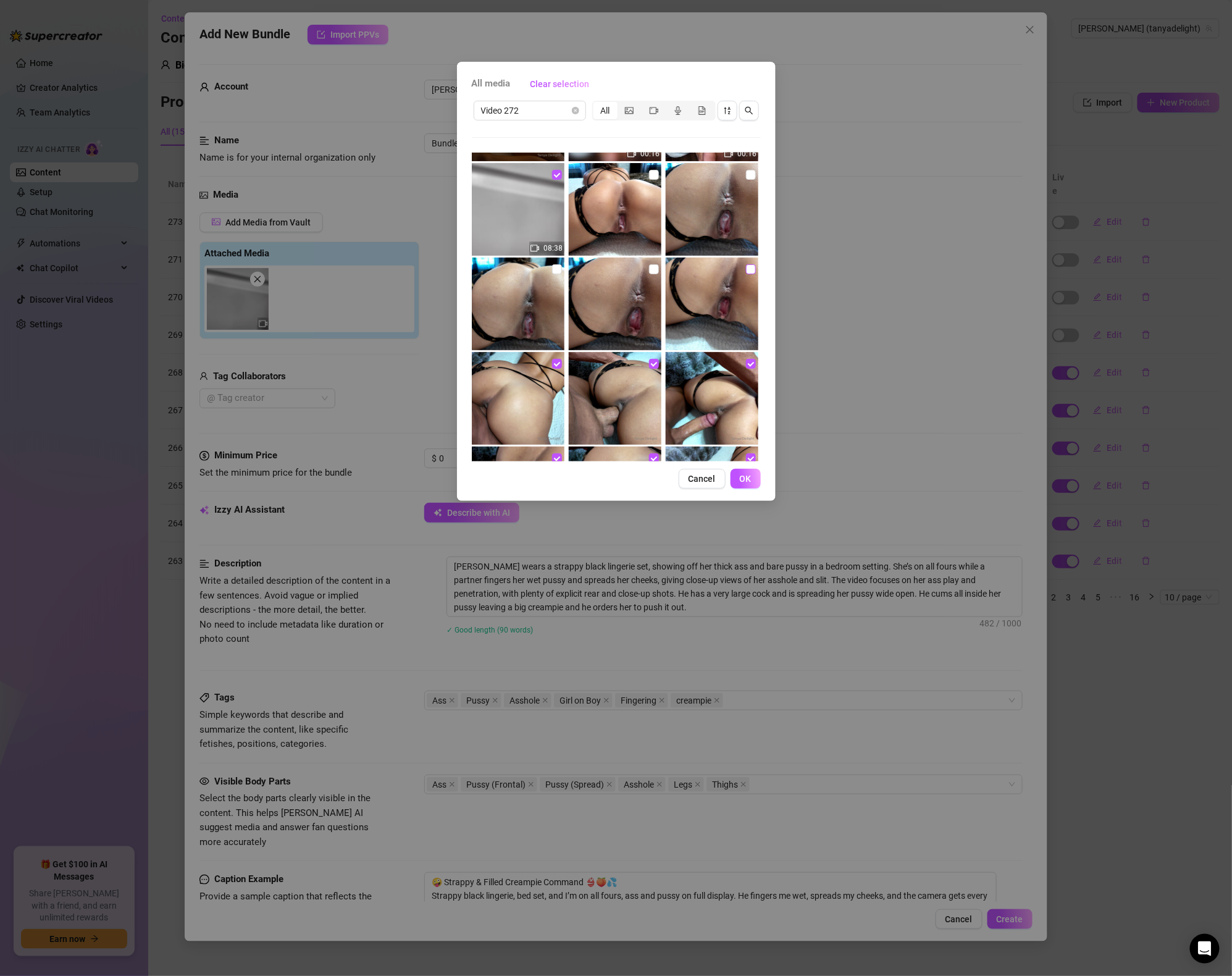
click at [747, 271] on input "checkbox" at bounding box center [751, 269] width 10 height 10
click at [658, 268] on input "checkbox" at bounding box center [654, 269] width 10 height 10
click at [558, 269] on input "checkbox" at bounding box center [557, 269] width 10 height 10
click at [755, 173] on input "checkbox" at bounding box center [751, 175] width 10 height 10
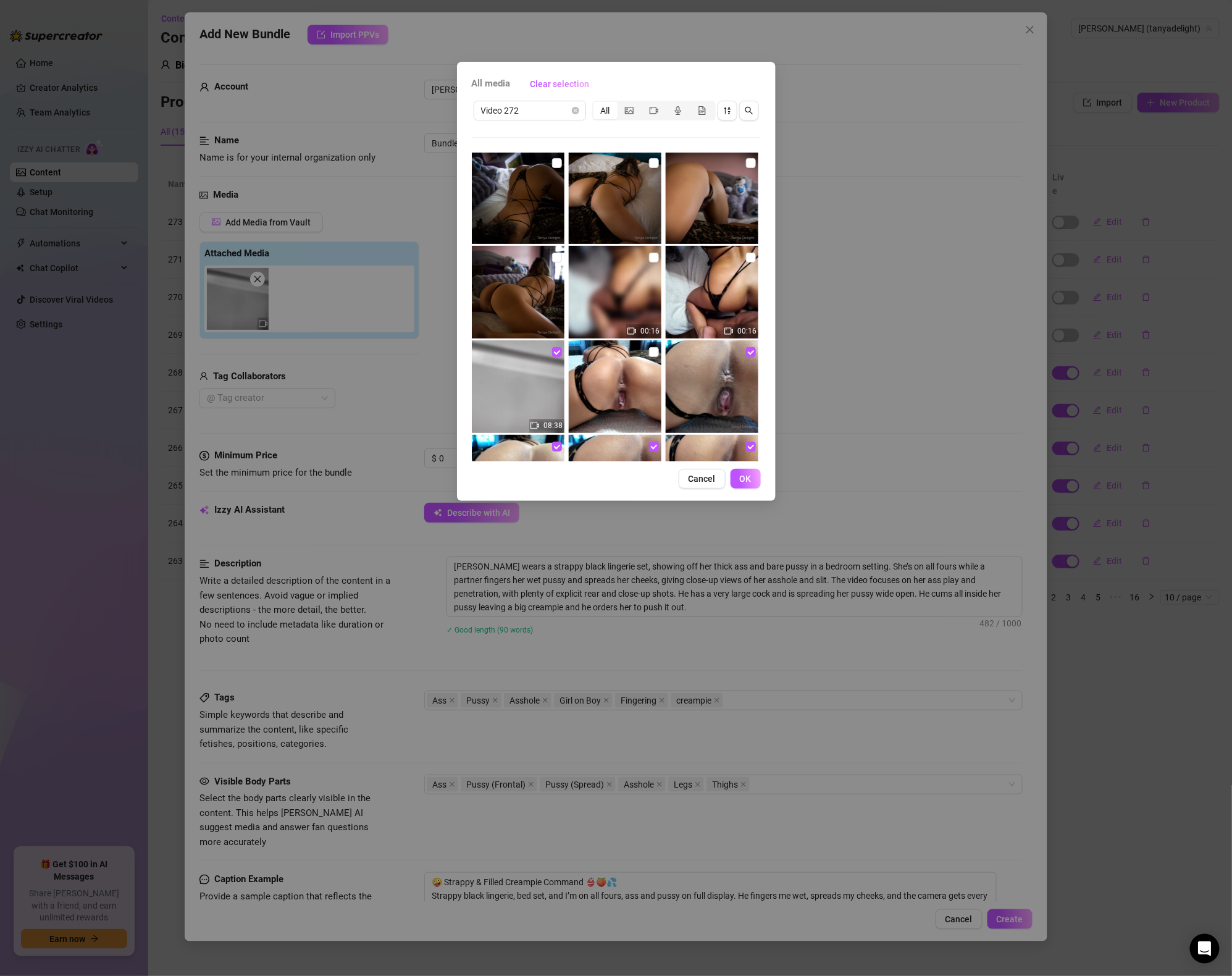
scroll to position [192, 0]
click at [752, 252] on input "checkbox" at bounding box center [751, 257] width 10 height 10
click at [652, 255] on input "checkbox" at bounding box center [654, 257] width 10 height 10
click at [753, 484] on button "OK" at bounding box center [745, 479] width 30 height 20
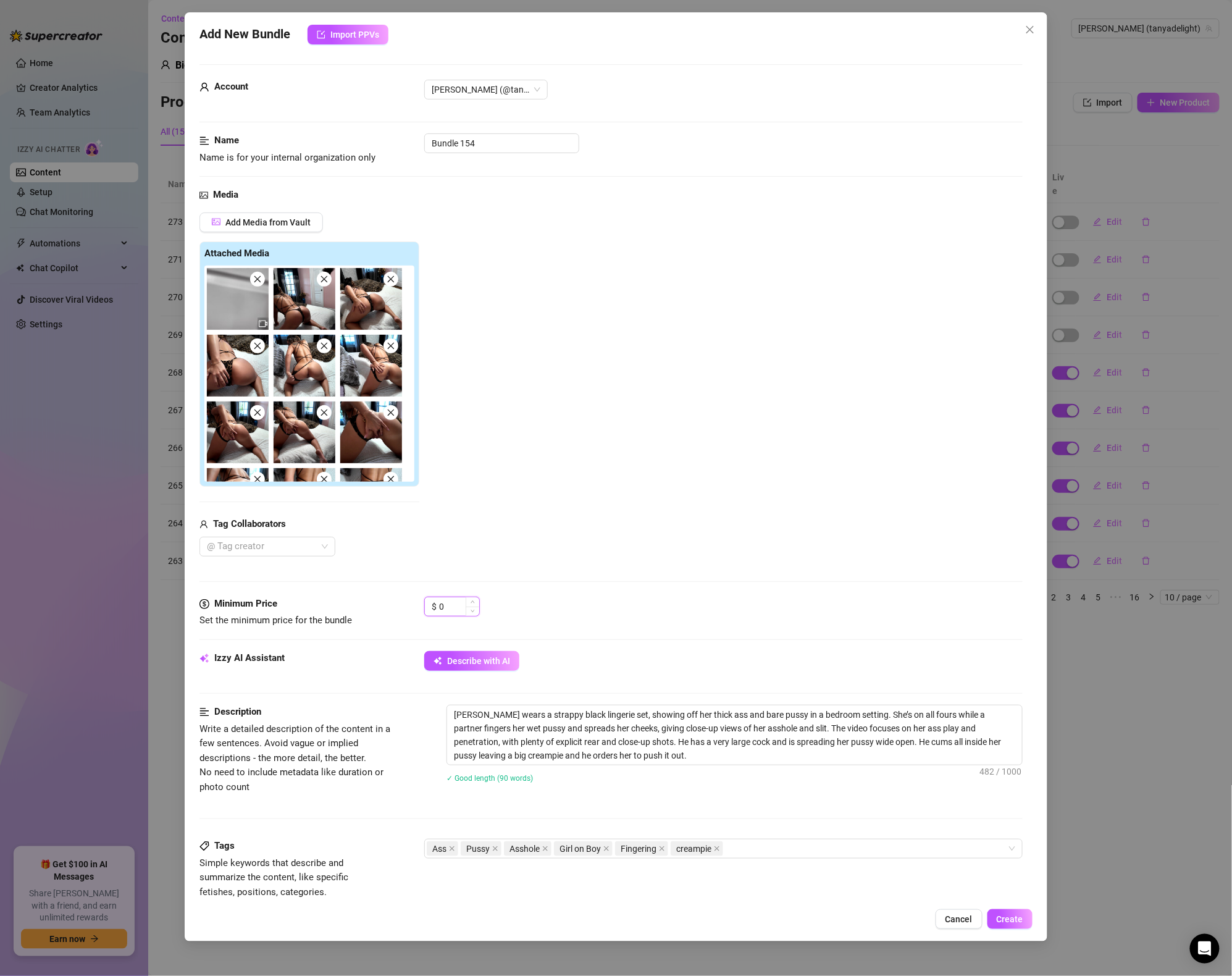
click at [459, 605] on input "0" at bounding box center [459, 607] width 40 height 18
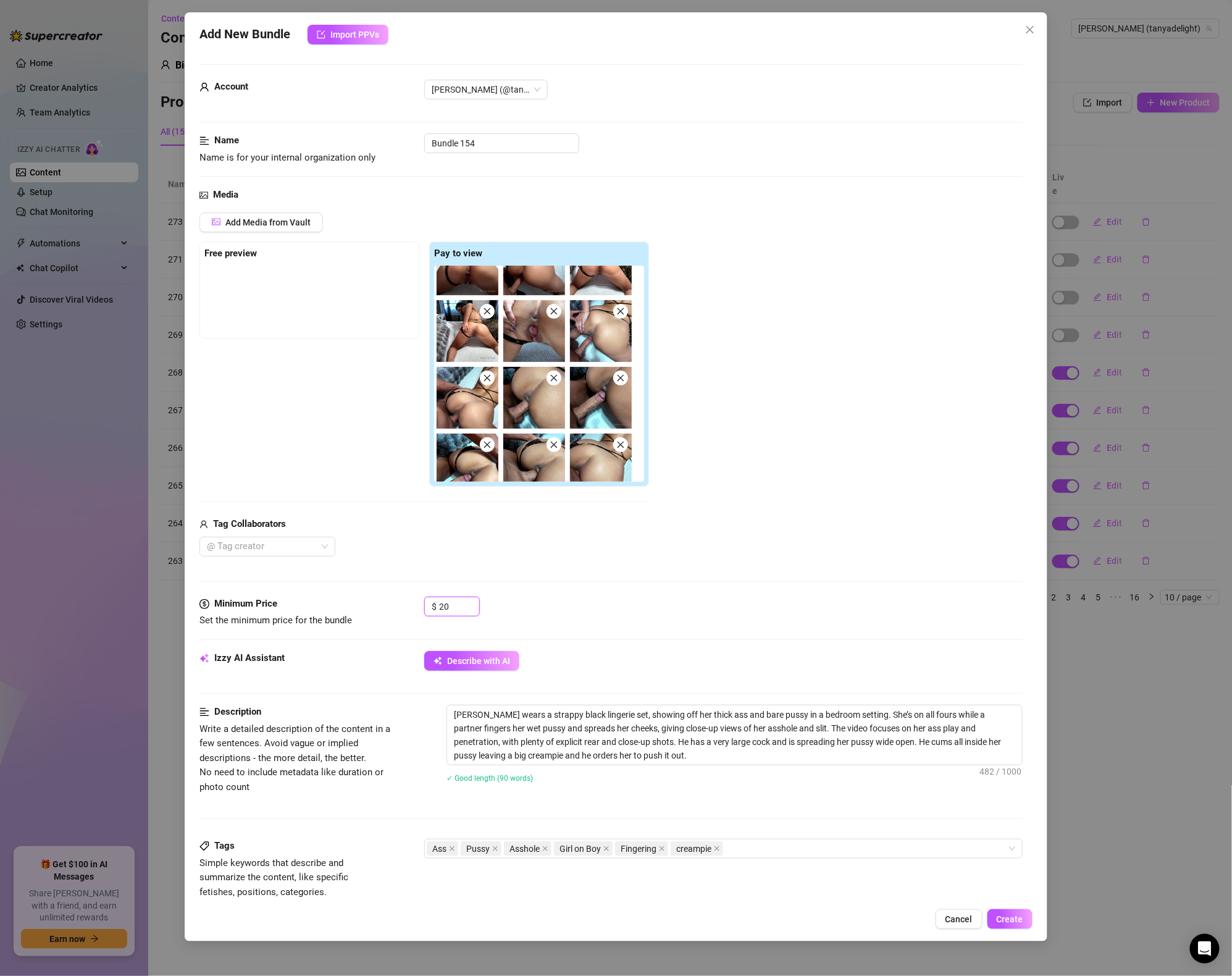
scroll to position [650, 0]
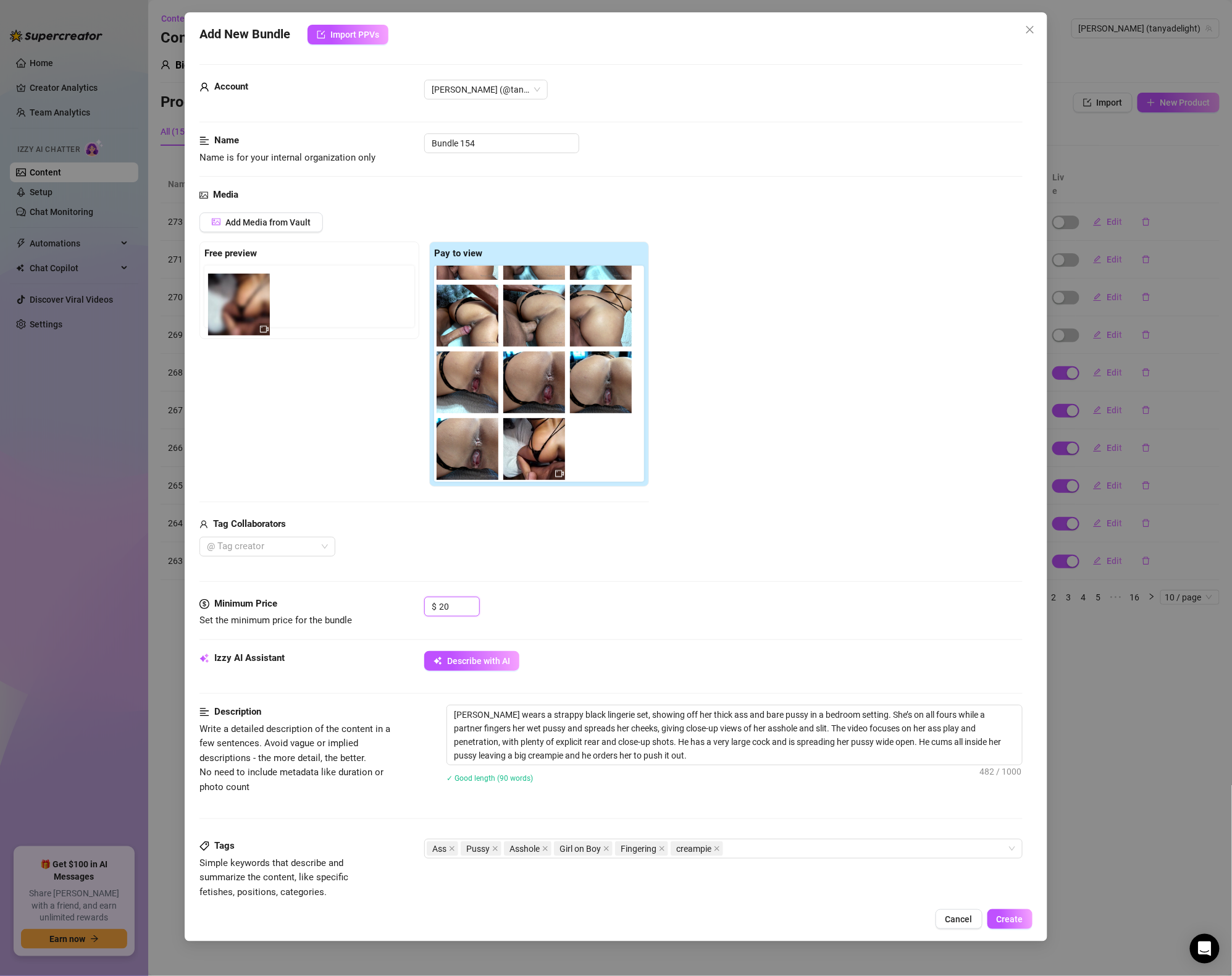
drag, startPoint x: 609, startPoint y: 447, endPoint x: 240, endPoint y: 299, distance: 397.6
click at [240, 299] on div "Free preview Pay to view" at bounding box center [424, 364] width 449 height 246
drag, startPoint x: 621, startPoint y: 461, endPoint x: 256, endPoint y: 319, distance: 391.6
click at [256, 319] on div "Free preview Pay to view" at bounding box center [424, 364] width 449 height 246
drag, startPoint x: 589, startPoint y: 460, endPoint x: 221, endPoint y: 294, distance: 403.7
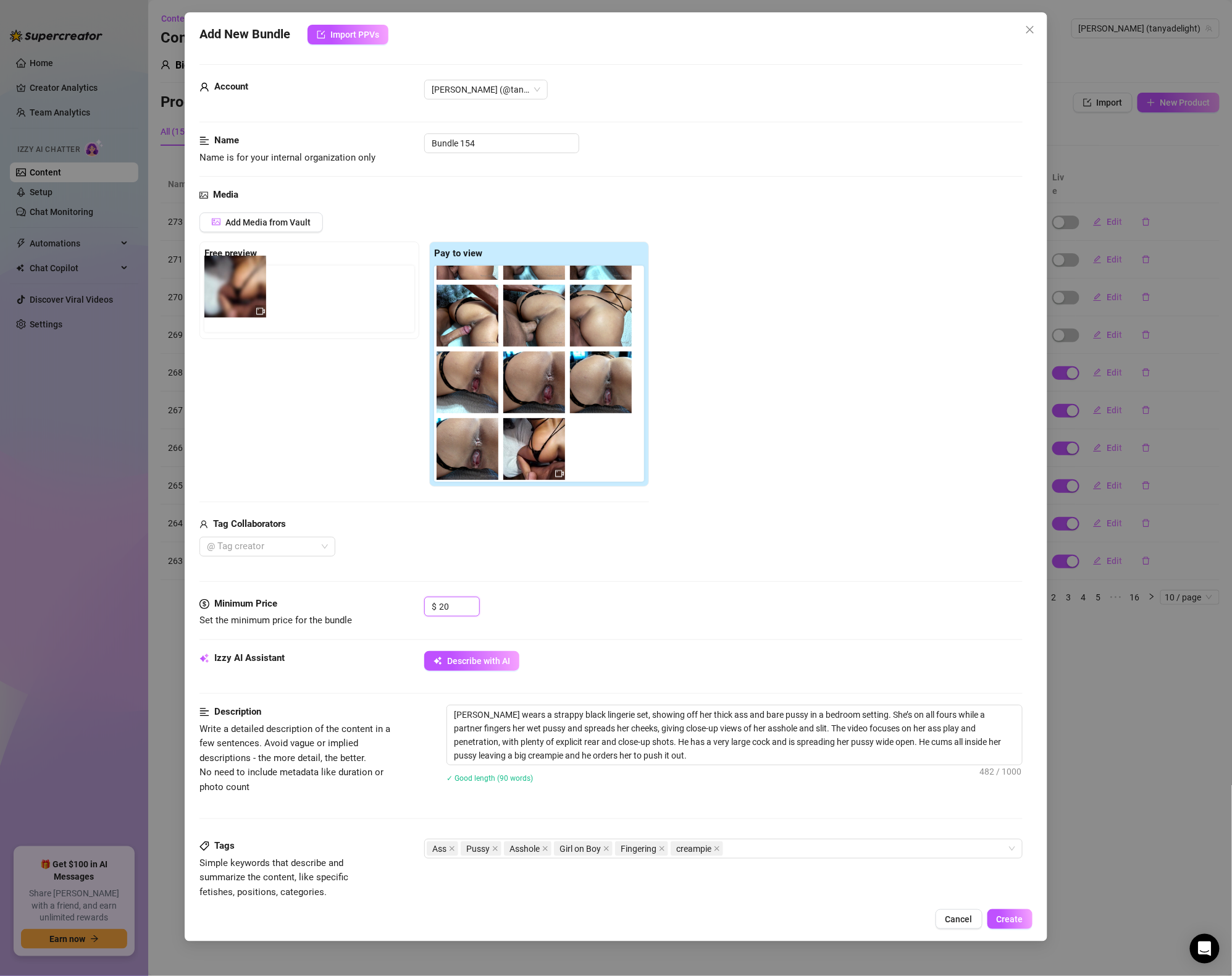
click at [221, 294] on div "Free preview Pay to view" at bounding box center [424, 364] width 449 height 246
click at [278, 552] on div at bounding box center [261, 547] width 118 height 18
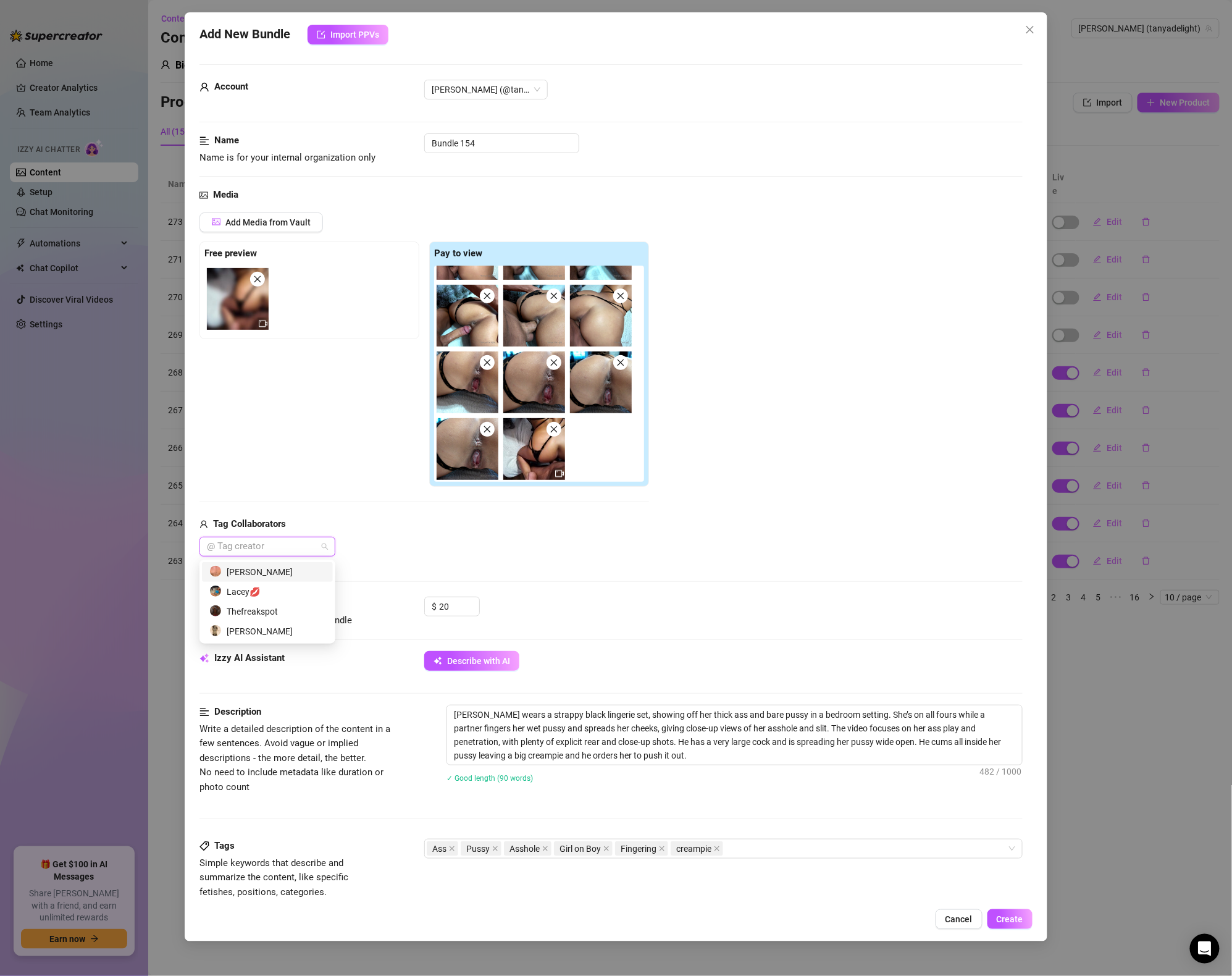
click at [262, 569] on div "Luke Daring" at bounding box center [267, 572] width 116 height 13
click at [523, 565] on div "Media Add Media from Vault Free preview Pay to view Tag Collaborators Luke Dari…" at bounding box center [611, 393] width 823 height 409
click at [483, 141] on input "Bundle 154" at bounding box center [502, 143] width 155 height 20
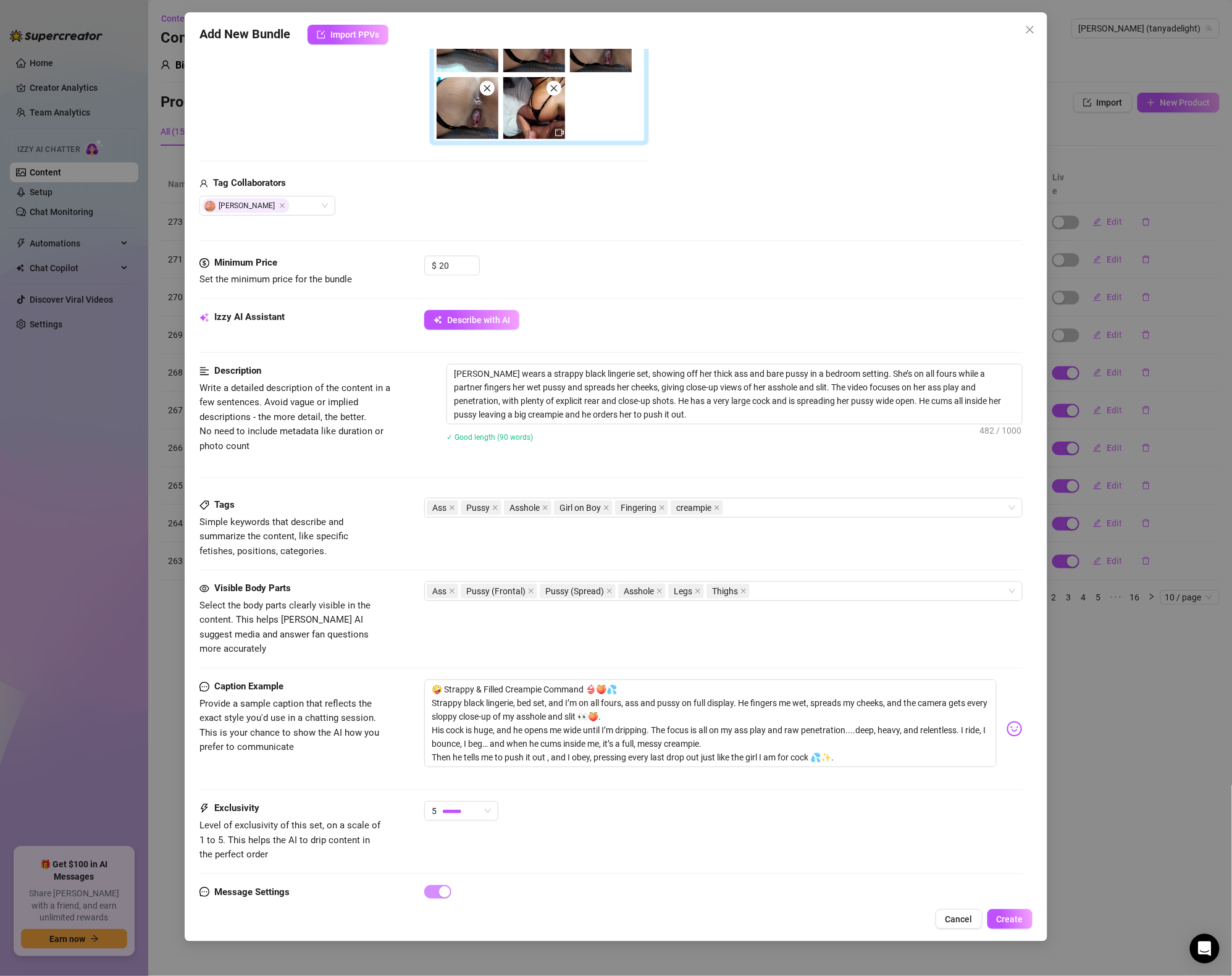
scroll to position [380, 0]
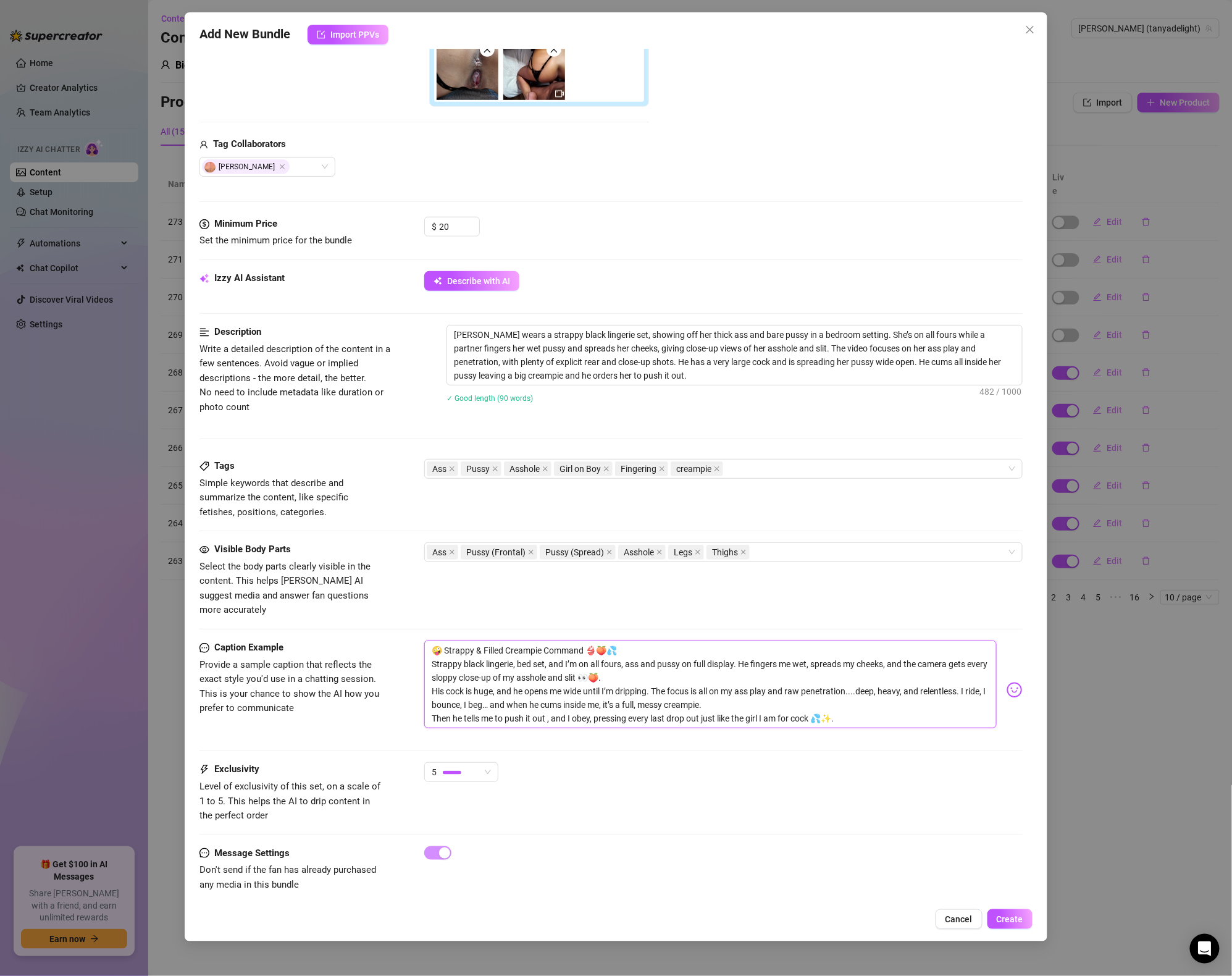
drag, startPoint x: 845, startPoint y: 706, endPoint x: 388, endPoint y: 531, distance: 489.4
click at [388, 531] on form "Account Tanya (@tanyadelight) Name Name is for your internal organization only …" at bounding box center [611, 299] width 823 height 1231
click at [1031, 922] on button "Create" at bounding box center [1010, 920] width 45 height 20
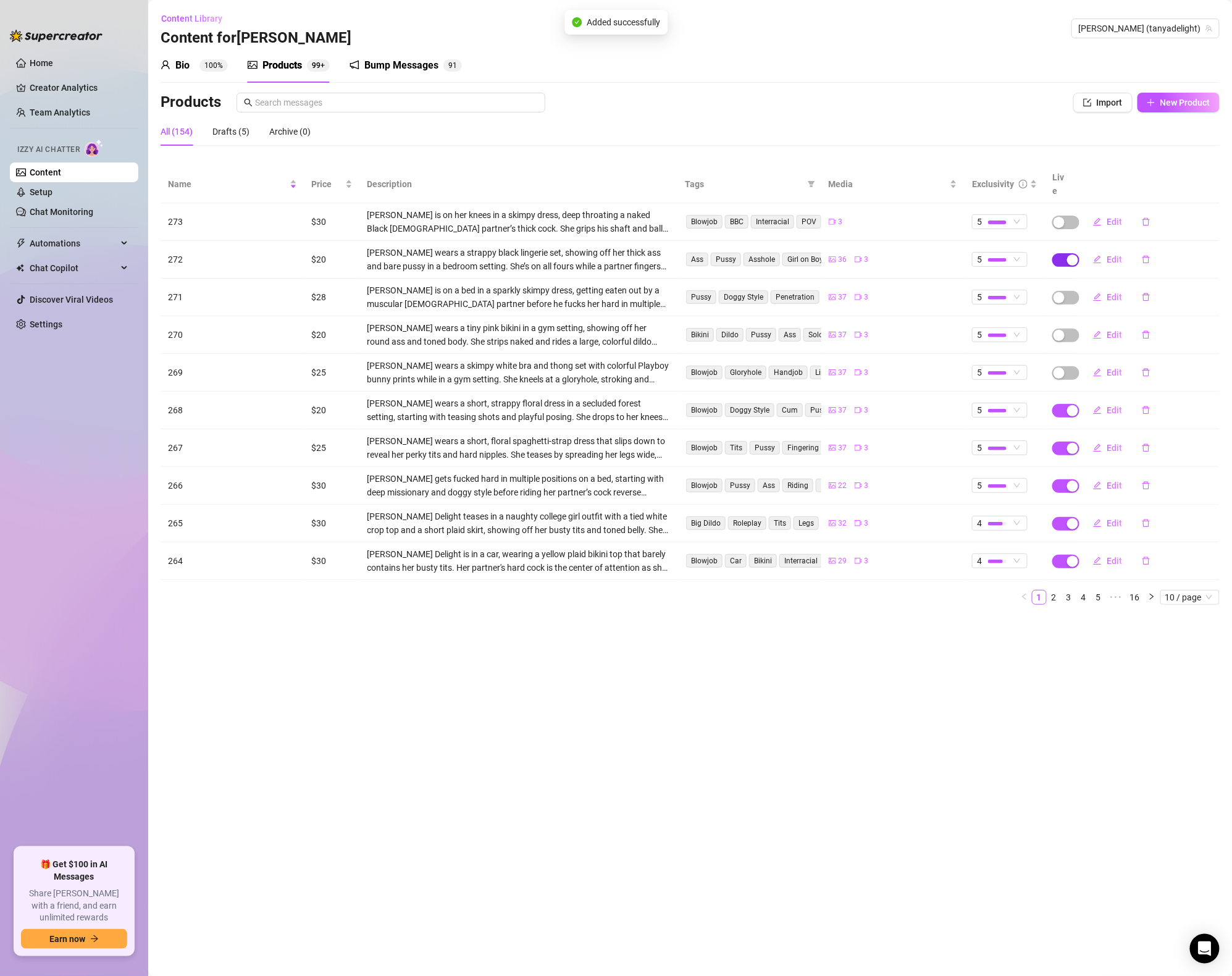
click at [1072, 254] on div "button" at bounding box center [1073, 260] width 11 height 11
click at [1162, 221] on span "OK" at bounding box center [1164, 218] width 12 height 10
click at [825, 595] on div "Name Price Description Tags Media Exclusivity Live 273 $30 Tanya is on her knee…" at bounding box center [690, 390] width 1059 height 450
click at [320, 203] on td "$30" at bounding box center [332, 221] width 56 height 37
click at [319, 206] on td "$30" at bounding box center [332, 221] width 56 height 37
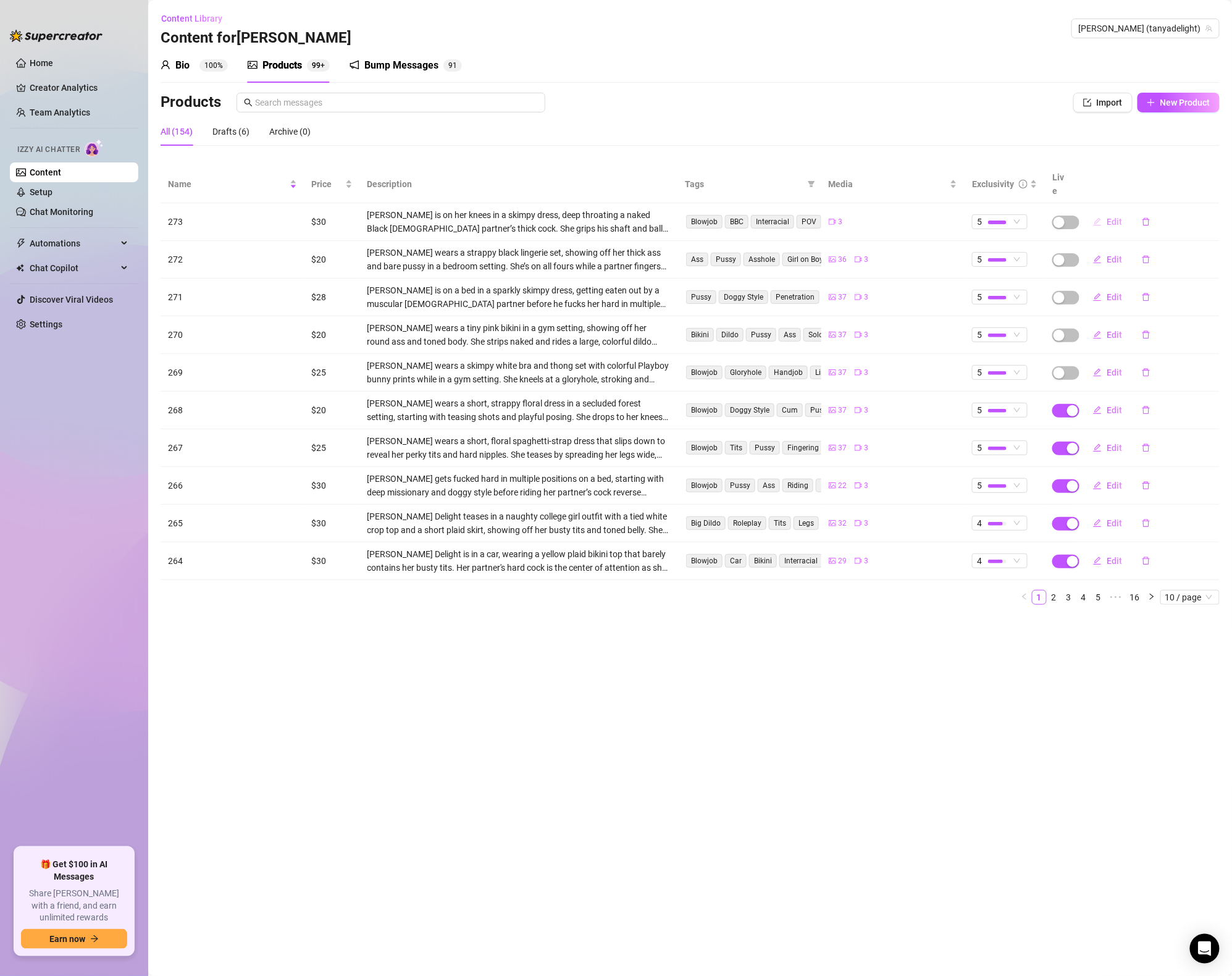
click at [1102, 218] on icon "edit" at bounding box center [1097, 222] width 8 height 8
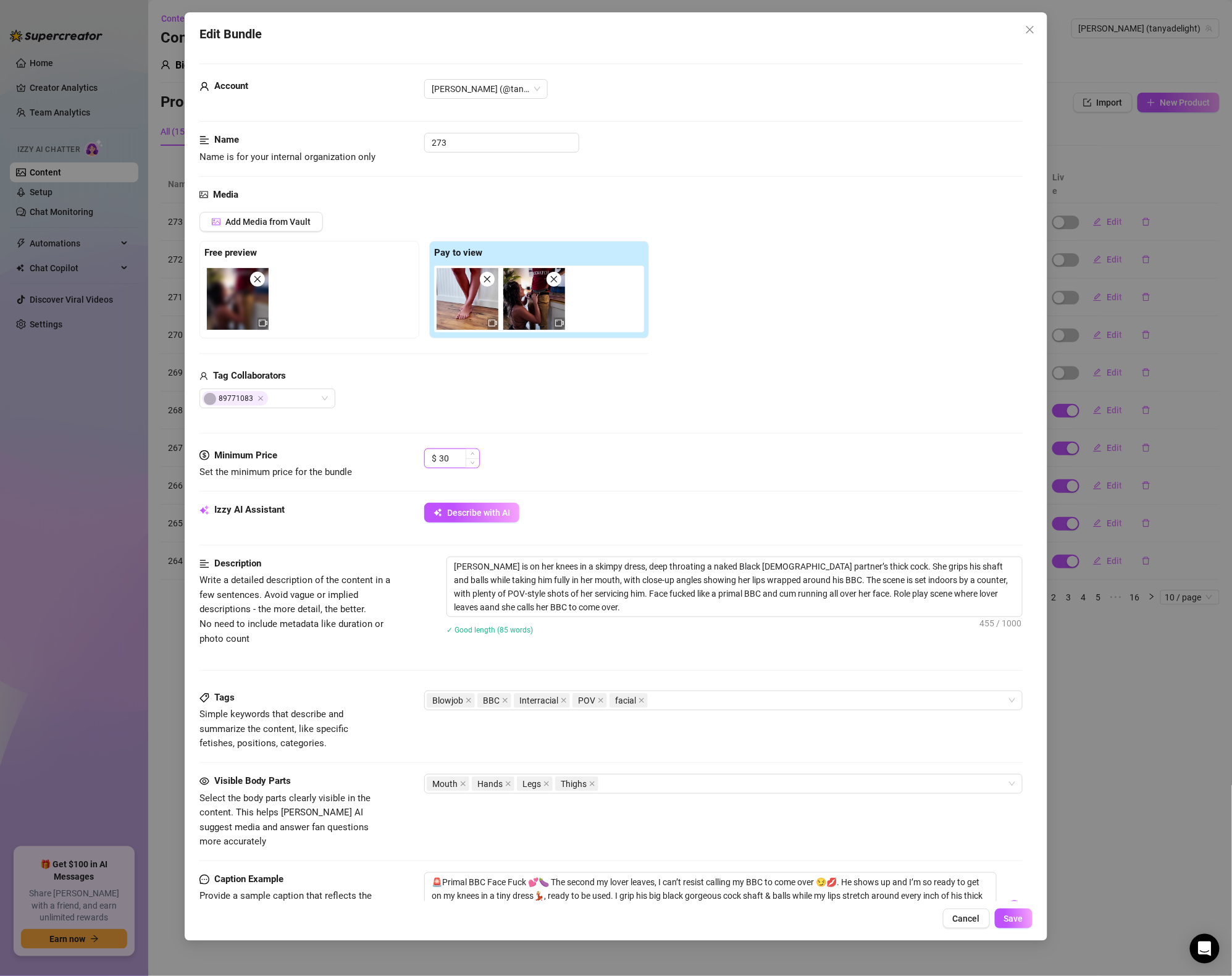
click at [456, 450] on input "30" at bounding box center [459, 459] width 40 height 18
click at [459, 455] on input "30" at bounding box center [459, 459] width 40 height 18
click at [1023, 926] on button "Save" at bounding box center [1014, 919] width 37 height 20
click at [1023, 922] on button "Save" at bounding box center [1007, 919] width 51 height 20
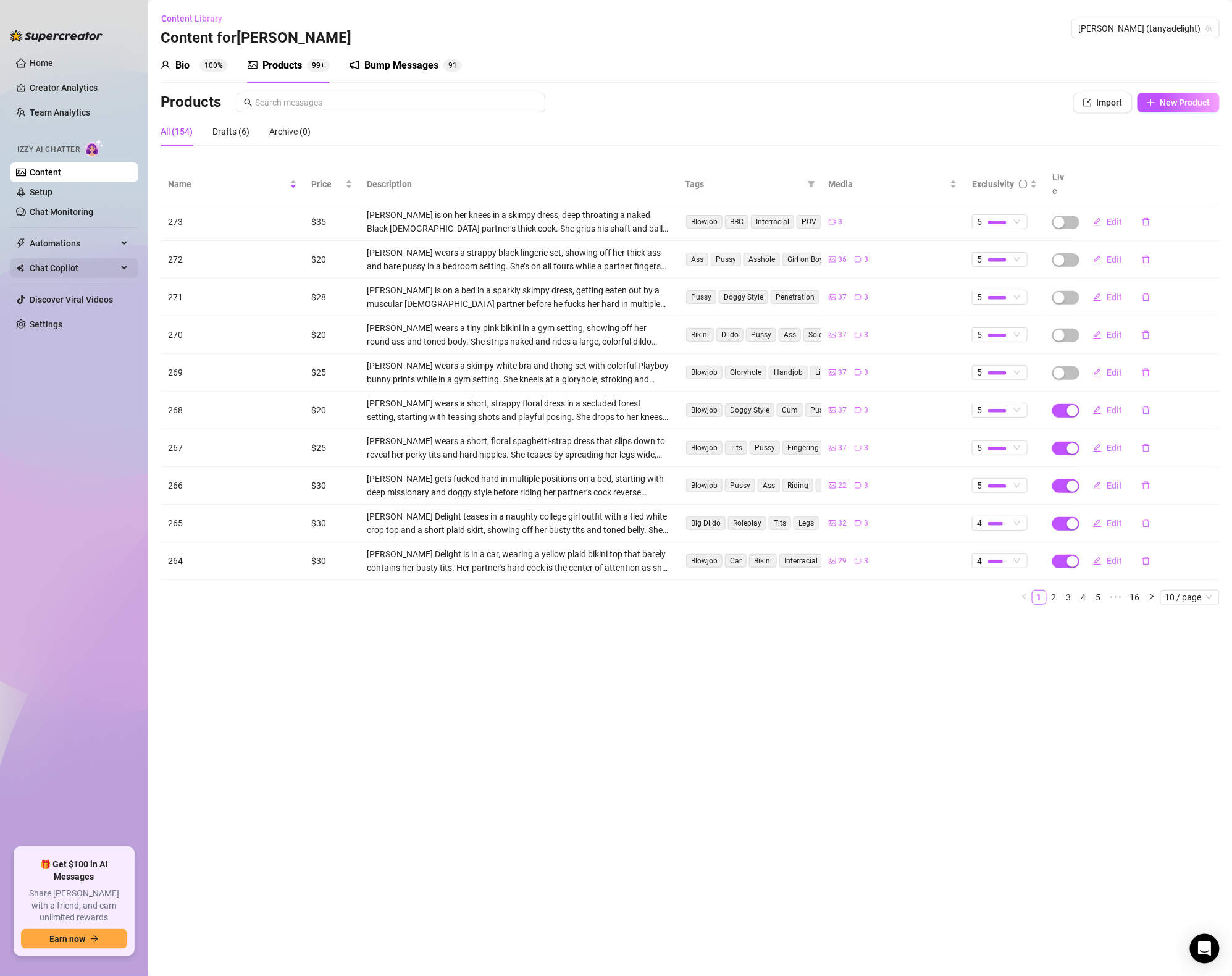
click at [113, 272] on span "Chat Copilot" at bounding box center [73, 268] width 88 height 20
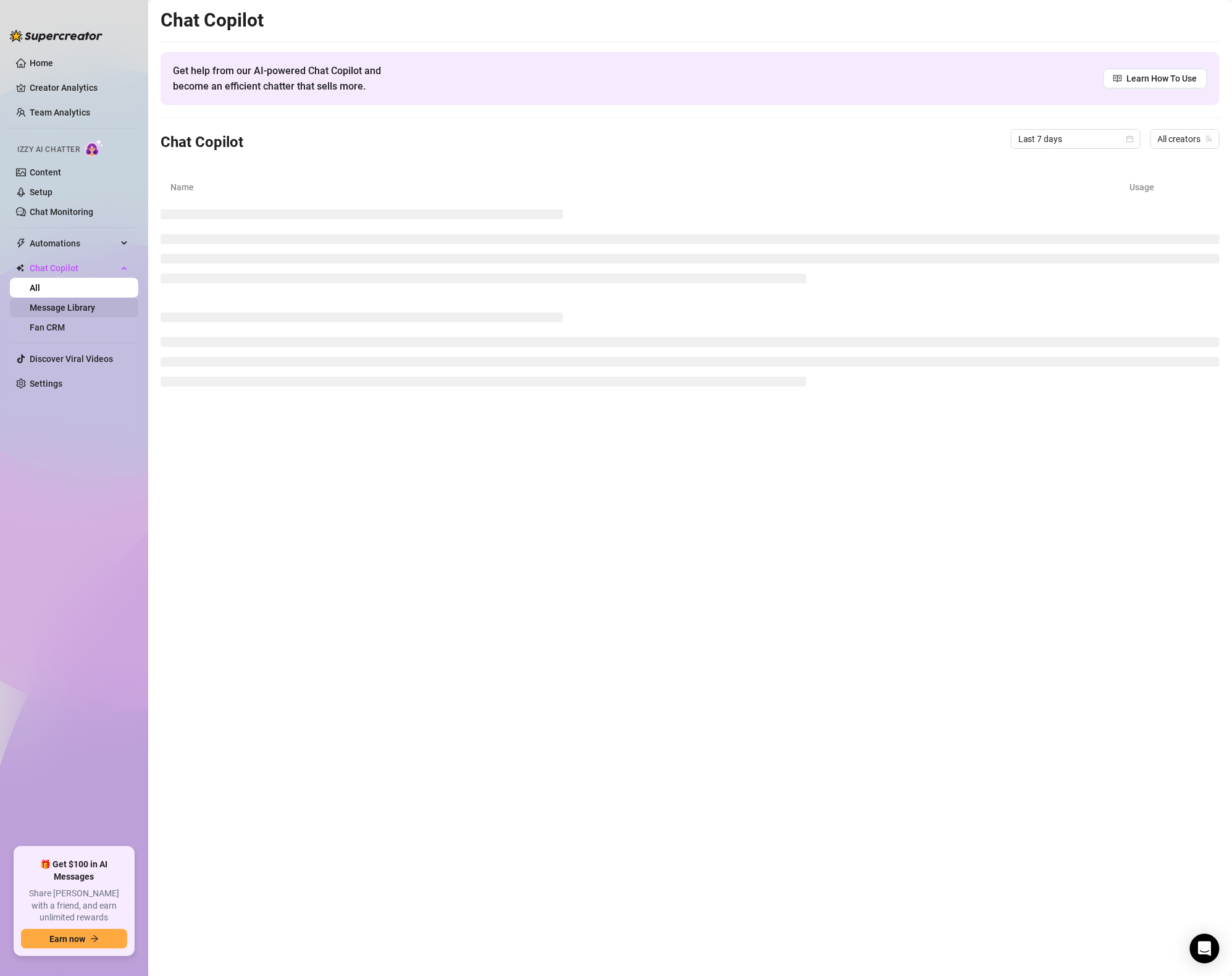
click at [95, 304] on link "Message Library" at bounding box center [62, 308] width 66 height 10
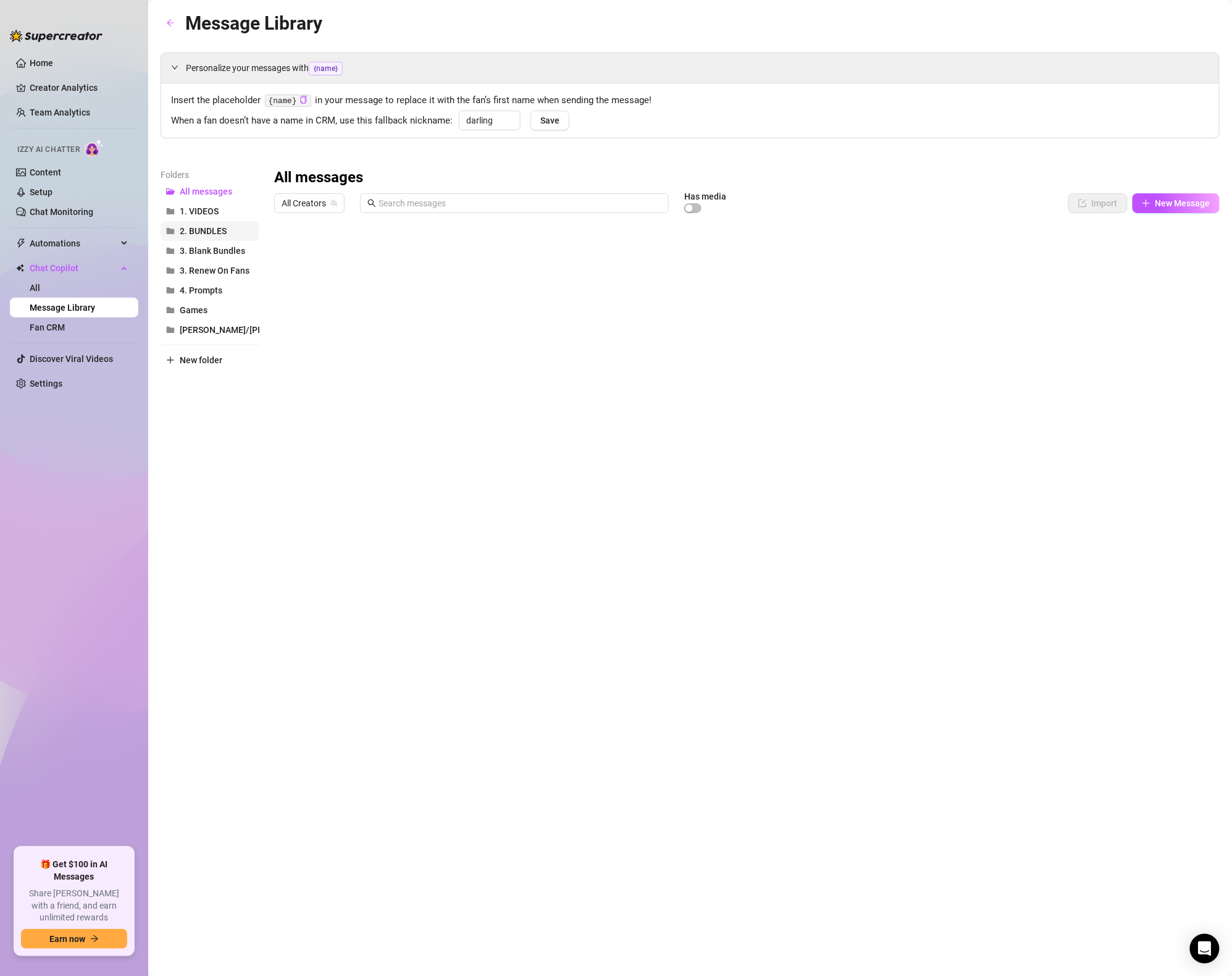
click at [221, 234] on span "2. BUNDLES" at bounding box center [203, 231] width 47 height 10
click at [216, 209] on span "1. VIDEOS" at bounding box center [199, 211] width 39 height 10
click at [344, 228] on div at bounding box center [747, 356] width 946 height 276
click at [328, 204] on span "All Creators" at bounding box center [309, 203] width 56 height 18
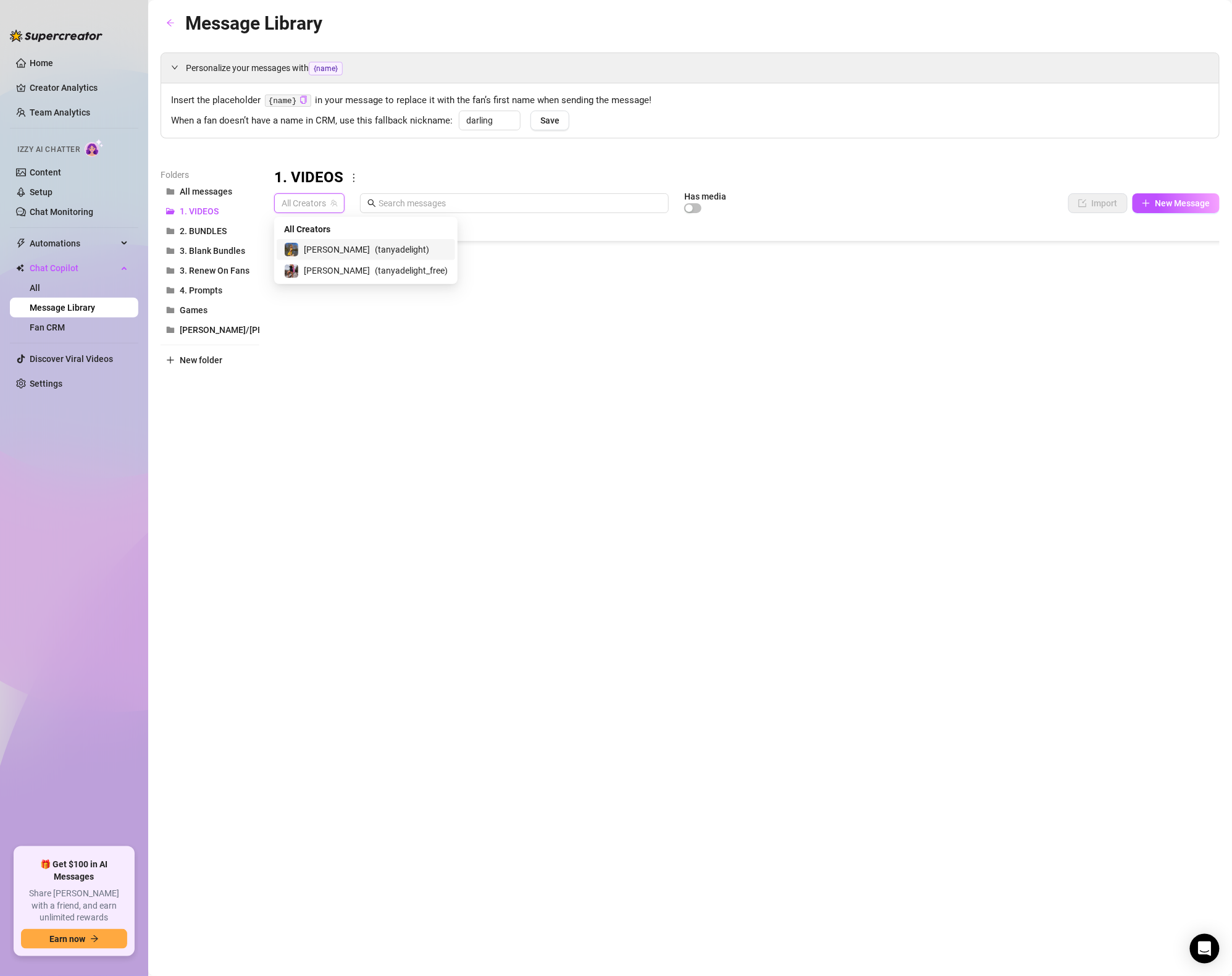
click at [375, 246] on span "( tanyadelight )" at bounding box center [402, 249] width 54 height 13
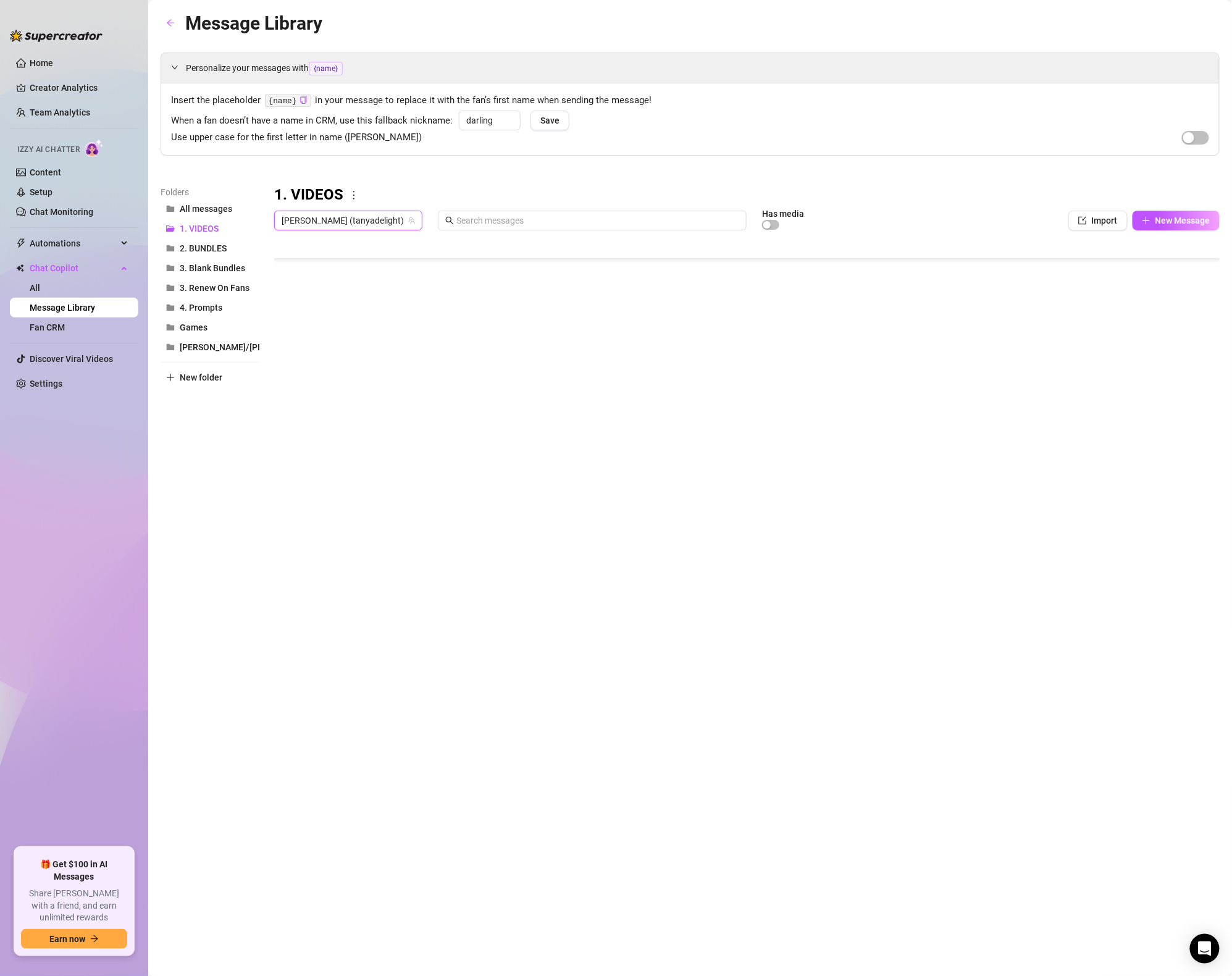
scroll to position [4079, 0]
click at [340, 484] on div at bounding box center [747, 373] width 946 height 276
drag, startPoint x: 278, startPoint y: 396, endPoint x: 283, endPoint y: 441, distance: 45.3
click at [283, 441] on div at bounding box center [747, 373] width 946 height 276
click at [1066, 445] on div at bounding box center [747, 373] width 946 height 276
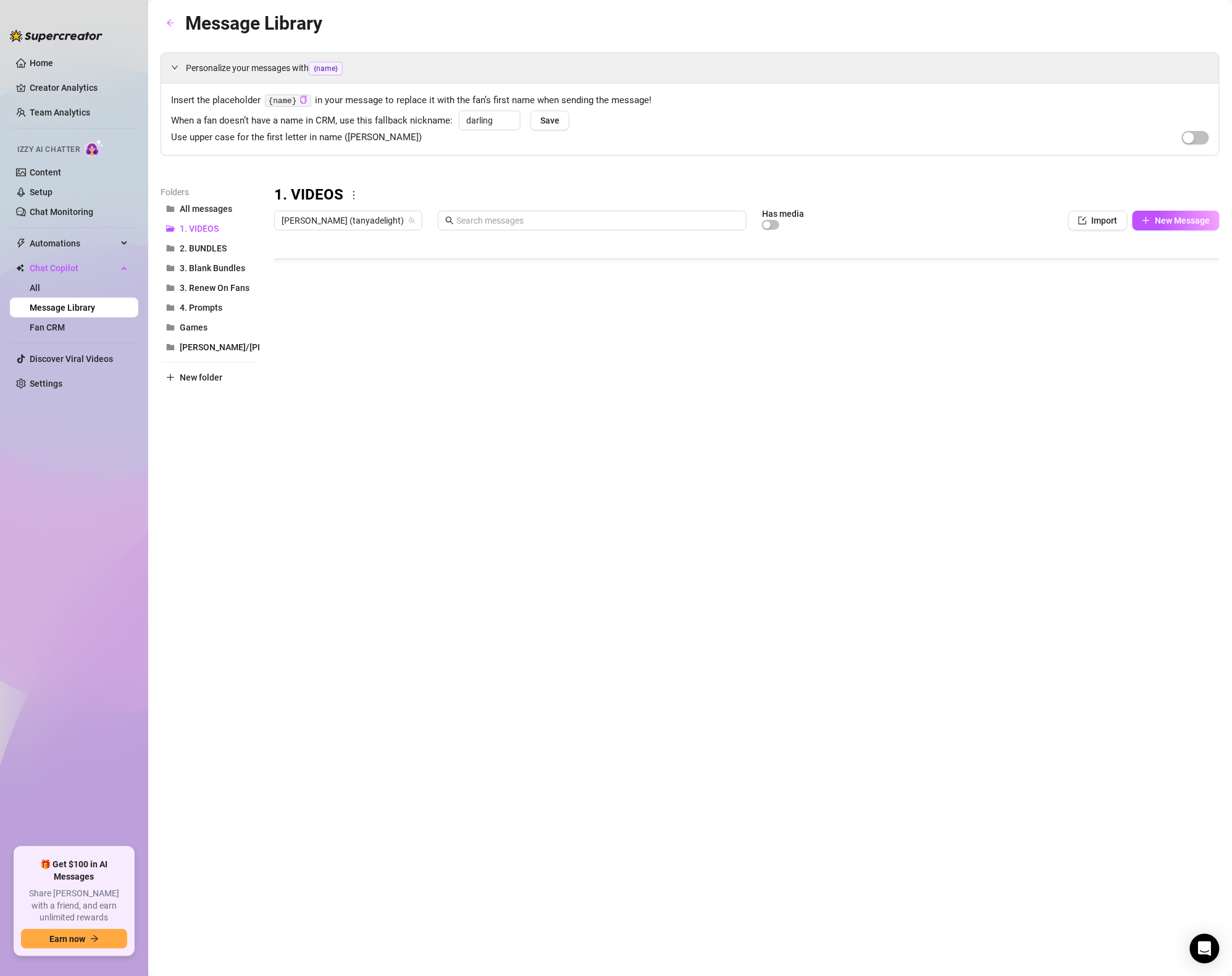
click at [1065, 445] on div at bounding box center [747, 373] width 946 height 276
click at [1065, 445] on textarea "30" at bounding box center [1066, 445] width 28 height 11
click at [1035, 480] on div at bounding box center [747, 373] width 946 height 276
click at [317, 202] on h3 "1. VIDEOS" at bounding box center [309, 195] width 69 height 20
click at [318, 209] on div "1. VIDEOS Tanya (tanyadelight) Has media Import New Message Title Text Media $ …" at bounding box center [747, 348] width 946 height 326
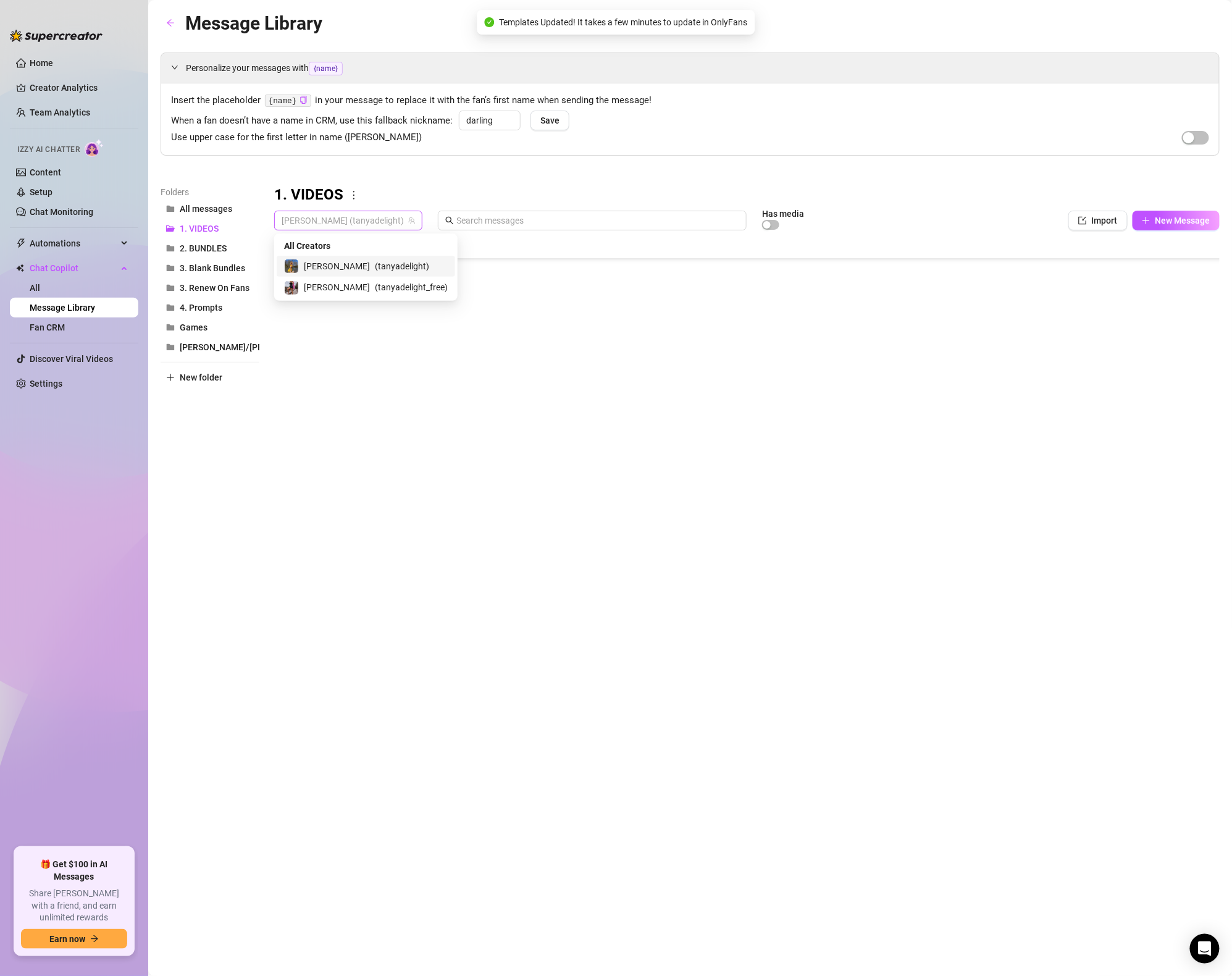
click at [323, 219] on span "[PERSON_NAME] (tanyadelight)" at bounding box center [348, 221] width 133 height 18
click at [375, 286] on span "( tanyadelight_free )" at bounding box center [411, 287] width 73 height 13
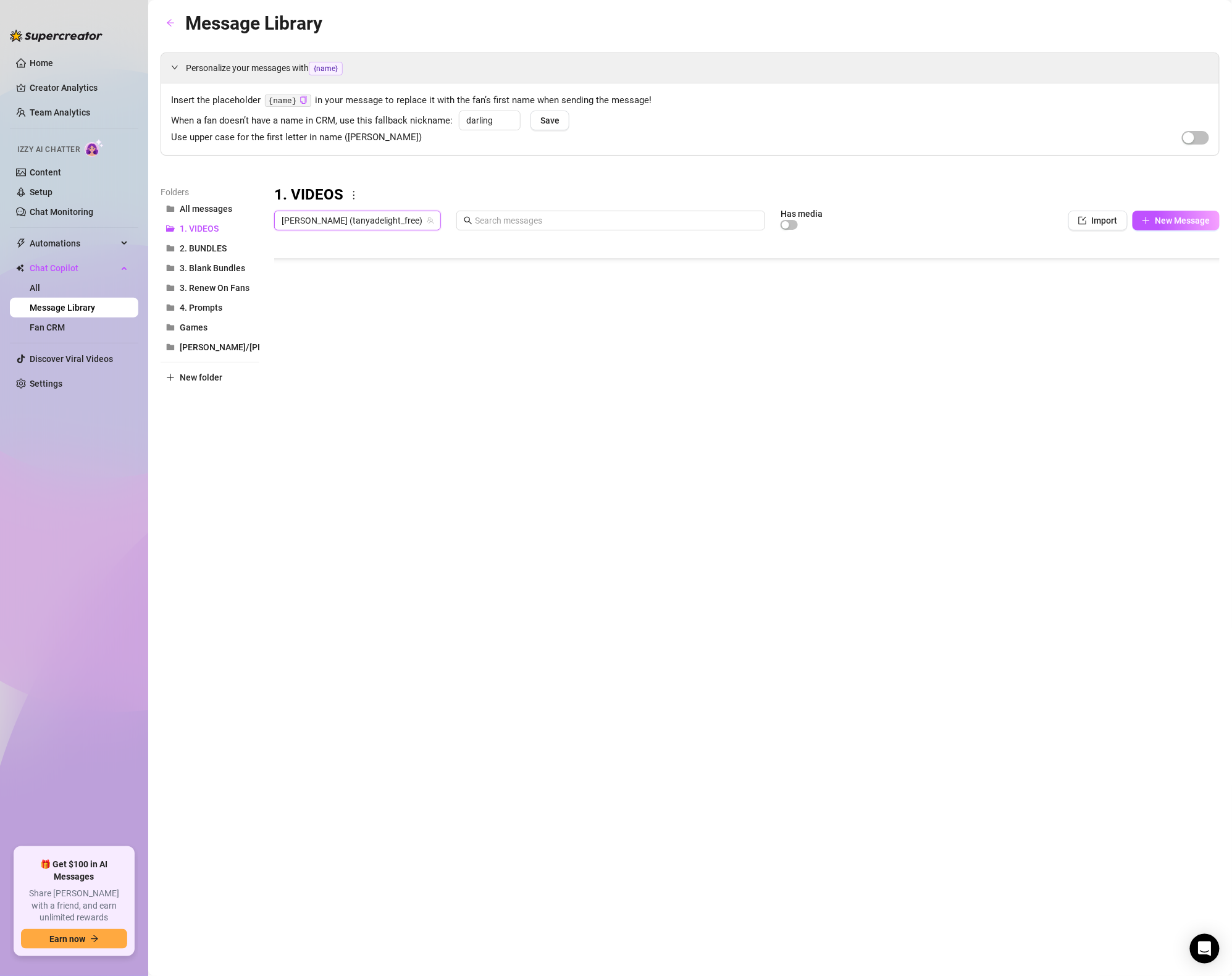
click at [328, 220] on span "Tanya (tanyadelight_free)" at bounding box center [358, 221] width 152 height 18
click at [318, 266] on span "[PERSON_NAME]" at bounding box center [337, 266] width 66 height 13
